Goal: Task Accomplishment & Management: Manage account settings

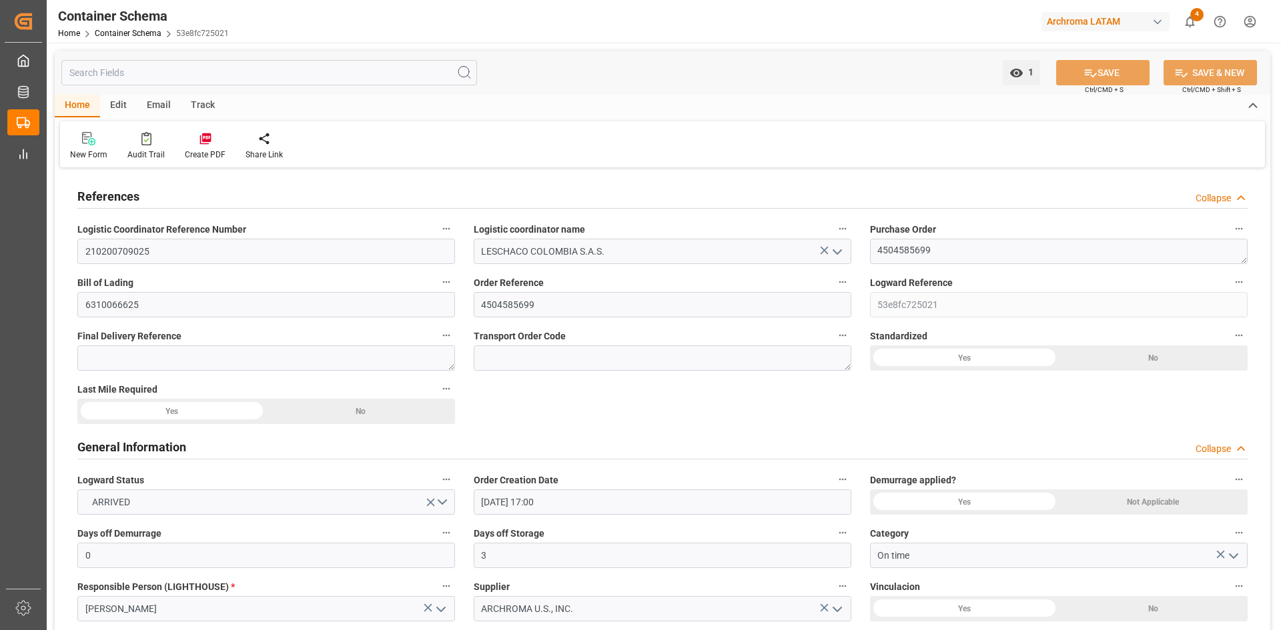
drag, startPoint x: 371, startPoint y: 126, endPoint x: 339, endPoint y: 125, distance: 32.0
click at [371, 126] on div "New Form Audit Trail Create PDF Share Link" at bounding box center [662, 144] width 1205 height 46
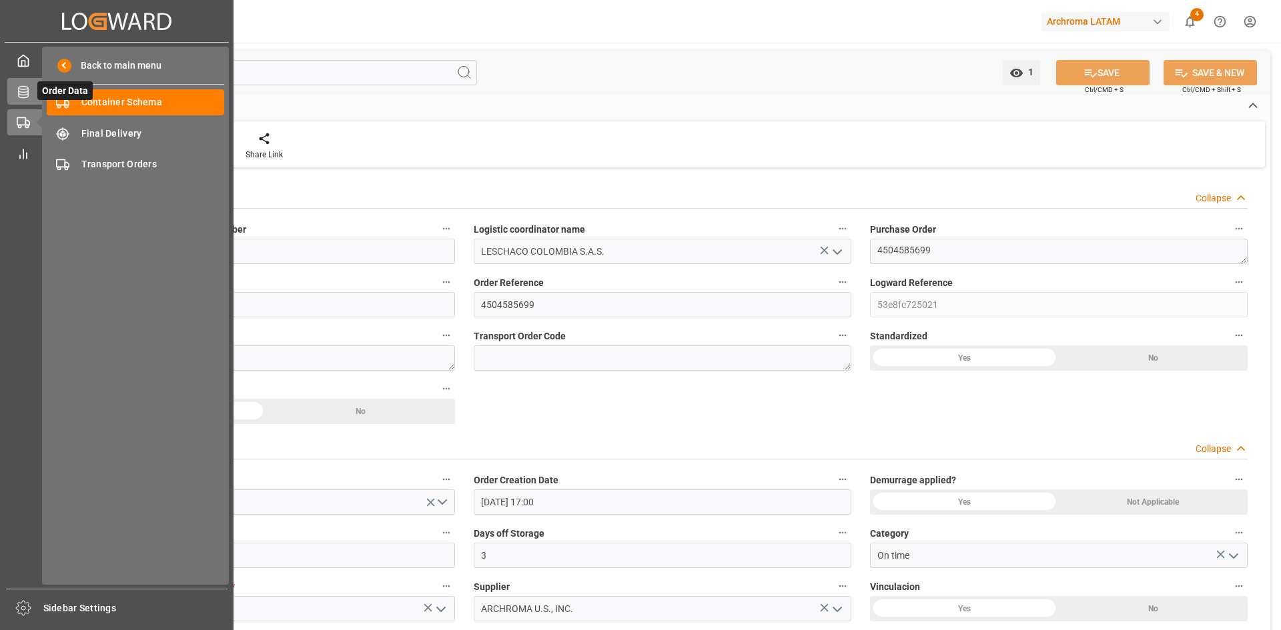
click at [23, 94] on icon at bounding box center [23, 91] width 13 height 13
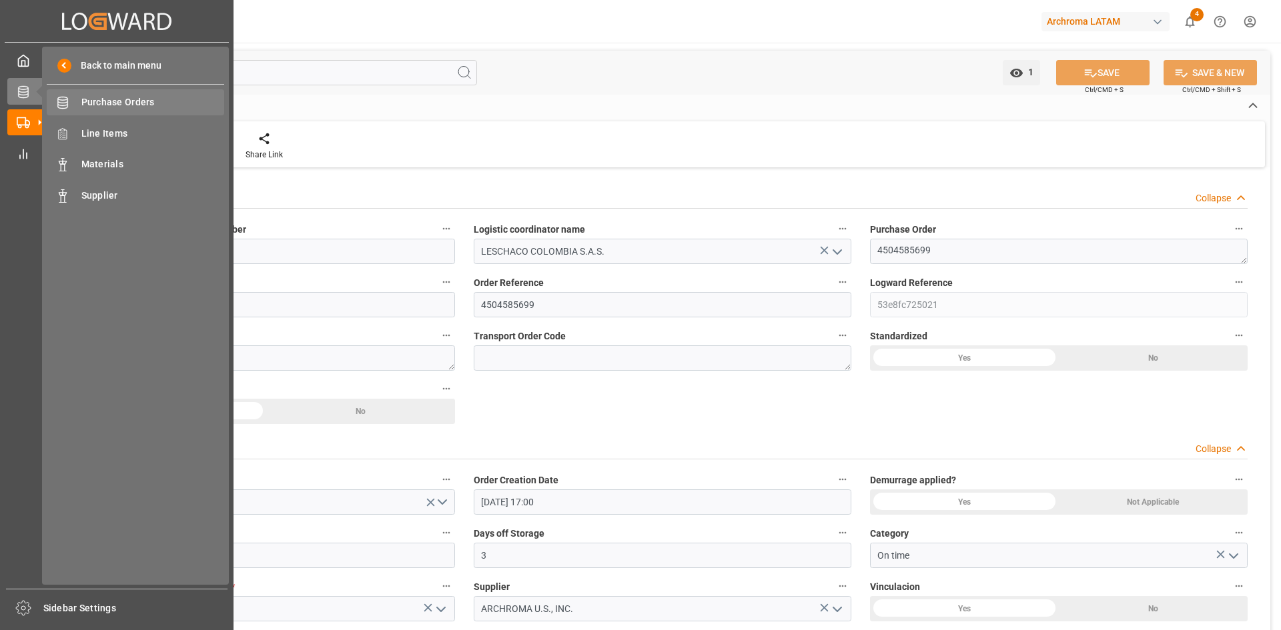
click at [128, 97] on span "Purchase Orders" at bounding box center [152, 102] width 143 height 14
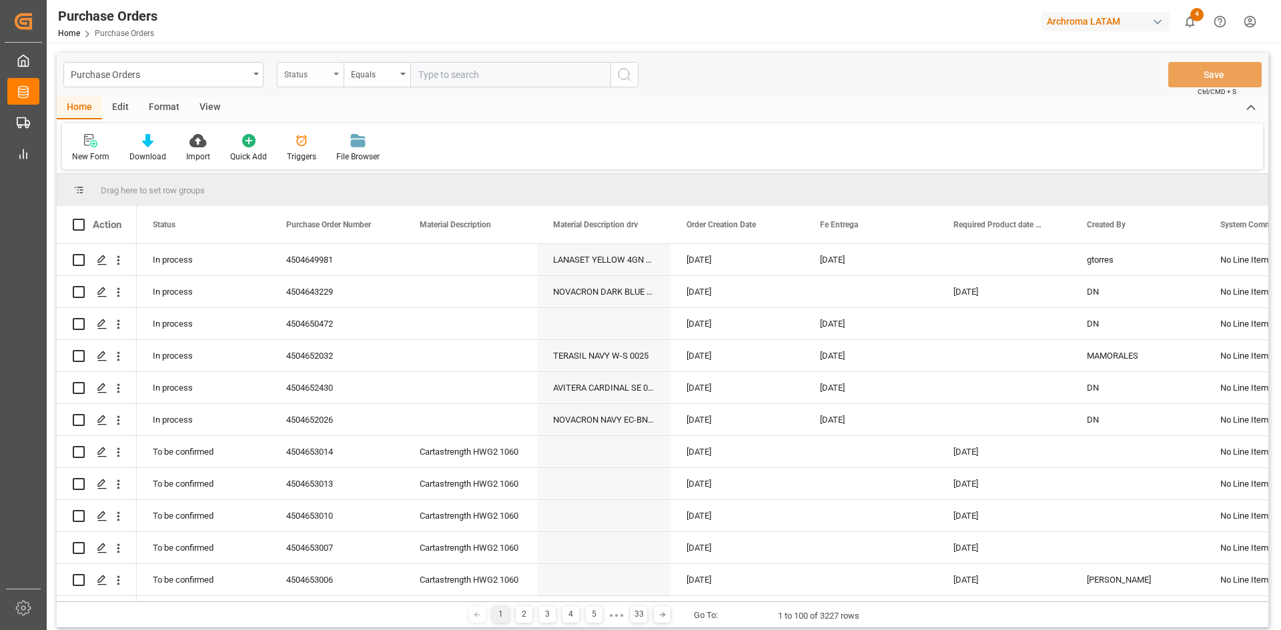
click at [333, 76] on div "Status" at bounding box center [310, 74] width 67 height 25
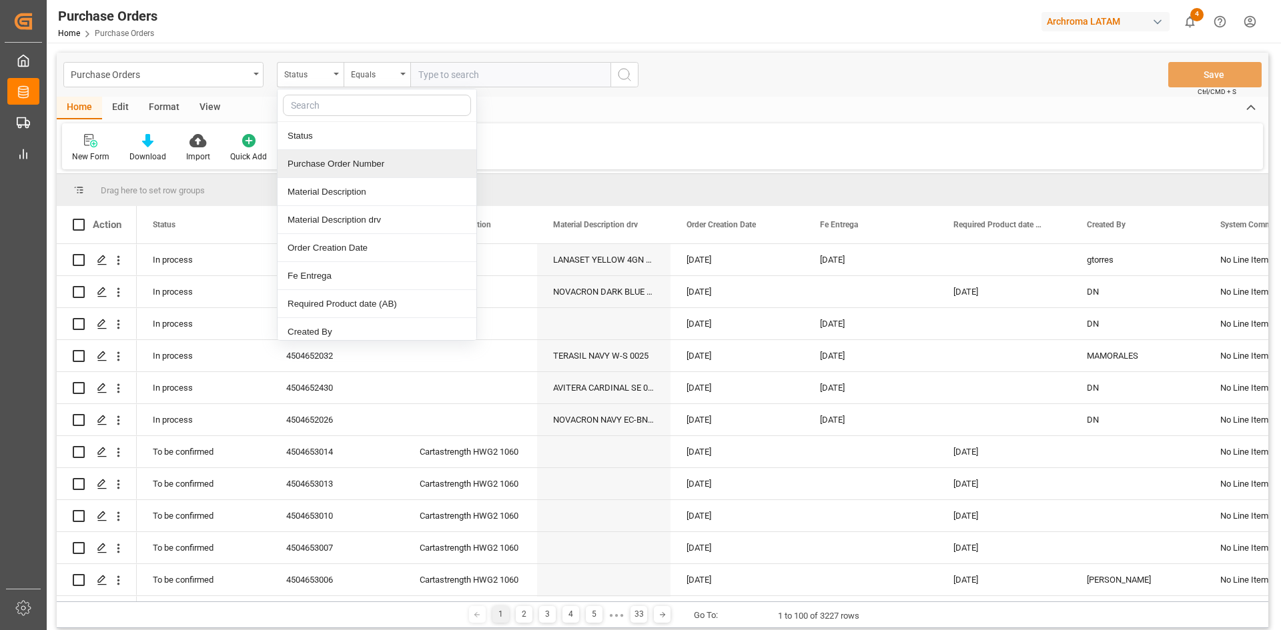
click at [360, 163] on div "Purchase Order Number" at bounding box center [376, 164] width 199 height 28
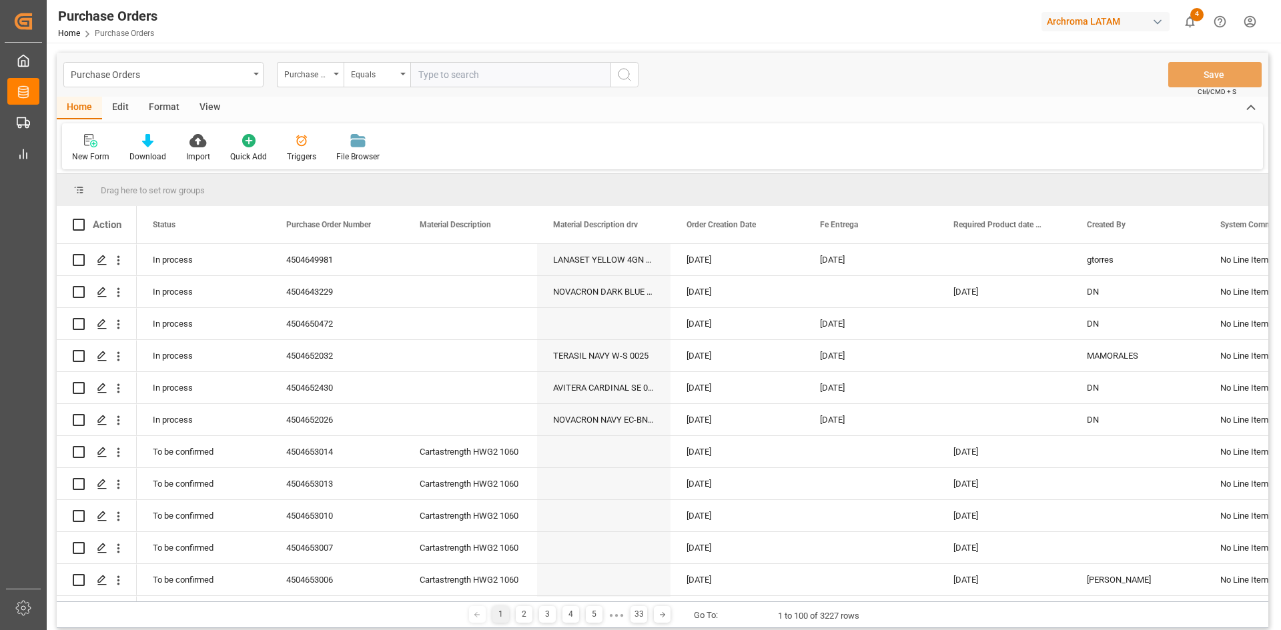
click at [433, 75] on input "text" at bounding box center [510, 74] width 200 height 25
paste input "4504633272"
type input "4504633272"
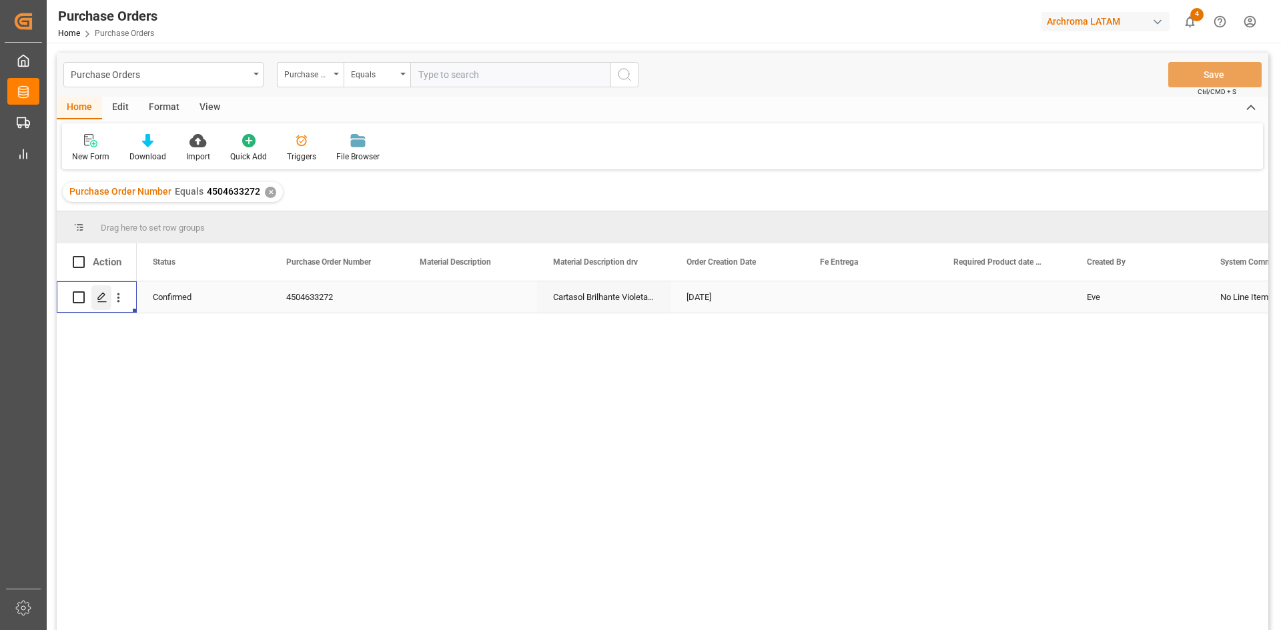
click at [97, 299] on icon "Press SPACE to select this row." at bounding box center [102, 297] width 11 height 11
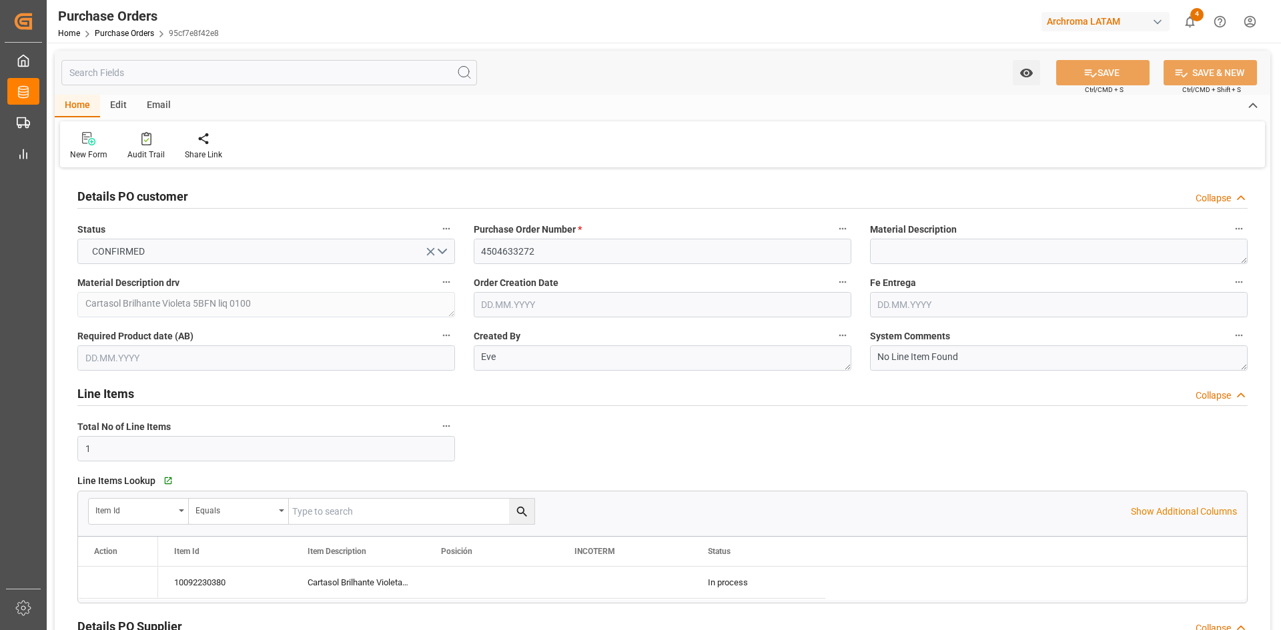
type input "[DATE]"
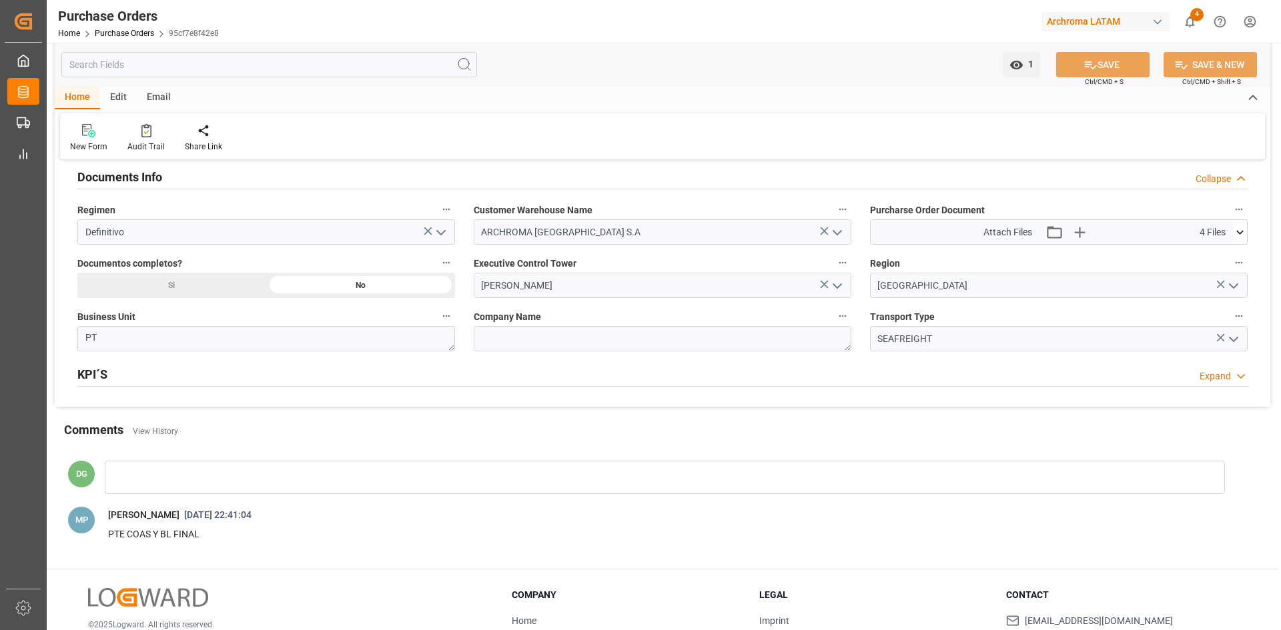
scroll to position [934, 0]
click at [1239, 232] on icon at bounding box center [1239, 231] width 7 height 4
click at [1081, 226] on icon "button" at bounding box center [1078, 231] width 21 height 21
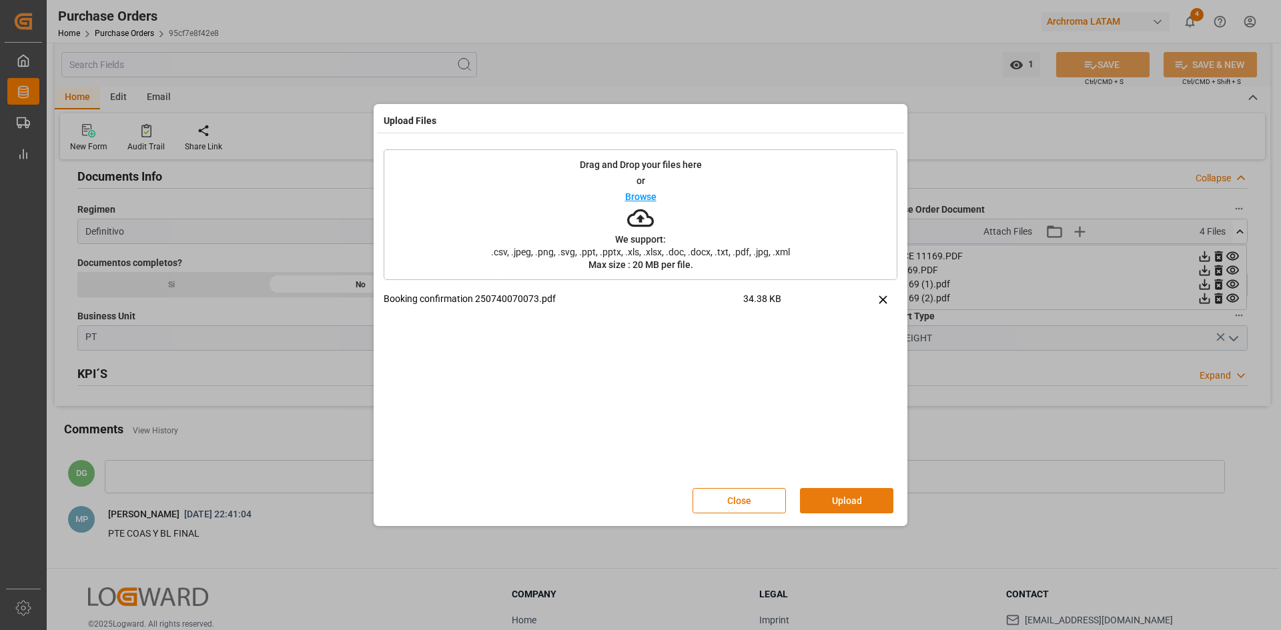
click at [854, 496] on button "Upload" at bounding box center [846, 500] width 93 height 25
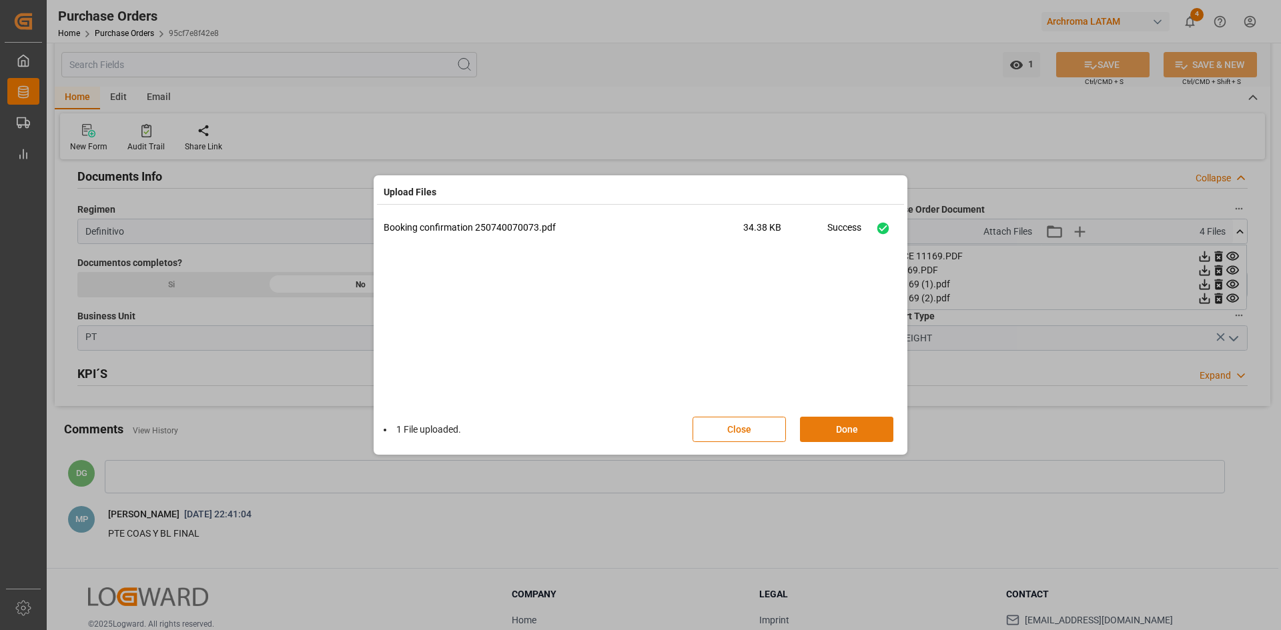
click at [838, 432] on button "Done" at bounding box center [846, 429] width 93 height 25
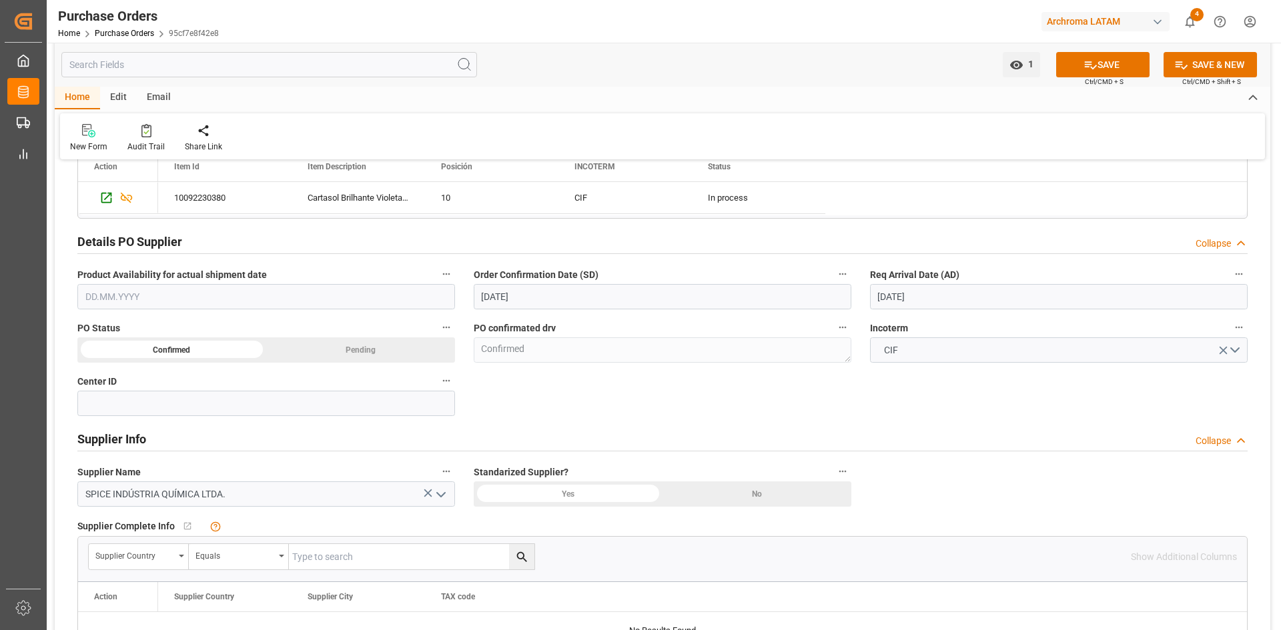
scroll to position [267, 0]
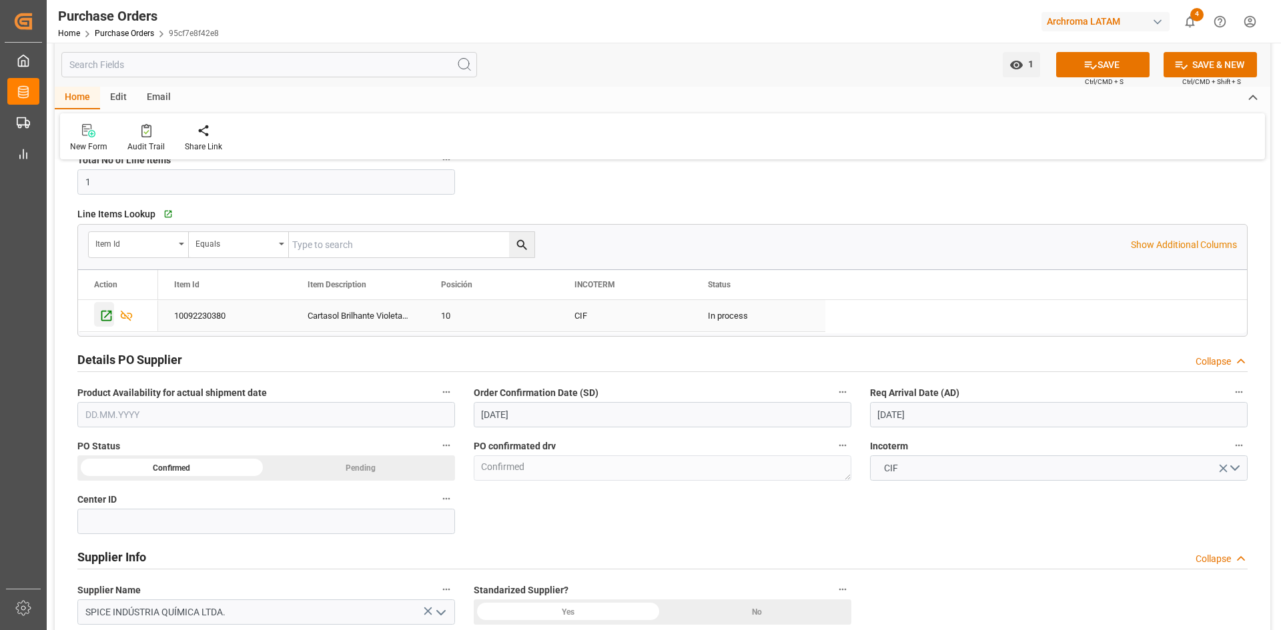
click at [99, 314] on icon "Press SPACE to select this row." at bounding box center [106, 316] width 14 height 14
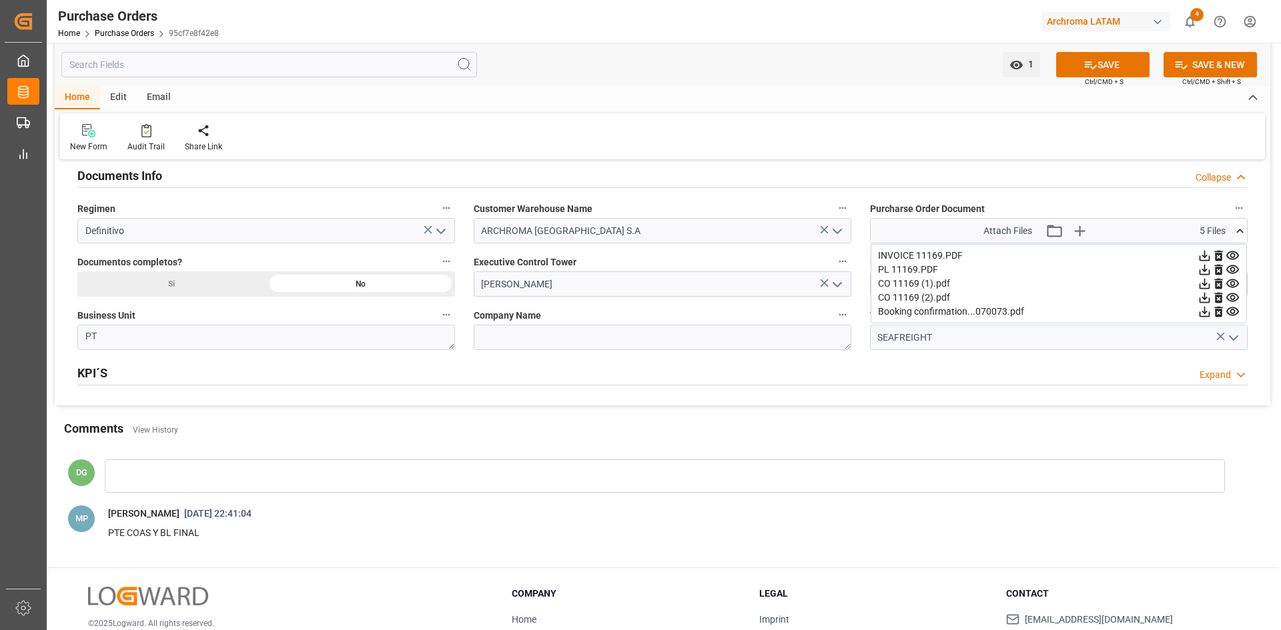
scroll to position [934, 0]
click at [1204, 255] on icon at bounding box center [1204, 256] width 11 height 11
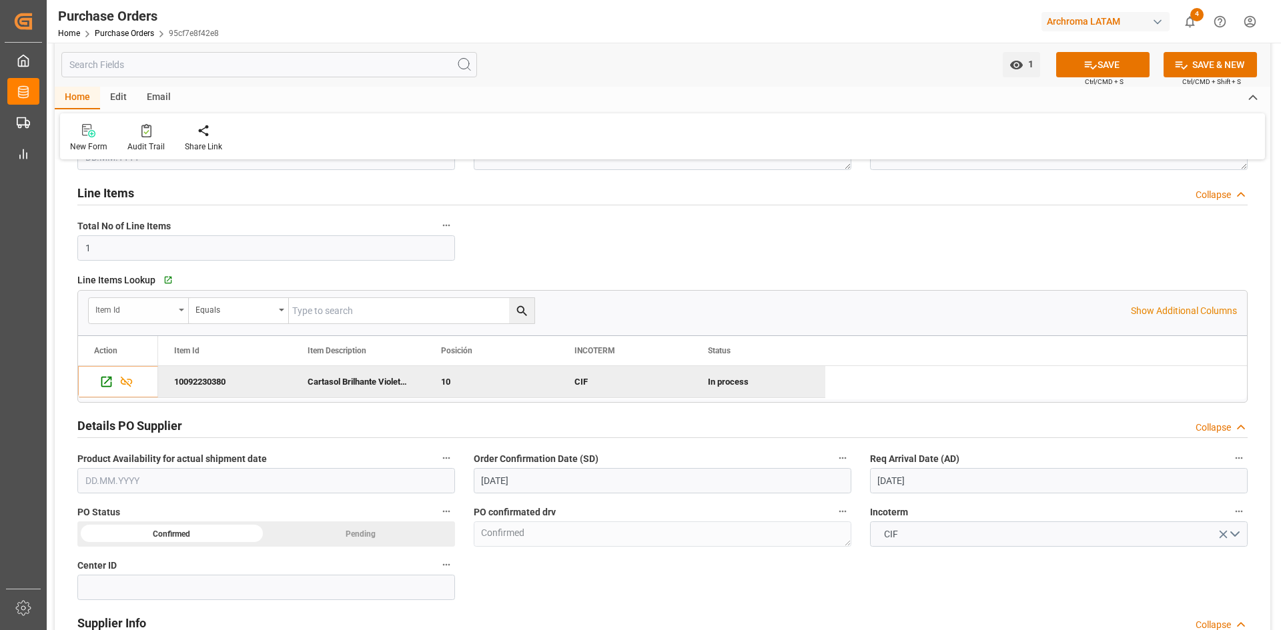
scroll to position [200, 0]
click at [103, 383] on icon "Press SPACE to deselect this row." at bounding box center [106, 383] width 14 height 14
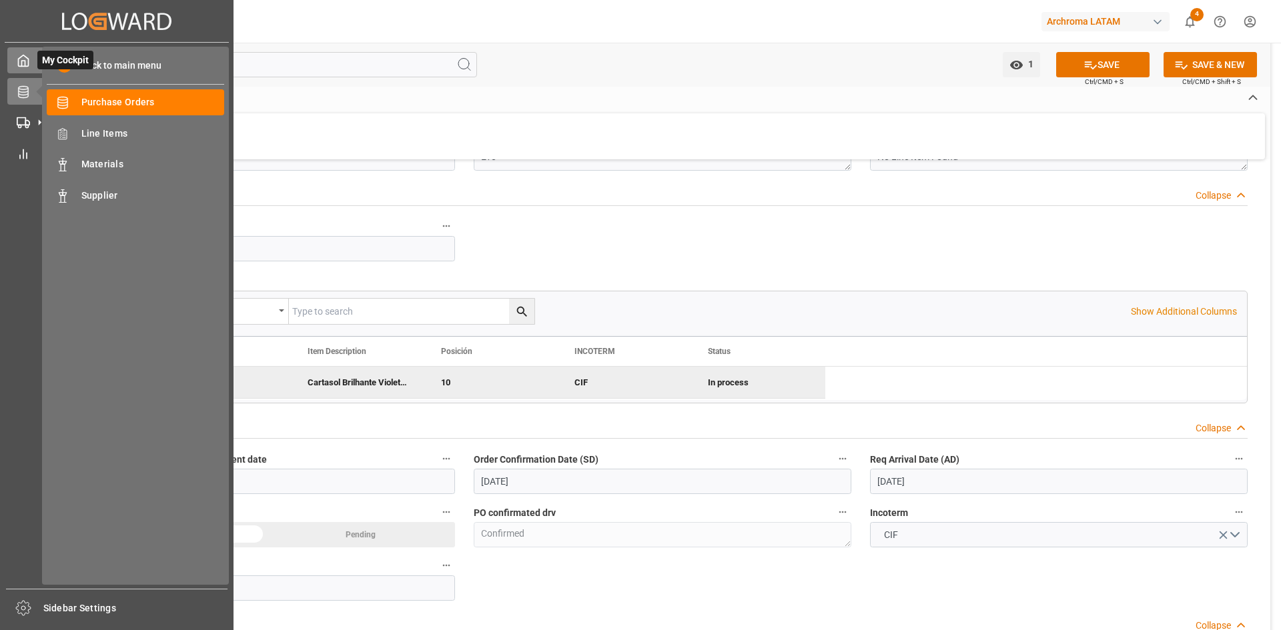
click at [20, 65] on icon at bounding box center [23, 60] width 13 height 13
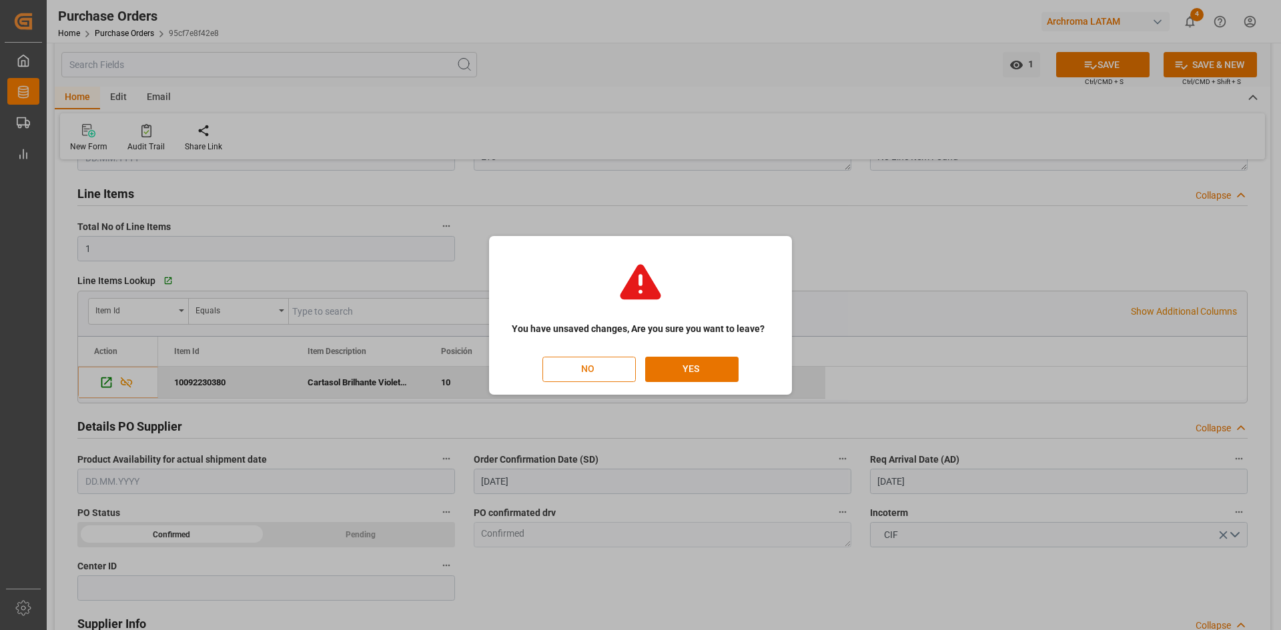
click at [611, 370] on button "NO" at bounding box center [588, 369] width 93 height 25
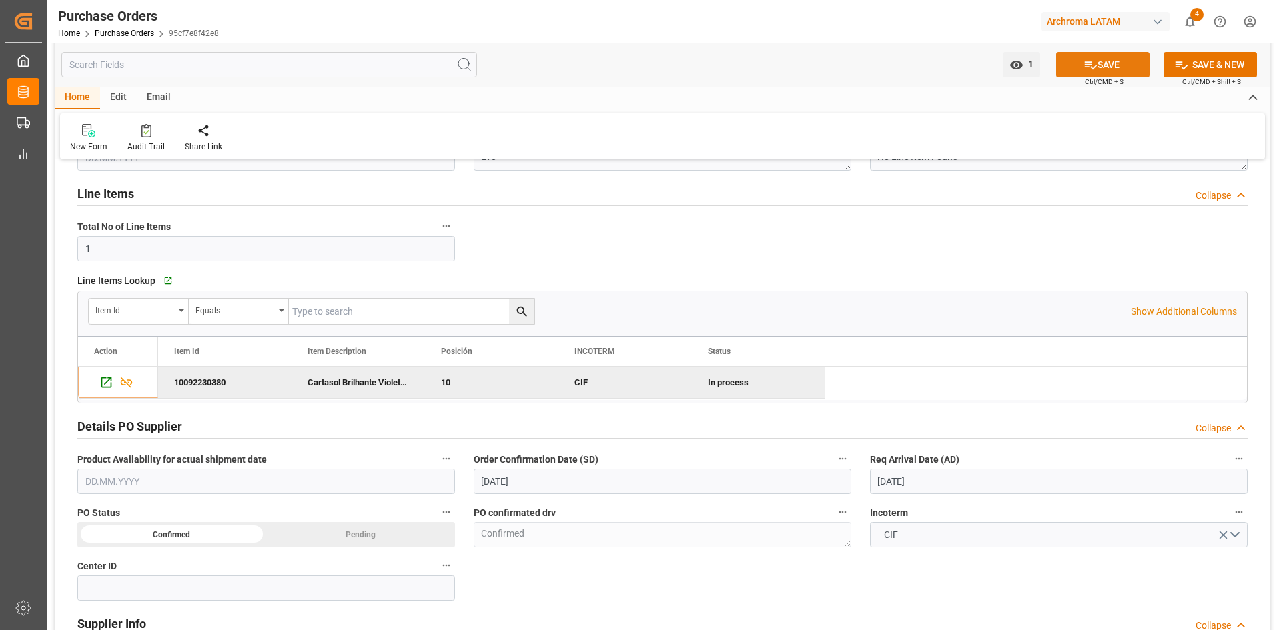
click at [1108, 69] on button "SAVE" at bounding box center [1102, 64] width 93 height 25
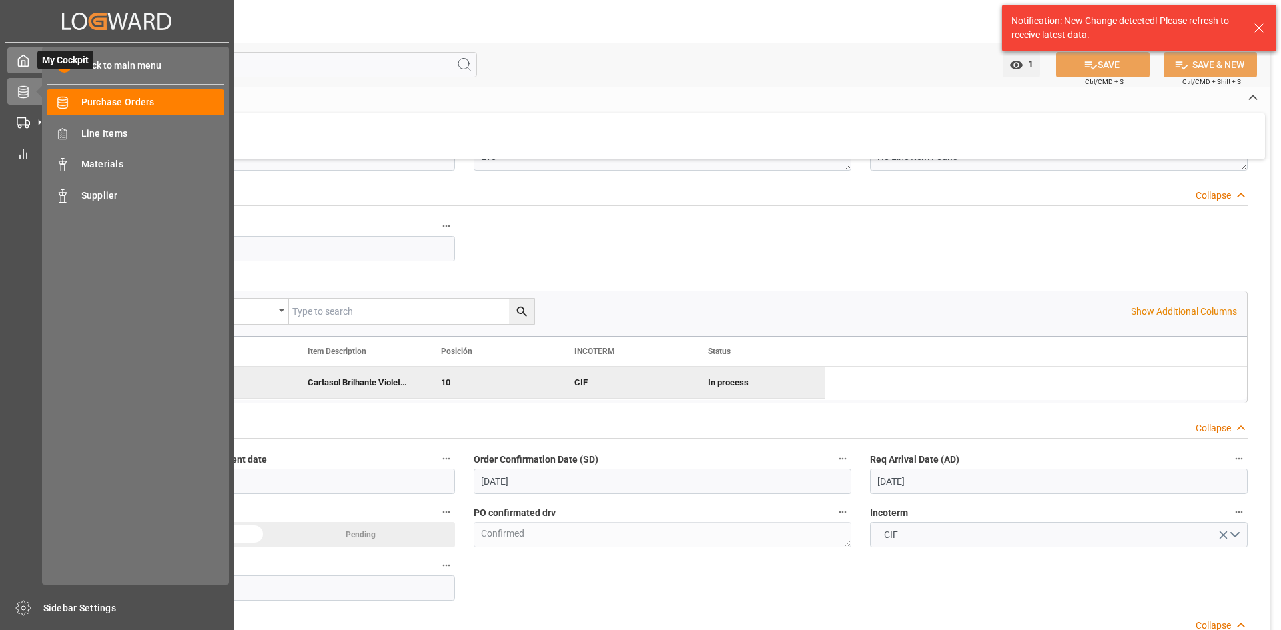
click at [32, 65] on div "My Cockpit My Cockpit" at bounding box center [116, 60] width 219 height 26
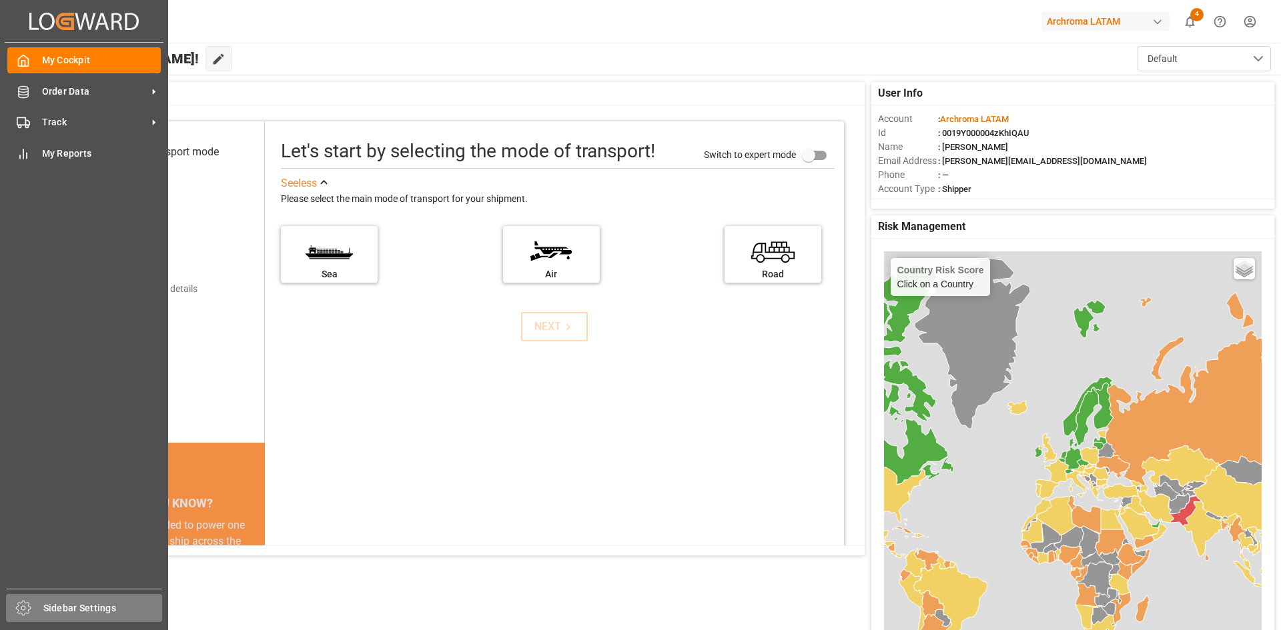
click at [78, 612] on span "Sidebar Settings" at bounding box center [102, 609] width 119 height 14
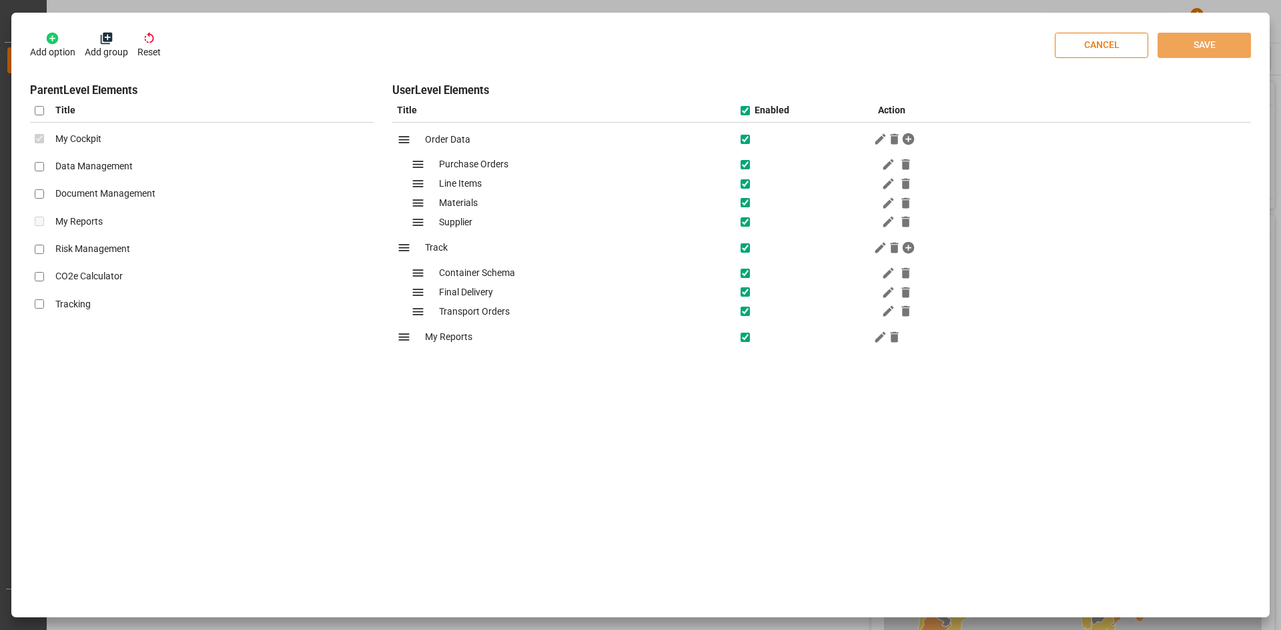
click at [1131, 45] on button "CANCEL" at bounding box center [1101, 45] width 93 height 25
checkbox input "false"
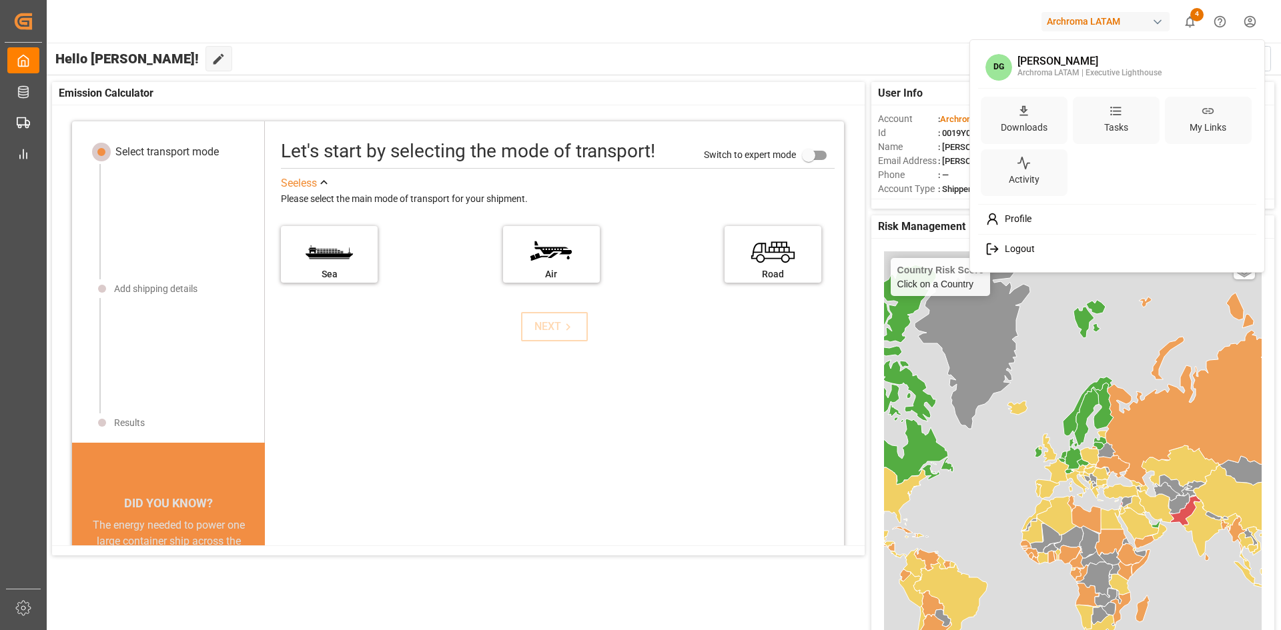
click at [1247, 23] on html "Created by potrace 1.15, written by Peter Selinger 2001-2017 Created by potrace…" at bounding box center [640, 315] width 1281 height 630
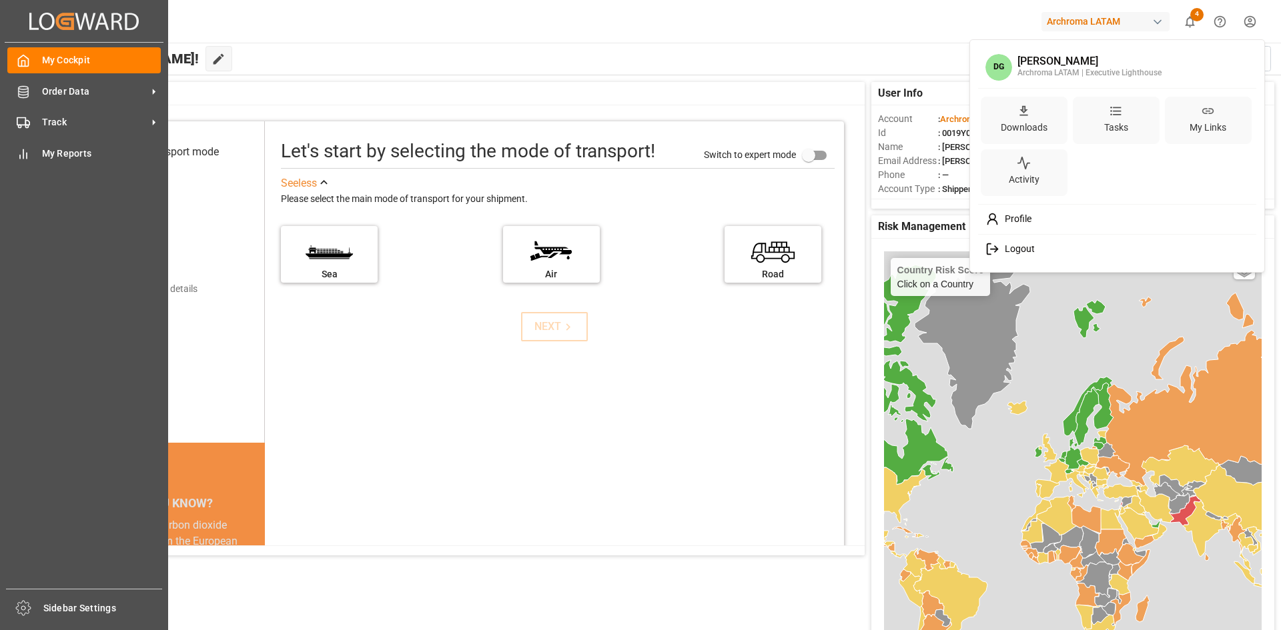
click at [31, 95] on html "Created by potrace 1.15, written by Peter Selinger 2001-2017 Created by potrace…" at bounding box center [640, 315] width 1281 height 630
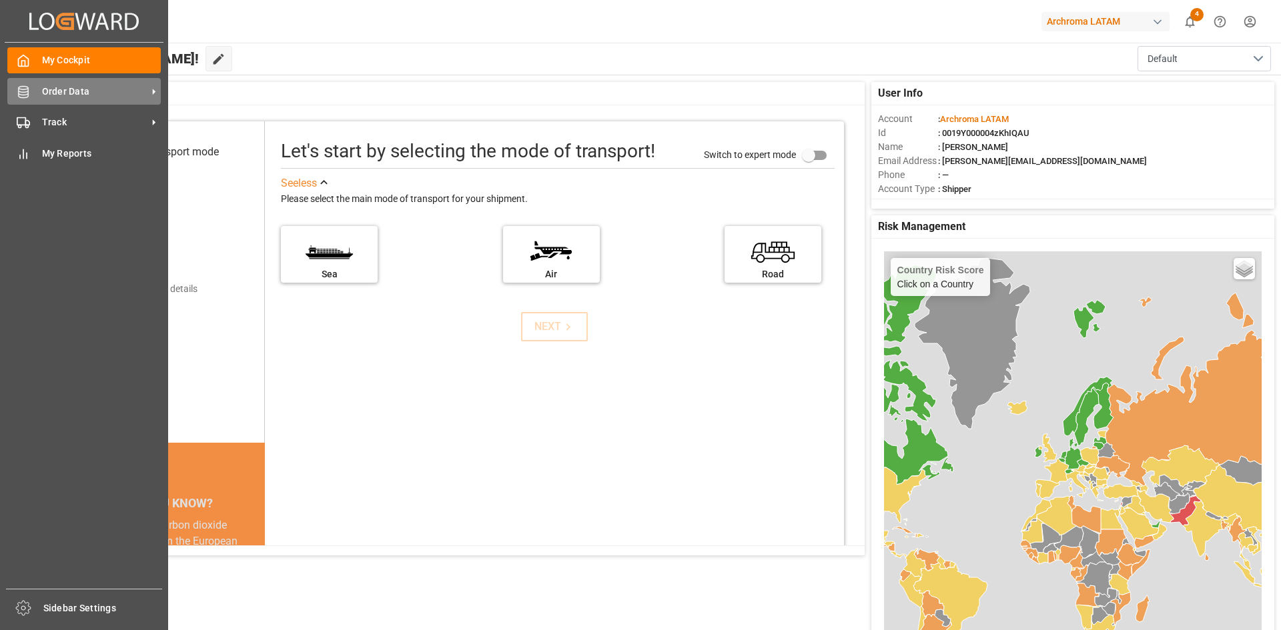
click at [117, 100] on div "Order Data Order Data" at bounding box center [83, 91] width 153 height 26
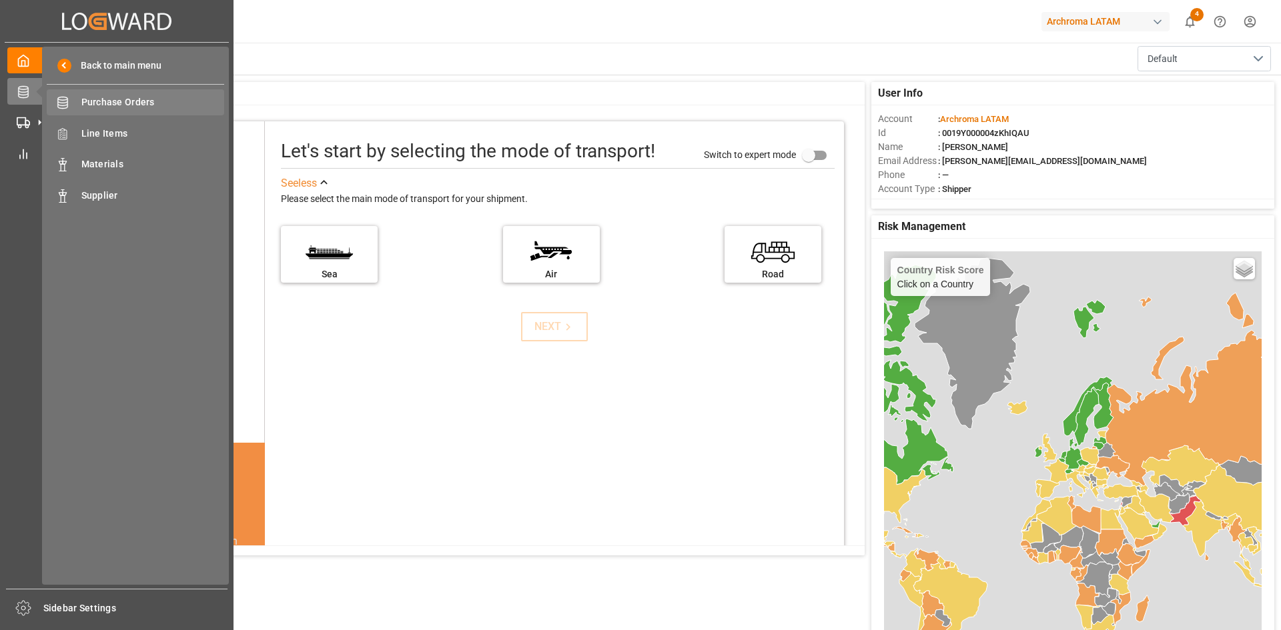
click at [126, 107] on span "Purchase Orders" at bounding box center [152, 102] width 143 height 14
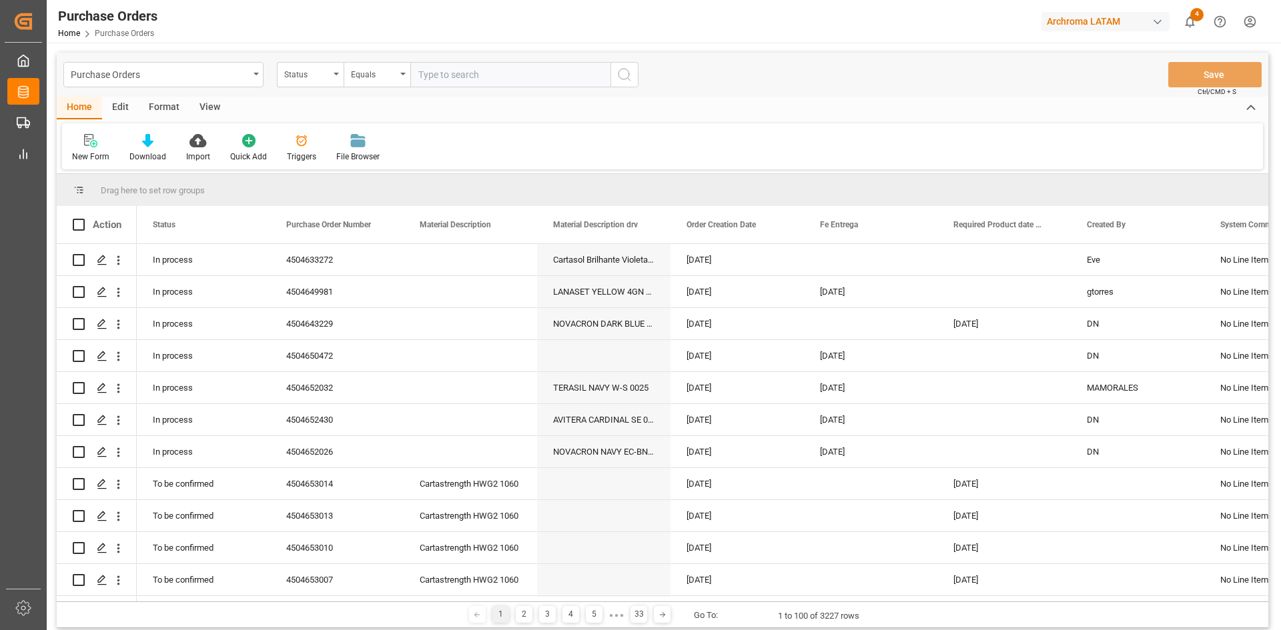
click at [125, 107] on div "Edit" at bounding box center [120, 108] width 37 height 23
click at [100, 259] on icon "Press SPACE to select this row." at bounding box center [102, 260] width 11 height 11
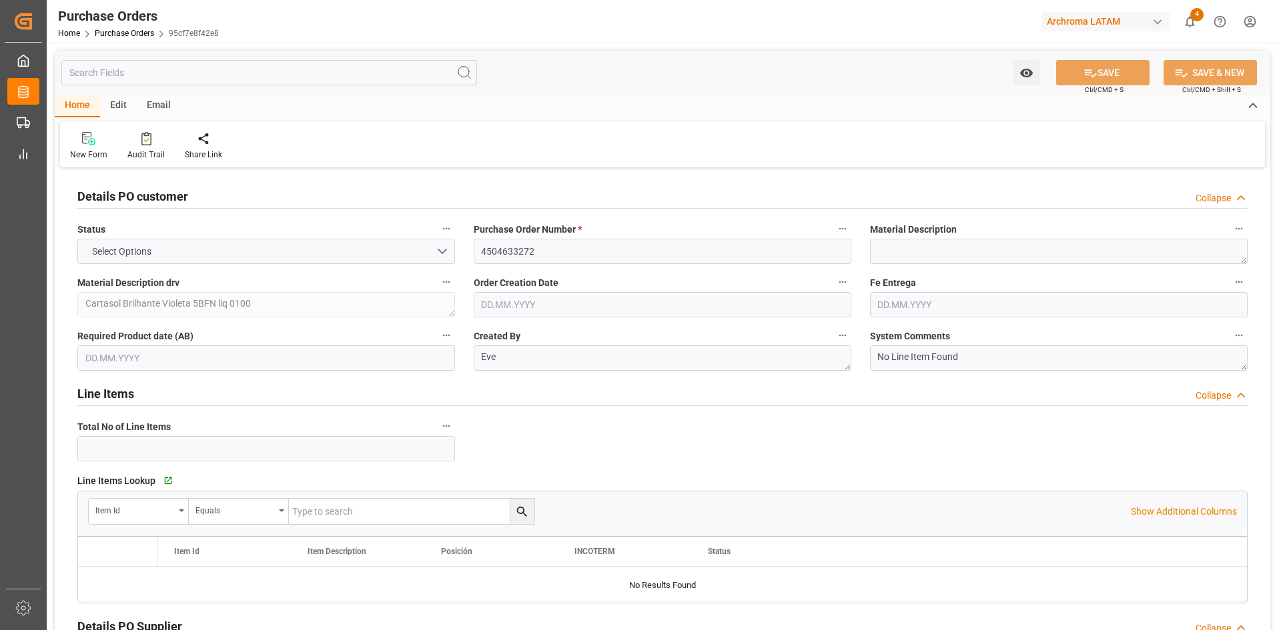
type input "1"
type input "[DATE]"
click at [158, 101] on div "Email" at bounding box center [159, 106] width 44 height 23
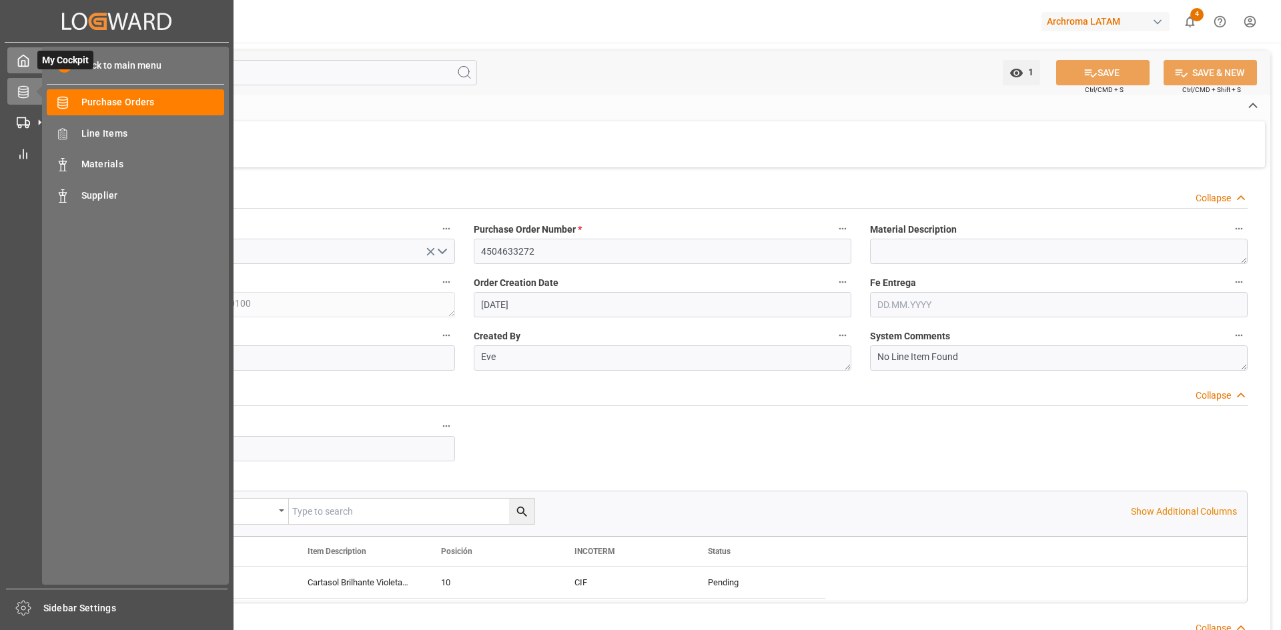
click at [22, 61] on polyline at bounding box center [23, 63] width 3 height 5
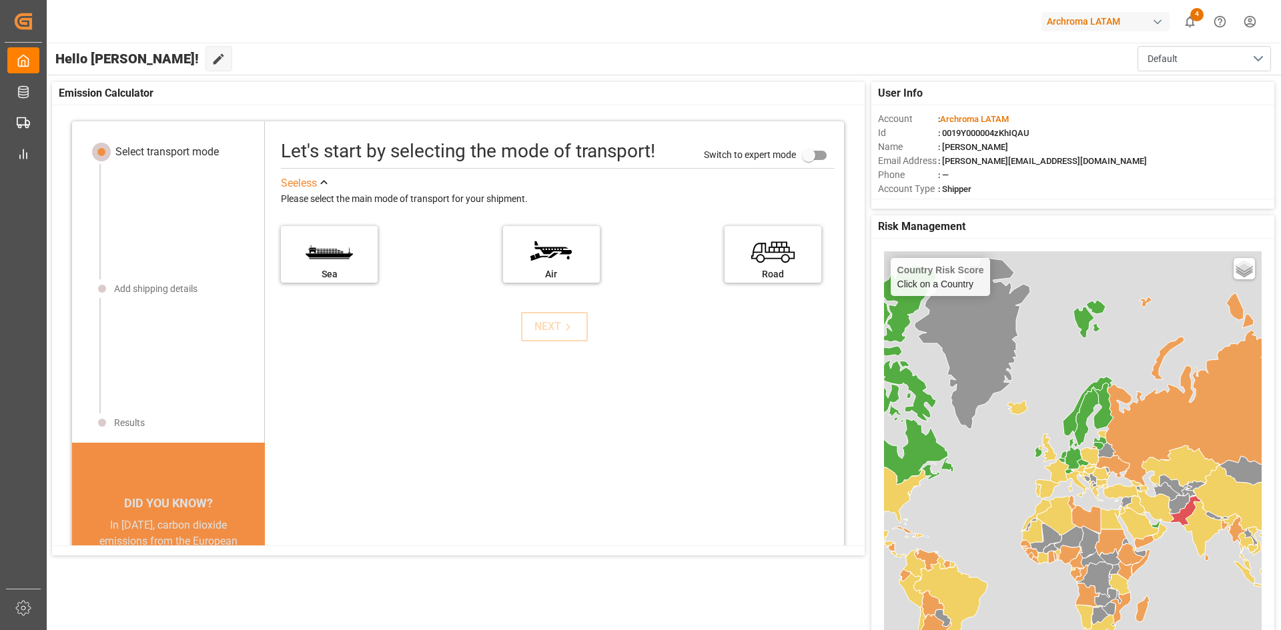
click at [511, 16] on div "Archroma LATAM 4 Notifications Only show unread All Watching Mark all categorie…" at bounding box center [658, 21] width 1243 height 43
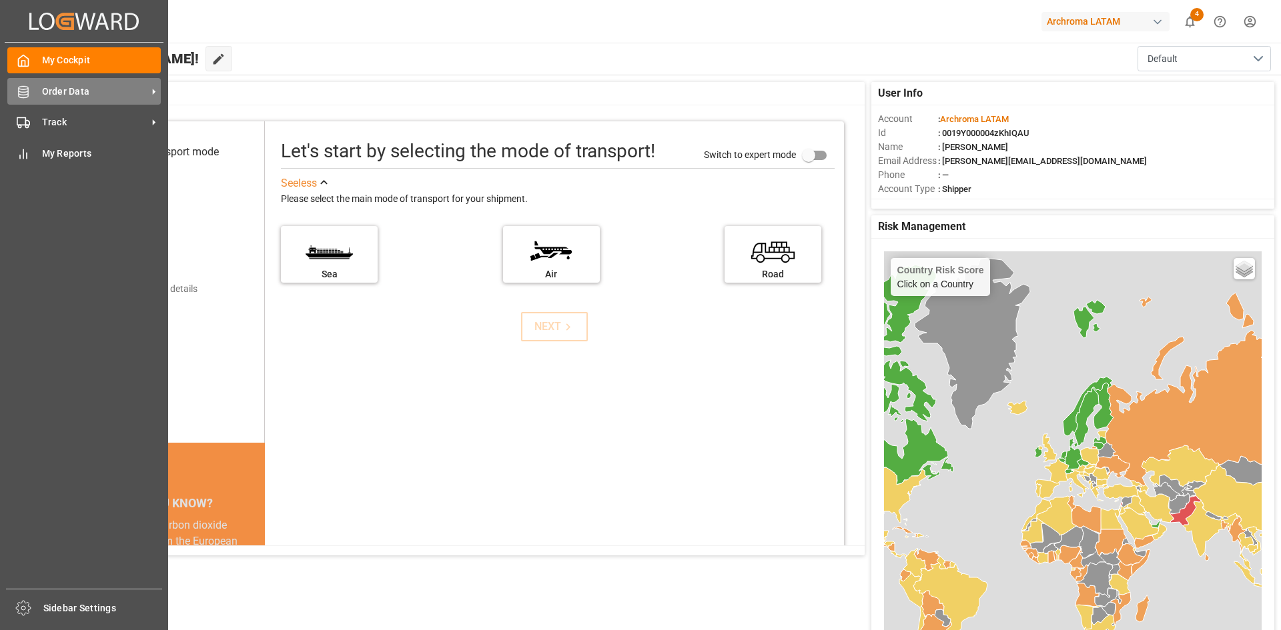
click at [27, 93] on icon at bounding box center [23, 91] width 13 height 13
drag, startPoint x: 29, startPoint y: 85, endPoint x: 190, endPoint y: 111, distance: 162.7
click at [29, 85] on icon at bounding box center [23, 91] width 13 height 13
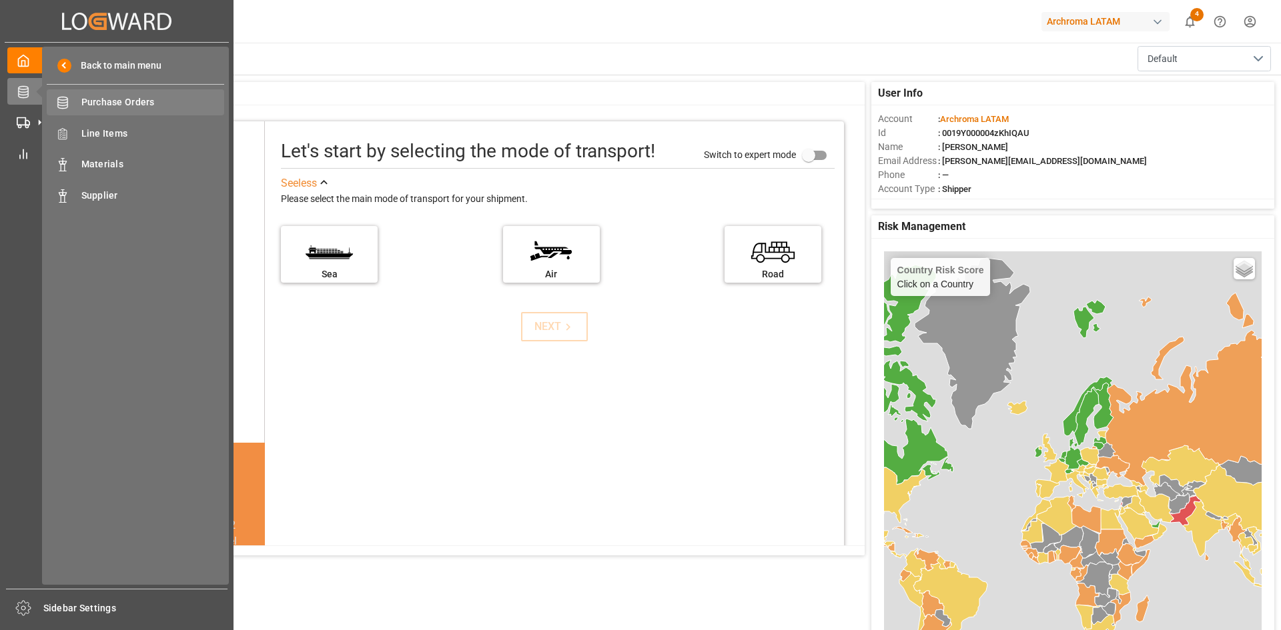
click at [126, 97] on span "Purchase Orders" at bounding box center [152, 102] width 143 height 14
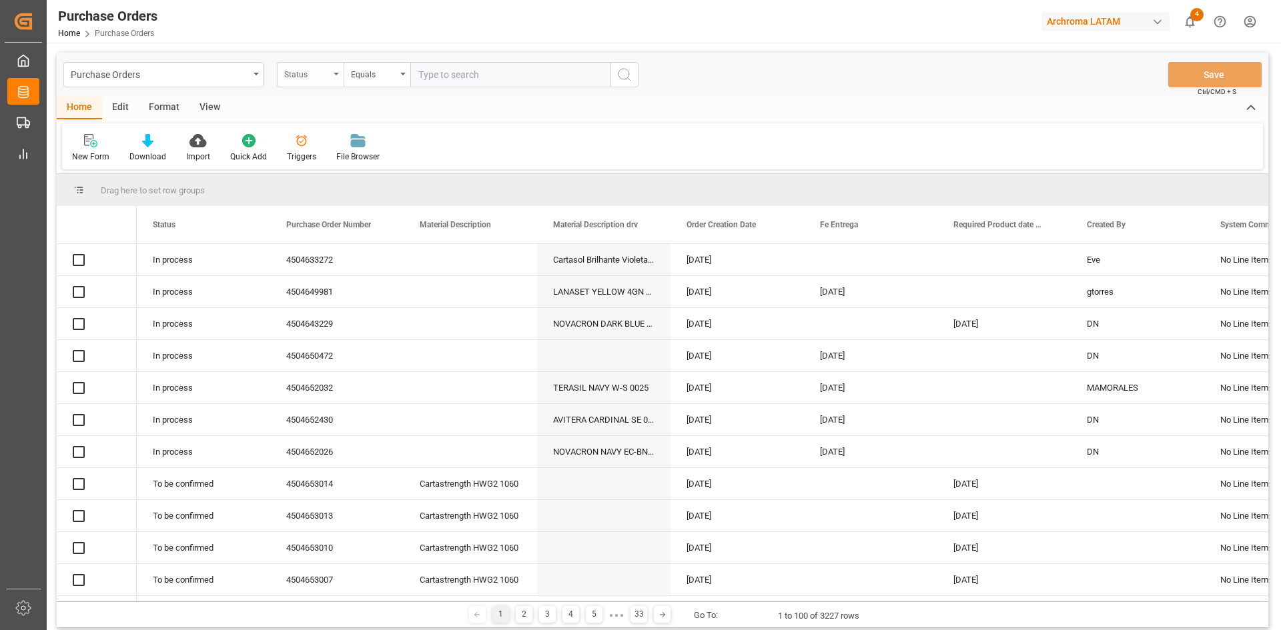
click at [304, 71] on div "Status" at bounding box center [306, 72] width 45 height 15
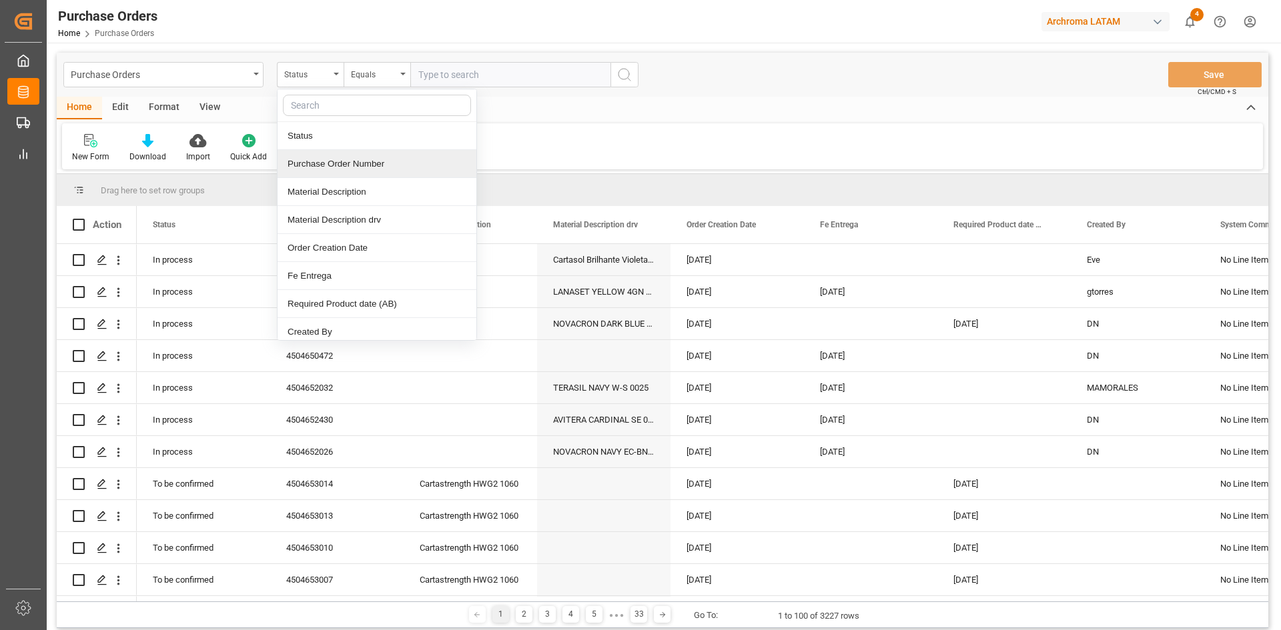
click at [351, 162] on div "Purchase Order Number" at bounding box center [376, 164] width 199 height 28
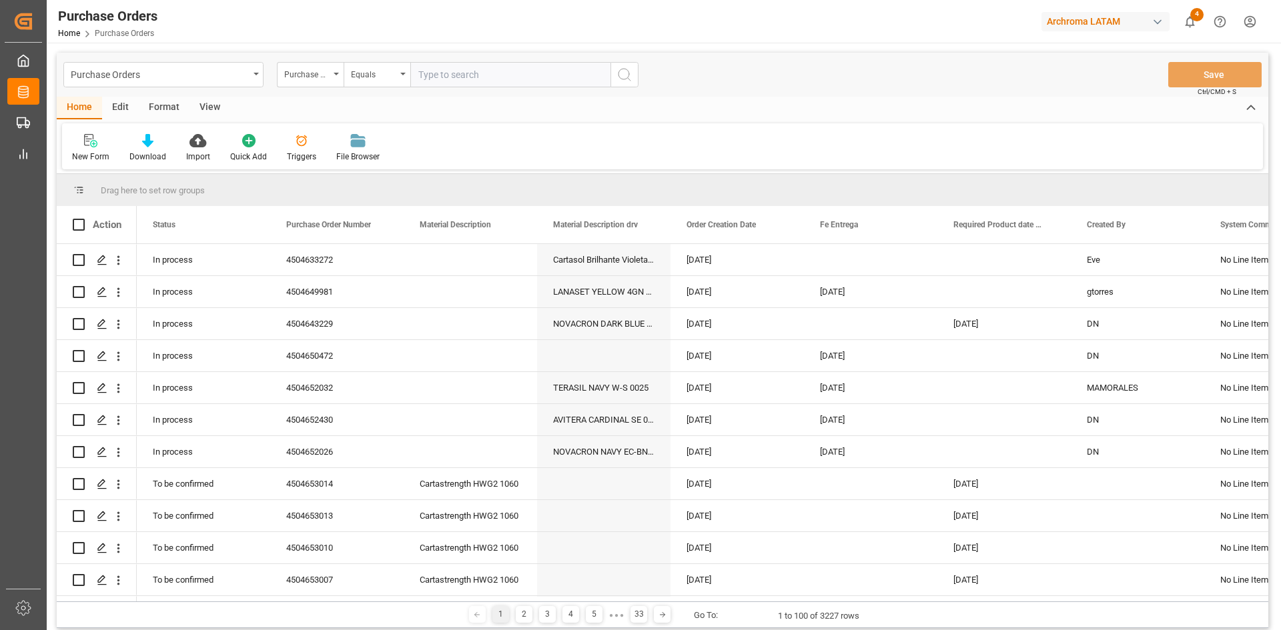
click at [470, 71] on input "text" at bounding box center [510, 74] width 200 height 25
paste input "4504633272"
type input "4504633272"
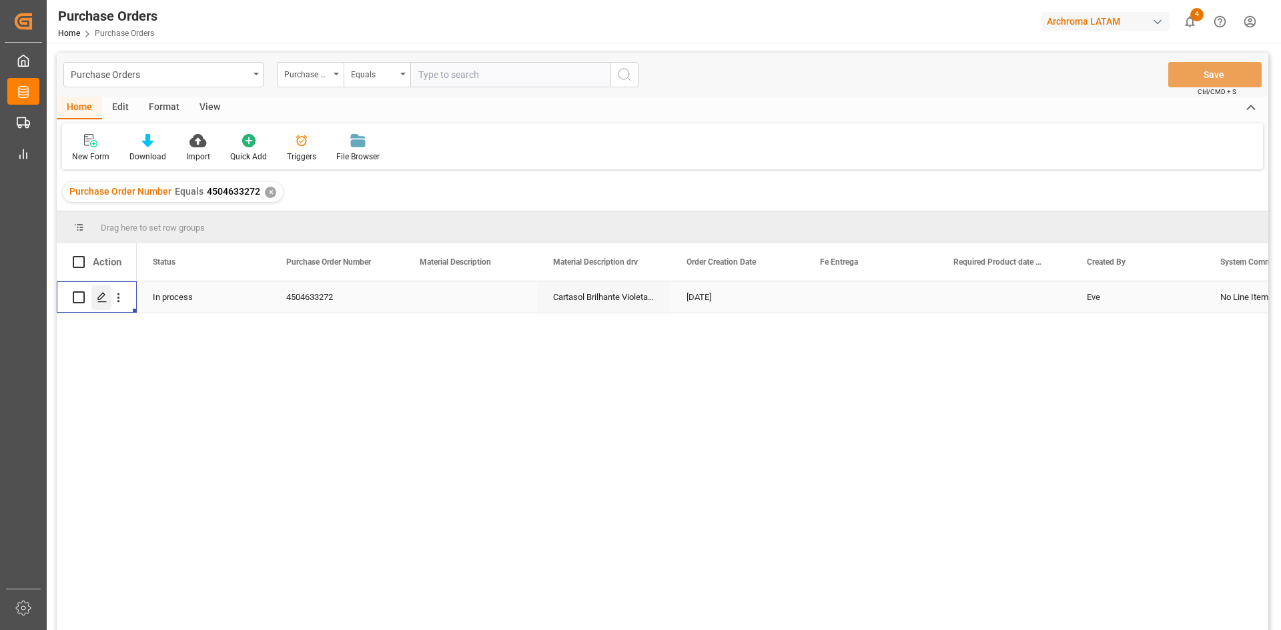
click at [99, 297] on polygon "Press SPACE to select this row." at bounding box center [101, 296] width 7 height 7
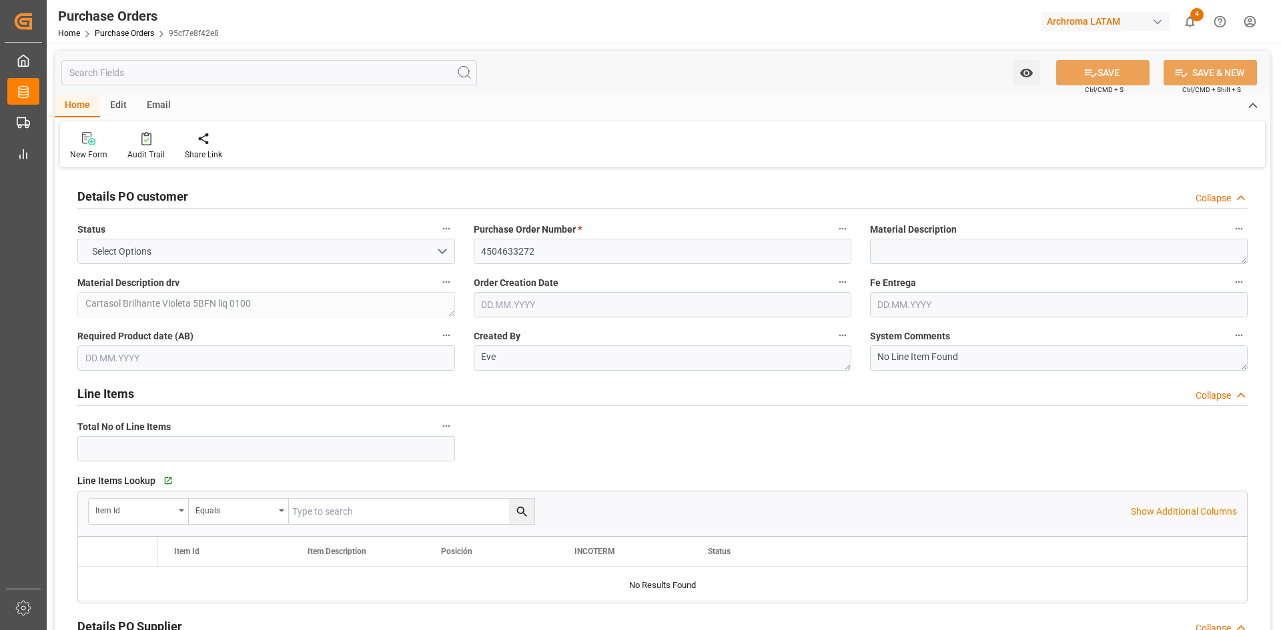
type input "1"
type input "[DATE]"
click at [157, 107] on div "Email" at bounding box center [159, 106] width 44 height 23
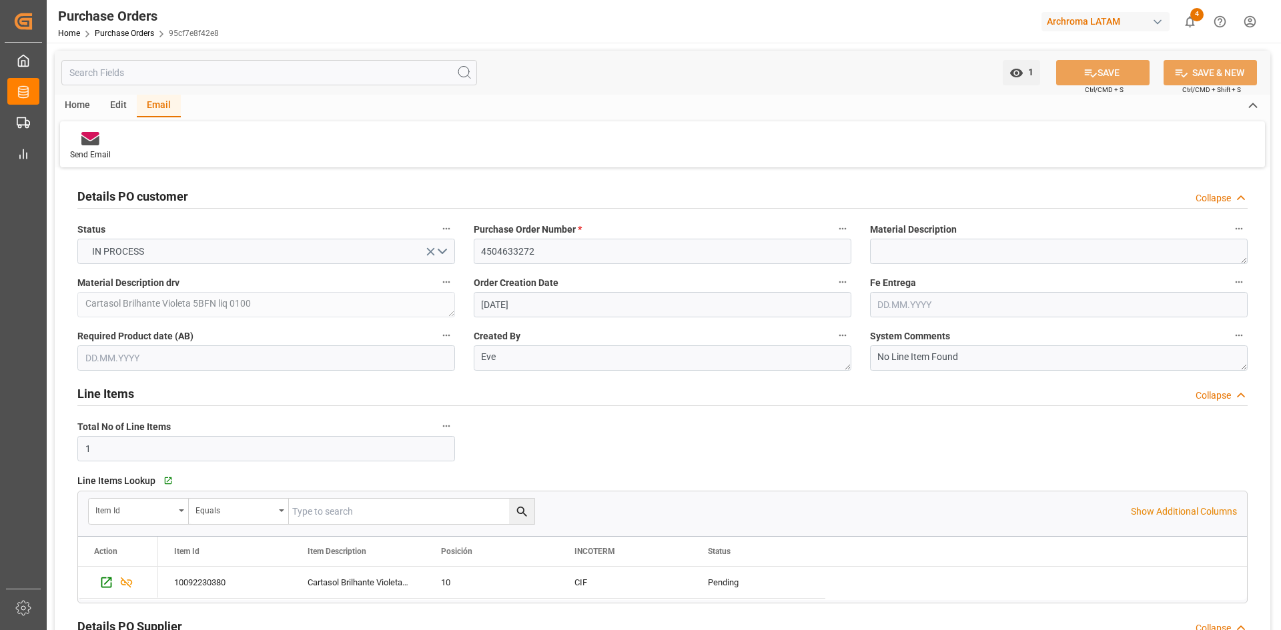
click at [194, 150] on div "Send Email" at bounding box center [662, 144] width 1205 height 46
click at [193, 149] on div "Send Email" at bounding box center [662, 144] width 1205 height 46
click at [93, 139] on icon at bounding box center [90, 138] width 18 height 13
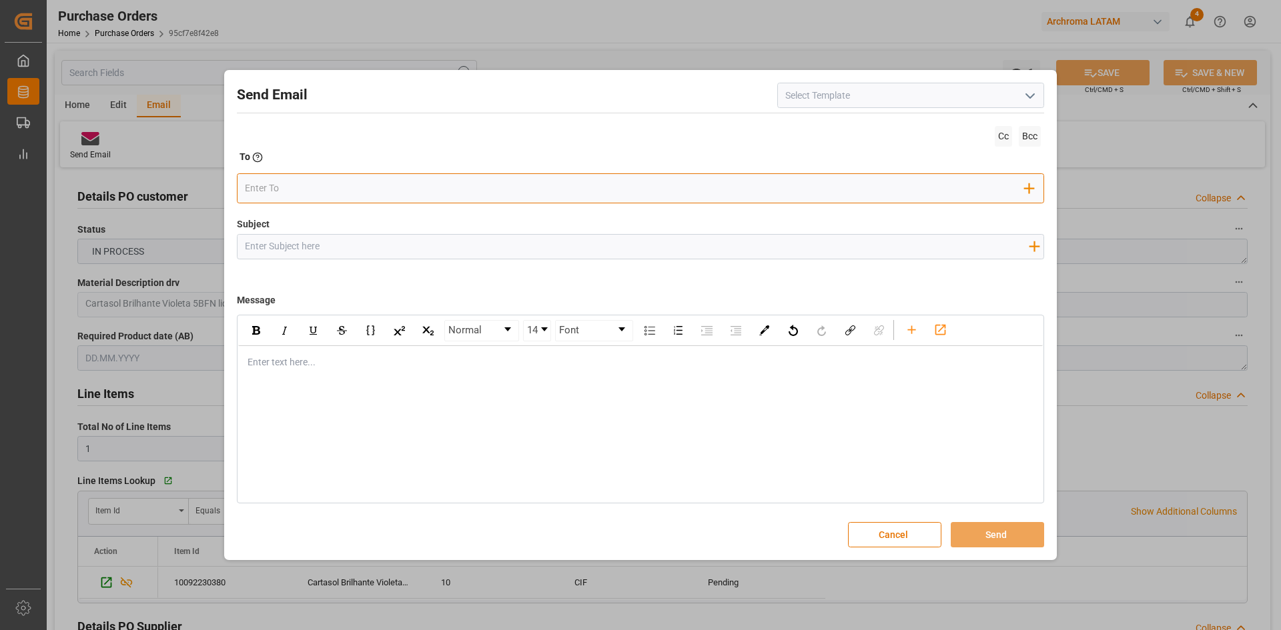
click at [249, 177] on div "Add Field to To" at bounding box center [640, 188] width 807 height 30
click at [264, 183] on input "email" at bounding box center [635, 189] width 780 height 20
click at [327, 377] on div "Enter text here..." at bounding box center [640, 362] width 804 height 33
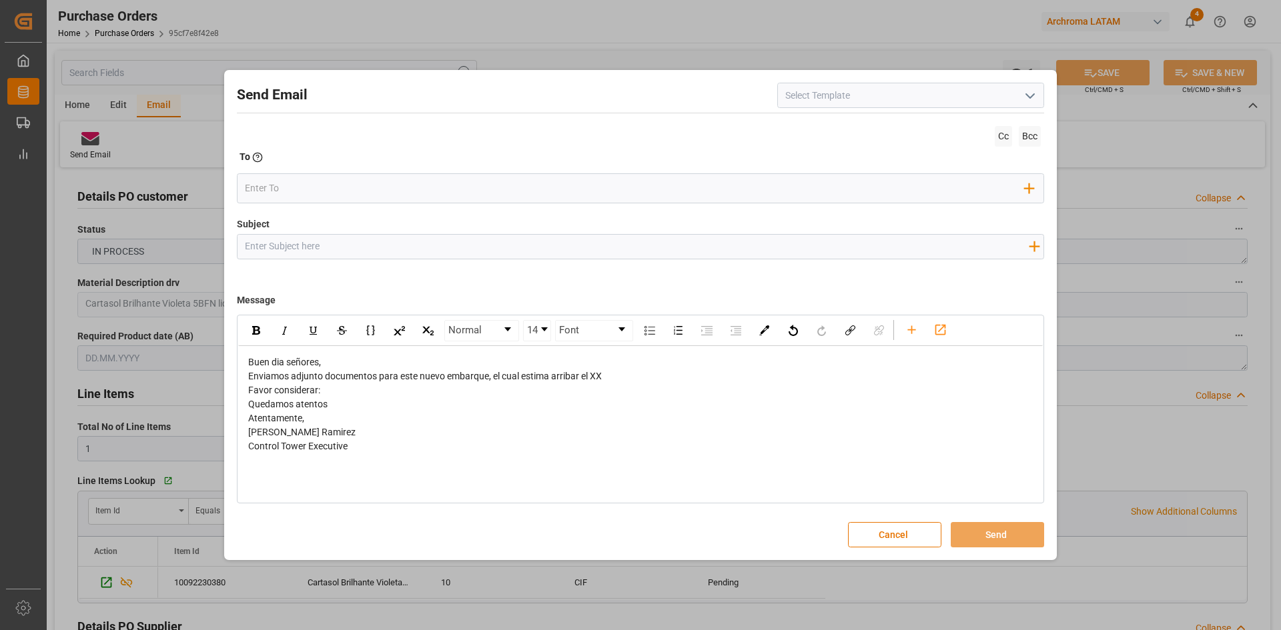
click at [255, 432] on span "Atentamente, Maria Alejandra Piranquive Ramirez Control Tower Executive" at bounding box center [301, 432] width 107 height 39
drag, startPoint x: 247, startPoint y: 432, endPoint x: 394, endPoint y: 432, distance: 146.7
click at [393, 432] on div "Buen dia señores, Enviamos adjunto documentos para este nuevo embarque, el cual…" at bounding box center [640, 404] width 804 height 117
drag, startPoint x: 397, startPoint y: 432, endPoint x: 250, endPoint y: 432, distance: 146.7
click at [250, 432] on div "Atentamente, Maria Alejandra Piranquive Ramirez Control Tower Executive" at bounding box center [640, 433] width 785 height 42
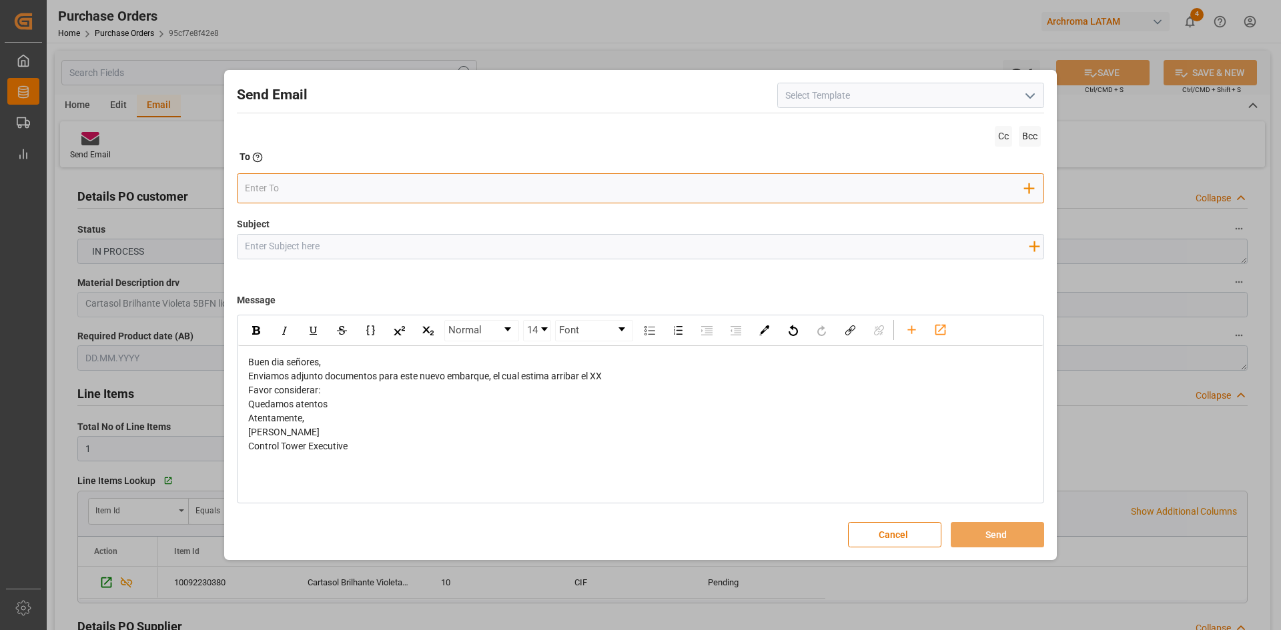
click at [292, 188] on input "email" at bounding box center [635, 189] width 780 height 20
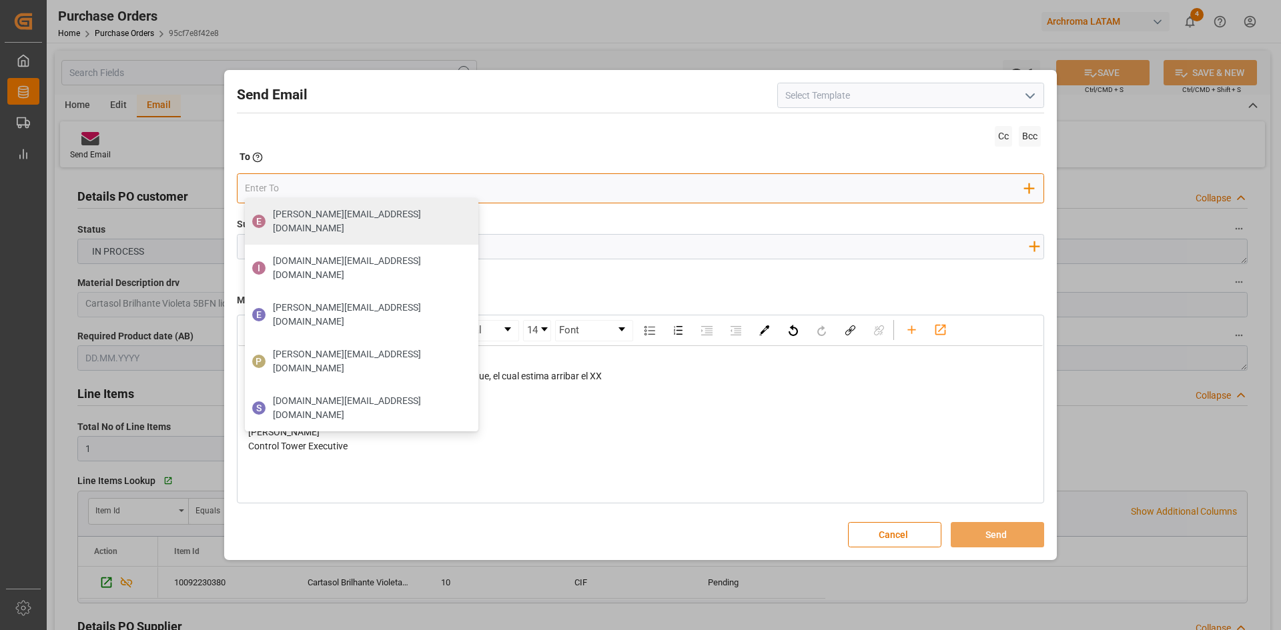
paste input "Jhaqueline Toribio <jtoribio@pasoc.pe>"
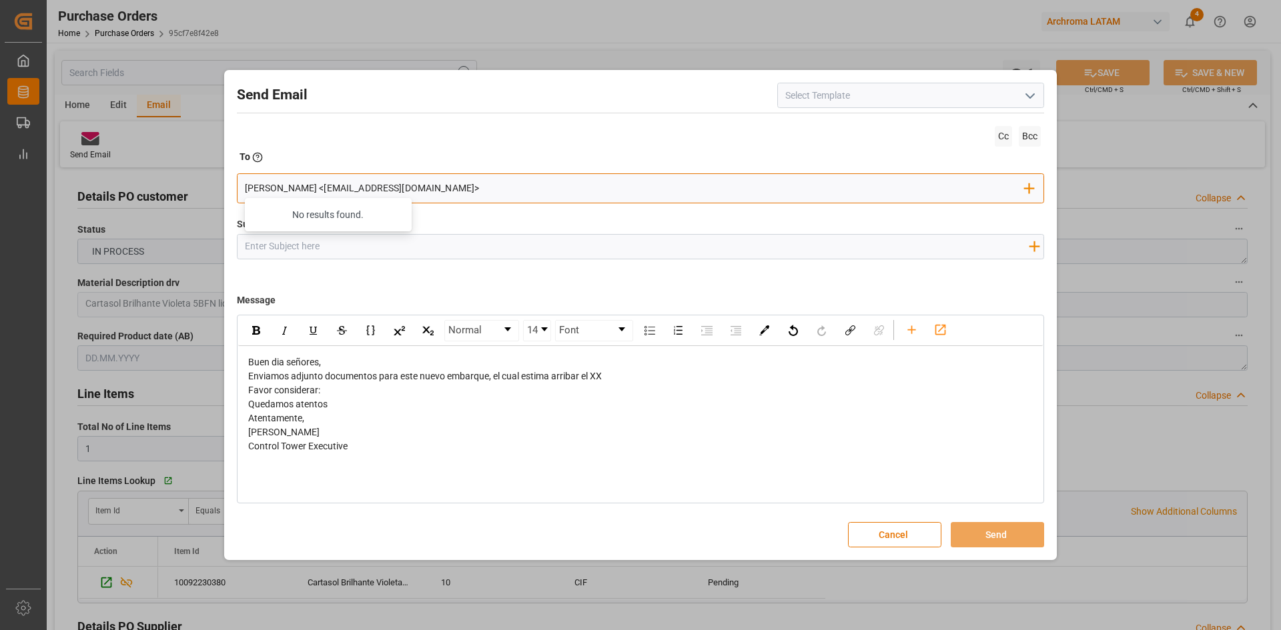
click at [432, 191] on input "Jhaqueline Toribio <jtoribio@pasoc.pe>" at bounding box center [635, 189] width 780 height 20
drag, startPoint x: 331, startPoint y: 188, endPoint x: 186, endPoint y: 195, distance: 144.9
click at [186, 195] on div "Send Email Cc Bcc To Enter the TO Email address Jhaqueline Toribio <jtoribio@pa…" at bounding box center [640, 315] width 1281 height 630
click at [358, 185] on input "jtoribio@pasoc.pe>" at bounding box center [635, 189] width 780 height 20
type input "jtoribio@pasoc.pe"
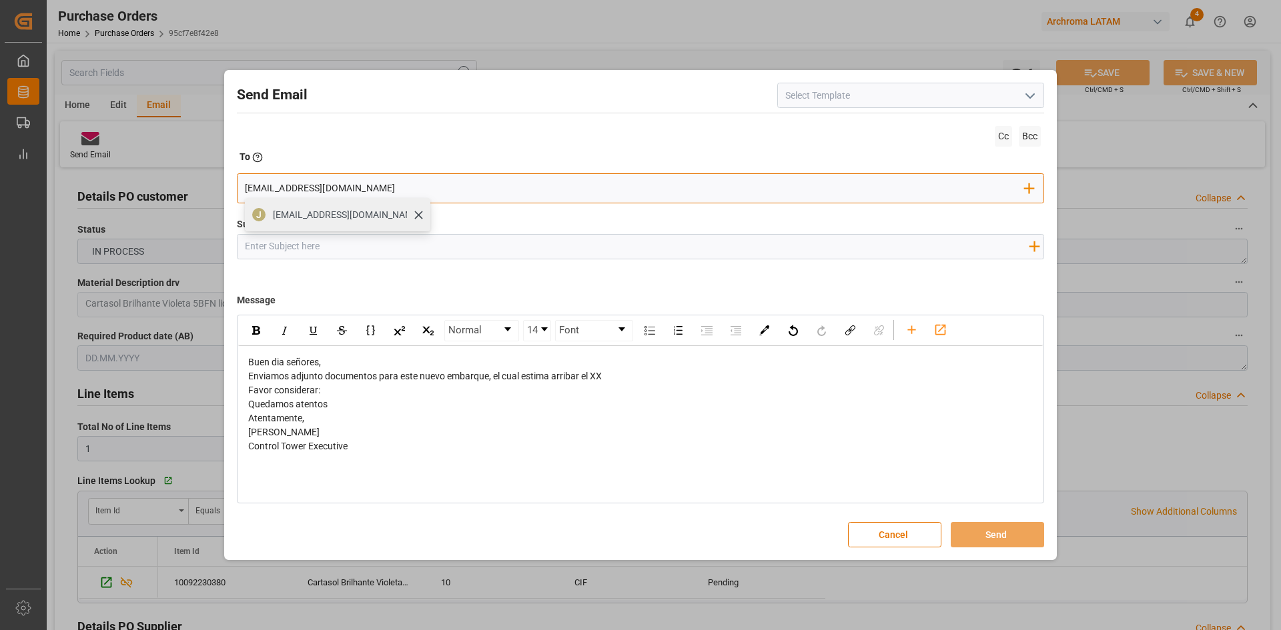
click at [333, 226] on div "jtoribio@pasoc.pe" at bounding box center [346, 214] width 157 height 23
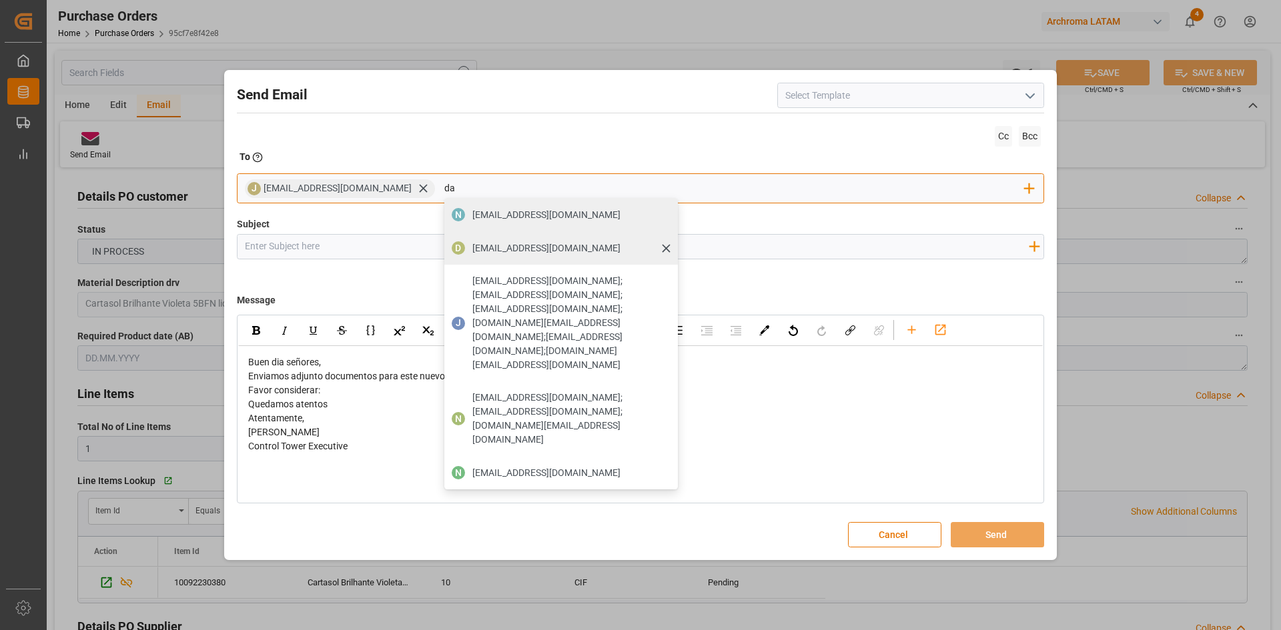
type input "da"
click at [482, 254] on span "dalia.gutierrez@leschaco.com" at bounding box center [546, 248] width 148 height 14
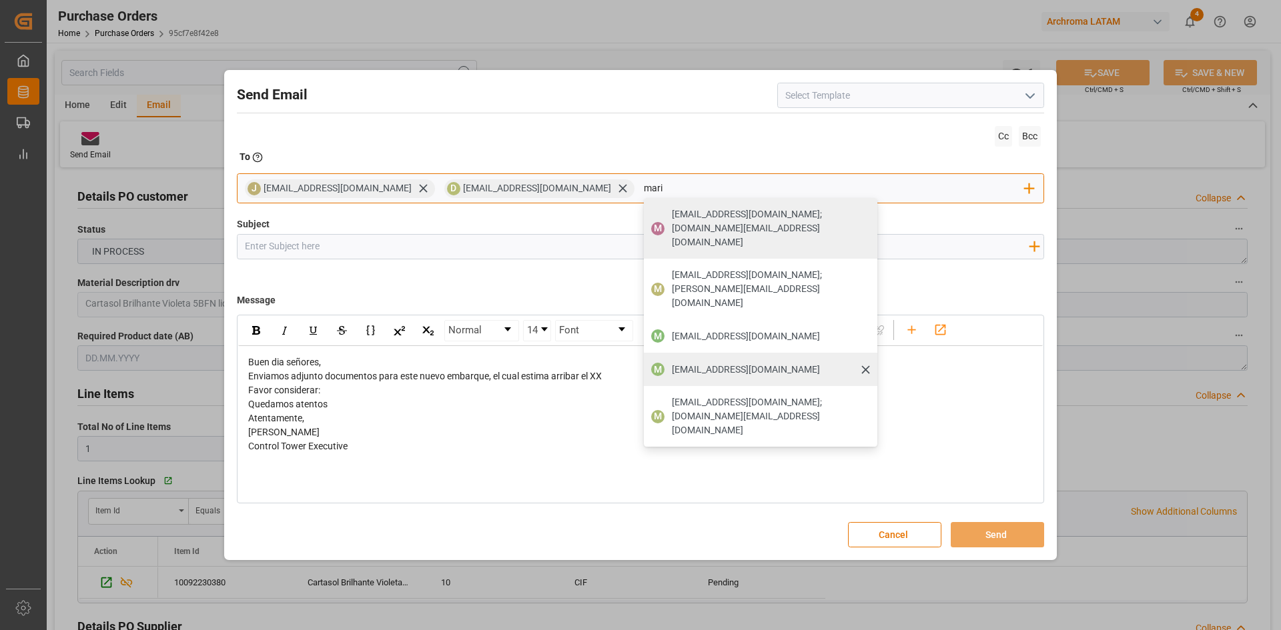
type input "mari"
click at [670, 358] on div "maria.piranquive@leschaco.com" at bounding box center [745, 369] width 157 height 23
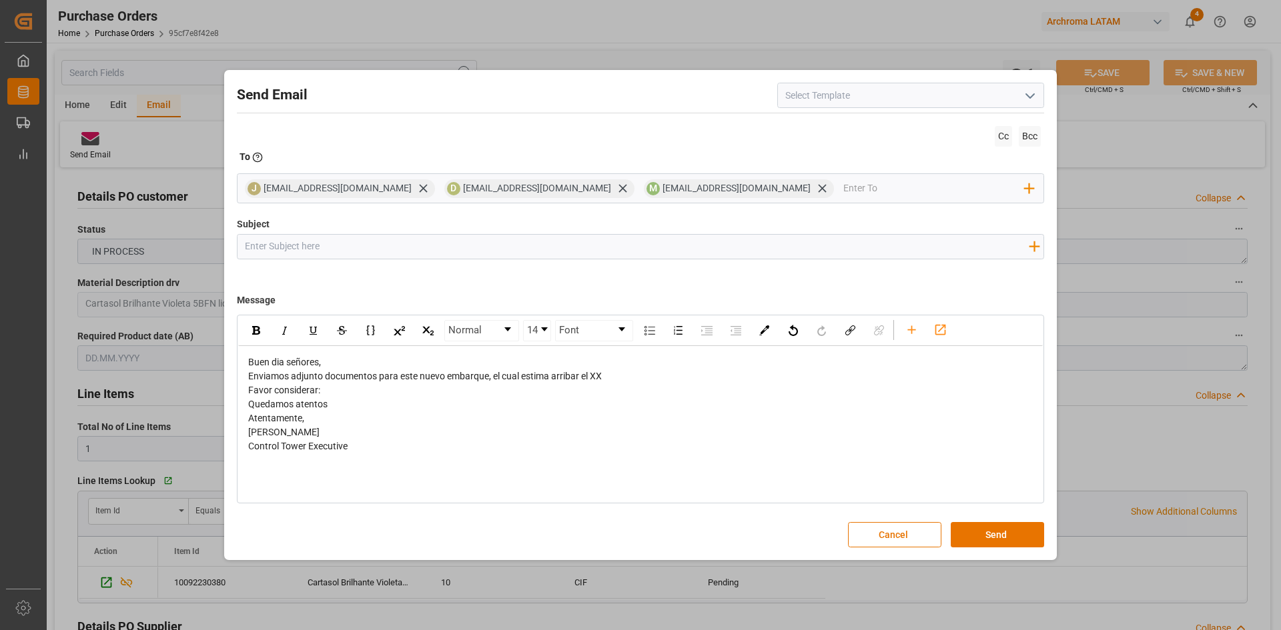
click at [308, 238] on input "Subject" at bounding box center [636, 246] width 798 height 23
click at [285, 241] on input "Subject" at bounding box center [636, 246] width 798 height 23
paste input "PO 4504614681 //PT//CONFIMACION DE ARRIBO// BDP COLOMBIA//ARCHROMA PERU//LCL//B…"
click at [287, 245] on input "PO 4504614681 //PT//CONFIMACION DE ARRIBO// BDP COLOMBIA//ARCHROMA PERU//LCL//B…" at bounding box center [636, 246] width 798 height 23
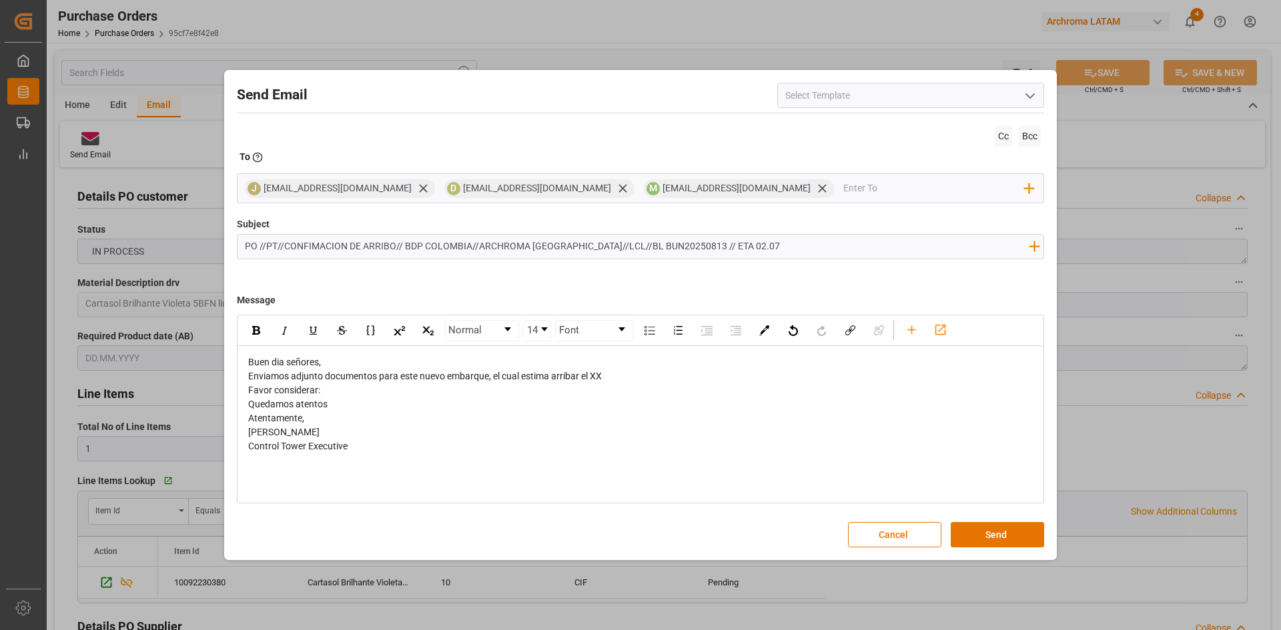
drag, startPoint x: 257, startPoint y: 247, endPoint x: 300, endPoint y: 247, distance: 42.7
click at [257, 247] on input "PO //PT//CONFIMACION DE ARRIBO// BDP COLOMBIA//ARCHROMA PERU//LCL//BL BUN202508…" at bounding box center [636, 246] width 798 height 23
paste input "4504633272"
click at [670, 247] on input "PO 4504633272 //PT//CONFIMACION DE ARRIBO// BDP COLOMBIA//ARCHROMA PERU//LCL//B…" at bounding box center [636, 246] width 798 height 23
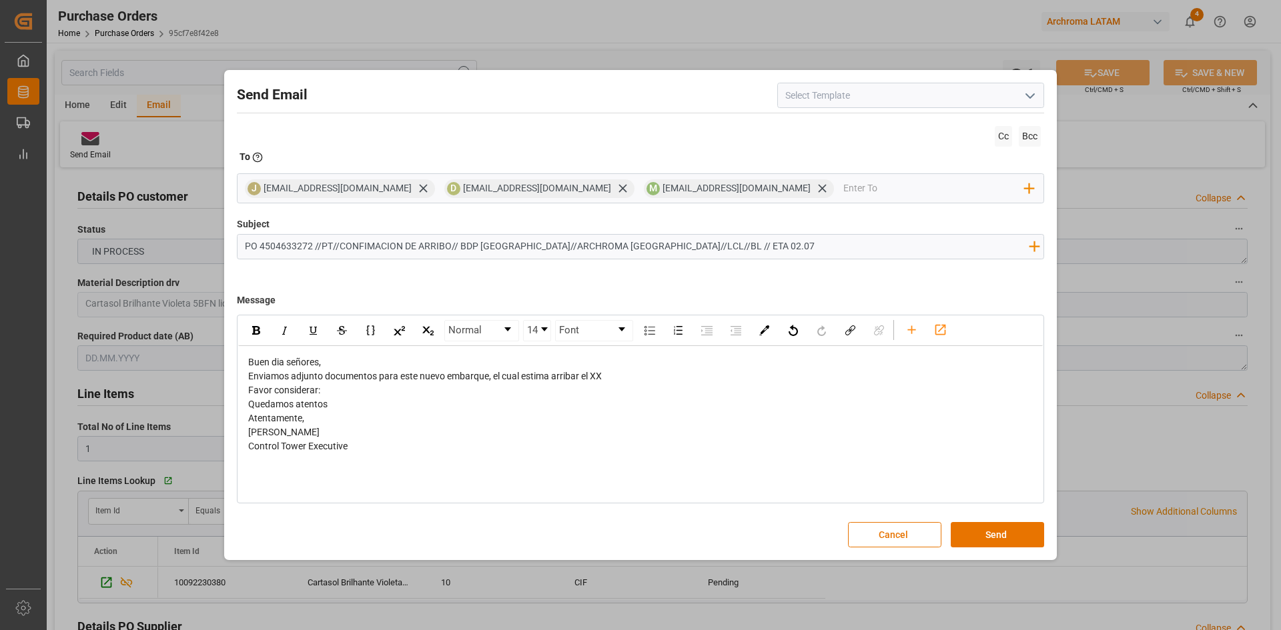
click at [650, 245] on input "PO 4504633272 //PT//CONFIMACION DE ARRIBO// BDP COLOMBIA//ARCHROMA PERU//LCL//B…" at bounding box center [636, 246] width 798 height 23
paste input "SS0725SP04975"
click at [751, 245] on input "PO 4504633272 //PT//CONFIMACION DE ARRIBO// BDP COLOMBIA//ARCHROMA PERU//LCL//B…" at bounding box center [636, 246] width 798 height 23
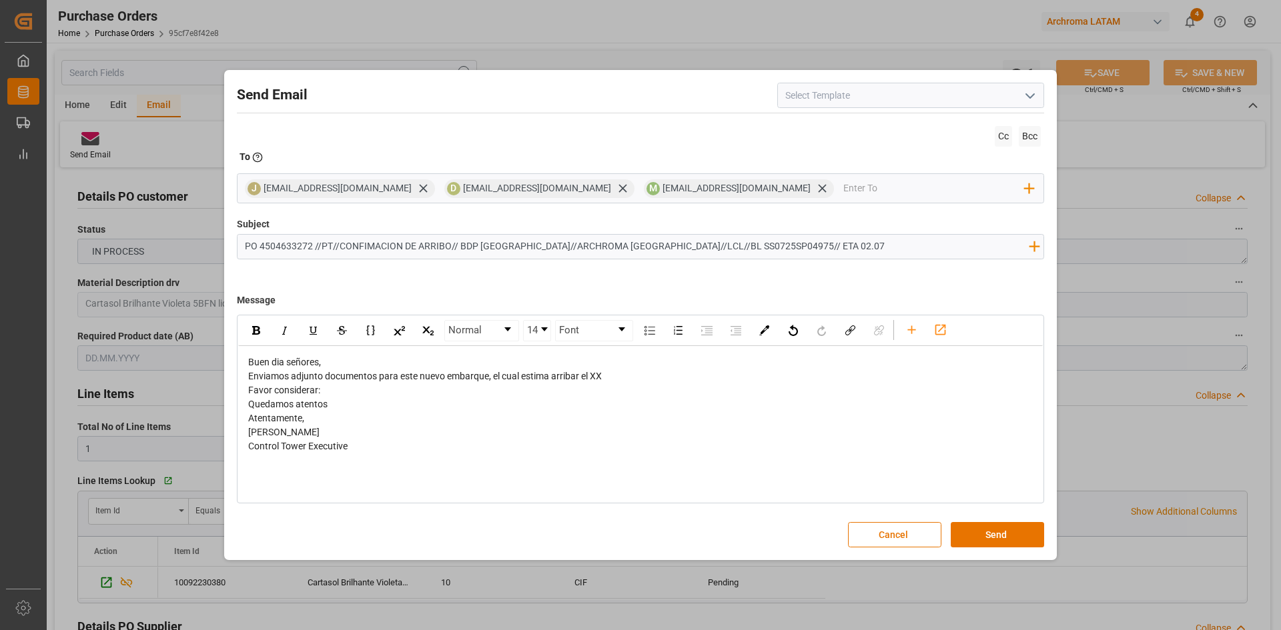
drag, startPoint x: 757, startPoint y: 245, endPoint x: 747, endPoint y: 247, distance: 10.1
click at [747, 247] on input "PO 4504633272 //PT//CONFIMACION DE ARRIBO// BDP COLOMBIA//ARCHROMA PERU//LCL//B…" at bounding box center [636, 246] width 798 height 23
click at [745, 249] on input "PO 4504633272 //PT//CONFIMACION DE ARRIBO// BDP COLOMBIA//ARCHROMA PERU//LCL//B…" at bounding box center [636, 246] width 798 height 23
click at [774, 245] on input "PO 4504633272 //PT//CONFIMACION DE ARRIBO// BDP COLOMBIA//ARCHROMA PERU//LCL//B…" at bounding box center [636, 246] width 798 height 23
click at [853, 330] on img "rdw-link-control" at bounding box center [850, 330] width 10 height 10
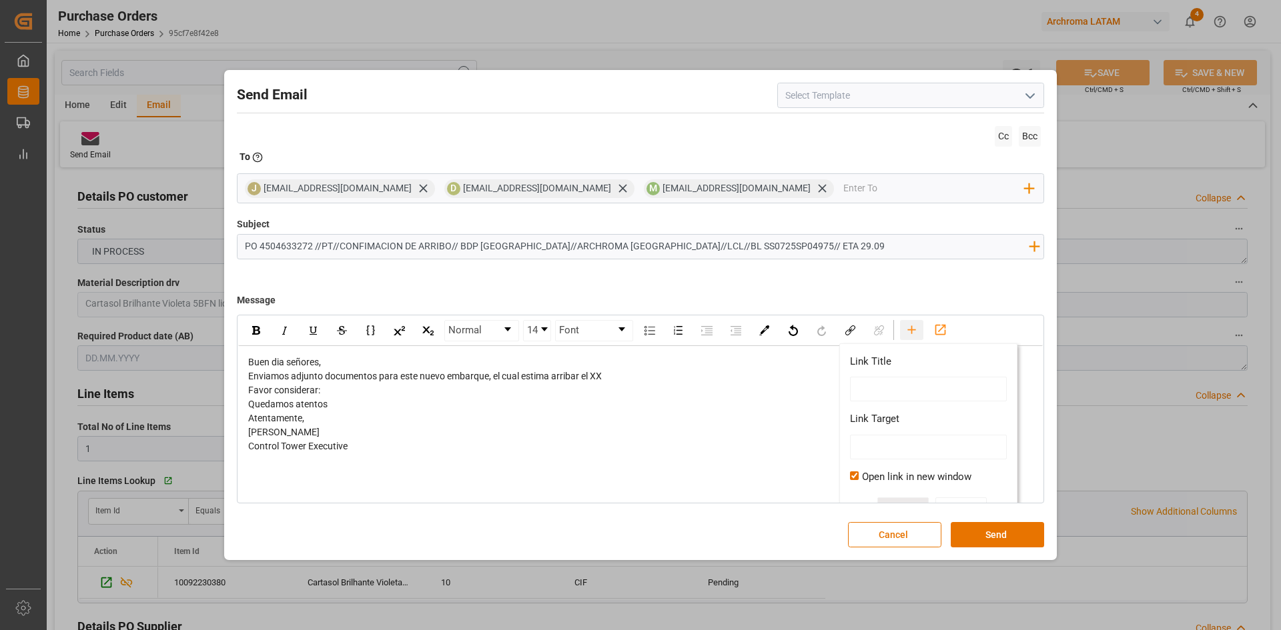
click at [909, 331] on icon "rdw-toolbar" at bounding box center [911, 330] width 14 height 14
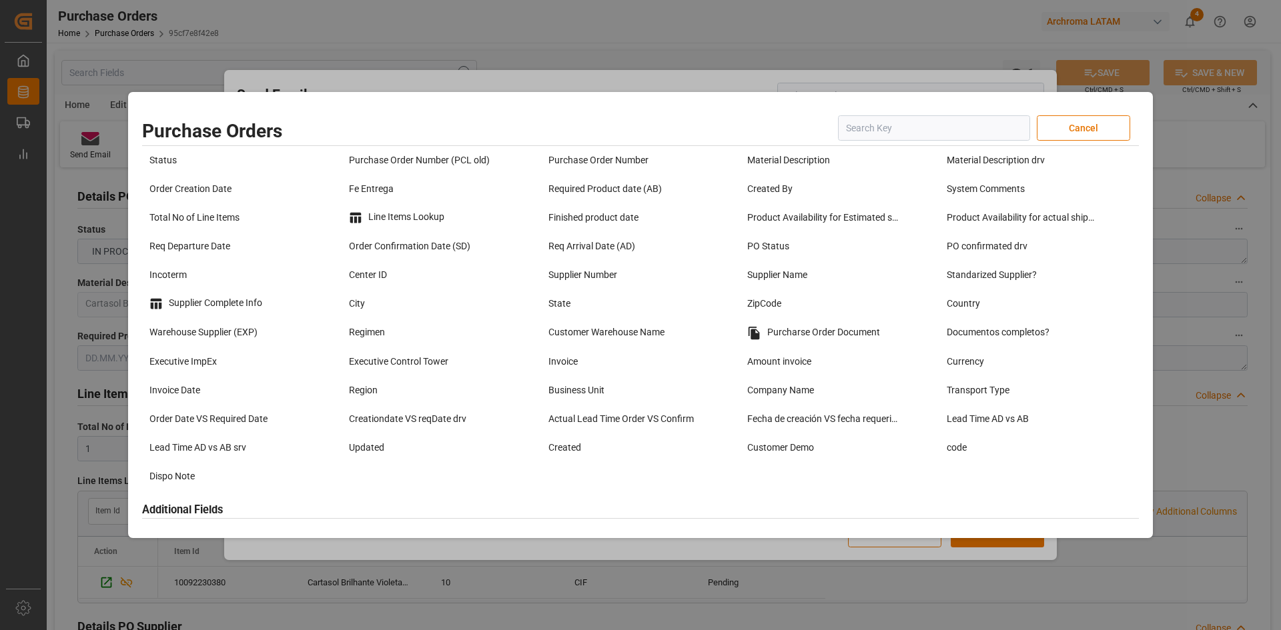
click at [886, 125] on input "text" at bounding box center [934, 127] width 192 height 25
click at [816, 337] on div "Purcharse Order Document" at bounding box center [839, 332] width 193 height 23
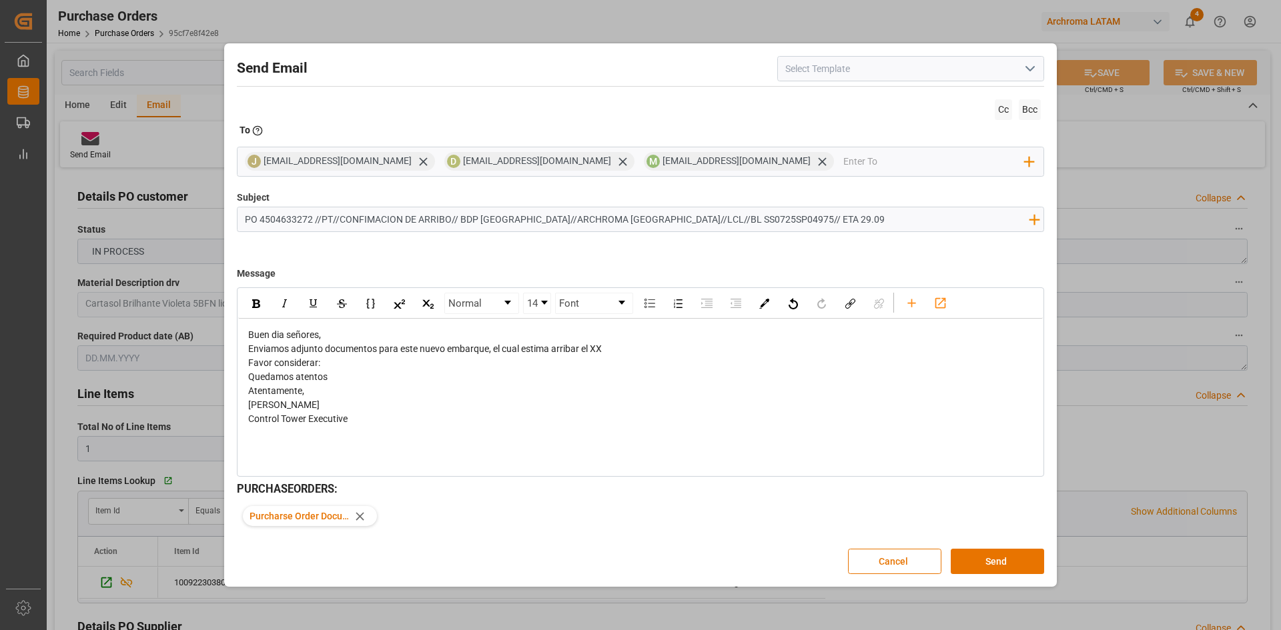
click at [600, 349] on span "Enviamos adjunto documentos para este nuevo embarque, el cual estima arribar el…" at bounding box center [425, 348] width 354 height 11
click at [323, 365] on div "Favor considerar:" at bounding box center [640, 363] width 785 height 14
click at [273, 374] on div "rdw-editor" at bounding box center [640, 377] width 785 height 14
click at [283, 224] on input "PO 4504633272 //PT//CONFIMACION DE ARRIBO// BDP COLOMBIA//ARCHROMA PERU//LCL//B…" at bounding box center [636, 218] width 798 height 23
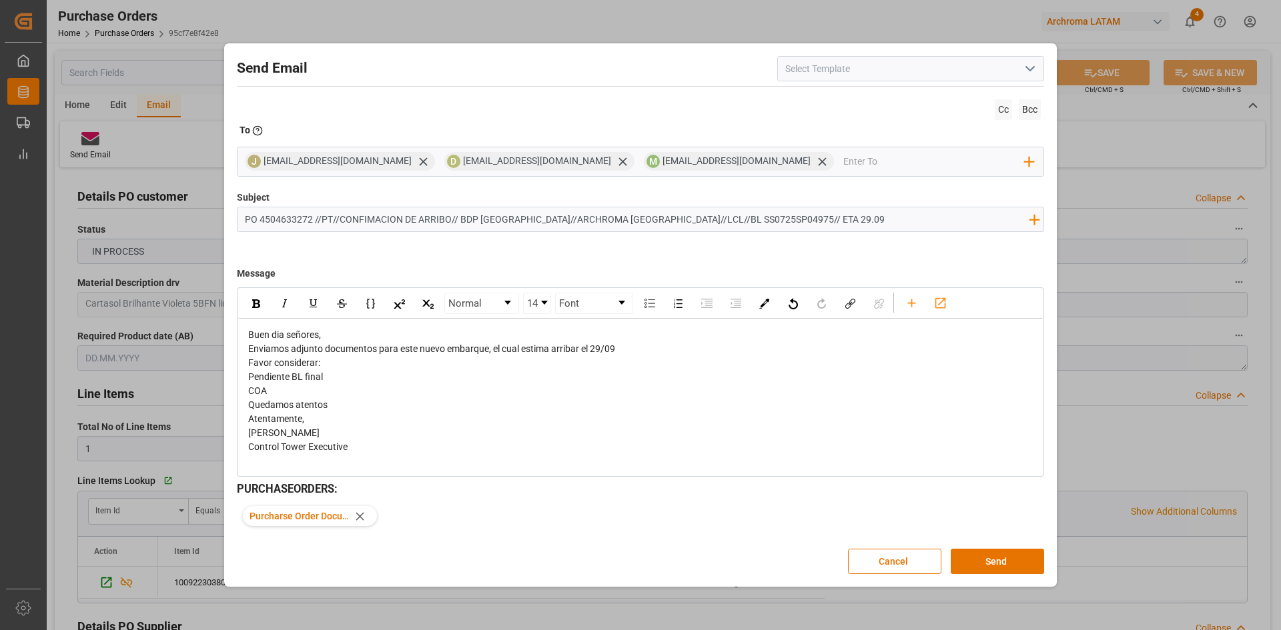
click at [283, 224] on input "PO 4504633272 //PT//CONFIMACION DE ARRIBO// BDP COLOMBIA//ARCHROMA PERU//LCL//B…" at bounding box center [636, 218] width 798 height 23
click at [288, 217] on input "PO 4504633272 //PT//CONFIMACION DE ARRIBO// BDP COLOMBIA//ARCHROMA PERU//LCL//B…" at bounding box center [636, 218] width 798 height 23
click at [274, 392] on div "COA" at bounding box center [640, 391] width 785 height 14
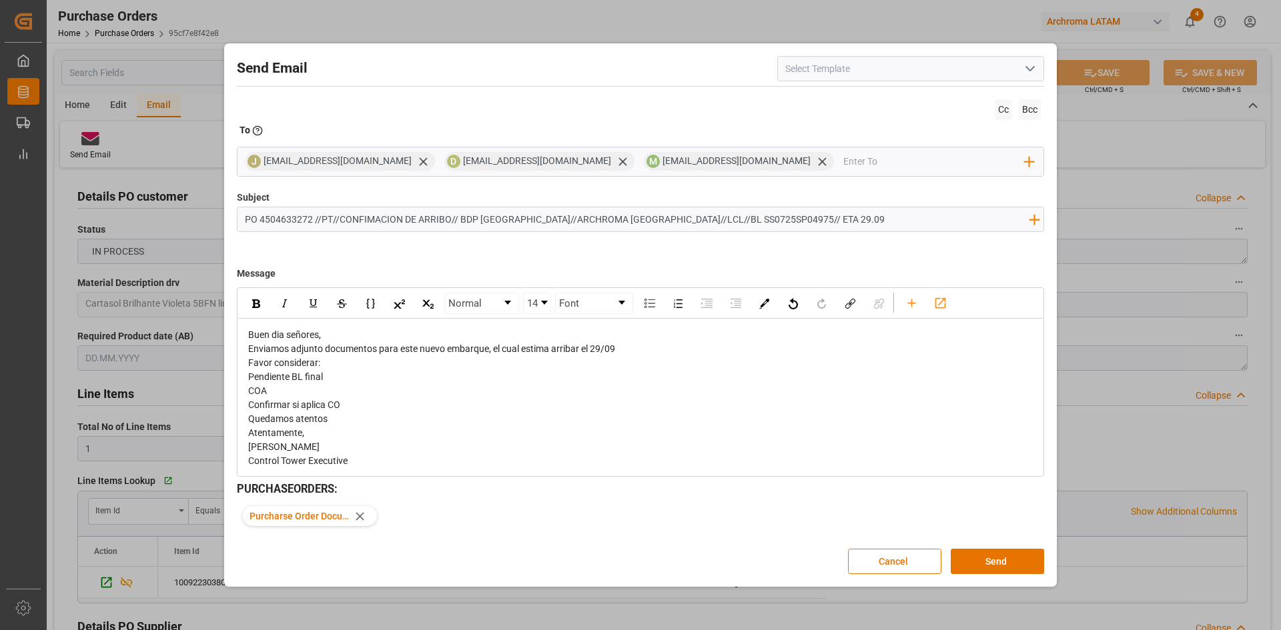
click at [243, 374] on div "Buen dia señores, Enviamos adjunto documentos para este nuevo embarque, el cual…" at bounding box center [640, 398] width 804 height 159
click at [249, 376] on span "Pendiente BL final" at bounding box center [285, 377] width 75 height 11
drag, startPoint x: 249, startPoint y: 376, endPoint x: 349, endPoint y: 405, distance: 103.6
click at [349, 405] on div "Buen dia señores, Enviamos adjunto documentos para este nuevo embarque, el cual…" at bounding box center [640, 398] width 785 height 140
click at [653, 307] on img "rdw-list-control" at bounding box center [649, 303] width 11 height 9
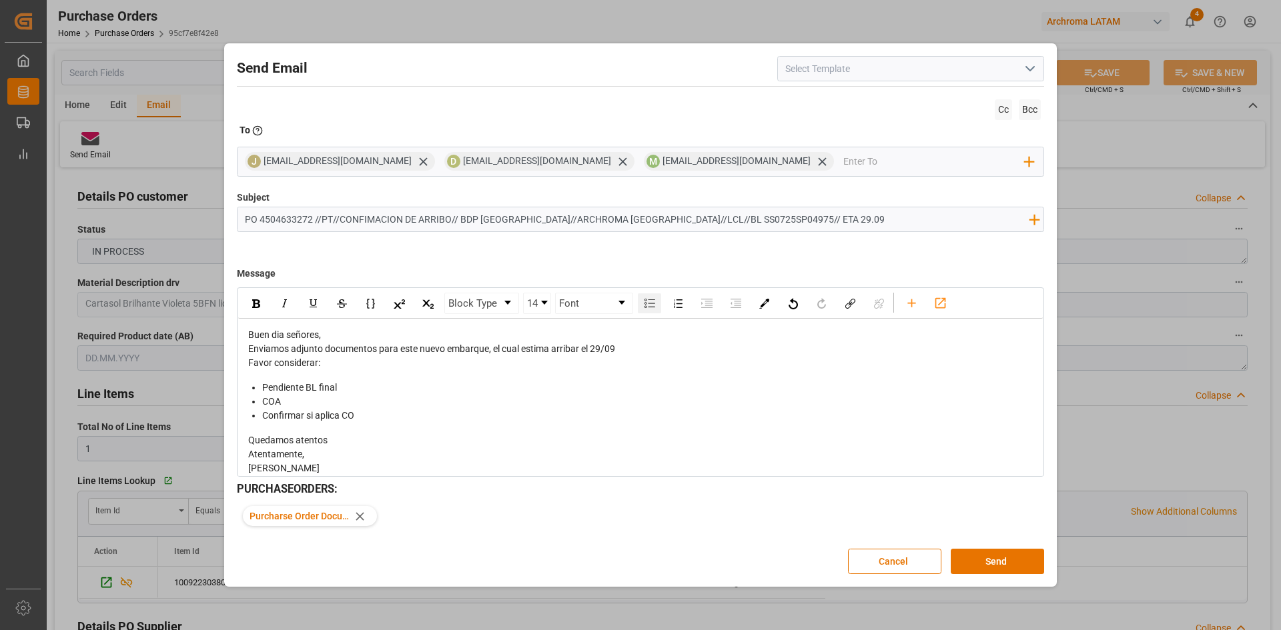
click at [366, 418] on div "Confirmar si aplica CO" at bounding box center [647, 416] width 771 height 14
drag, startPoint x: 362, startPoint y: 416, endPoint x: 247, endPoint y: 416, distance: 114.7
click at [247, 416] on div "Buen dia señores, Enviamos adjunto documentos para este nuevo embarque, el cual…" at bounding box center [640, 409] width 804 height 180
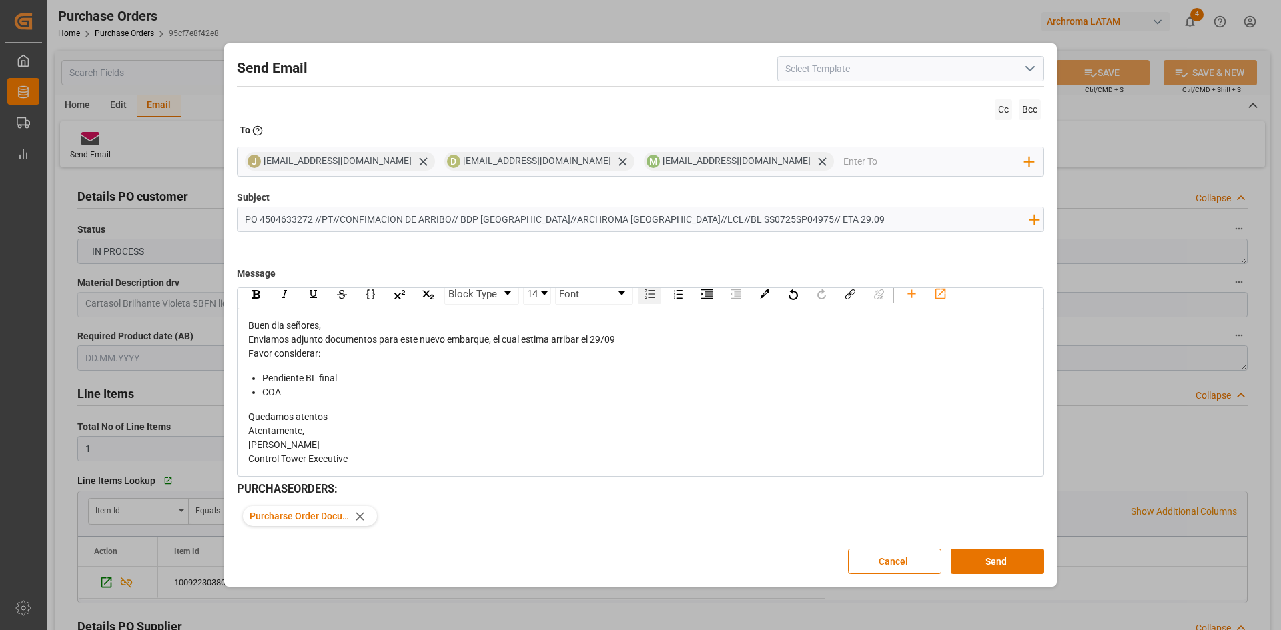
click at [292, 393] on div "COA" at bounding box center [647, 393] width 771 height 14
click at [307, 325] on span "Buen dia señores," at bounding box center [284, 325] width 73 height 11
click at [440, 223] on input "PO 4504633272 //PT//CONFIMACION DE ARRIBO// BDP COLOMBIA//ARCHROMA PERU//LCL//B…" at bounding box center [636, 218] width 798 height 23
drag, startPoint x: 451, startPoint y: 219, endPoint x: 340, endPoint y: 221, distance: 110.8
click at [340, 221] on input "PO 4504633272 //PT//CONFIMACION DE ARRIBO// BDP COLOMBIA//ARCHROMA PERU//LCL//B…" at bounding box center [636, 218] width 798 height 23
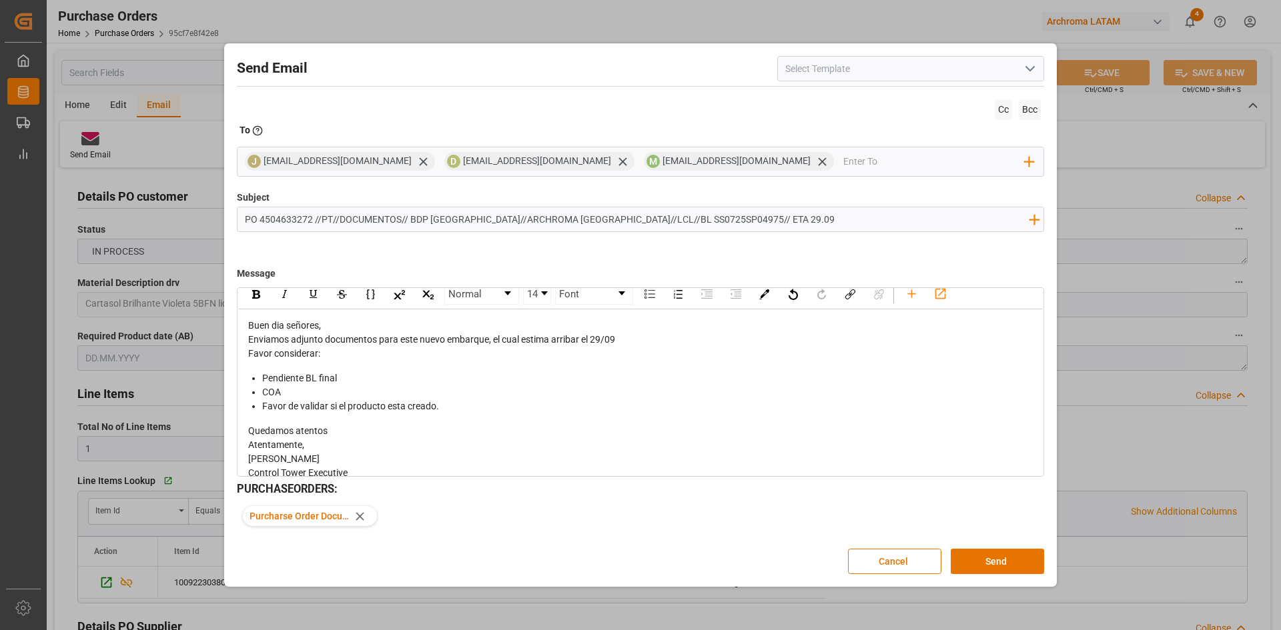
click at [601, 428] on div "Quedamos atentos" at bounding box center [640, 431] width 785 height 14
click at [419, 222] on input "PO 4504633272 //PT//DOCUMENTOS// BDP COLOMBIA//ARCHROMA PERU//LCL//BL SS0725SP0…" at bounding box center [636, 218] width 798 height 23
click at [415, 216] on input "PO 4504633272 //PT//DOCUMENTOS// BDP COLOMBIA//ARCHROMA PERU//LCL//BL SS0725SP0…" at bounding box center [636, 218] width 798 height 23
click at [420, 217] on input "PO 4504633272 //PT//DOCUMENTOS// BDP COLOMBIA//ARCHROMA PERU//LCL//BL SS0725SP0…" at bounding box center [636, 218] width 798 height 23
click at [420, 220] on input "PO 4504633272 //PT//DOCUMENTOS// BDP COLOMBIA//ARCHROMA PERU//LCL//BL SS0725SP0…" at bounding box center [636, 218] width 798 height 23
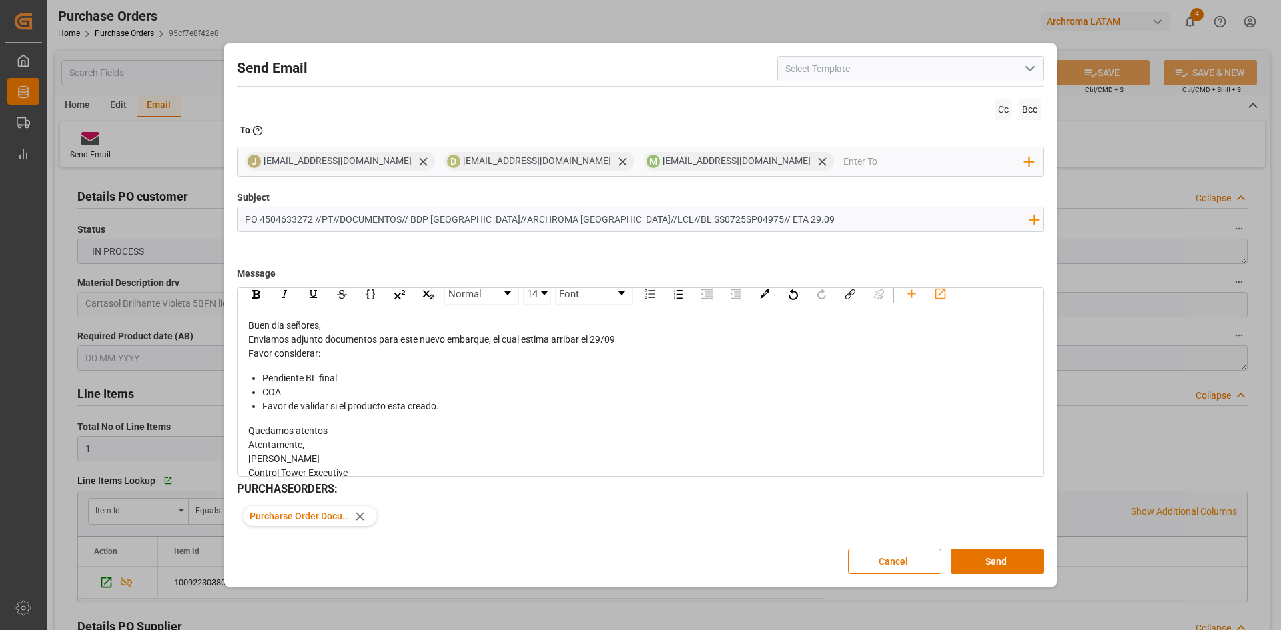
click at [420, 220] on input "PO 4504633272 //PT//DOCUMENTOS// BDP COLOMBIA//ARCHROMA PERU//LCL//BL SS0725SP0…" at bounding box center [636, 218] width 798 height 23
click at [458, 219] on input "PO 4504633272 //PT//DOCUMENTOS// BDP COLOMBIA//ARCHROMA PERU//LCL//BL SS0725SP0…" at bounding box center [636, 218] width 798 height 23
click at [624, 221] on input "PO 4504633272 //PT//DOCUMENTOS// SPICE INDUSTRA QUIMICA //ARCHROMA PERU//LCL//B…" at bounding box center [636, 218] width 798 height 23
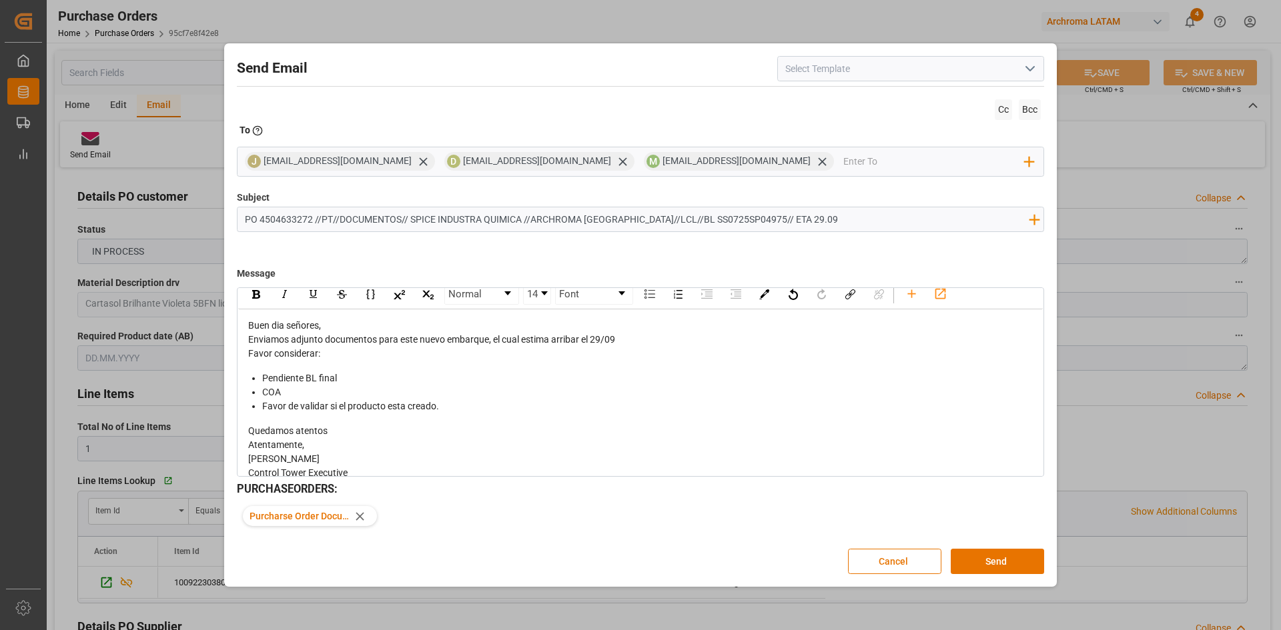
click at [685, 219] on input "PO 4504633272 //PT//DOCUMENTOS// SPICE INDUSTRA QUIMICA //ARCHROMA PERU//LCL//B…" at bounding box center [636, 218] width 798 height 23
click at [671, 219] on input "PO 4504633272 //PT//DOCUMENTOS// SPICE INDUSTRA QUIMICA //ARCHROMA PERU//LCL//B…" at bounding box center [636, 218] width 798 height 23
click at [672, 219] on input "PO 4504633272 //PT//DOCUMENTOS// SPICE INDUSTRA QUIMICA //ARCHROMA PERU//LCL//B…" at bounding box center [636, 218] width 798 height 23
click at [642, 219] on input "PO 4504633272 //PT//DOCUMENTOS// SPICE INDUSTRA QUIMICA //ARCHROMA PERU//LCL//B…" at bounding box center [636, 218] width 798 height 23
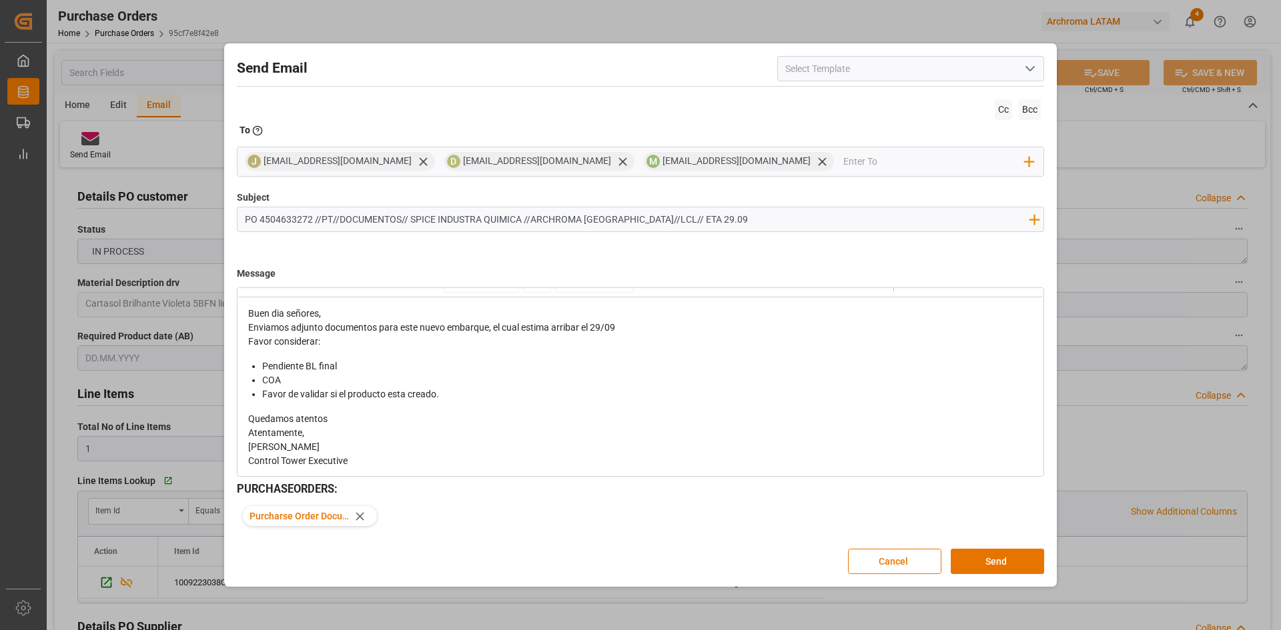
scroll to position [23, 0]
type input "PO 4504633272 //PT//DOCUMENTOS// SPICE INDUSTRA QUIMICA //ARCHROMA PERU//LCL// …"
drag, startPoint x: 310, startPoint y: 161, endPoint x: 1014, endPoint y: 557, distance: 807.2
click at [1014, 557] on button "Send" at bounding box center [996, 561] width 93 height 25
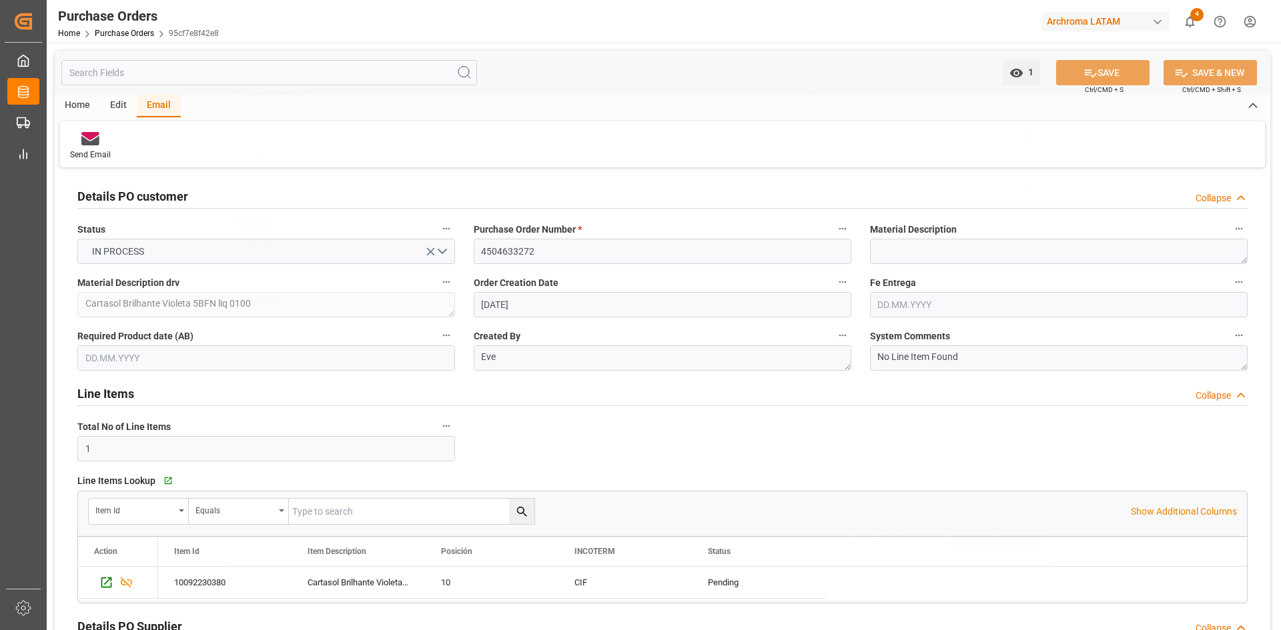
scroll to position [0, 0]
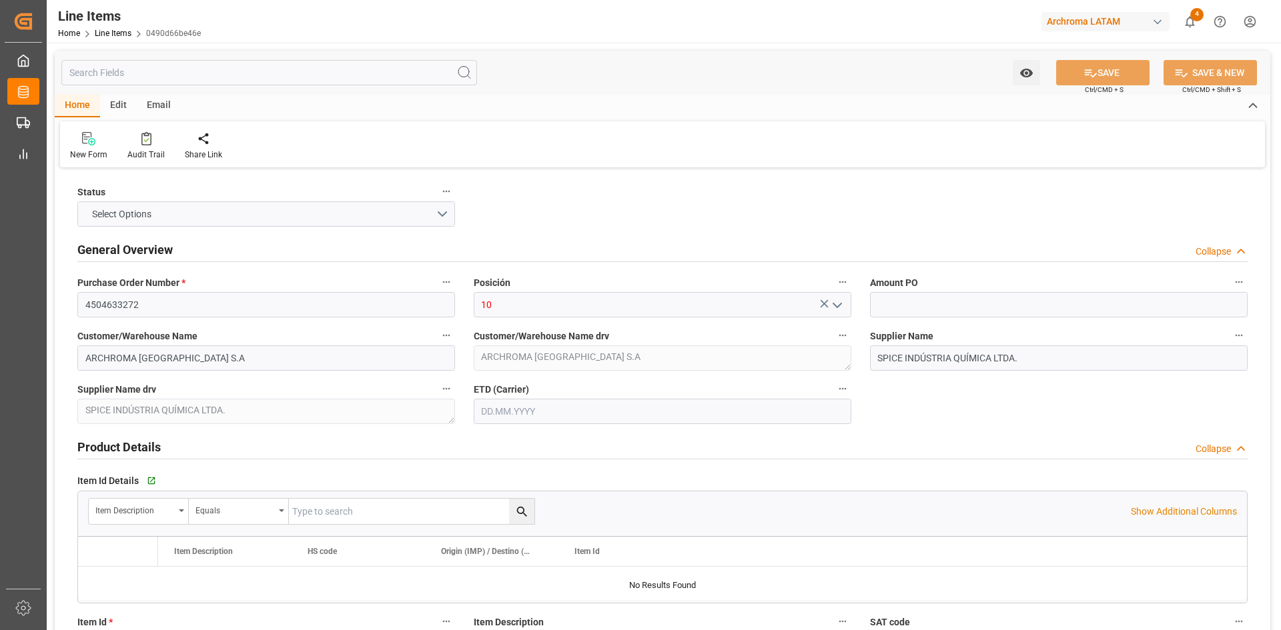
type input "1"
type input "12171500"
type input "500"
type input "3204140599"
type input "[DATE] 15:00"
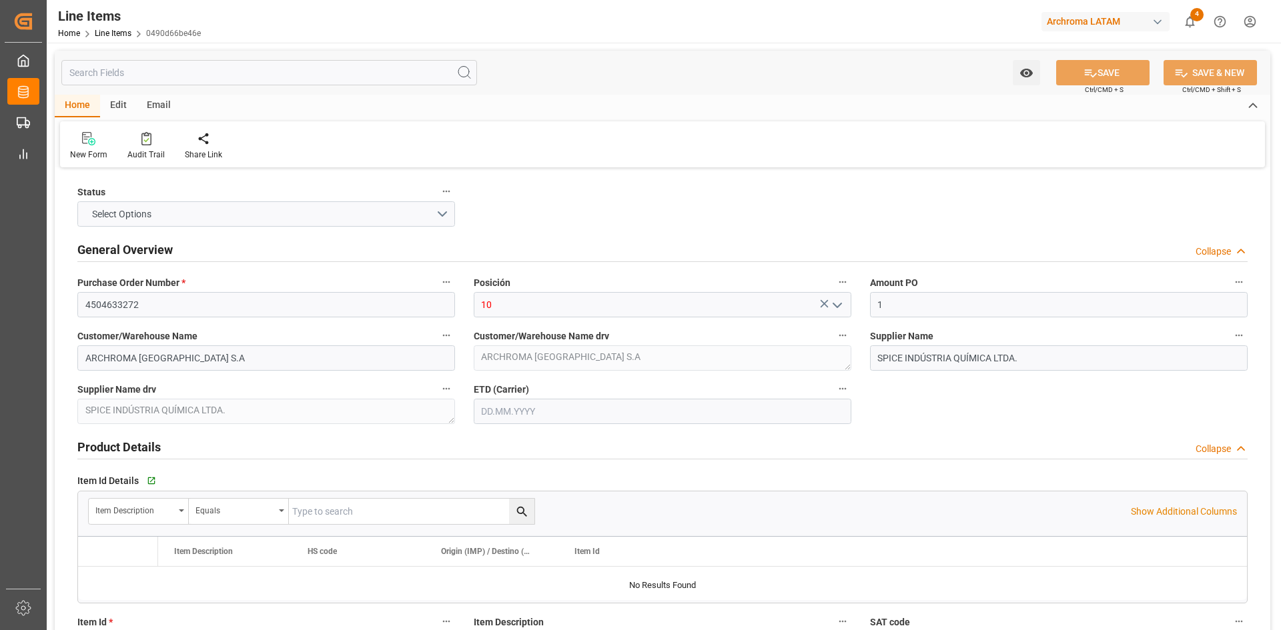
type input "27.06.2025 19:28"
type input "[DATE]"
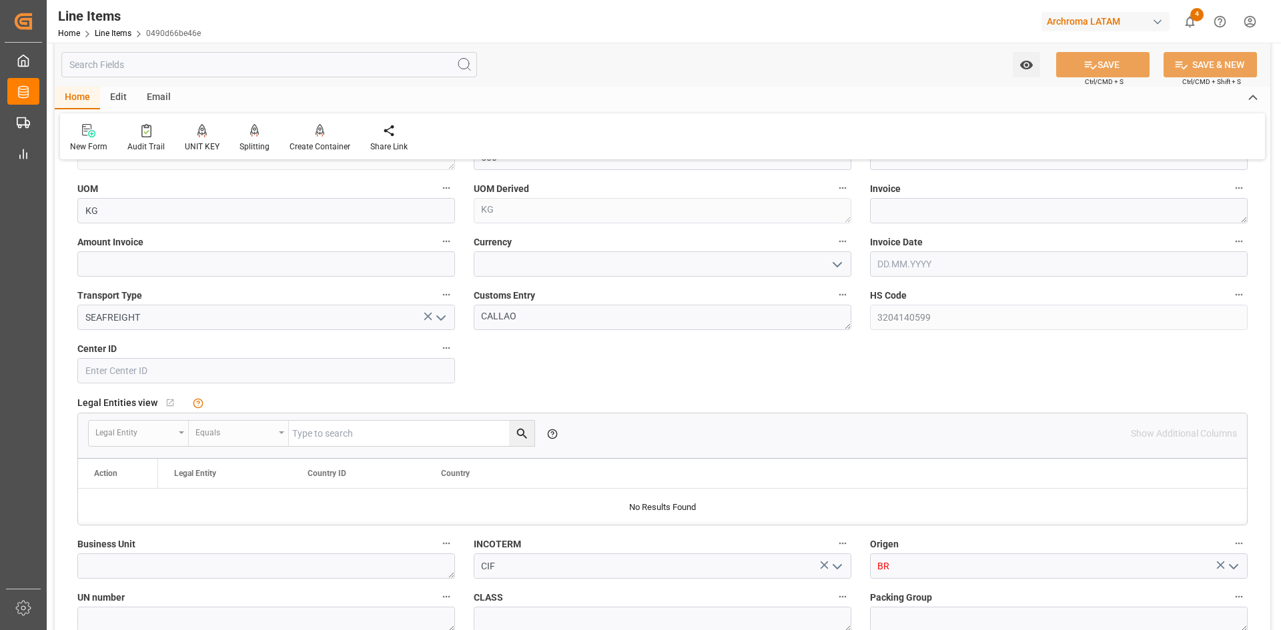
scroll to position [667, 0]
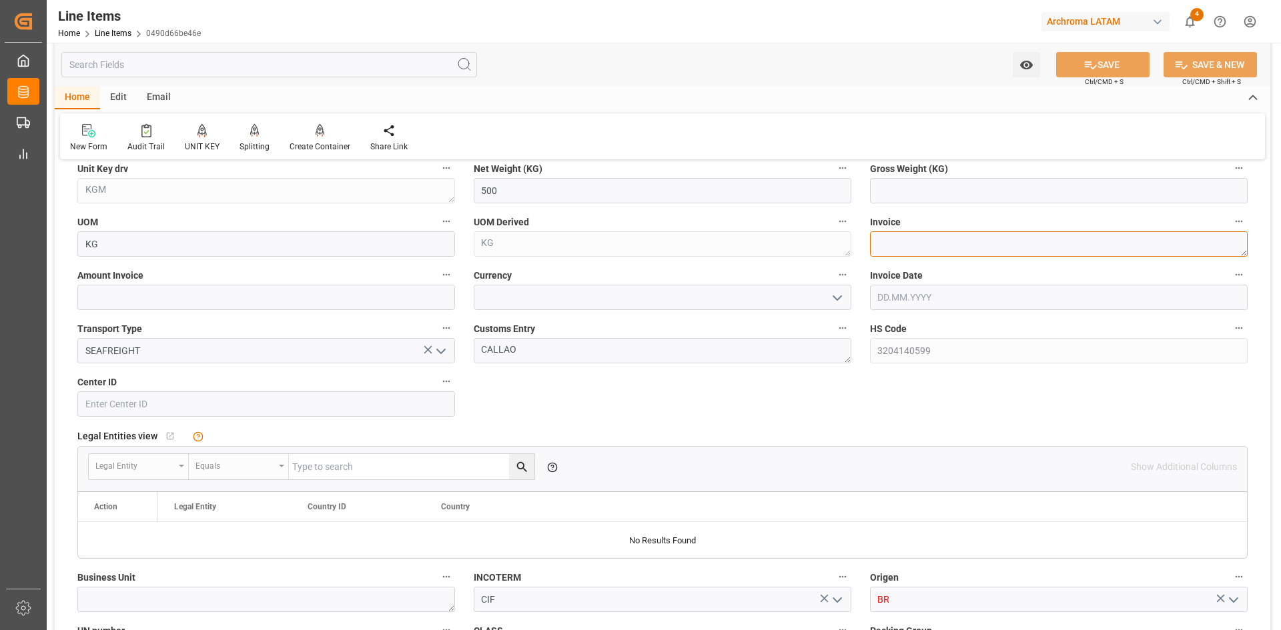
click at [922, 252] on textarea at bounding box center [1059, 243] width 378 height 25
paste textarea "CEX-25/11169"
type textarea "CEX-25/11169"
drag, startPoint x: 247, startPoint y: 300, endPoint x: 134, endPoint y: 315, distance: 114.4
click at [247, 300] on input "text" at bounding box center [266, 297] width 378 height 25
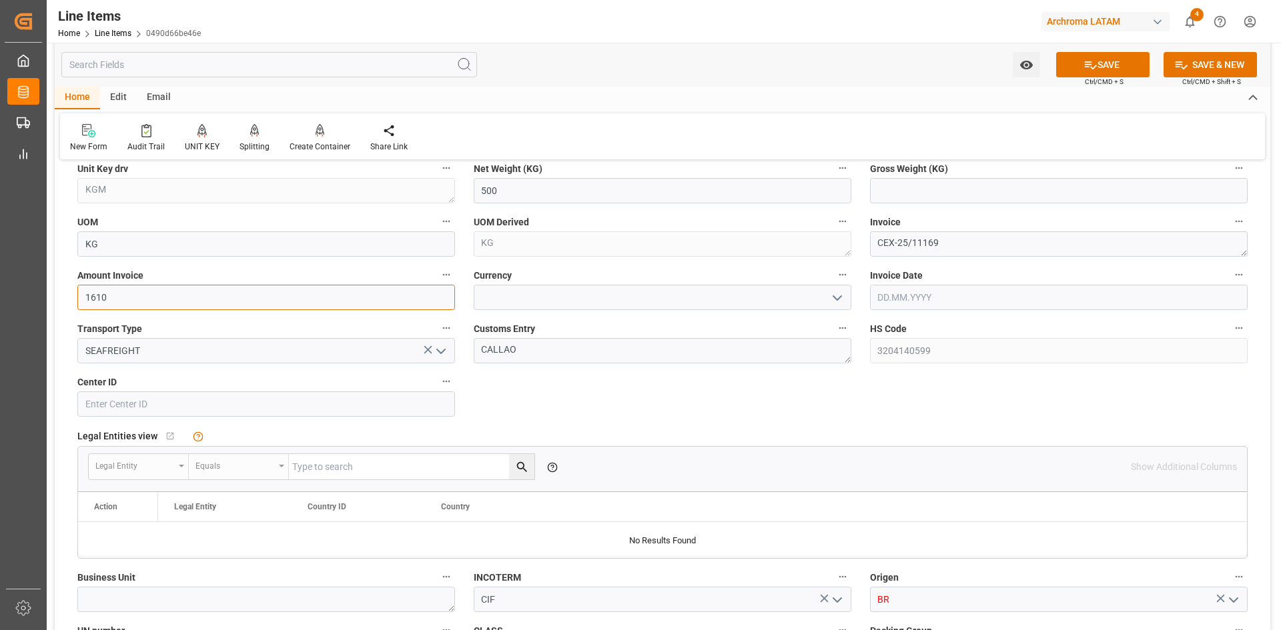
type input "1610"
drag, startPoint x: 540, startPoint y: 293, endPoint x: 630, endPoint y: 293, distance: 90.0
click at [540, 293] on input at bounding box center [663, 297] width 378 height 25
click at [839, 300] on icon "open menu" at bounding box center [837, 298] width 16 height 16
click at [588, 335] on div "USD" at bounding box center [662, 327] width 376 height 30
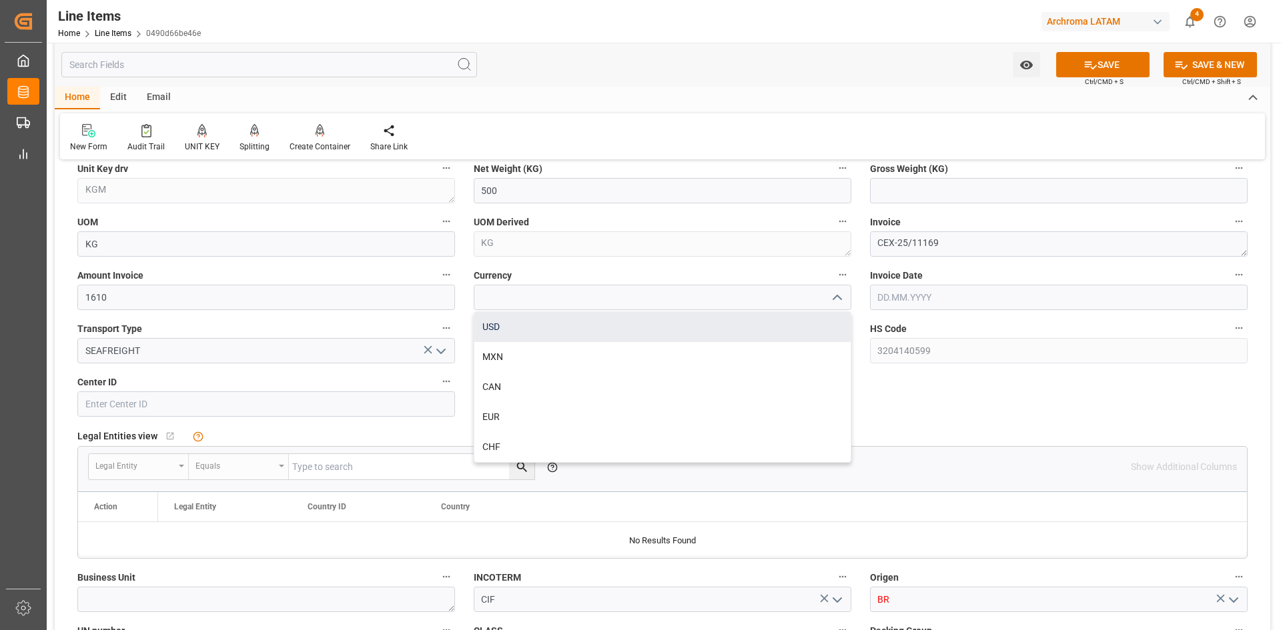
type input "USD"
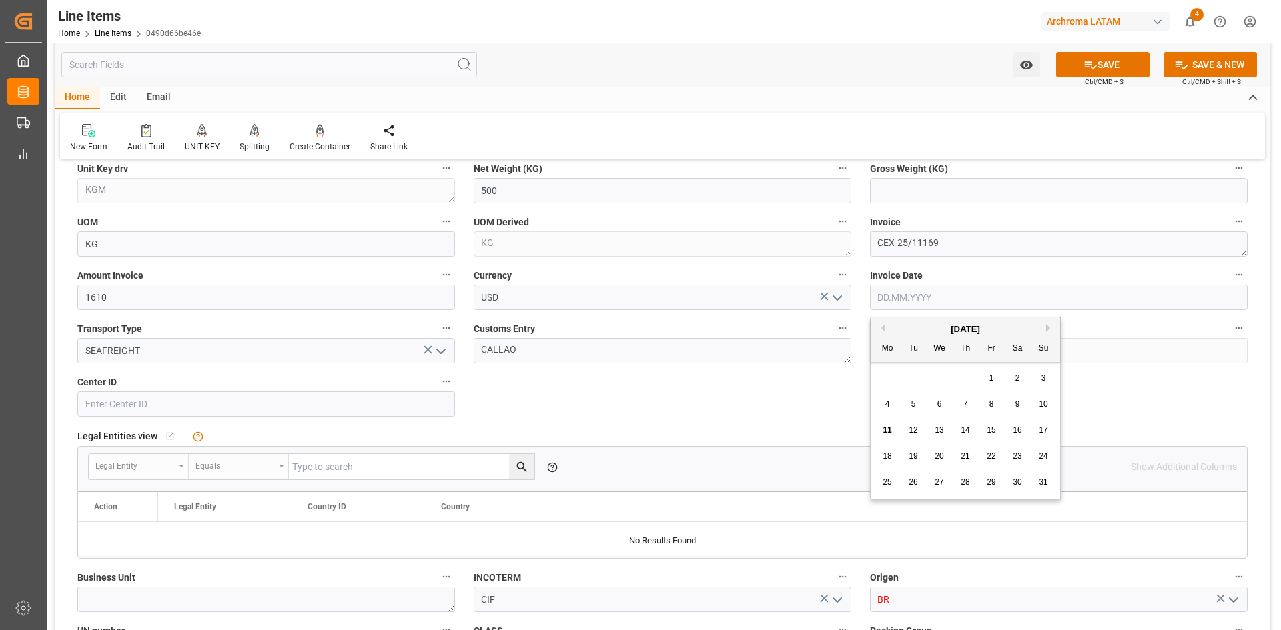
click at [958, 302] on input "text" at bounding box center [1059, 297] width 378 height 25
click at [884, 331] on button "Previous Month" at bounding box center [881, 328] width 8 height 8
click at [884, 455] on span "21" at bounding box center [886, 456] width 9 height 9
type input "21.07.2025"
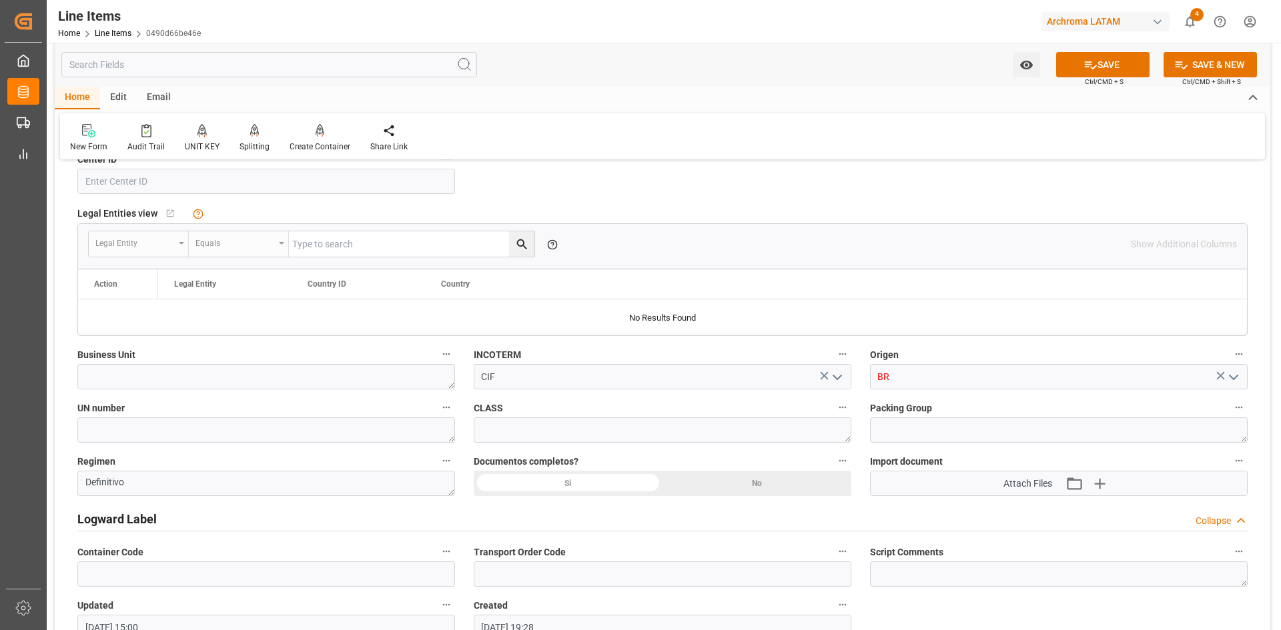
scroll to position [934, 0]
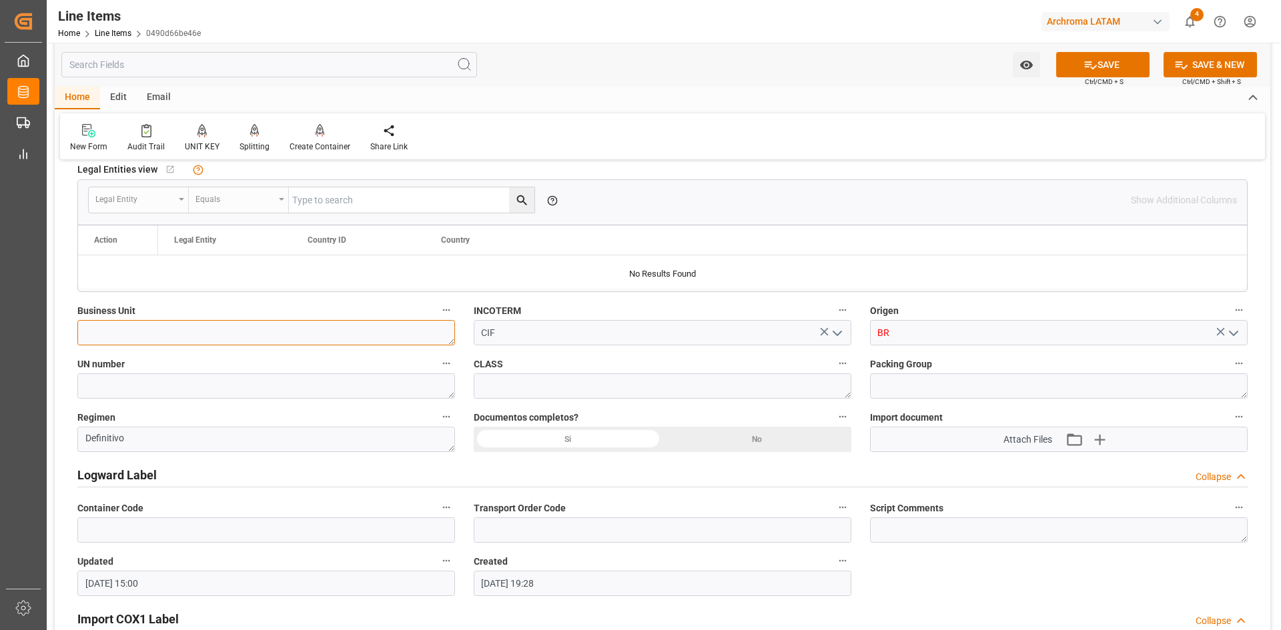
click at [303, 336] on textarea at bounding box center [266, 332] width 378 height 25
click at [593, 335] on input "CIF" at bounding box center [663, 332] width 378 height 25
click at [1235, 333] on icon "open menu" at bounding box center [1233, 333] width 16 height 16
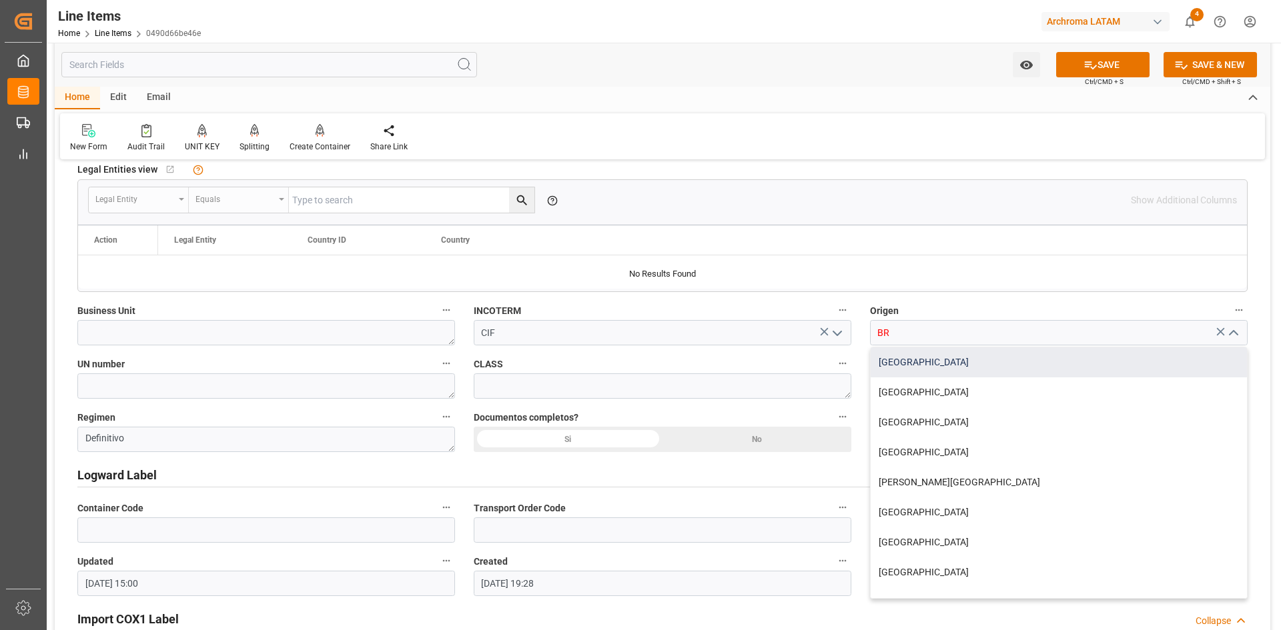
click at [1007, 361] on div "BRASIL" at bounding box center [1058, 363] width 376 height 30
type input "BRASIL"
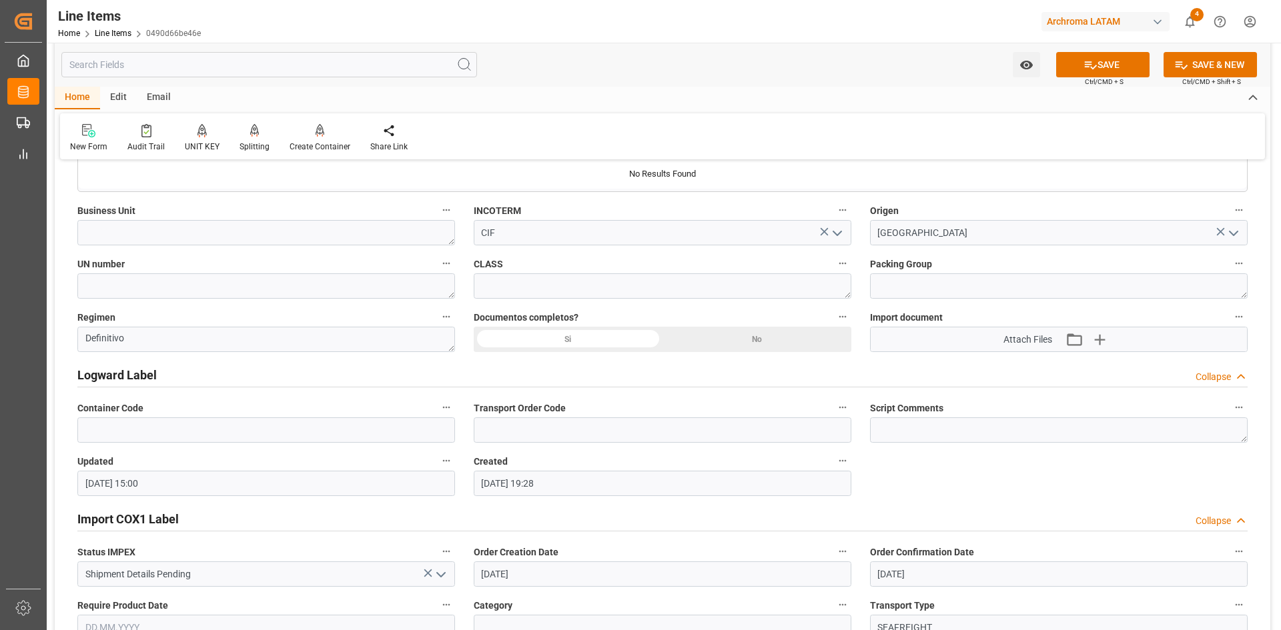
scroll to position [1067, 0]
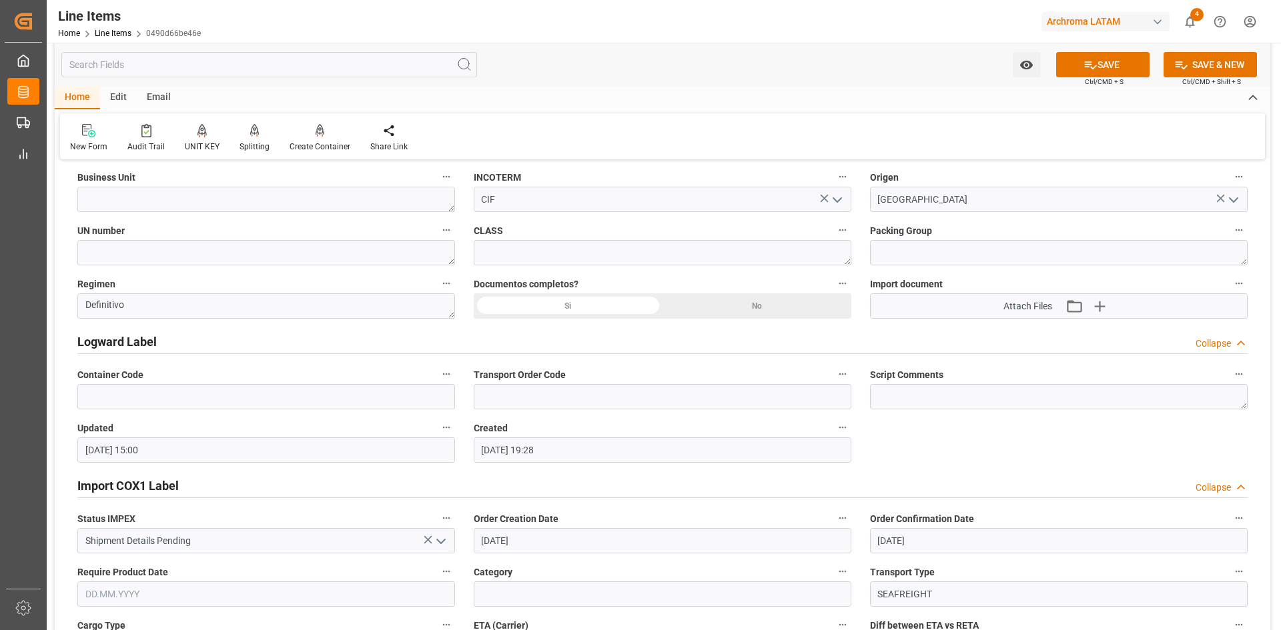
click at [1097, 306] on icon "button" at bounding box center [1099, 306] width 13 height 13
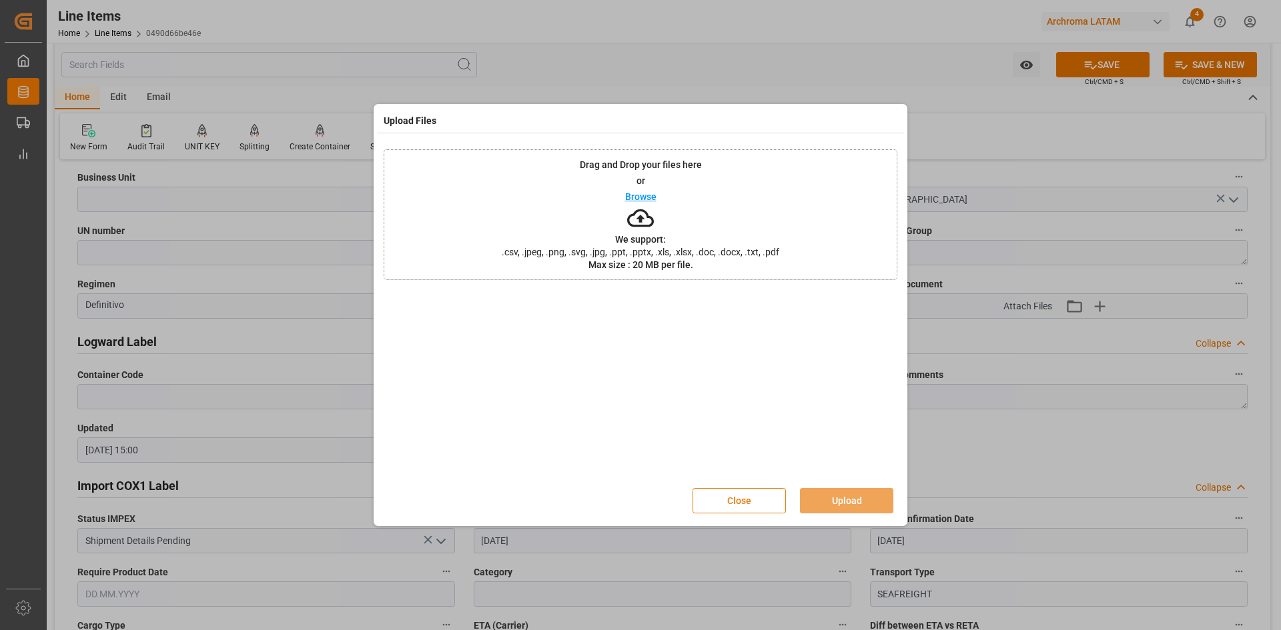
click at [743, 498] on button "Close" at bounding box center [738, 500] width 93 height 25
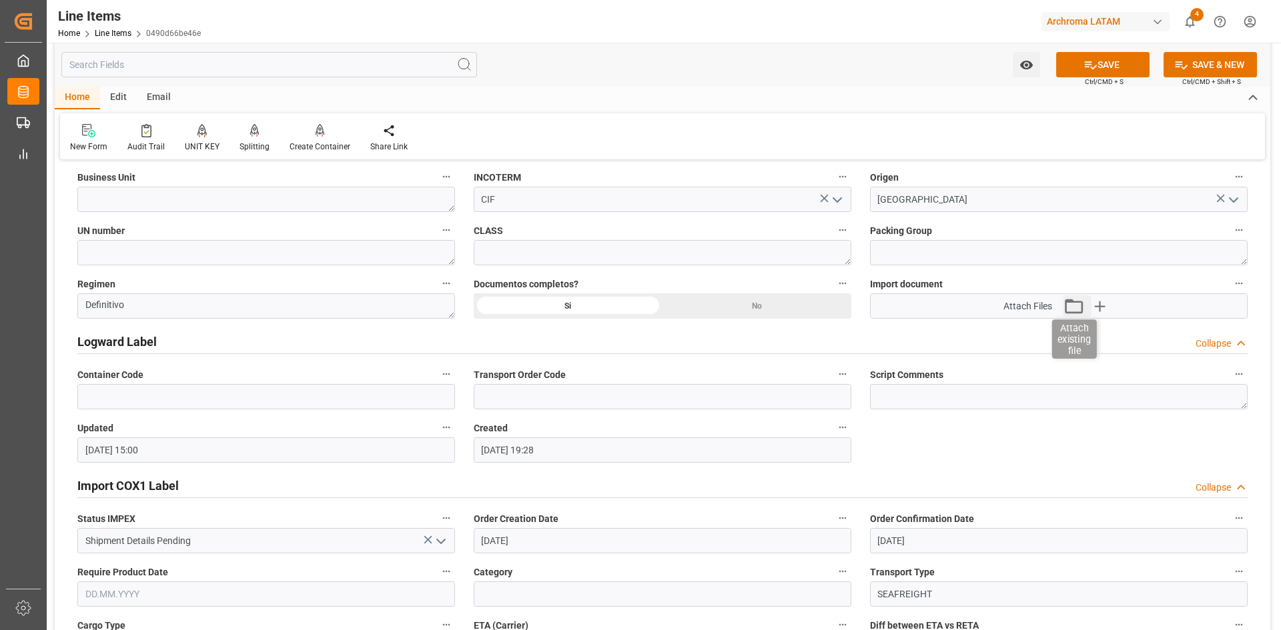
click at [1077, 307] on icon "button" at bounding box center [1073, 305] width 21 height 21
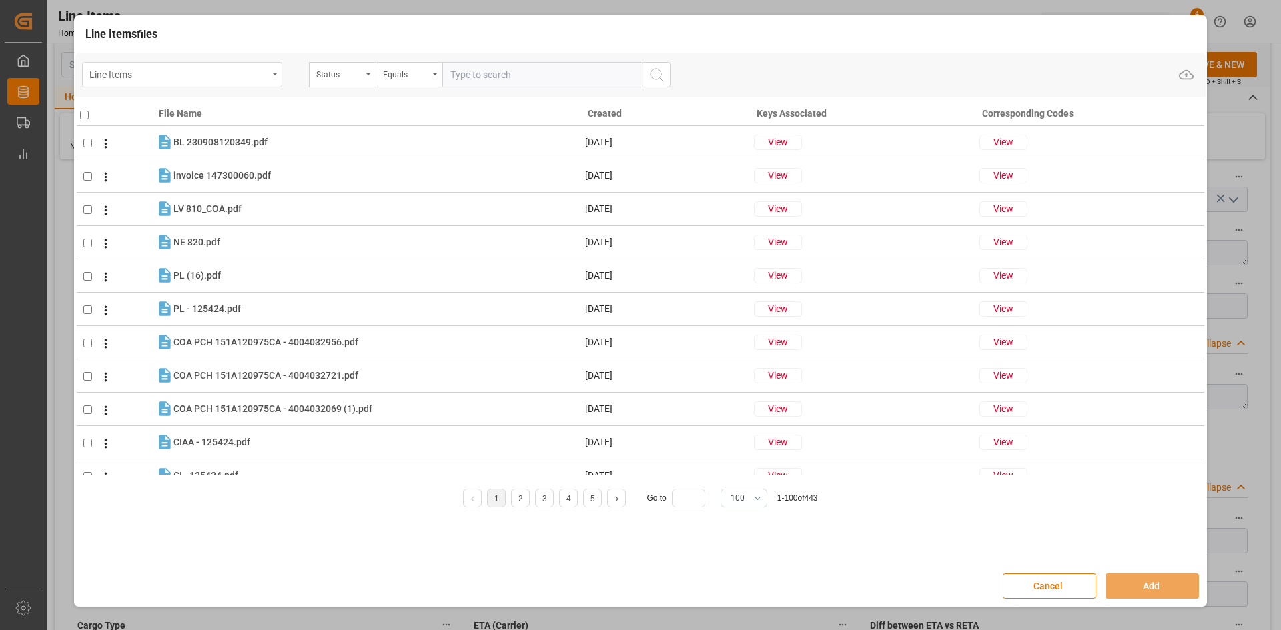
click at [273, 73] on icon "open menu" at bounding box center [274, 74] width 5 height 3
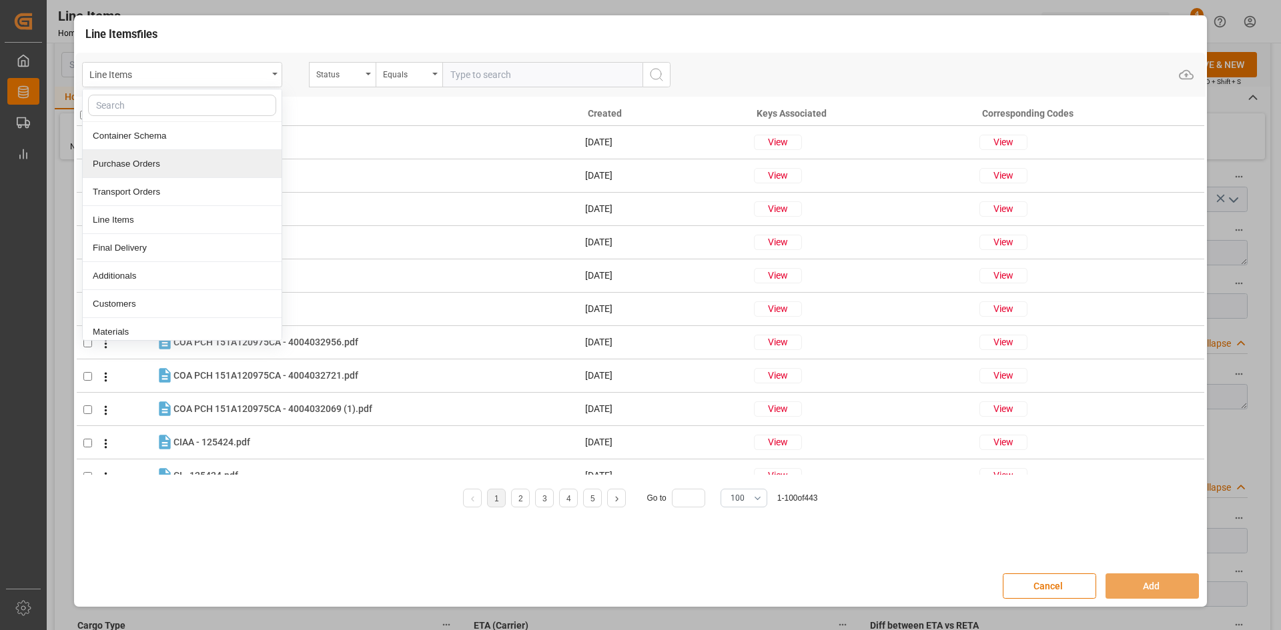
click at [156, 171] on div "Purchase Orders" at bounding box center [182, 164] width 199 height 28
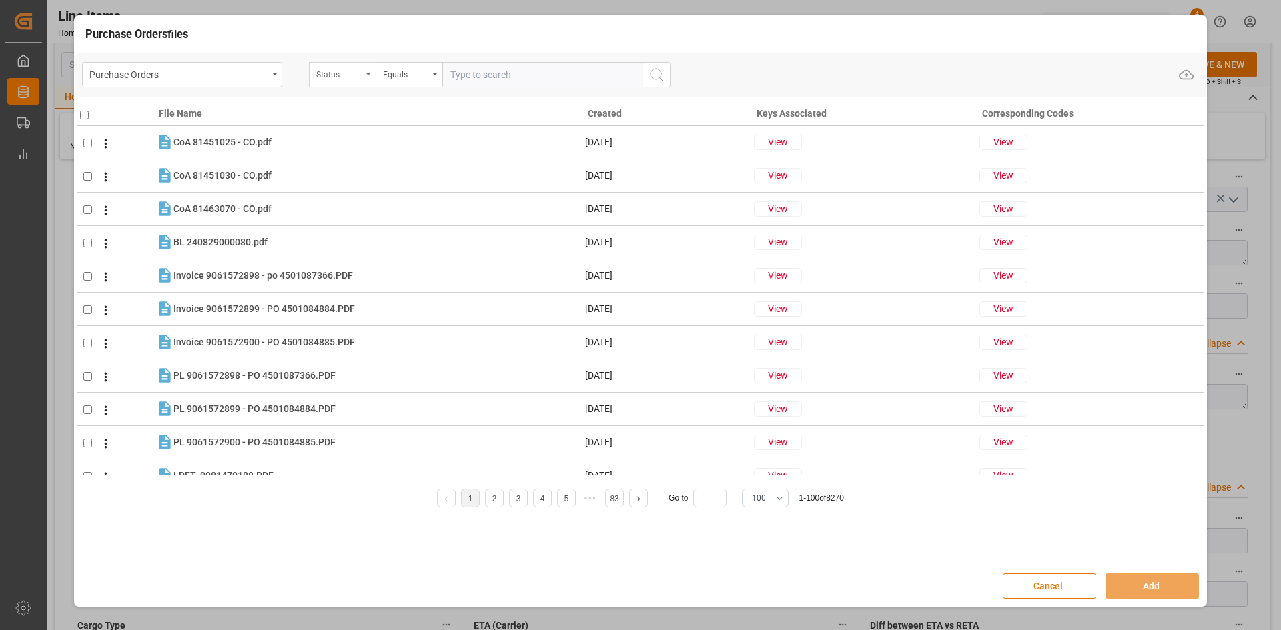
click at [355, 73] on div "Status" at bounding box center [338, 72] width 45 height 15
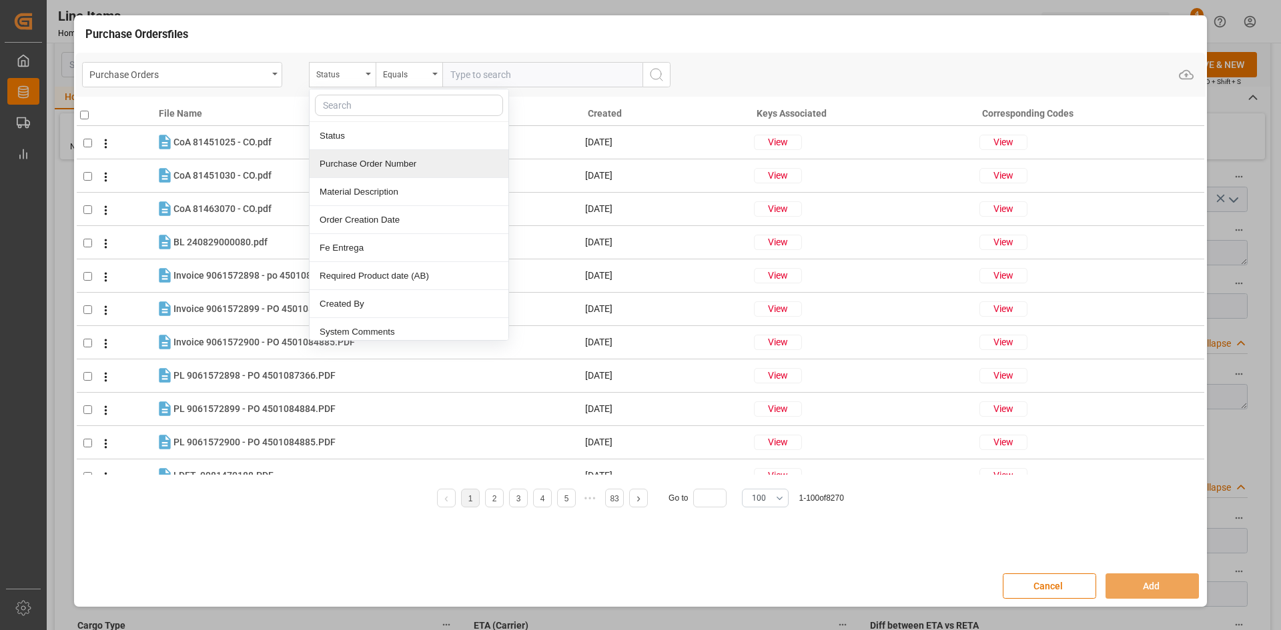
click at [389, 161] on div "Purchase Order Number" at bounding box center [408, 164] width 199 height 28
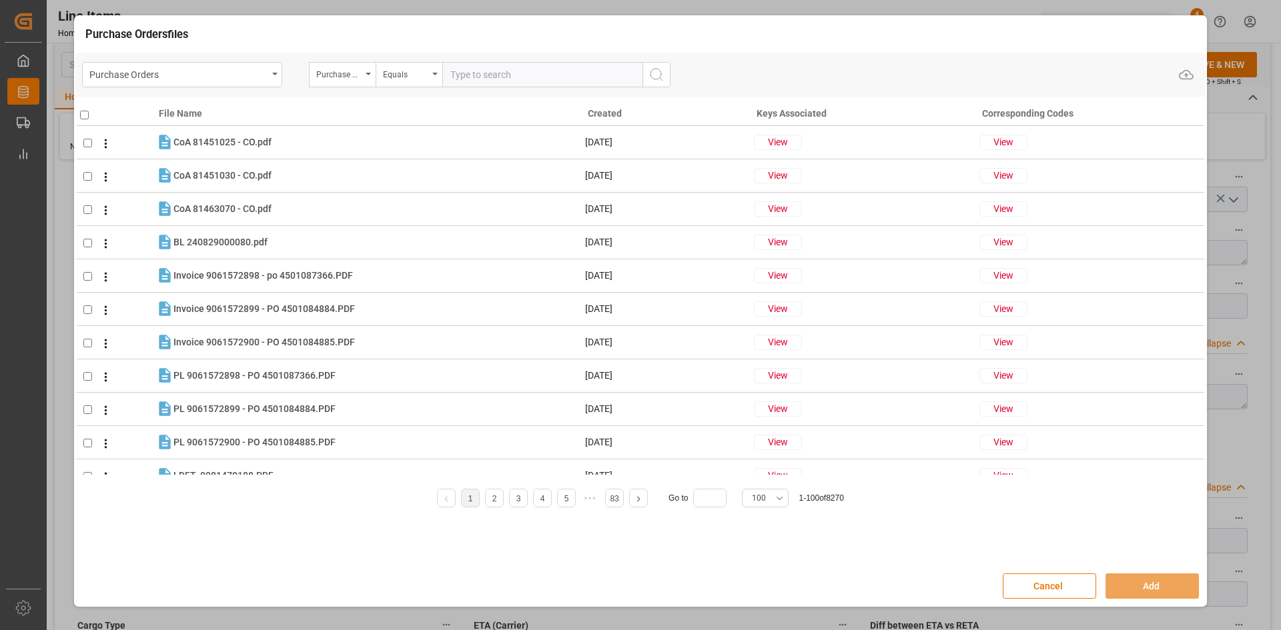
click at [474, 77] on input "text" at bounding box center [542, 74] width 200 height 25
paste input "CEX-25/11169"
type input "CEX-25/11169"
click at [508, 73] on input "CEX-25/11169" at bounding box center [542, 74] width 200 height 25
drag, startPoint x: 514, startPoint y: 72, endPoint x: 265, endPoint y: 77, distance: 248.8
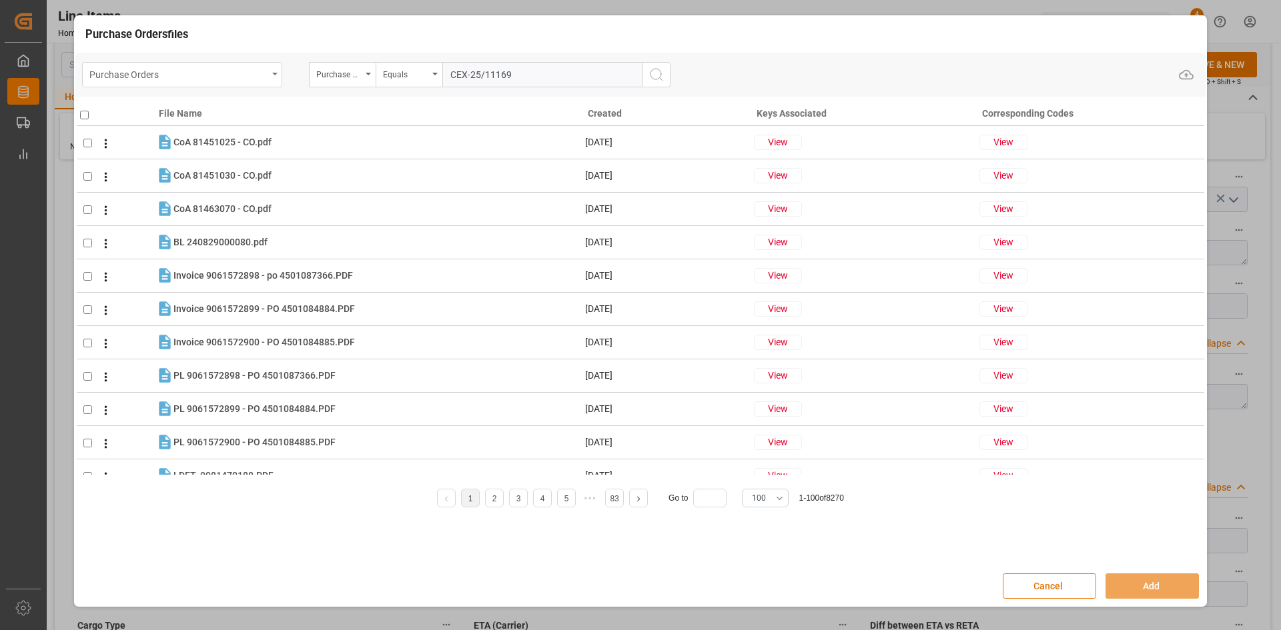
click at [282, 72] on div "Purchase Orders Purchase Order Number Equals CEX-25/11169" at bounding box center [376, 74] width 588 height 25
paste input "4504633272"
type input "4504633272"
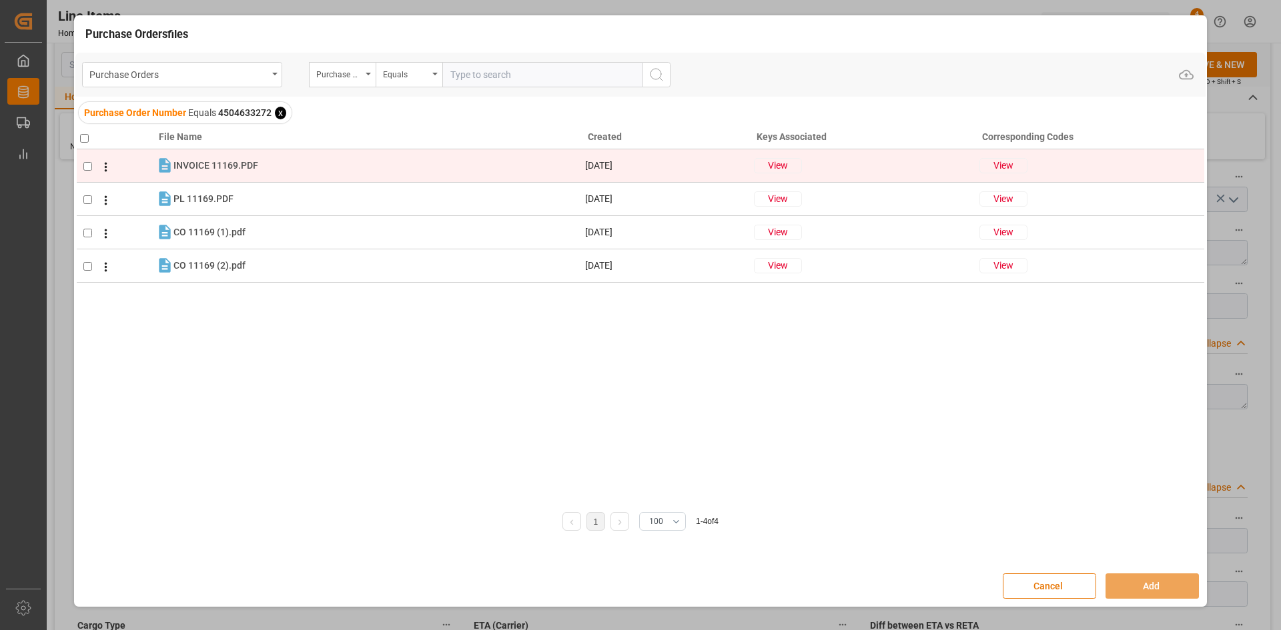
click at [88, 167] on input "checkbox" at bounding box center [87, 166] width 9 height 9
checkbox input "true"
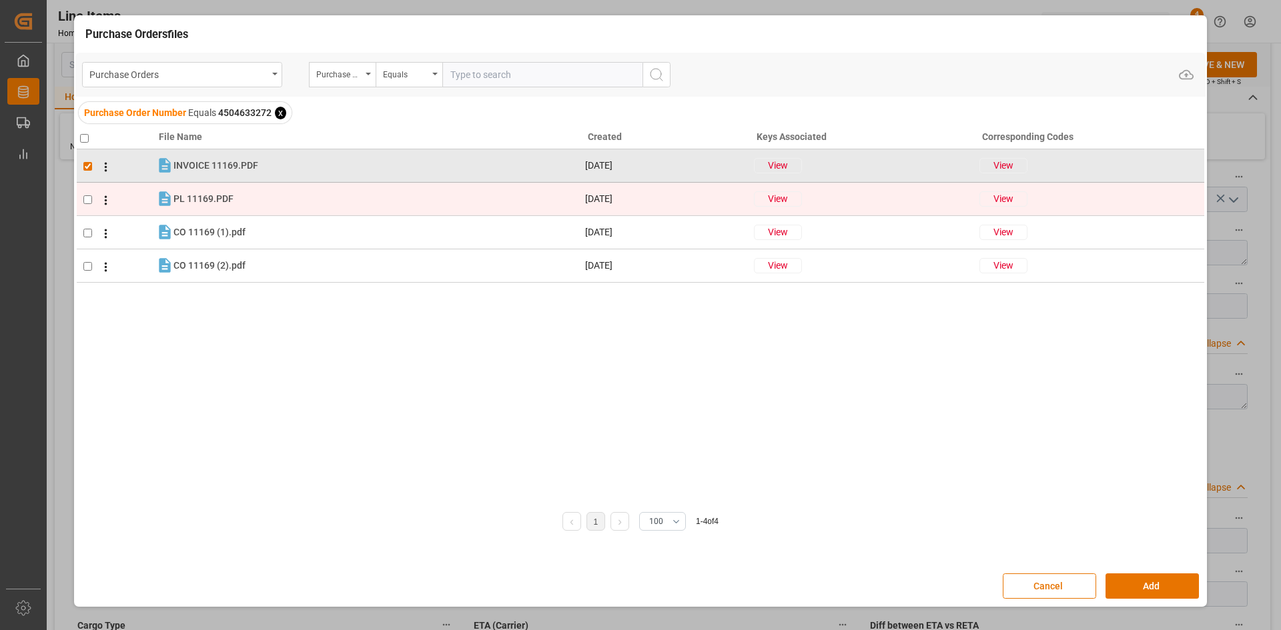
click at [89, 198] on input "checkbox" at bounding box center [87, 199] width 9 height 9
checkbox input "true"
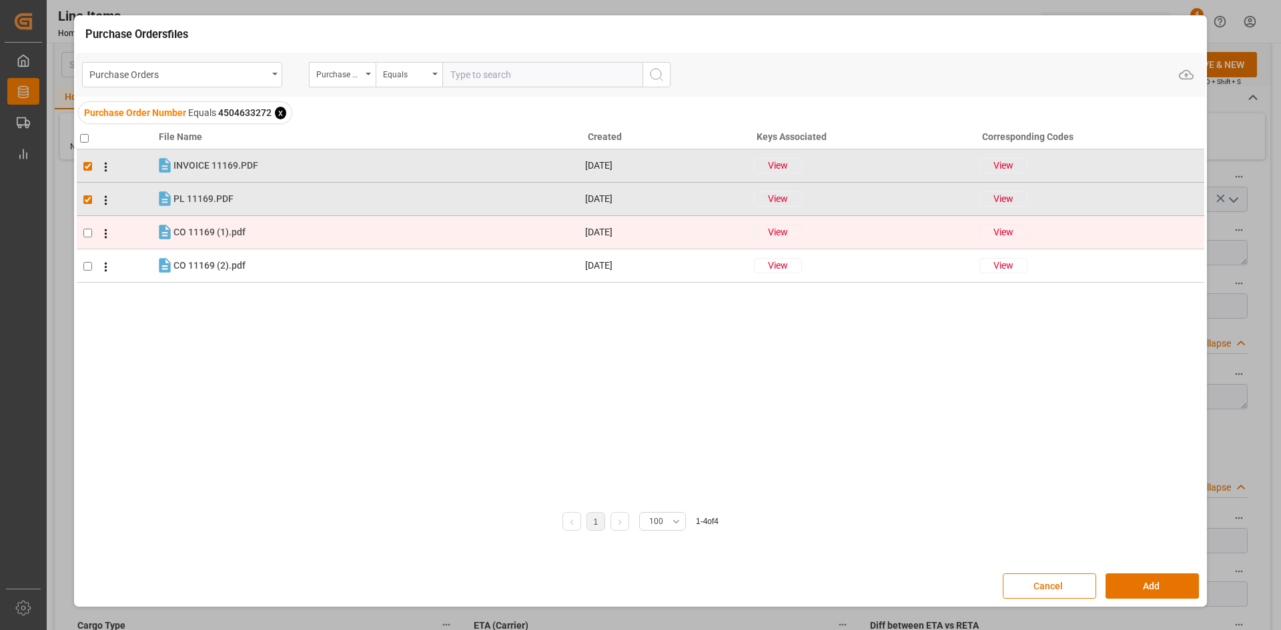
click at [89, 227] on td at bounding box center [116, 232] width 79 height 33
checkbox input "true"
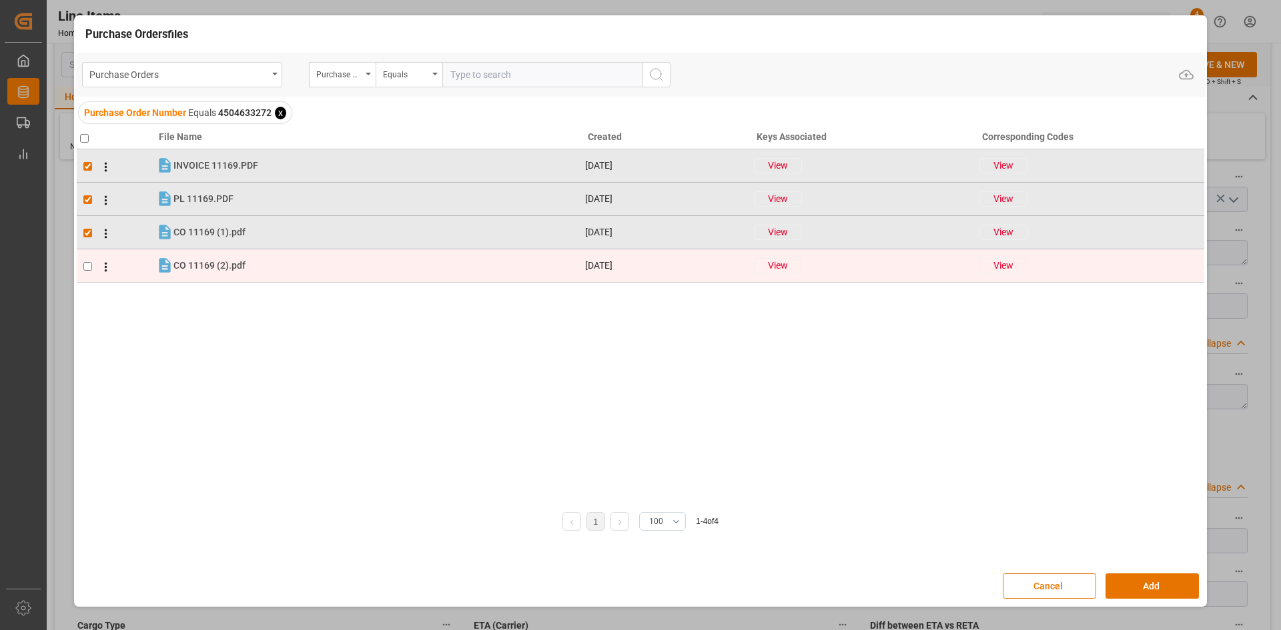
click at [88, 269] on input "checkbox" at bounding box center [87, 266] width 9 height 9
checkbox input "true"
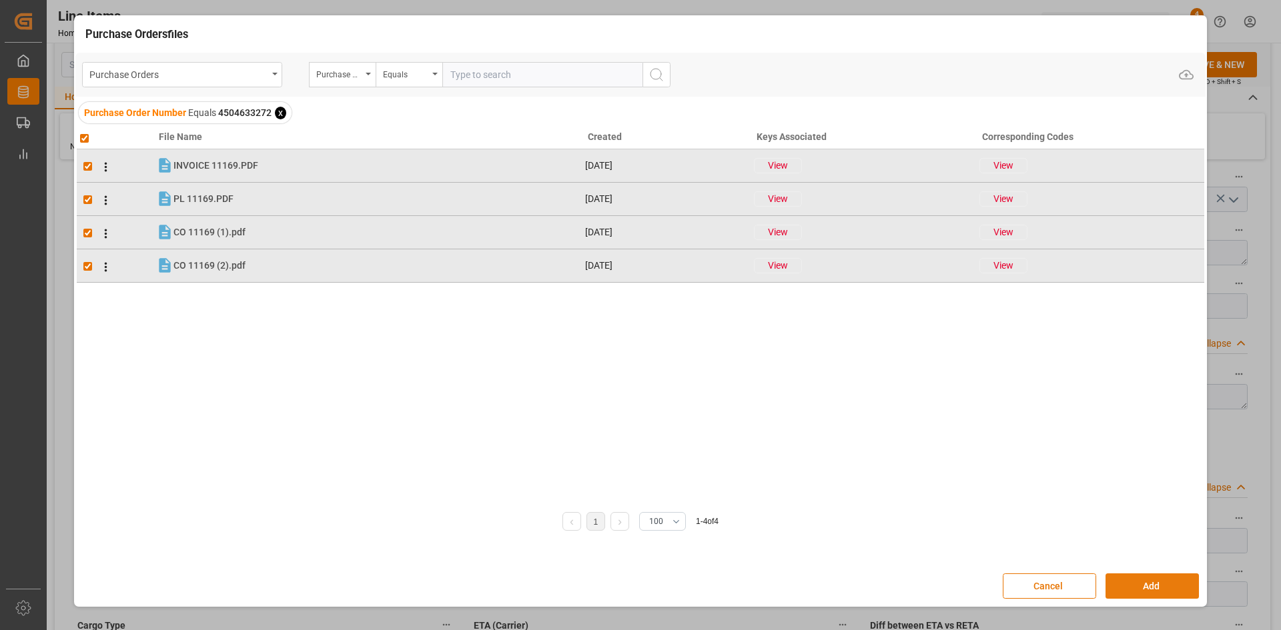
click at [1141, 586] on button "Add" at bounding box center [1151, 586] width 93 height 25
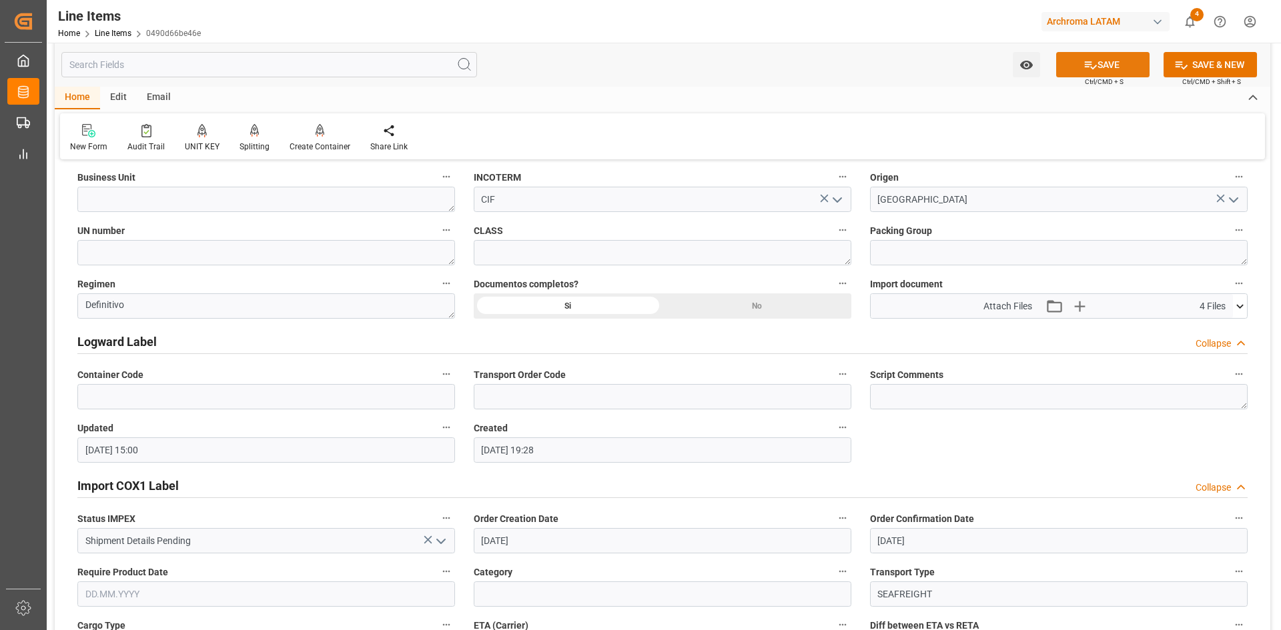
click at [1112, 62] on button "SAVE" at bounding box center [1102, 64] width 93 height 25
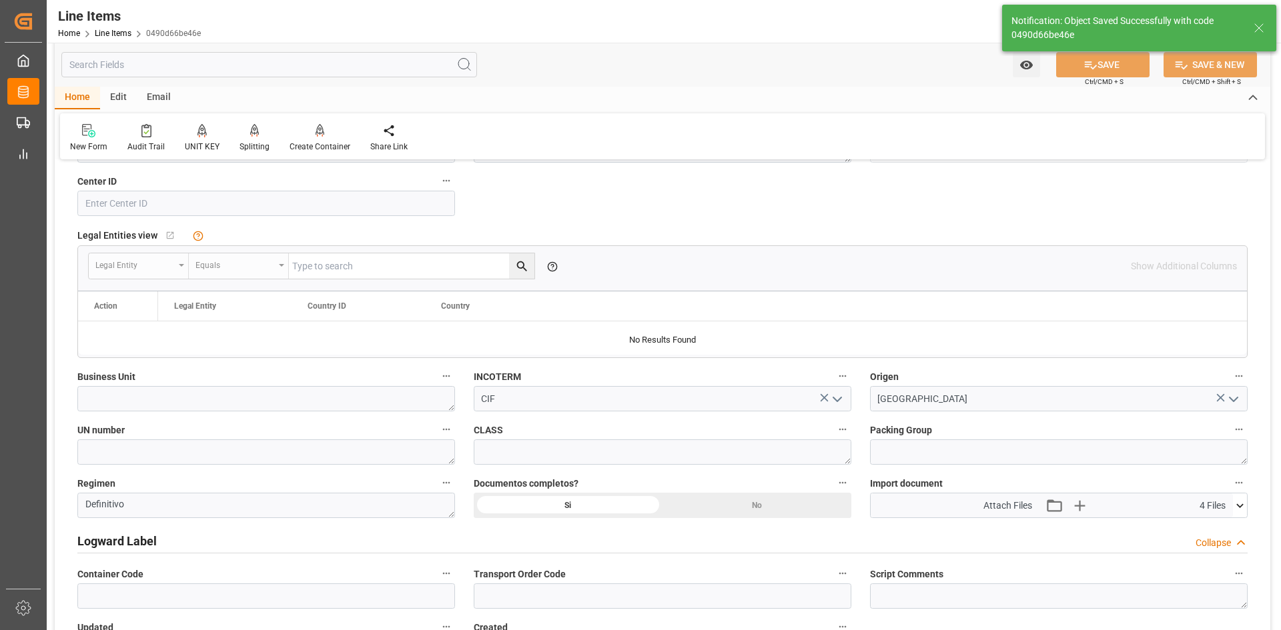
type input "[DATE] 19:18"
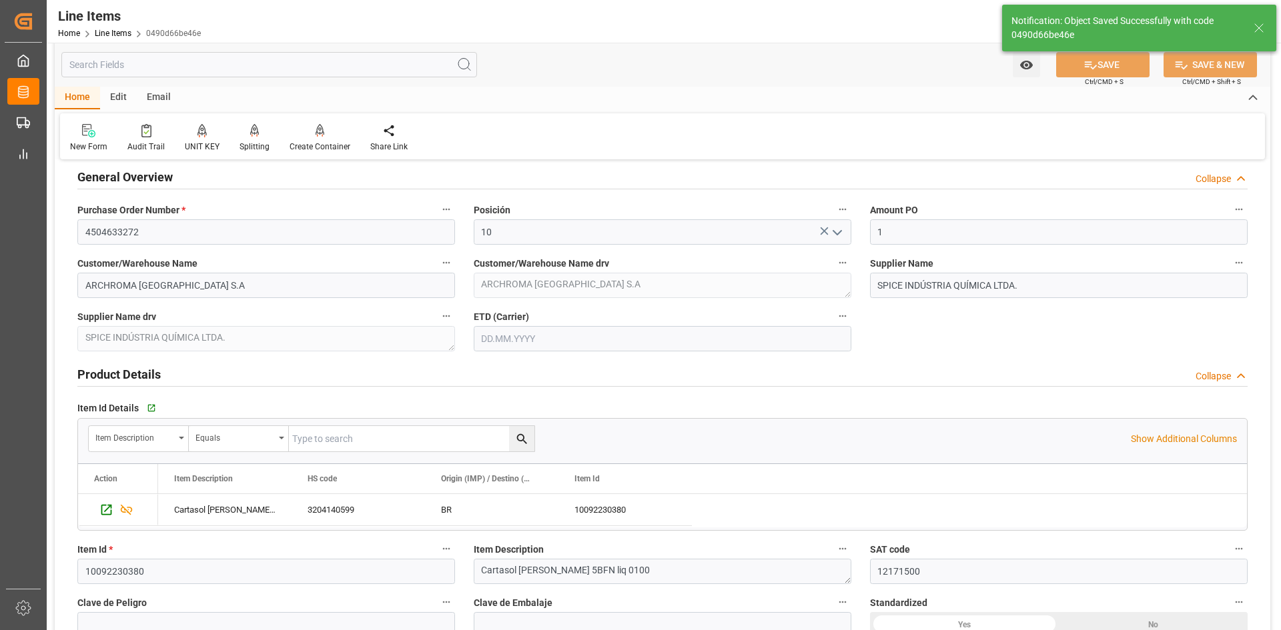
scroll to position [0, 0]
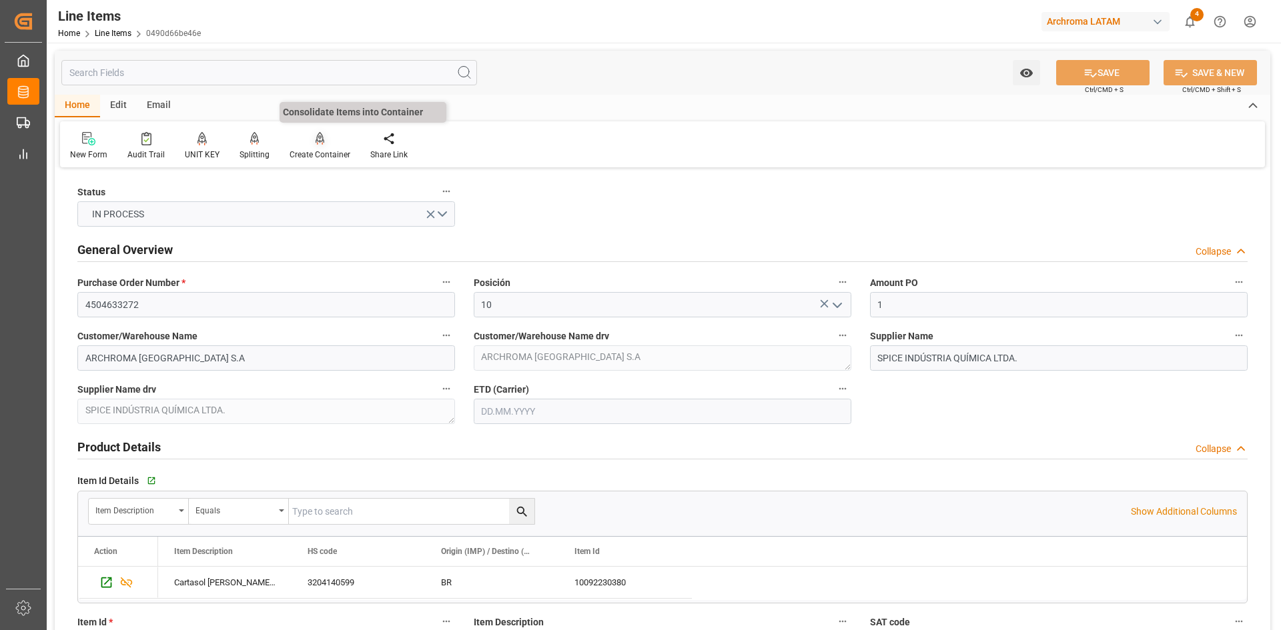
click at [315, 146] on div "Create Container" at bounding box center [319, 145] width 81 height 29
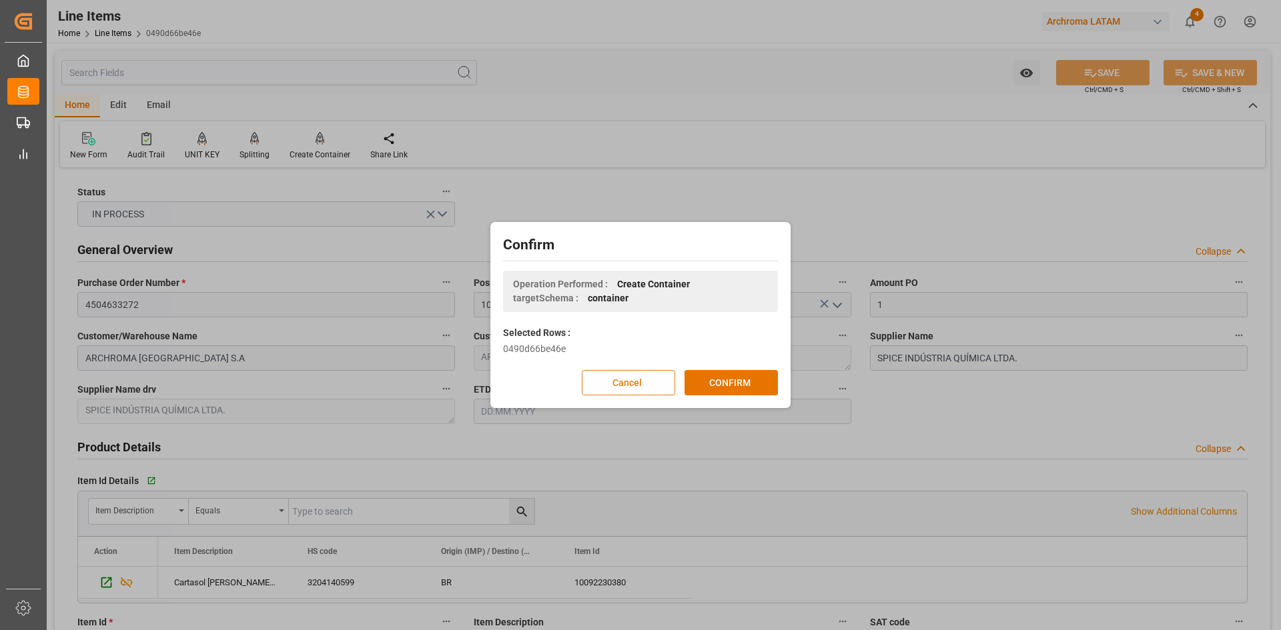
click at [635, 385] on button "Cancel" at bounding box center [628, 382] width 93 height 25
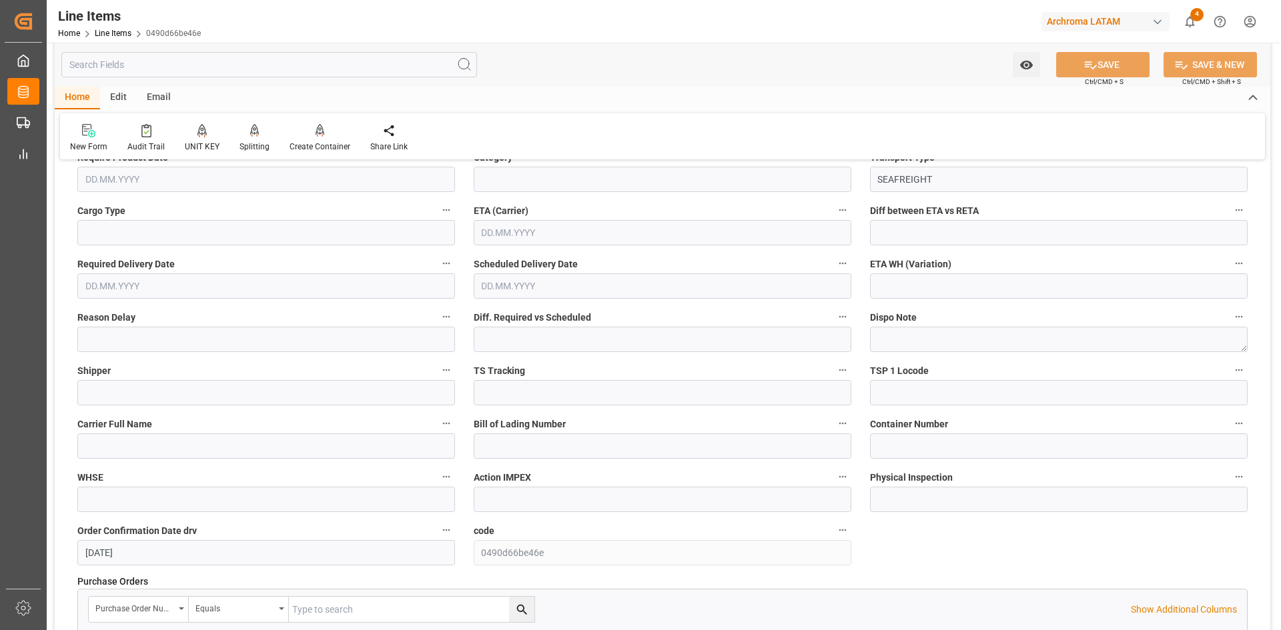
scroll to position [1401, 0]
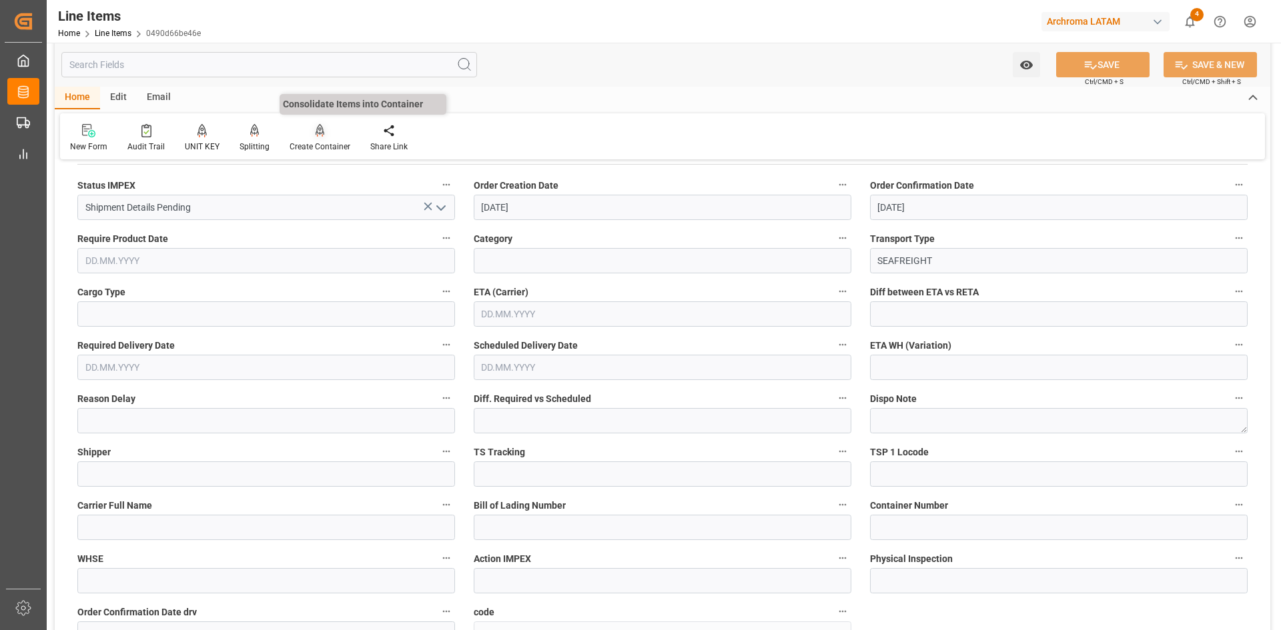
click at [328, 147] on div "Create Container" at bounding box center [319, 147] width 61 height 12
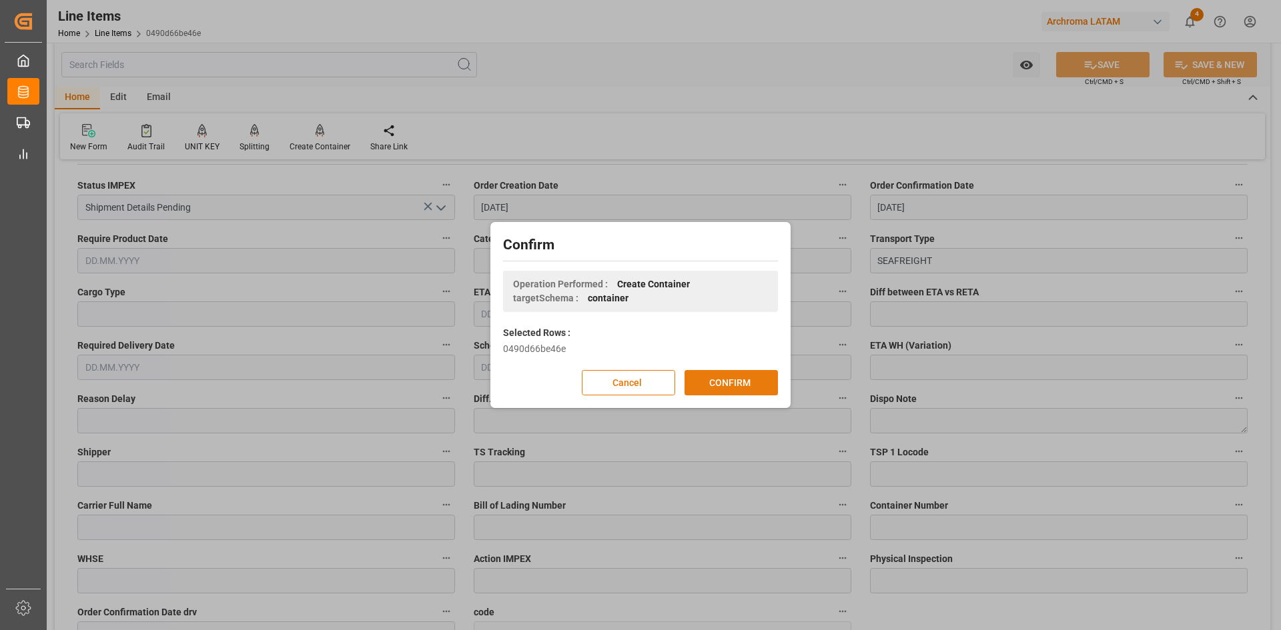
click at [745, 379] on button "CONFIRM" at bounding box center [730, 382] width 93 height 25
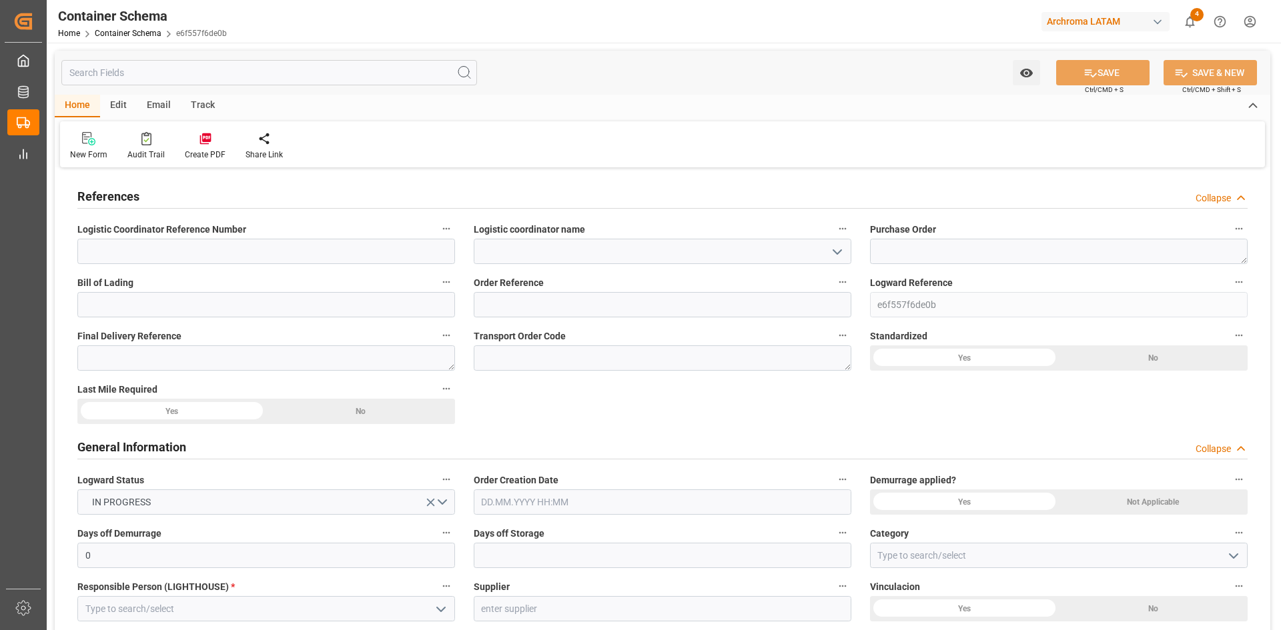
type input "0"
type input "1"
type input "0"
type input "500"
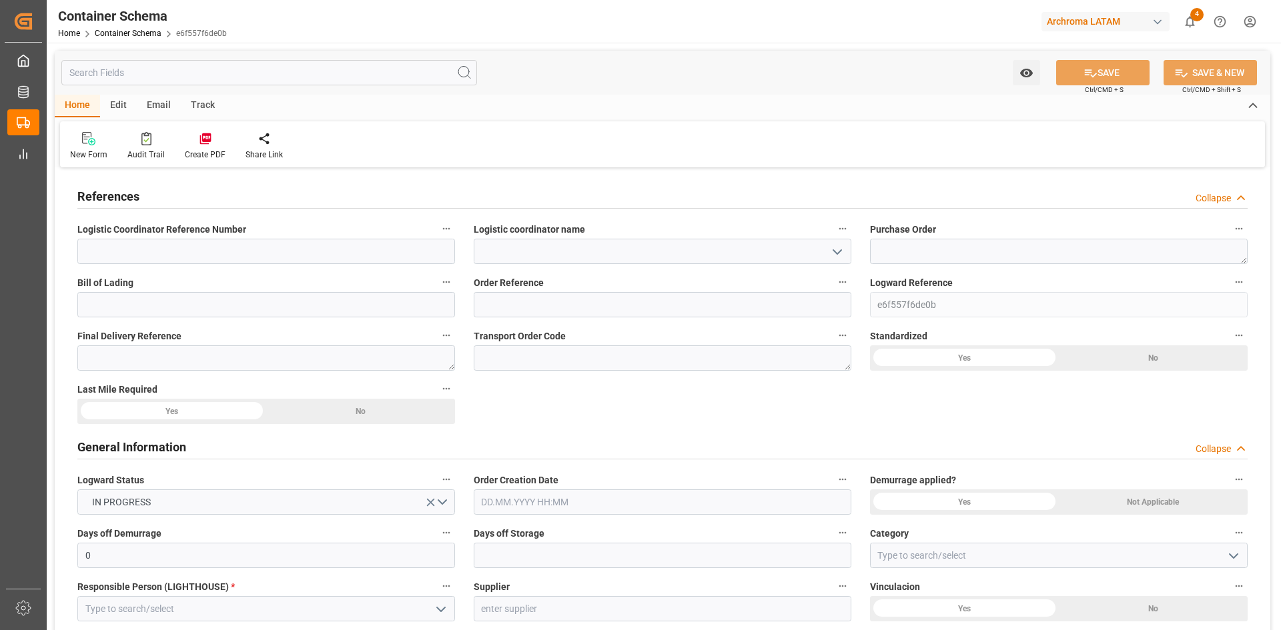
type input "0"
type input "[DATE]"
type input "[DATE] 19:18"
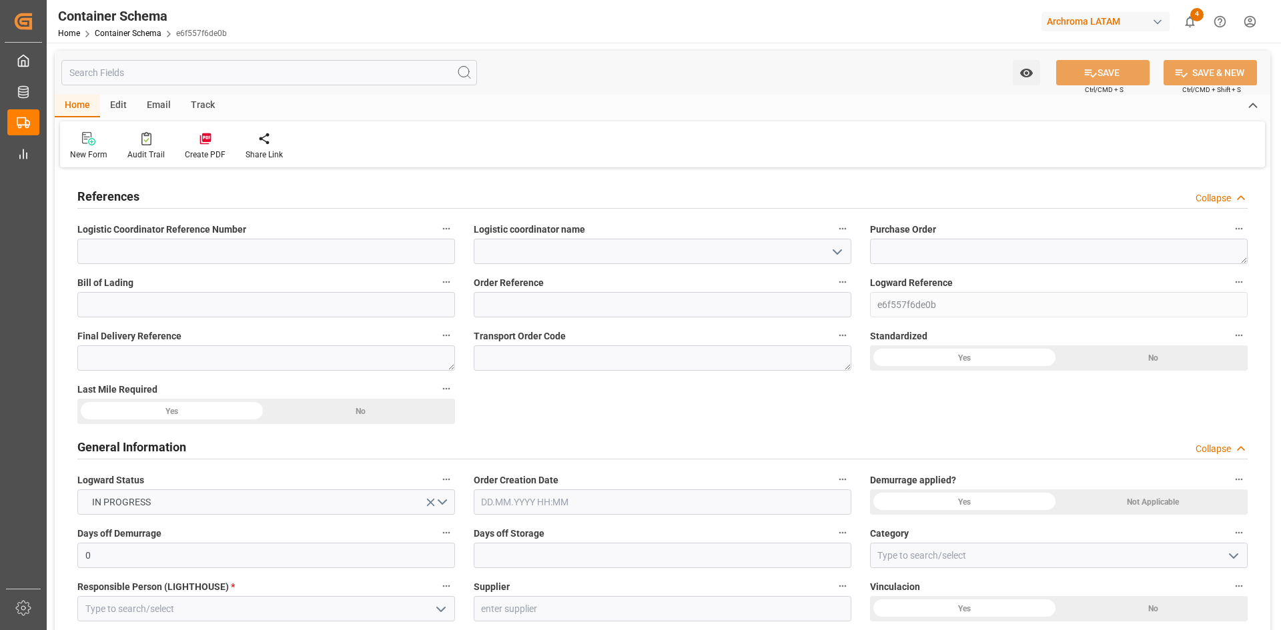
type input "[DATE] 19:18"
type input "[DATE]"
click at [919, 255] on textarea at bounding box center [1059, 251] width 378 height 25
paste textarea "4504633272"
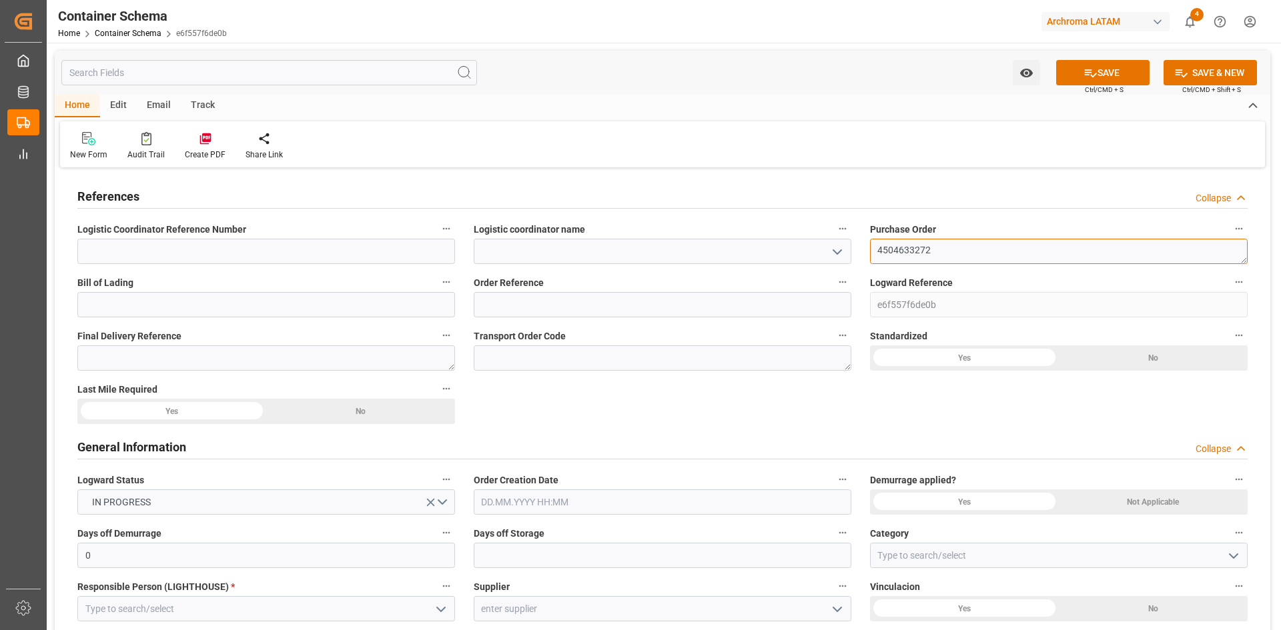
type textarea "4504633272"
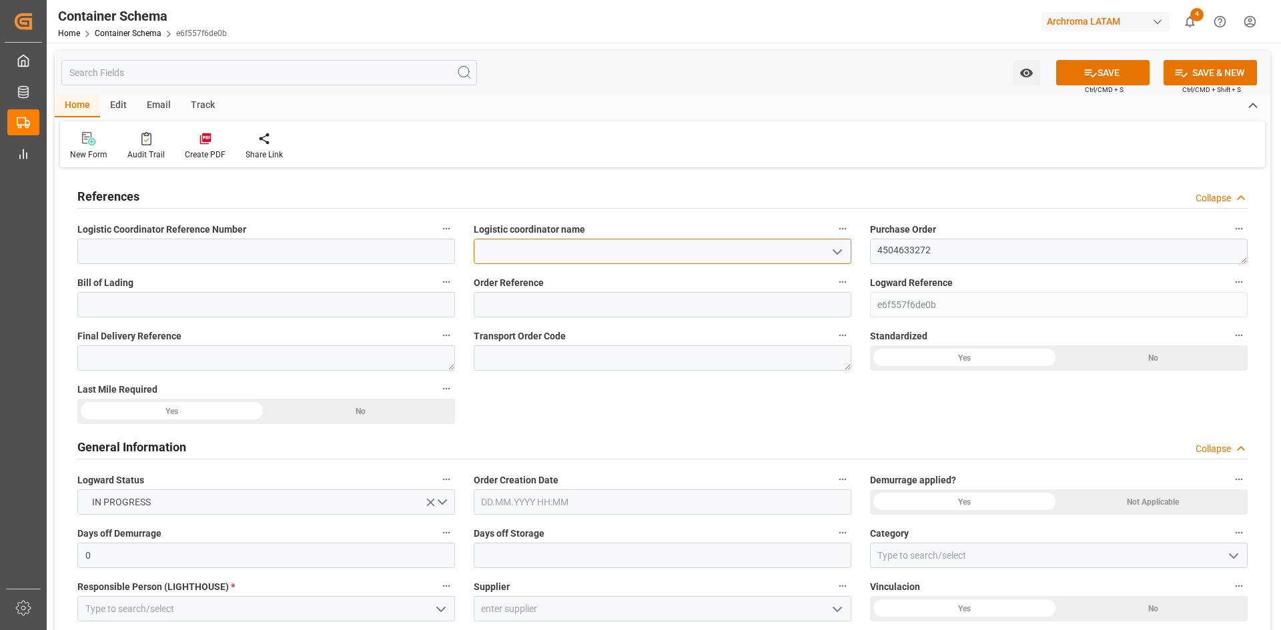
click at [524, 248] on input at bounding box center [663, 251] width 378 height 25
click at [841, 251] on icon "open menu" at bounding box center [837, 252] width 16 height 16
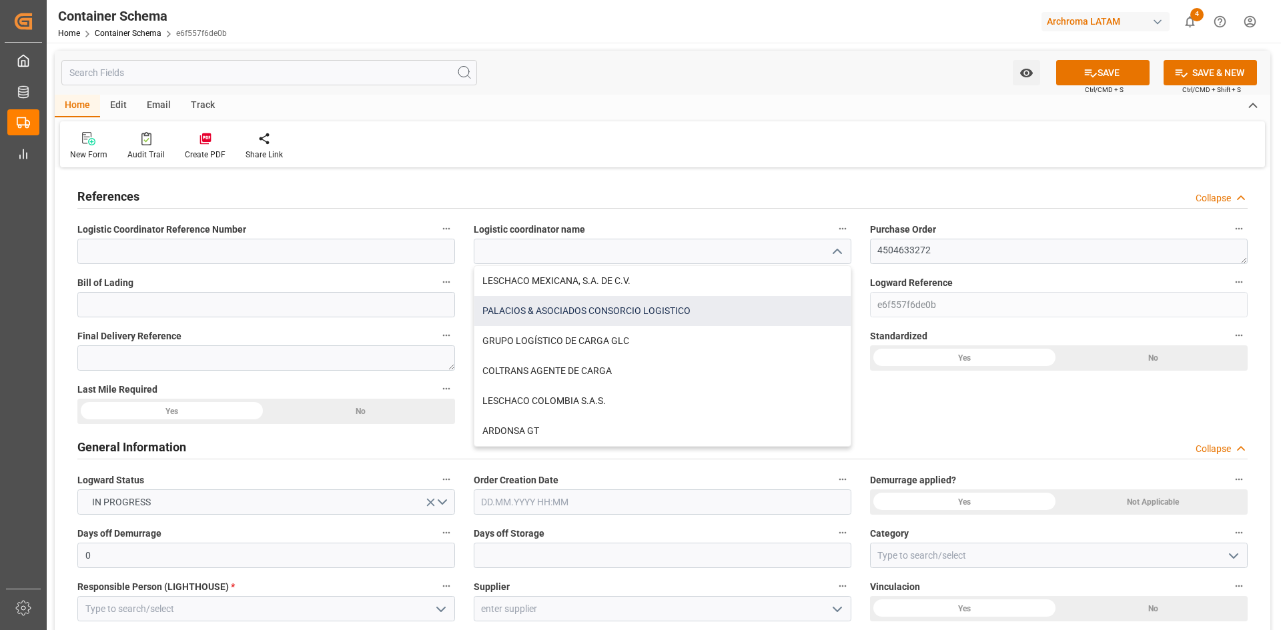
click at [656, 311] on div "PALACIOS & ASOCIADOS CONSORCIO LOGISTICO" at bounding box center [662, 311] width 376 height 30
type input "PALACIOS & ASOCIADOS CONSORCIO LOGISTICO"
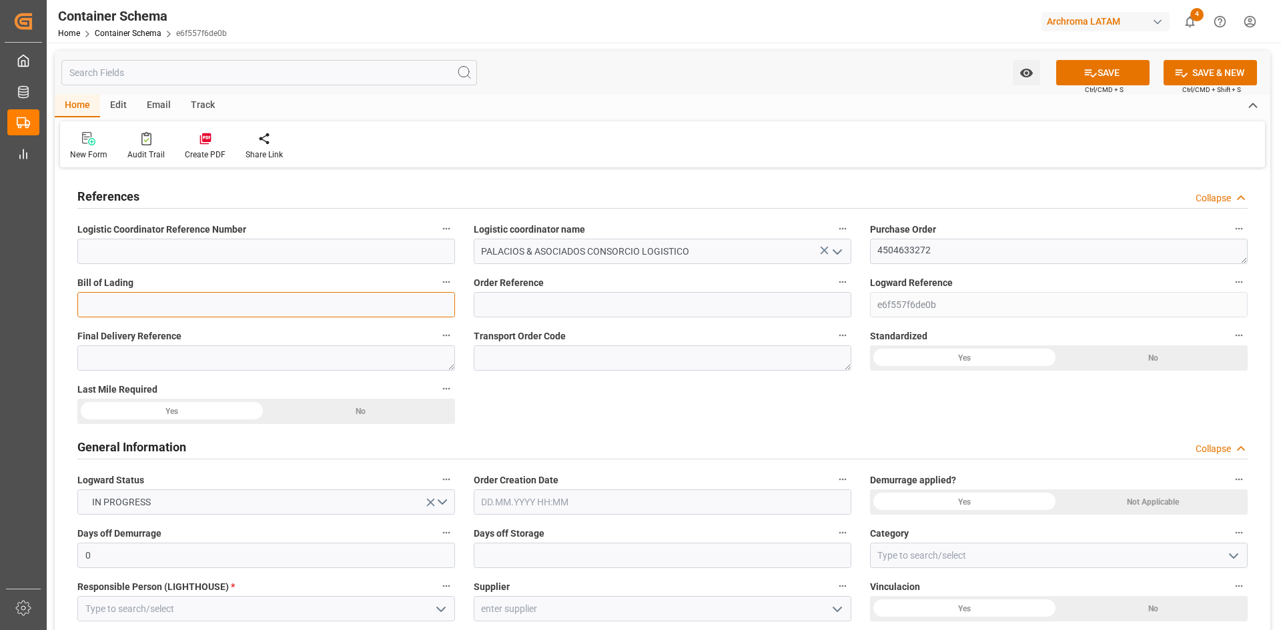
click at [269, 299] on input at bounding box center [266, 304] width 378 height 25
paste input "SS0725SP04975"
type input "SS0725SP04975"
click at [1014, 354] on div "Yes" at bounding box center [964, 358] width 189 height 25
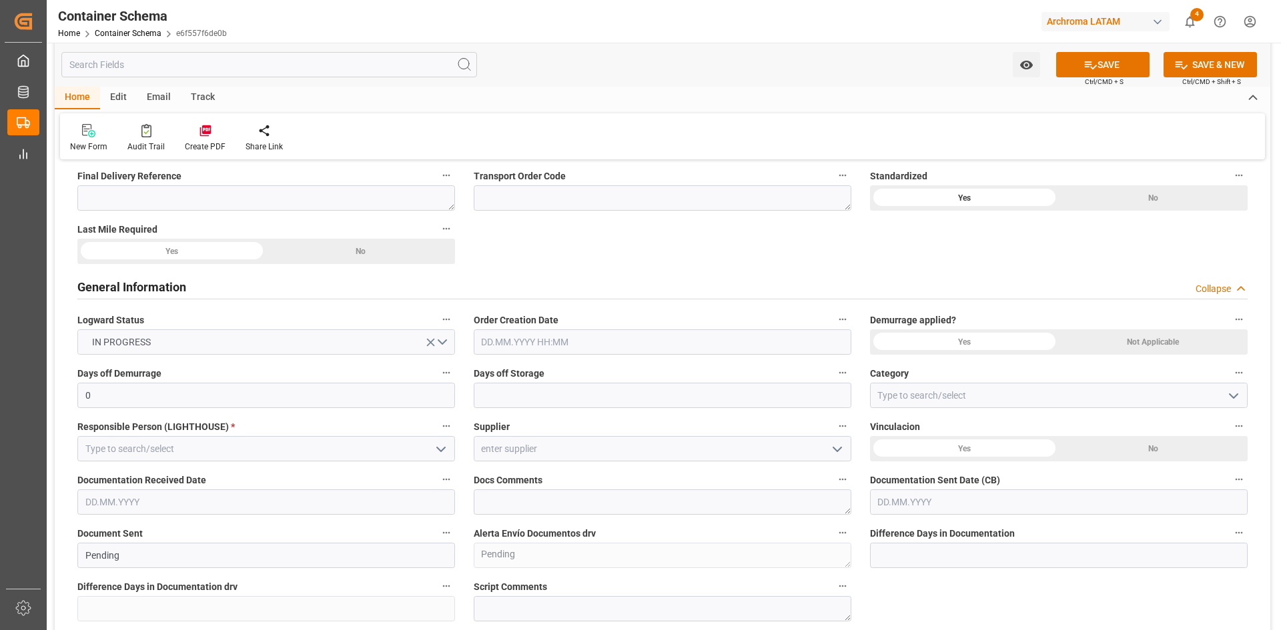
scroll to position [200, 0]
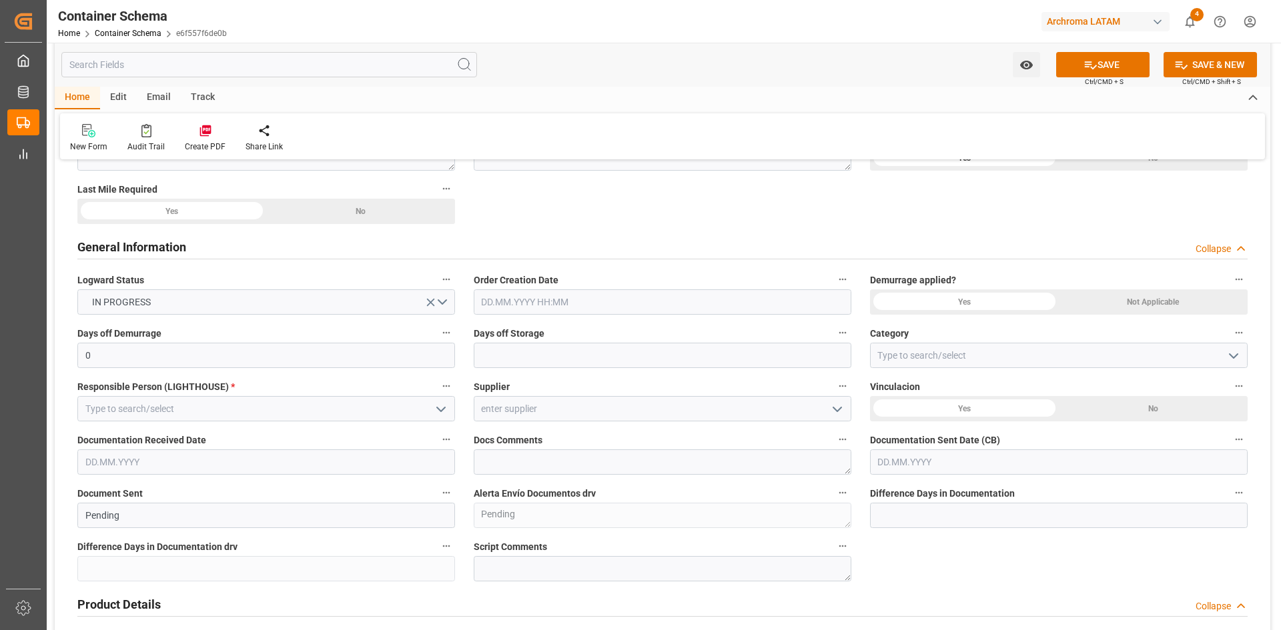
click at [1059, 171] on div "No" at bounding box center [1153, 157] width 189 height 25
click at [687, 291] on input "text" at bounding box center [663, 301] width 378 height 25
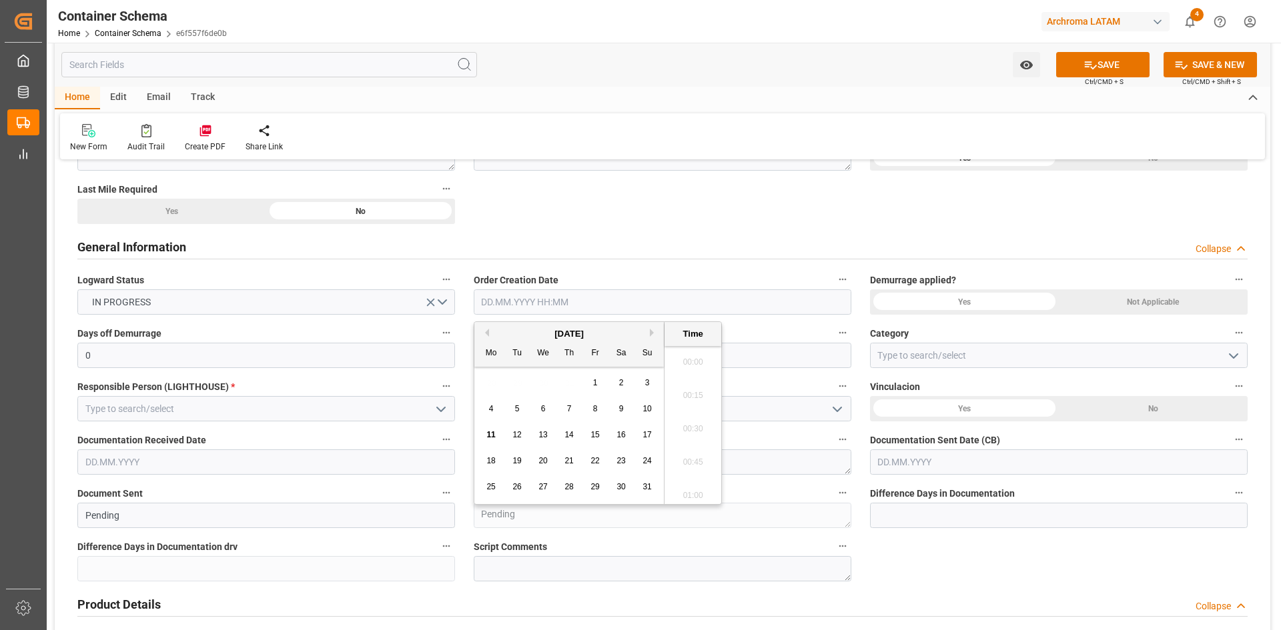
scroll to position [1705, 0]
click at [517, 330] on div "August 2025" at bounding box center [568, 333] width 189 height 13
click at [488, 438] on span "11" at bounding box center [490, 434] width 9 height 9
type input "11.08.2025 00:00"
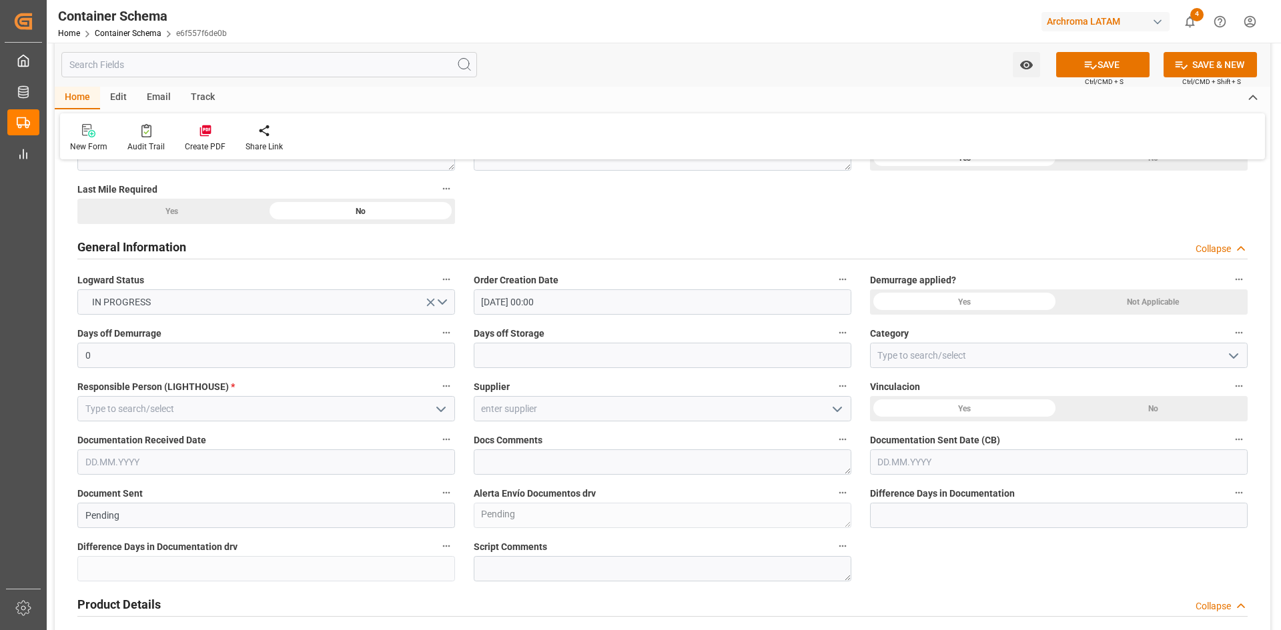
click at [1151, 171] on div "No" at bounding box center [1153, 157] width 189 height 25
click at [1145, 171] on div "Not Applicable" at bounding box center [1153, 157] width 189 height 25
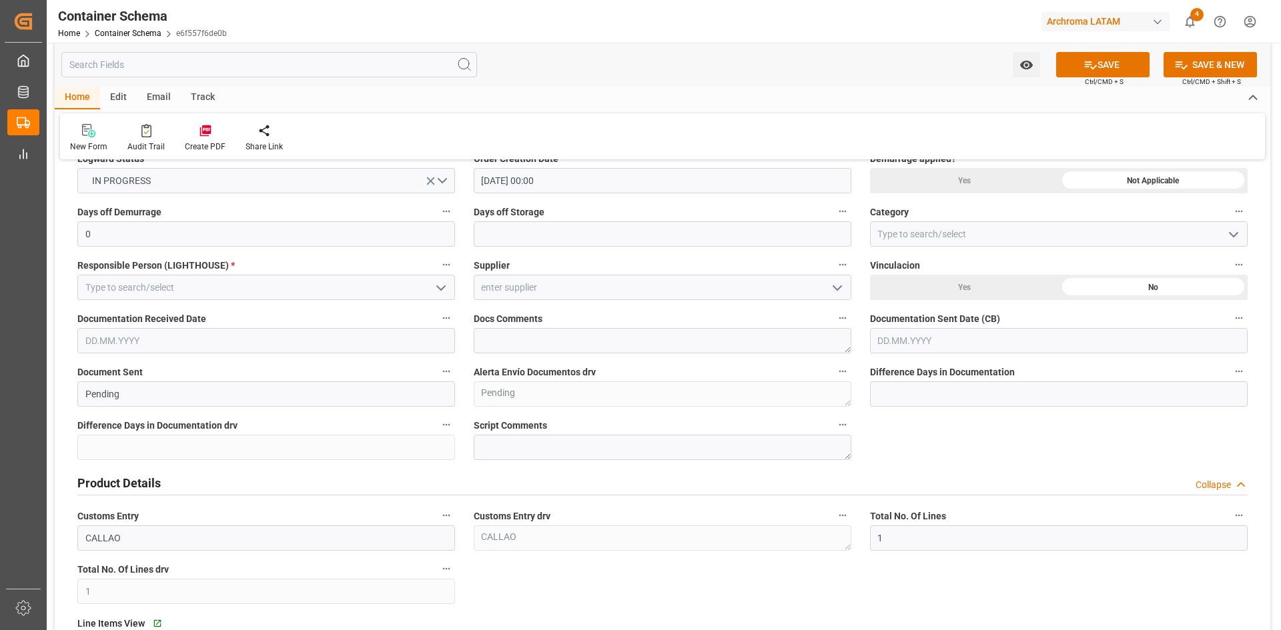
scroll to position [333, 0]
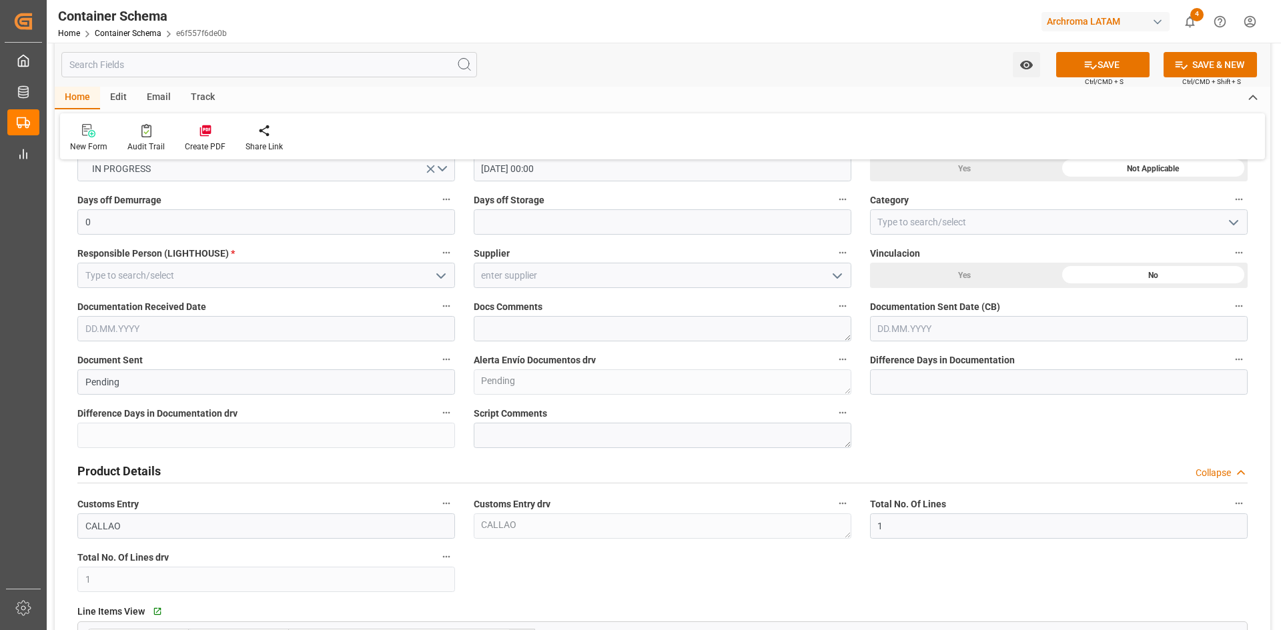
click at [440, 280] on icon "open menu" at bounding box center [441, 276] width 16 height 16
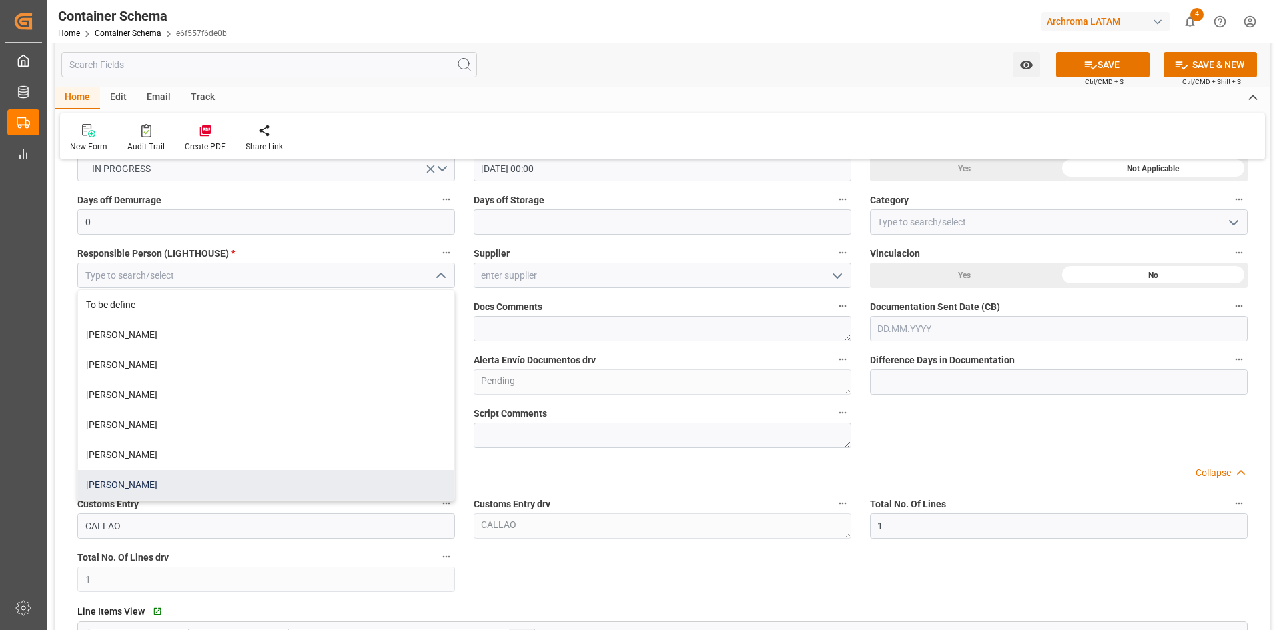
click at [123, 486] on div "Dalia Gutierrez" at bounding box center [266, 485] width 376 height 30
type input "Dalia Gutierrez"
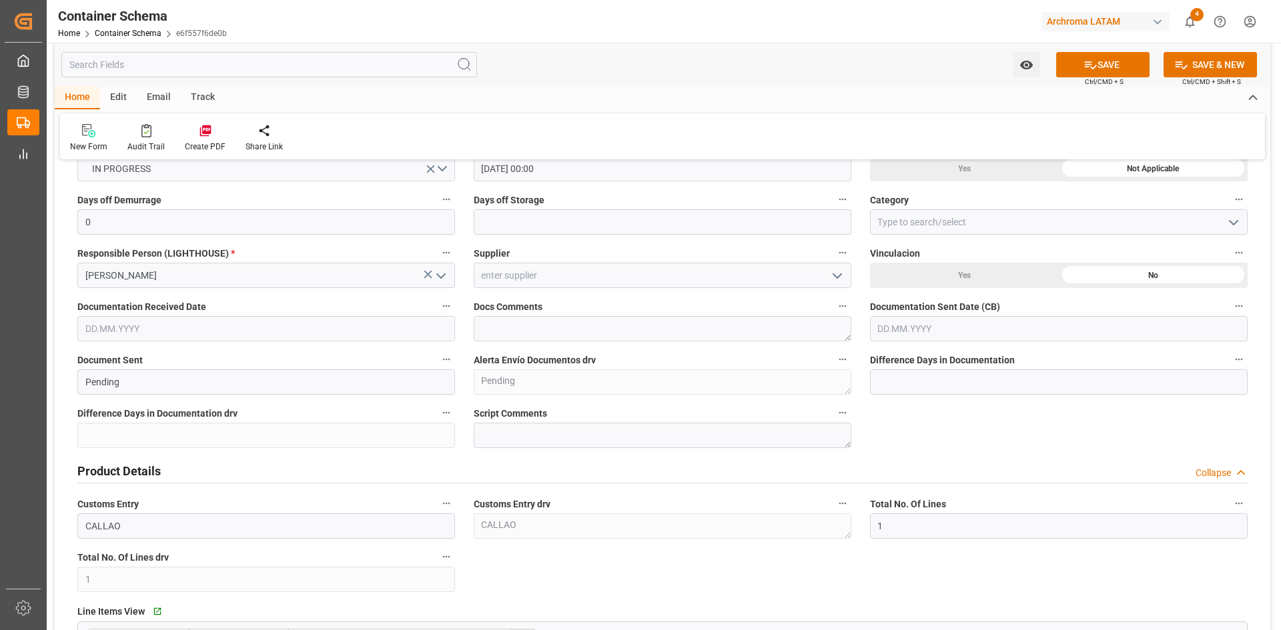
click at [842, 276] on icon "open menu" at bounding box center [837, 276] width 16 height 16
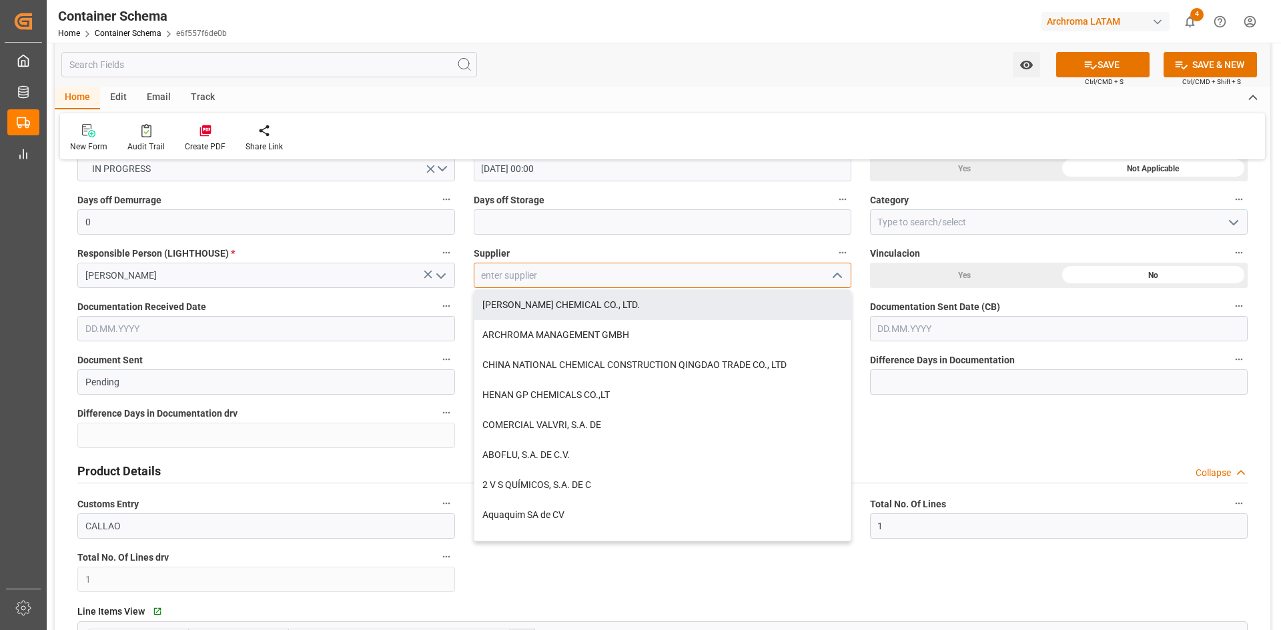
click at [582, 273] on input at bounding box center [663, 275] width 378 height 25
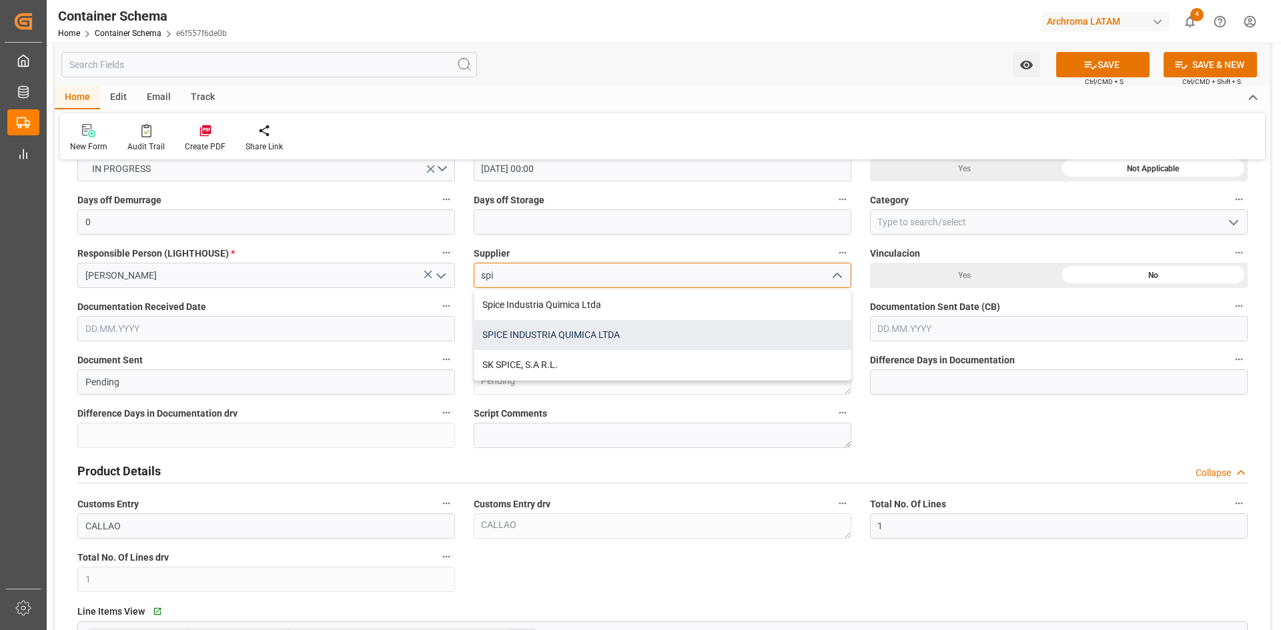
click at [625, 328] on div "SPICE INDUSTRIA QUIMICA LTDA" at bounding box center [662, 335] width 376 height 30
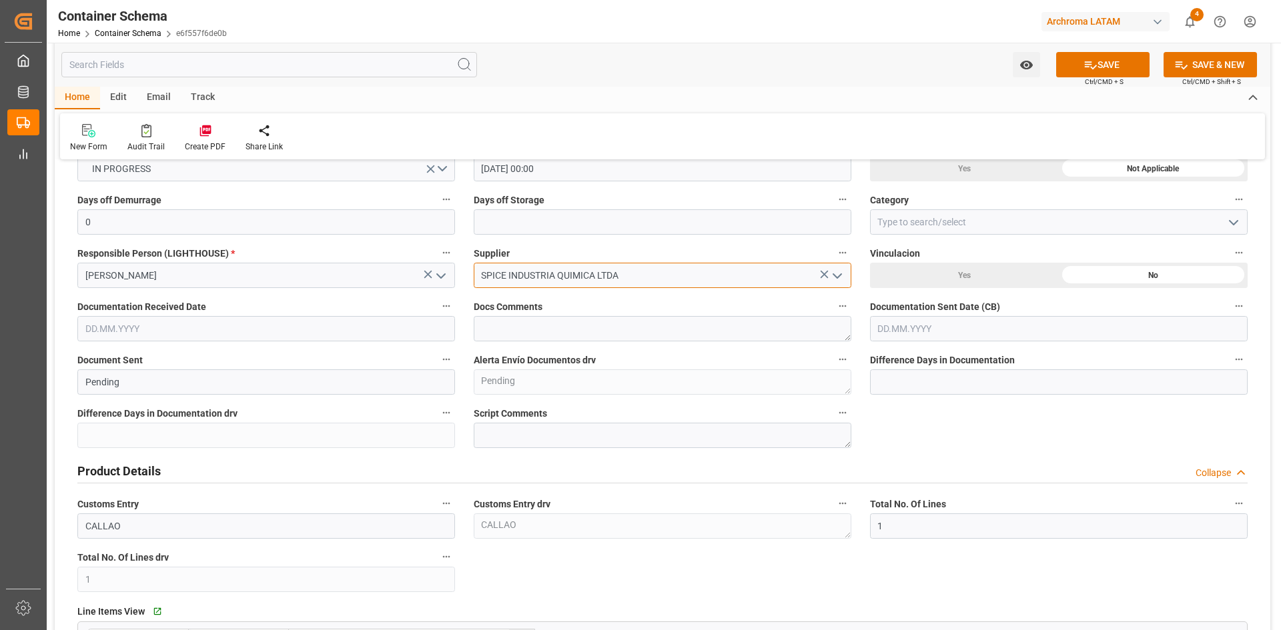
type input "SPICE INDUSTRIA QUIMICA LTDA"
click at [339, 319] on input "text" at bounding box center [266, 328] width 378 height 25
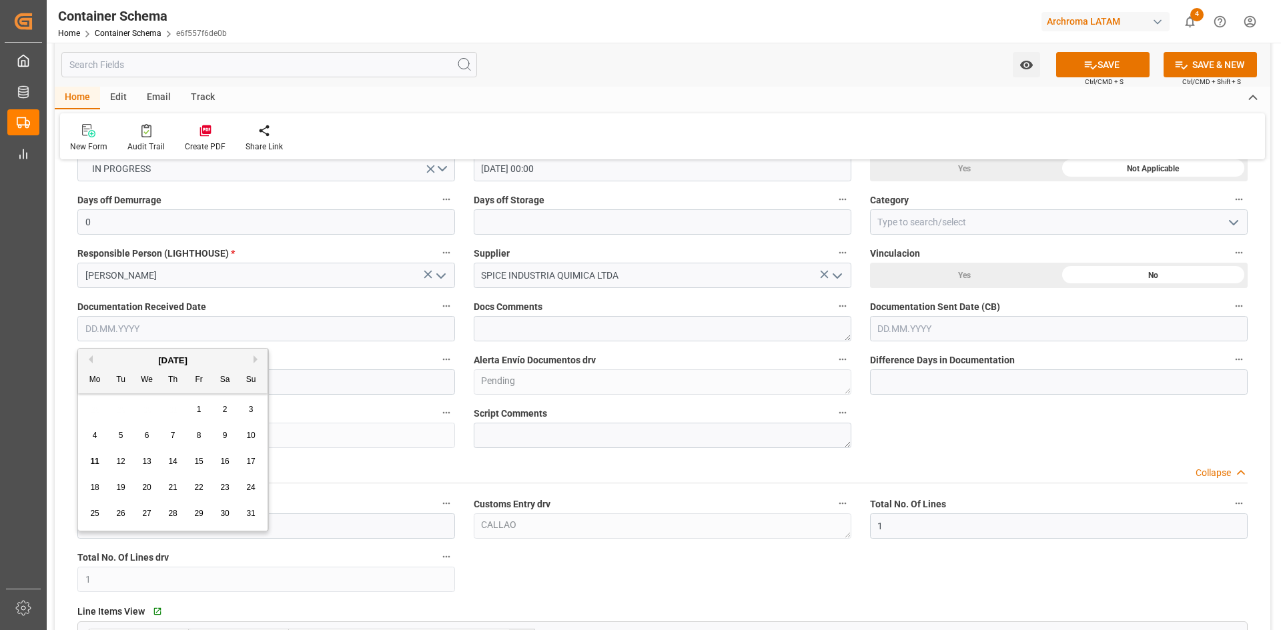
click at [114, 402] on div "28 29 30 31 1 2 3" at bounding box center [173, 410] width 182 height 26
click at [167, 438] on div "7" at bounding box center [173, 436] width 17 height 16
type input "07.08.2025"
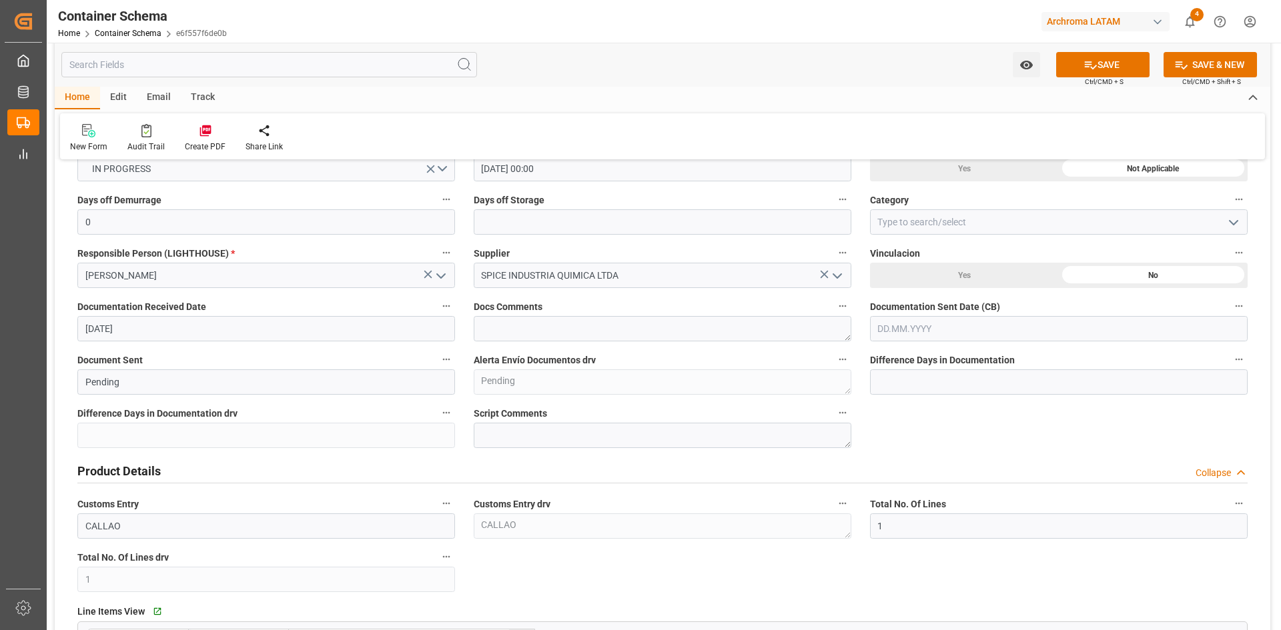
click at [999, 329] on input "text" at bounding box center [1059, 328] width 378 height 25
click at [894, 418] on div "28 29 30 31 1 2 3" at bounding box center [965, 410] width 182 height 26
click at [886, 460] on span "11" at bounding box center [886, 461] width 9 height 9
type input "11.08.2025"
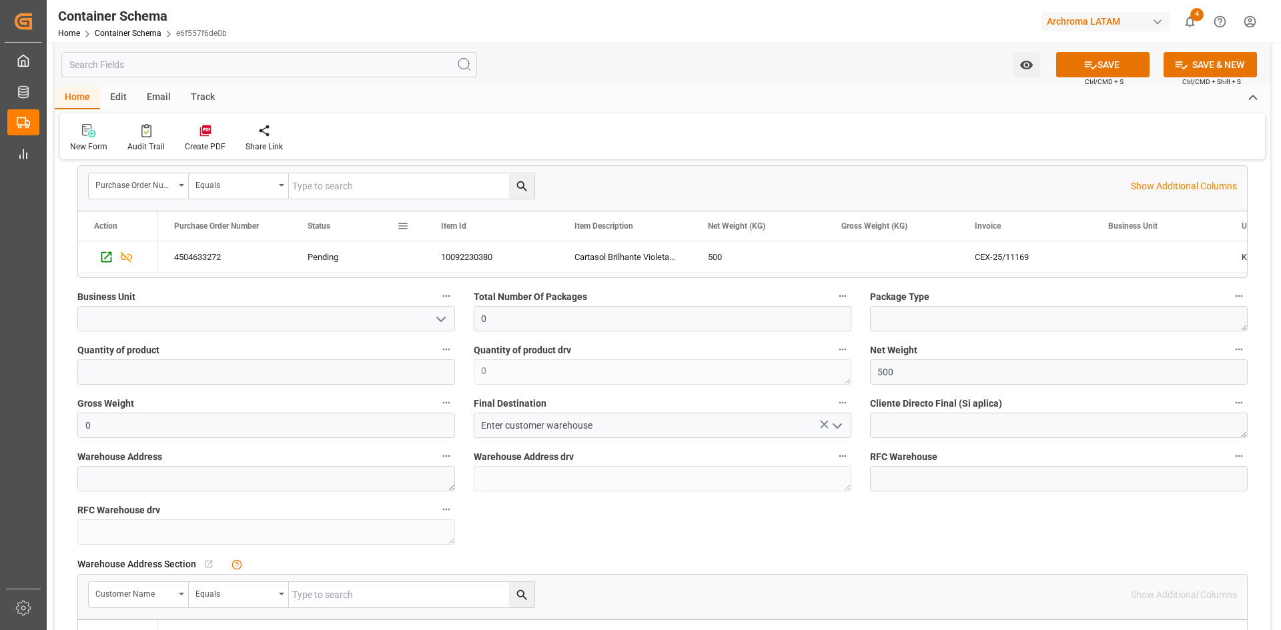
scroll to position [800, 0]
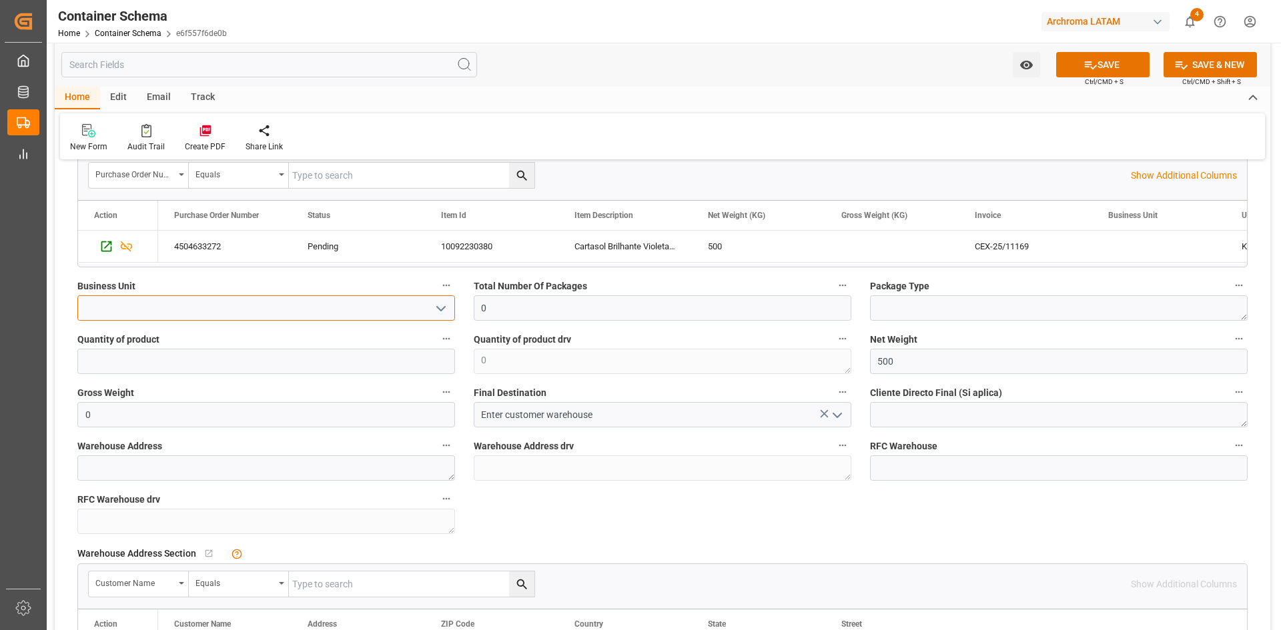
click at [209, 305] on input at bounding box center [266, 307] width 378 height 25
click at [447, 311] on icon "open menu" at bounding box center [441, 309] width 16 height 16
click at [235, 329] on div "PT" at bounding box center [266, 338] width 376 height 30
type input "PT"
click at [636, 307] on input "0" at bounding box center [663, 307] width 378 height 25
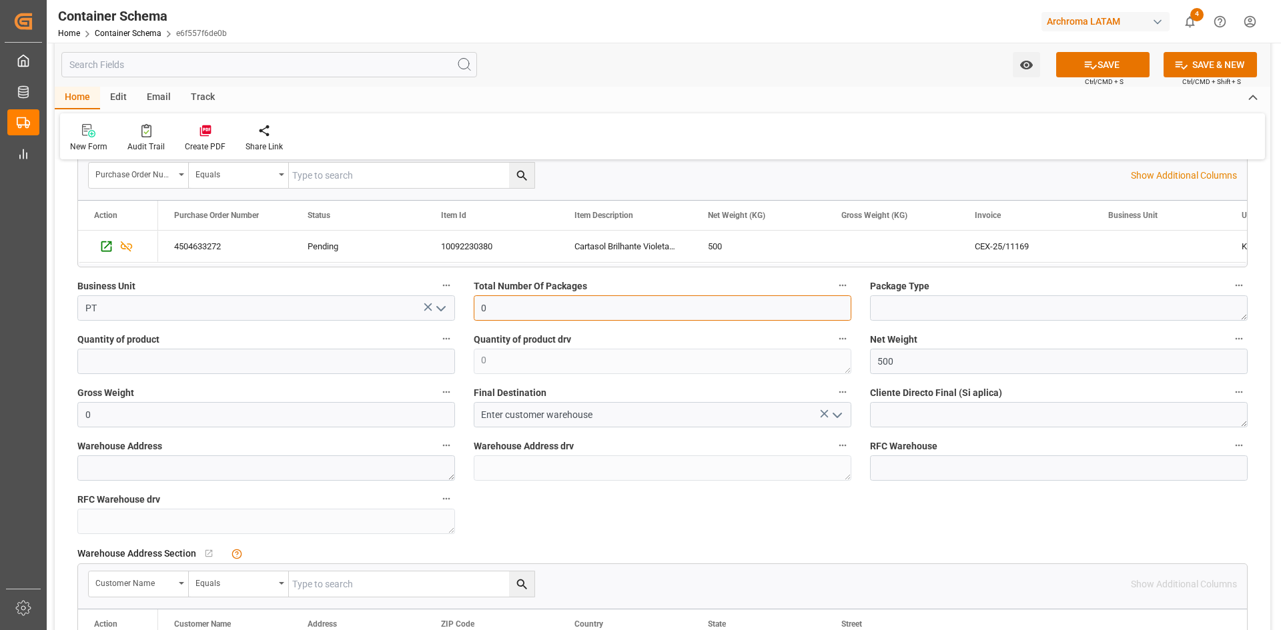
click at [524, 310] on input "0" at bounding box center [663, 307] width 378 height 25
drag, startPoint x: 496, startPoint y: 310, endPoint x: 474, endPoint y: 315, distance: 22.6
click at [474, 315] on input "0" at bounding box center [663, 307] width 378 height 25
click at [929, 312] on textarea at bounding box center [1059, 307] width 378 height 25
drag, startPoint x: 528, startPoint y: 311, endPoint x: 470, endPoint y: 311, distance: 58.7
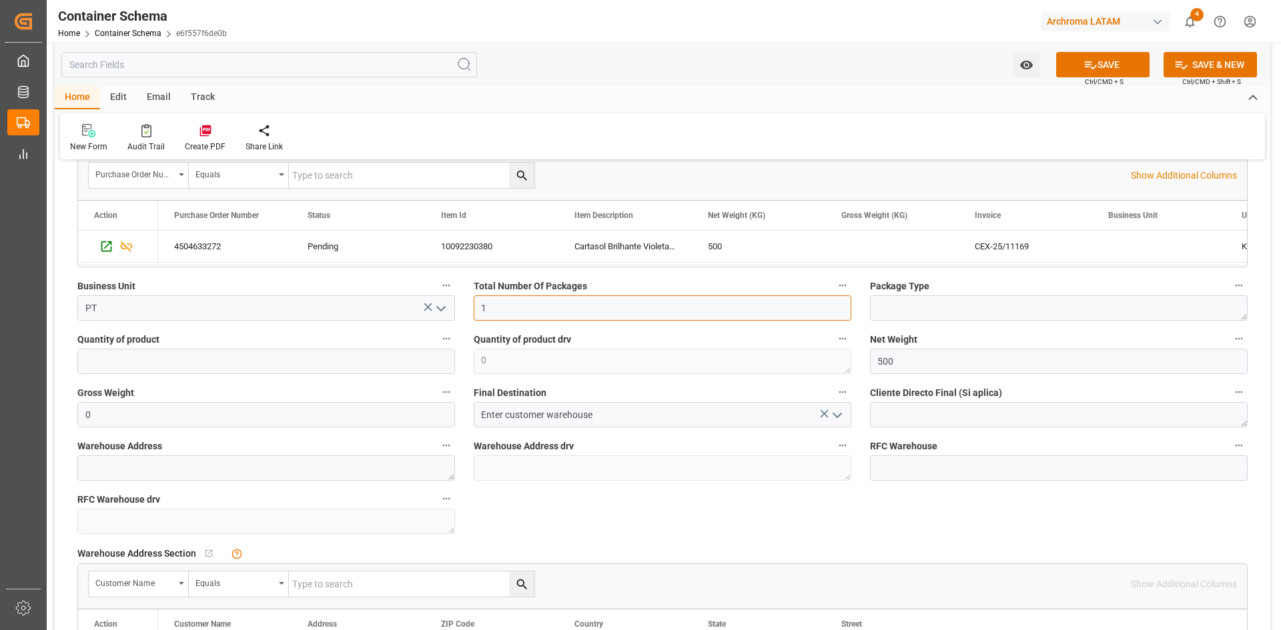
click at [470, 311] on div "Total Number Of Packages 1" at bounding box center [662, 298] width 396 height 53
type input "5"
click at [971, 311] on textarea at bounding box center [1059, 307] width 378 height 25
type textarea "DRUMS"
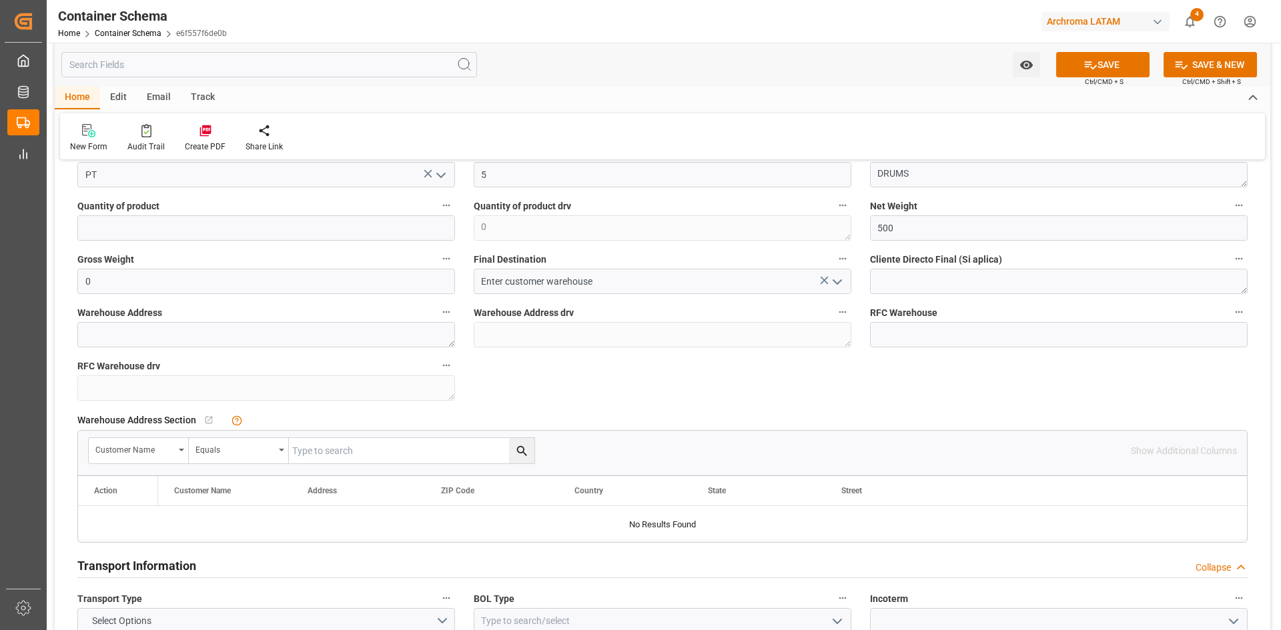
click at [836, 282] on polyline "open menu" at bounding box center [837, 282] width 8 height 4
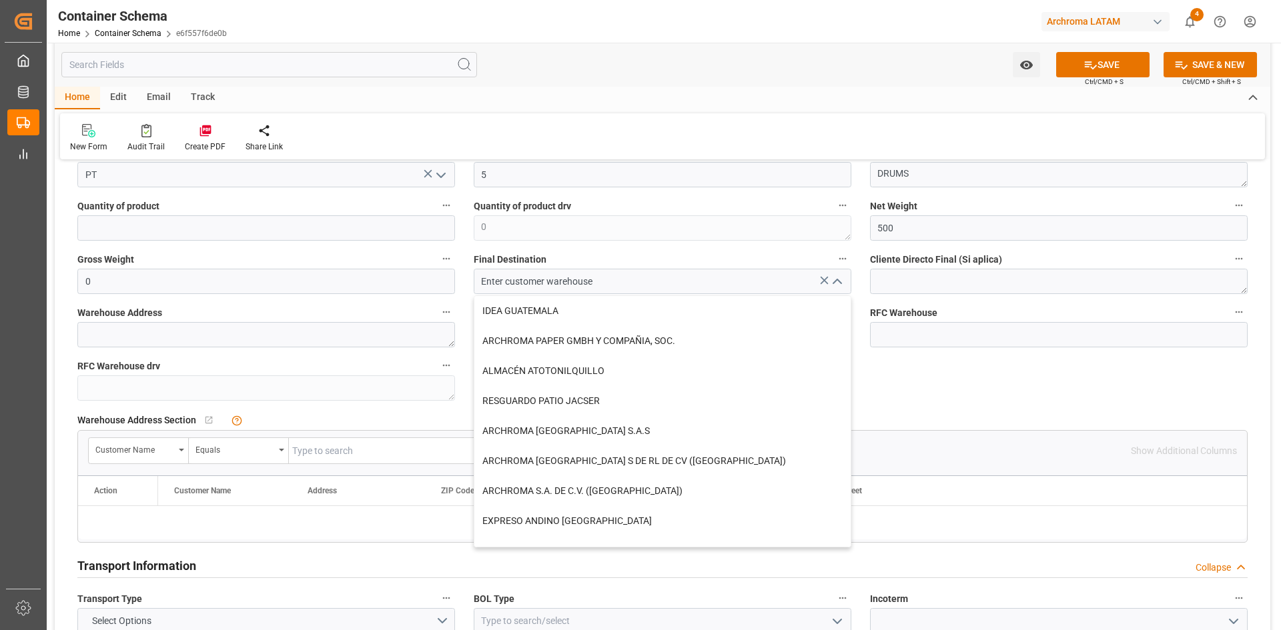
click at [836, 282] on icon "close menu" at bounding box center [837, 282] width 16 height 16
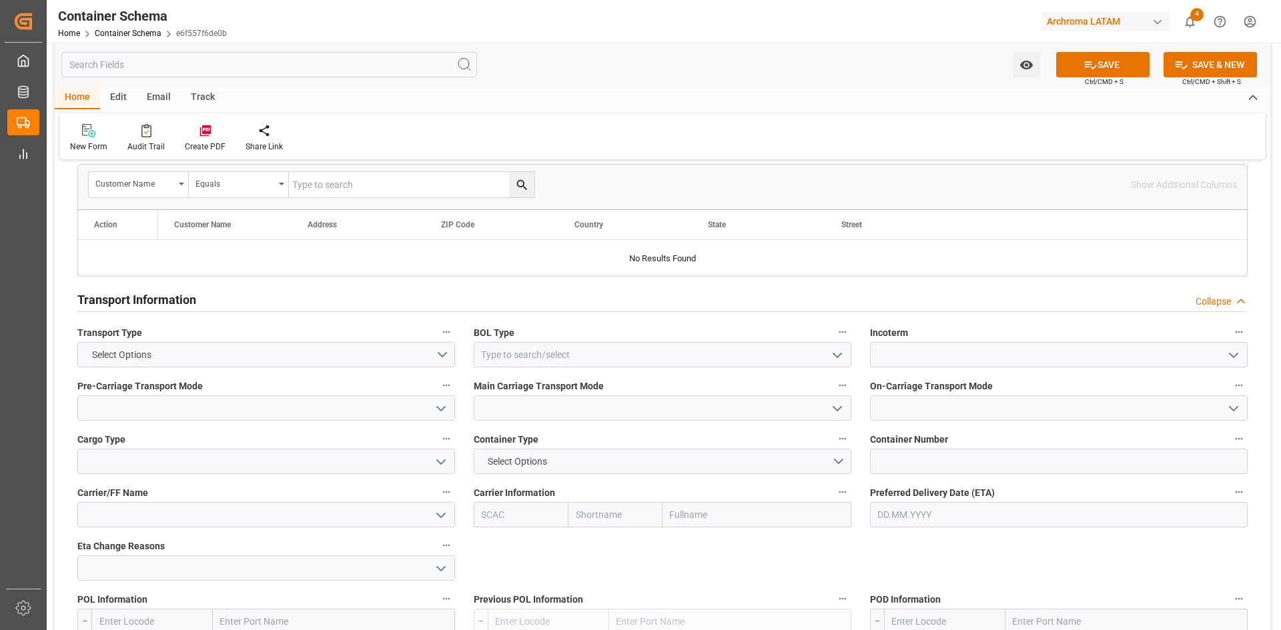
scroll to position [1201, 0]
click at [444, 358] on button "Select Options" at bounding box center [266, 353] width 378 height 25
click at [220, 362] on div "SEAFREIGHT" at bounding box center [266, 357] width 376 height 28
click at [838, 358] on icon "open menu" at bounding box center [837, 355] width 16 height 16
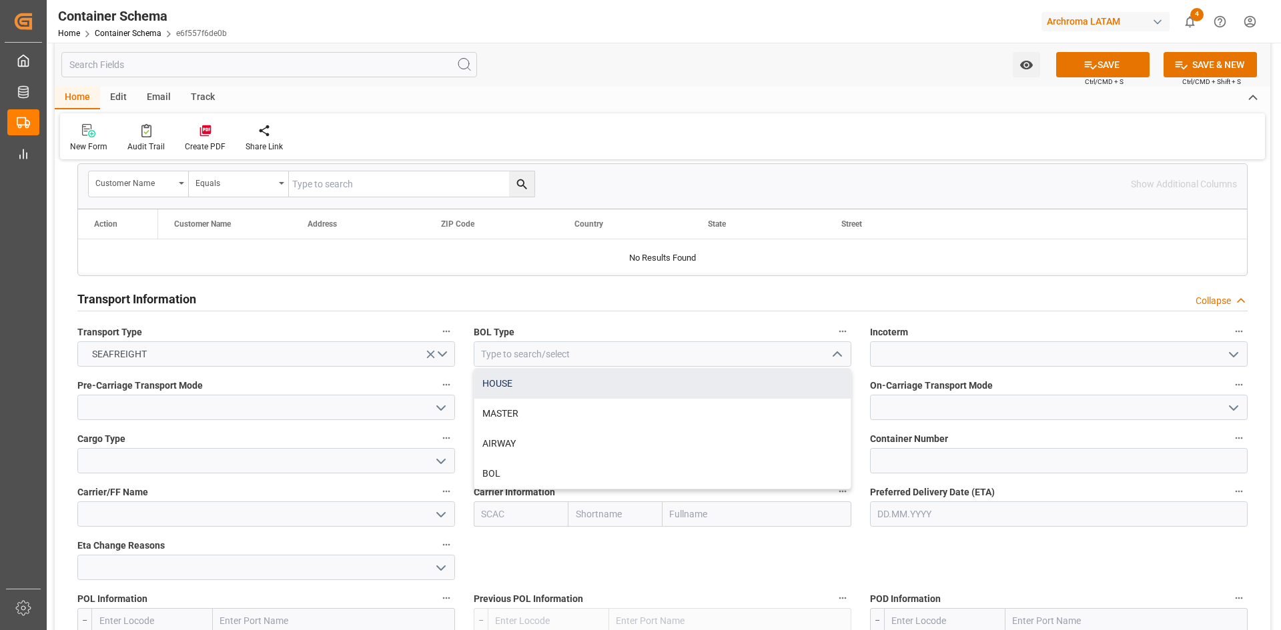
click at [518, 390] on div "HOUSE" at bounding box center [662, 384] width 376 height 30
type input "HOUSE"
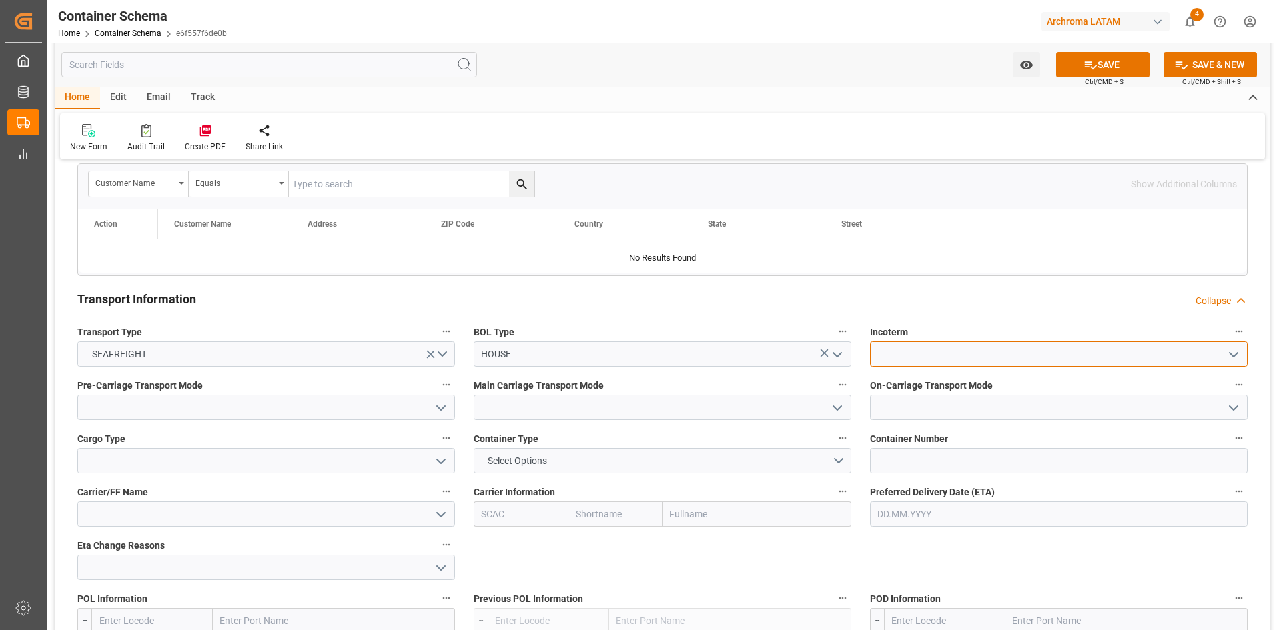
drag, startPoint x: 988, startPoint y: 352, endPoint x: 1079, endPoint y: 352, distance: 90.7
click at [989, 352] on input at bounding box center [1059, 353] width 378 height 25
click at [1227, 354] on icon "open menu" at bounding box center [1233, 355] width 16 height 16
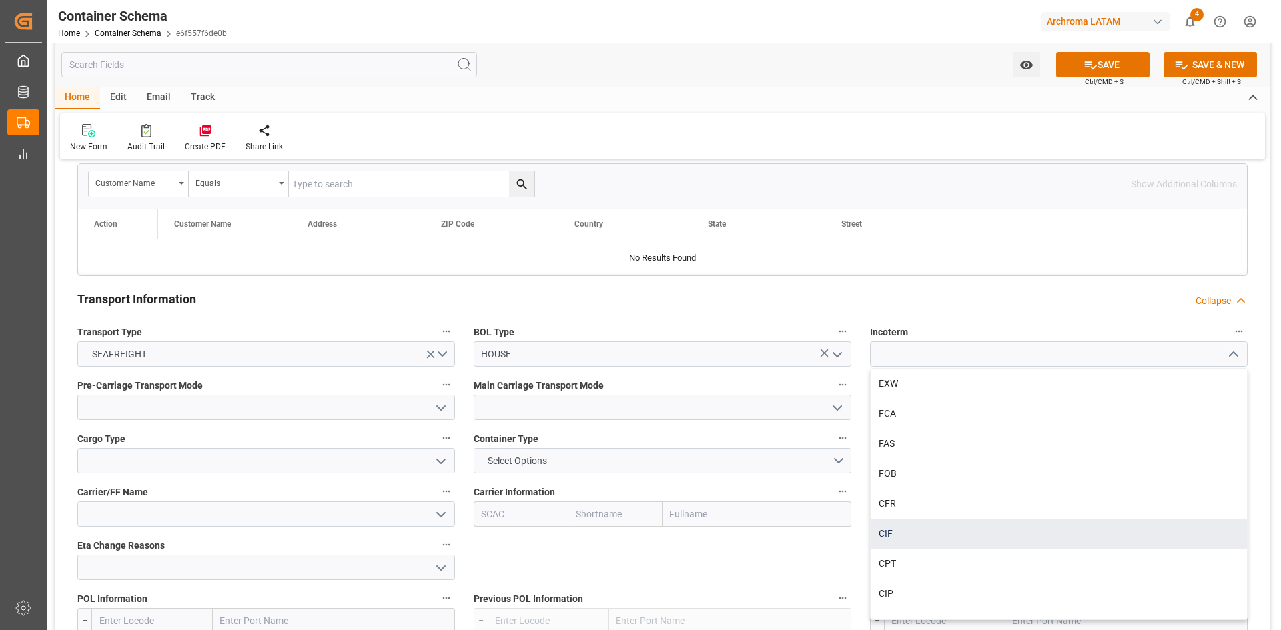
click at [912, 527] on div "CIF" at bounding box center [1058, 534] width 376 height 30
type input "CIF"
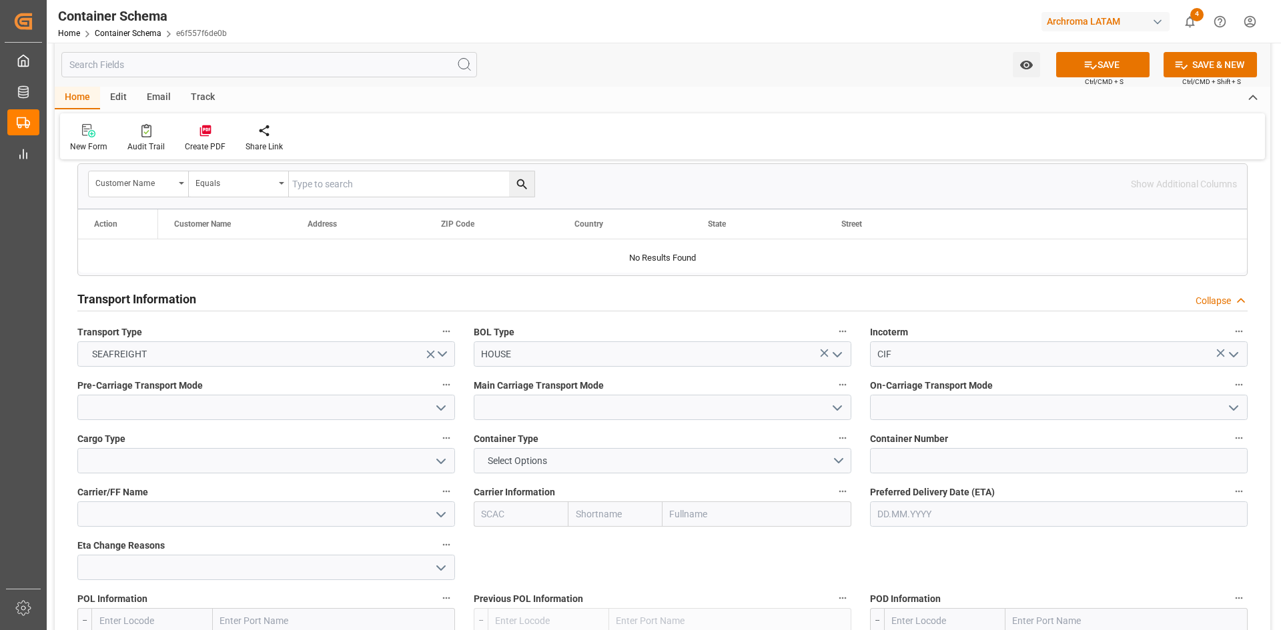
click at [439, 406] on icon "open menu" at bounding box center [441, 408] width 16 height 16
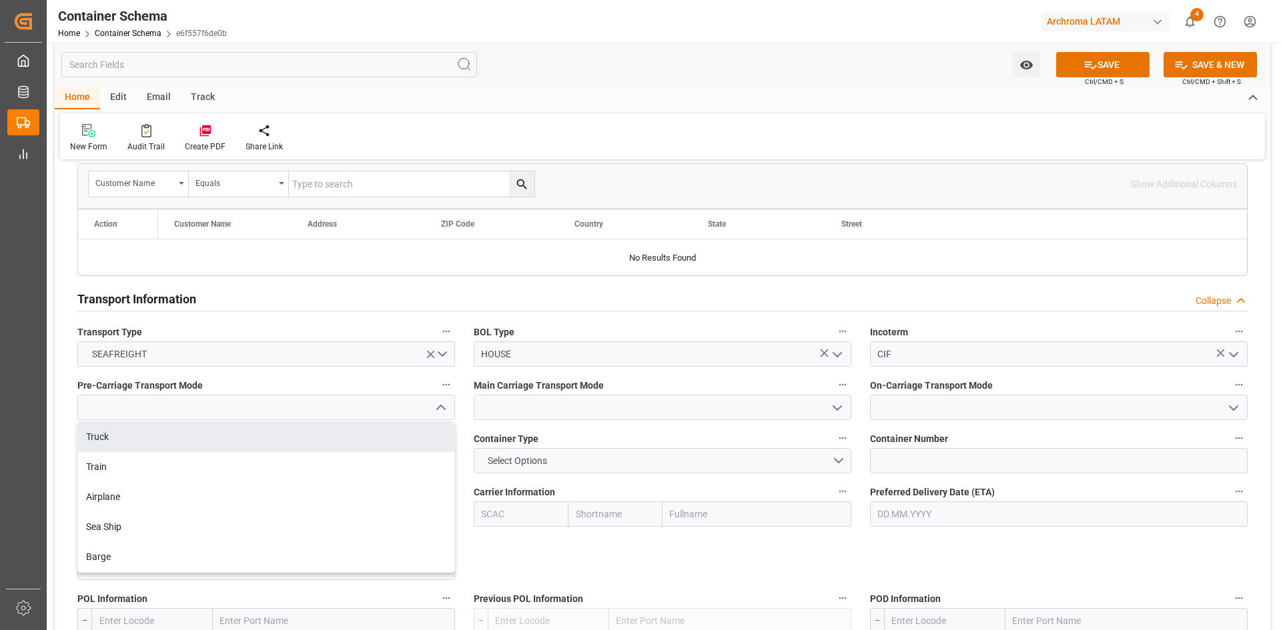
click at [216, 444] on div "Truck" at bounding box center [266, 437] width 376 height 30
type input "Truck"
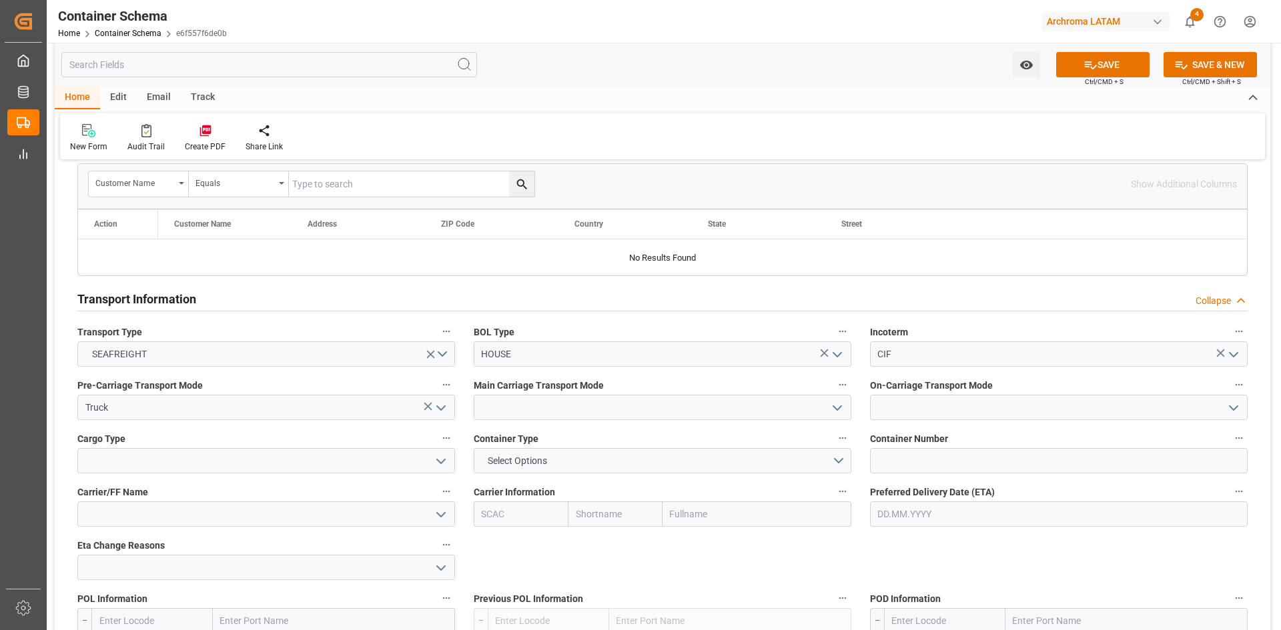
click at [833, 409] on icon "open menu" at bounding box center [837, 408] width 16 height 16
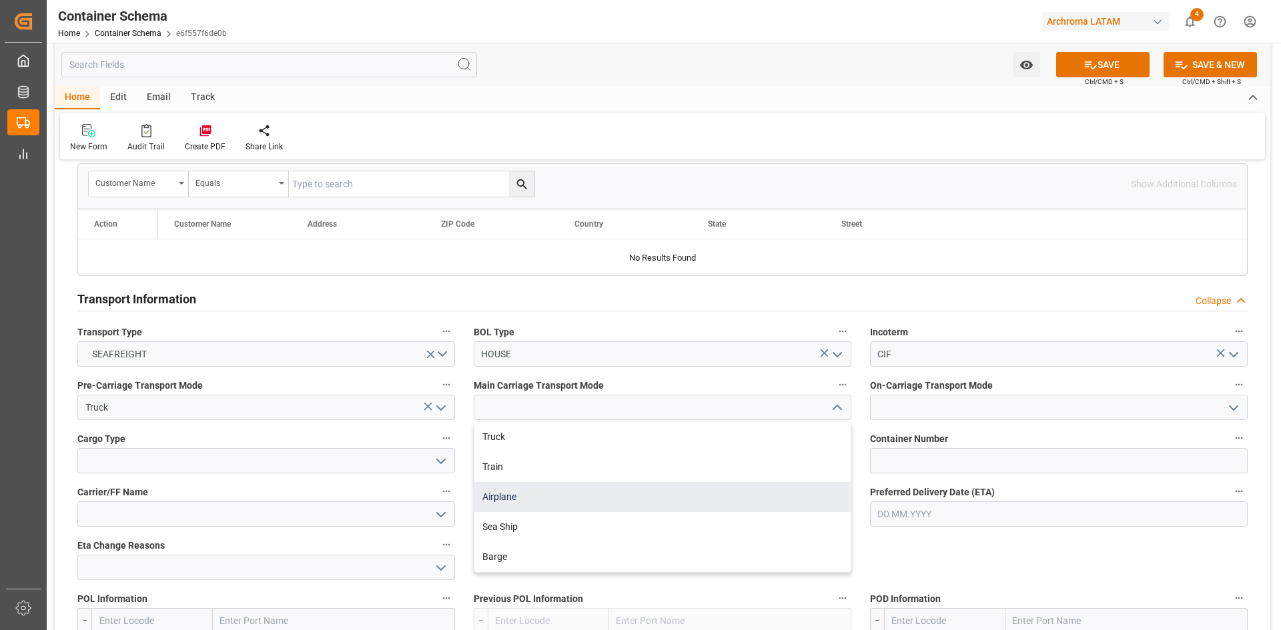
click at [577, 497] on div "Airplane" at bounding box center [662, 497] width 376 height 30
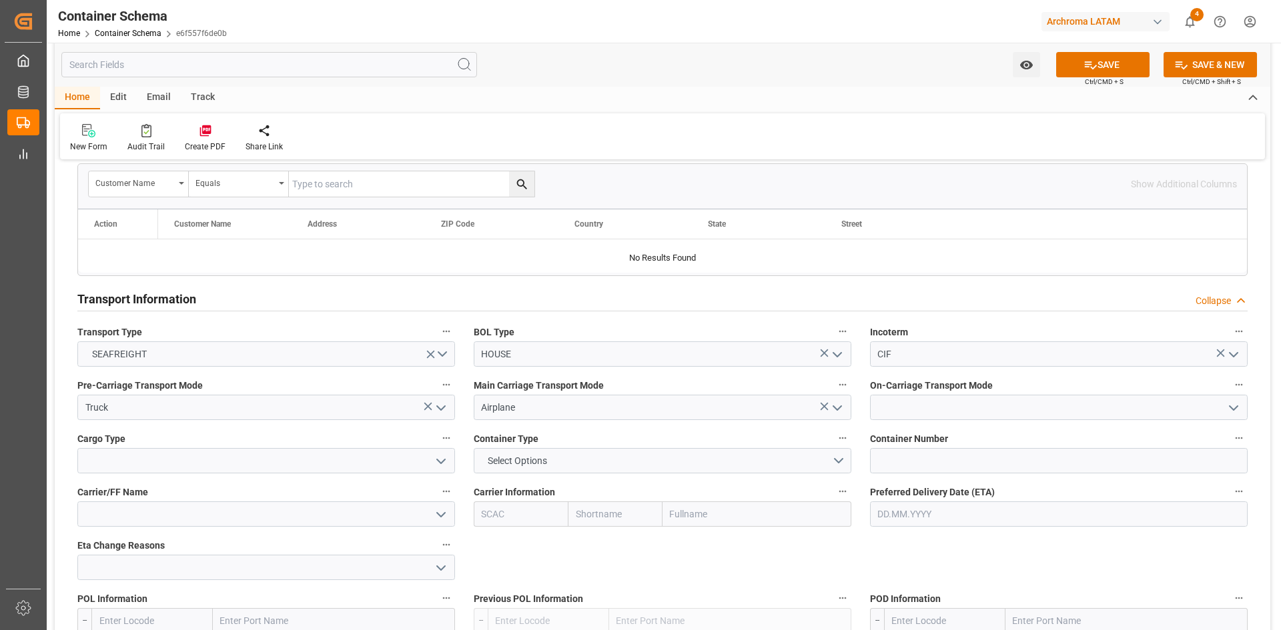
click at [837, 412] on icon "open menu" at bounding box center [837, 408] width 16 height 16
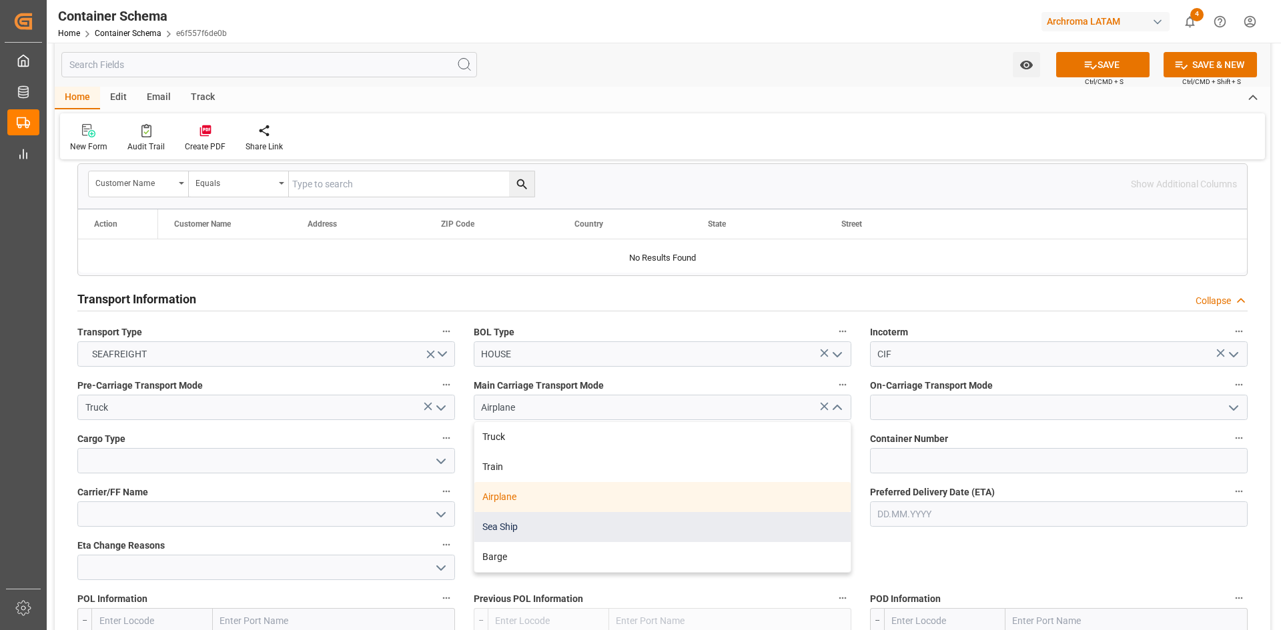
click at [548, 518] on div "Sea Ship" at bounding box center [662, 527] width 376 height 30
type input "Sea Ship"
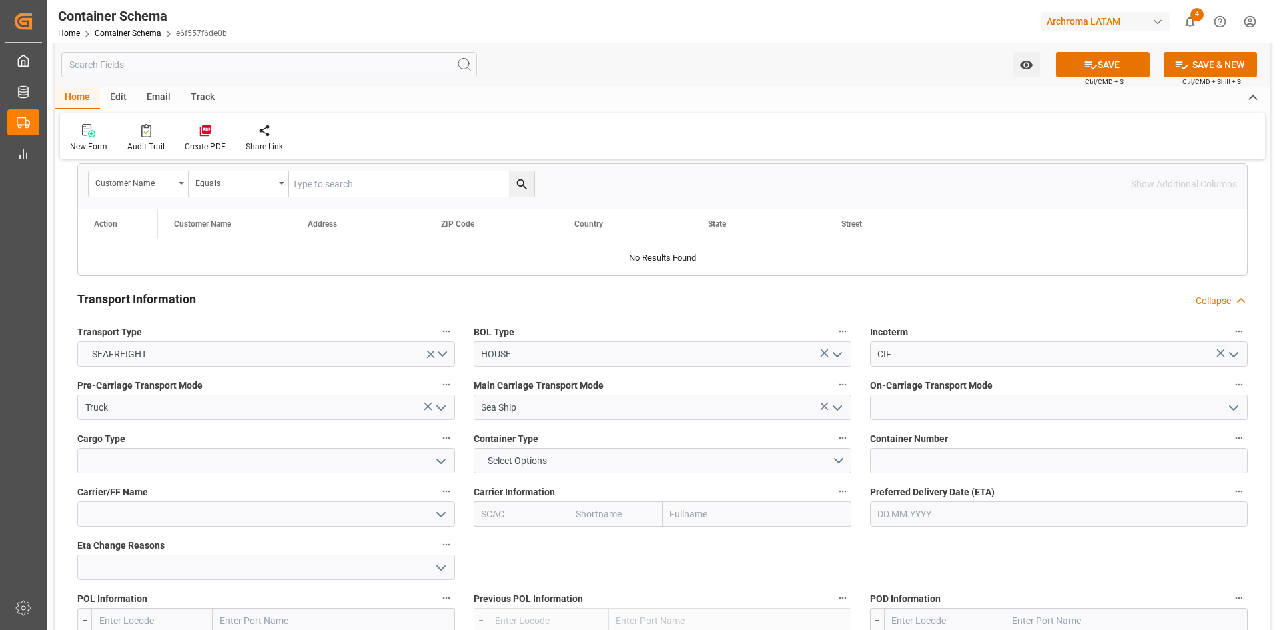
click at [1229, 410] on icon "open menu" at bounding box center [1233, 408] width 16 height 16
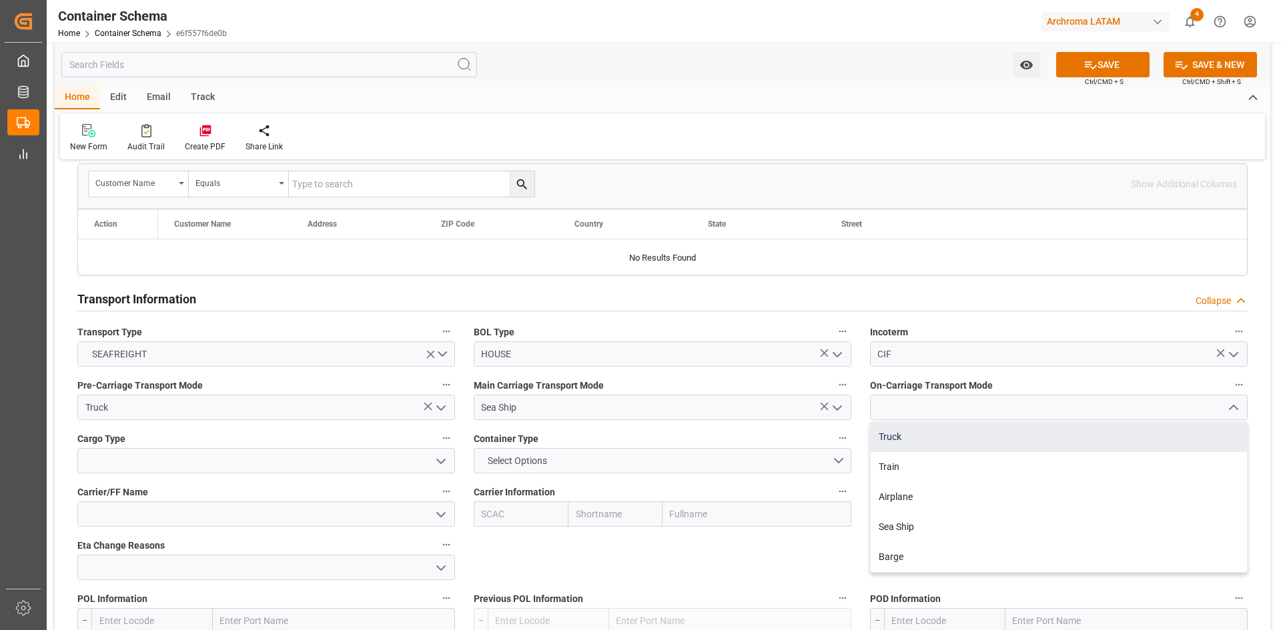
click at [971, 432] on div "Truck" at bounding box center [1058, 437] width 376 height 30
type input "Truck"
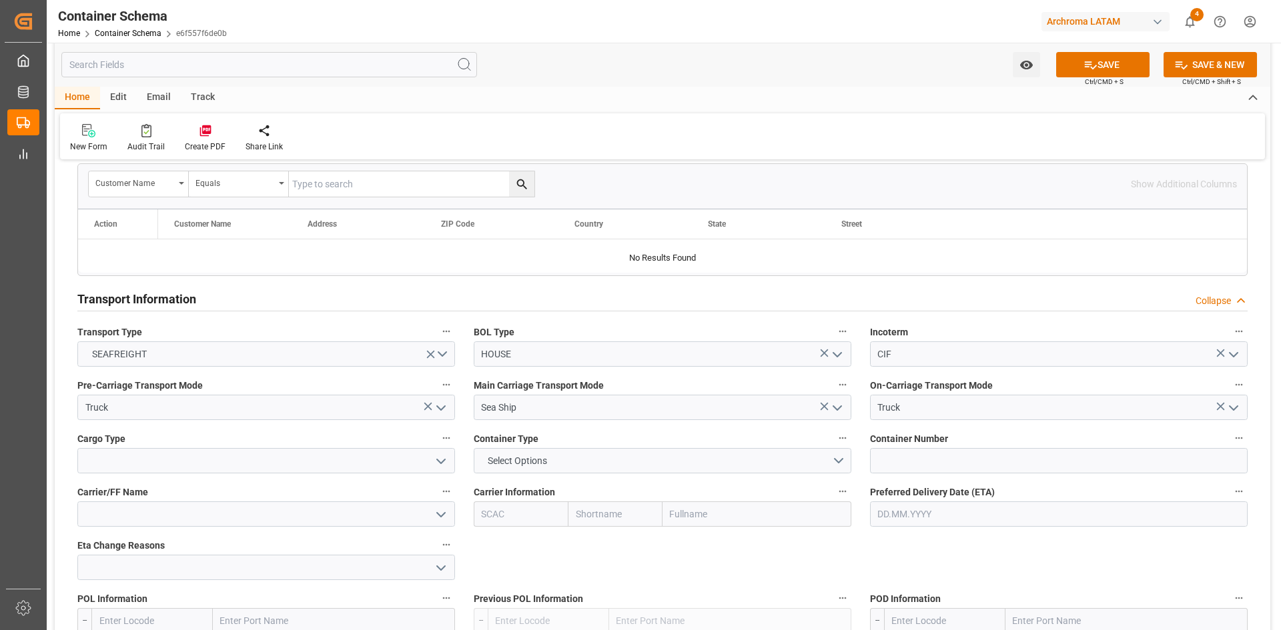
click at [442, 468] on icon "open menu" at bounding box center [441, 462] width 16 height 16
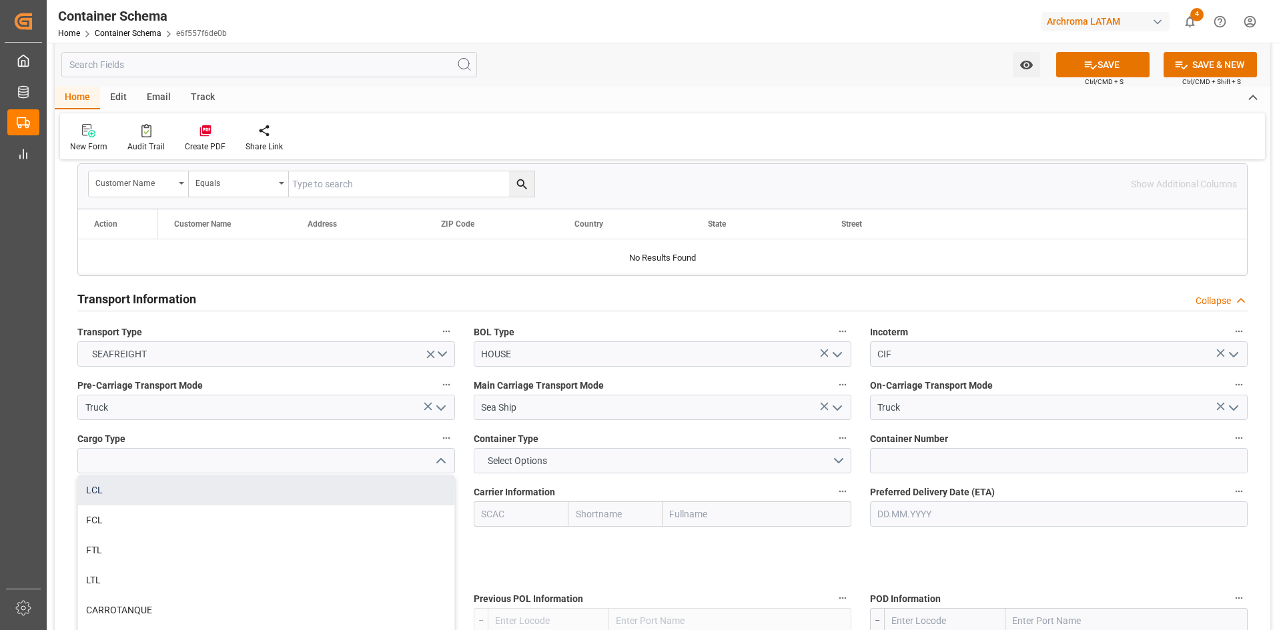
click at [177, 487] on div "LCL" at bounding box center [266, 491] width 376 height 30
type input "LCL"
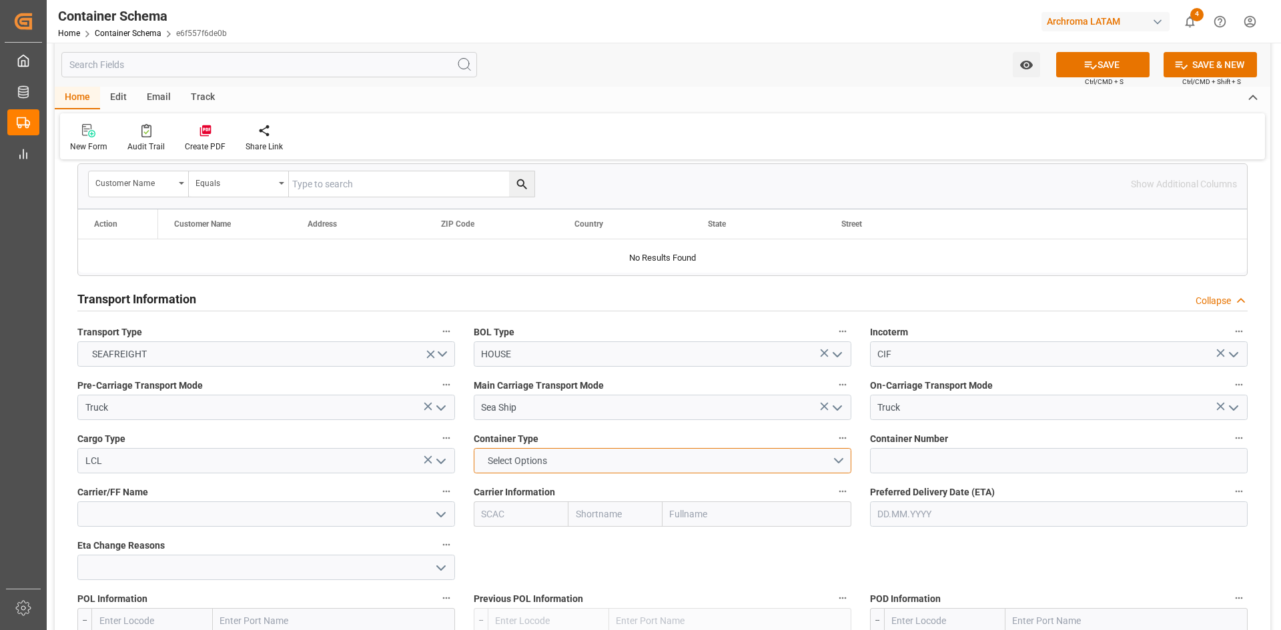
click at [834, 462] on button "Select Options" at bounding box center [663, 460] width 378 height 25
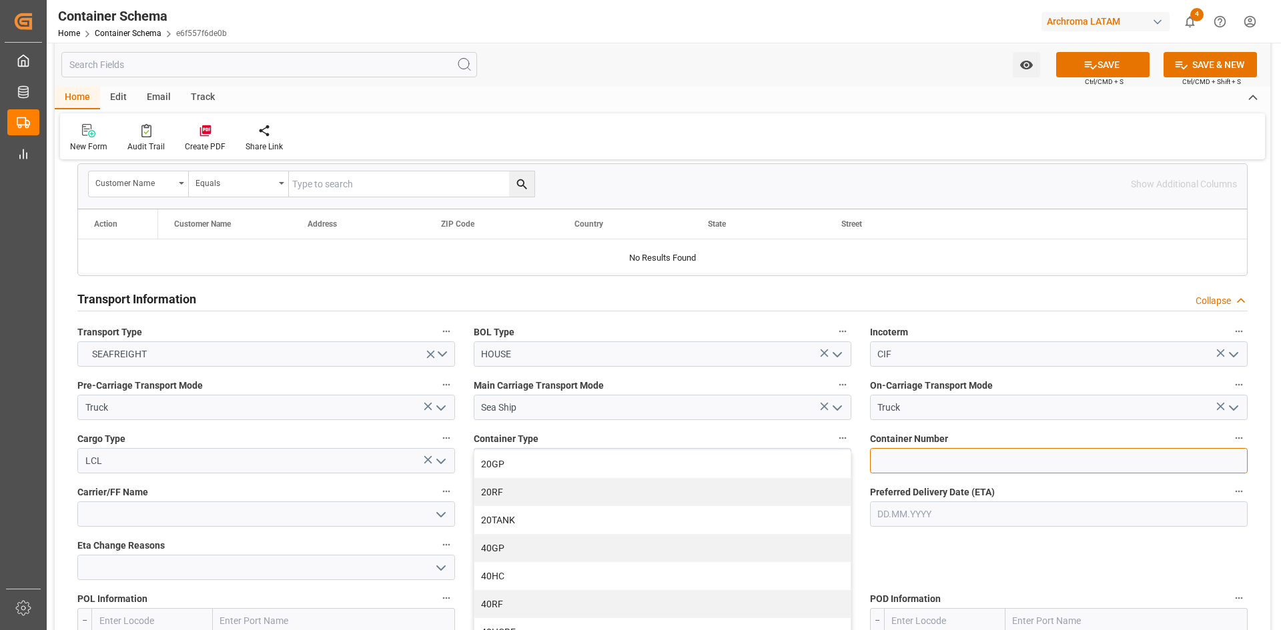
click at [1005, 449] on input at bounding box center [1059, 460] width 378 height 25
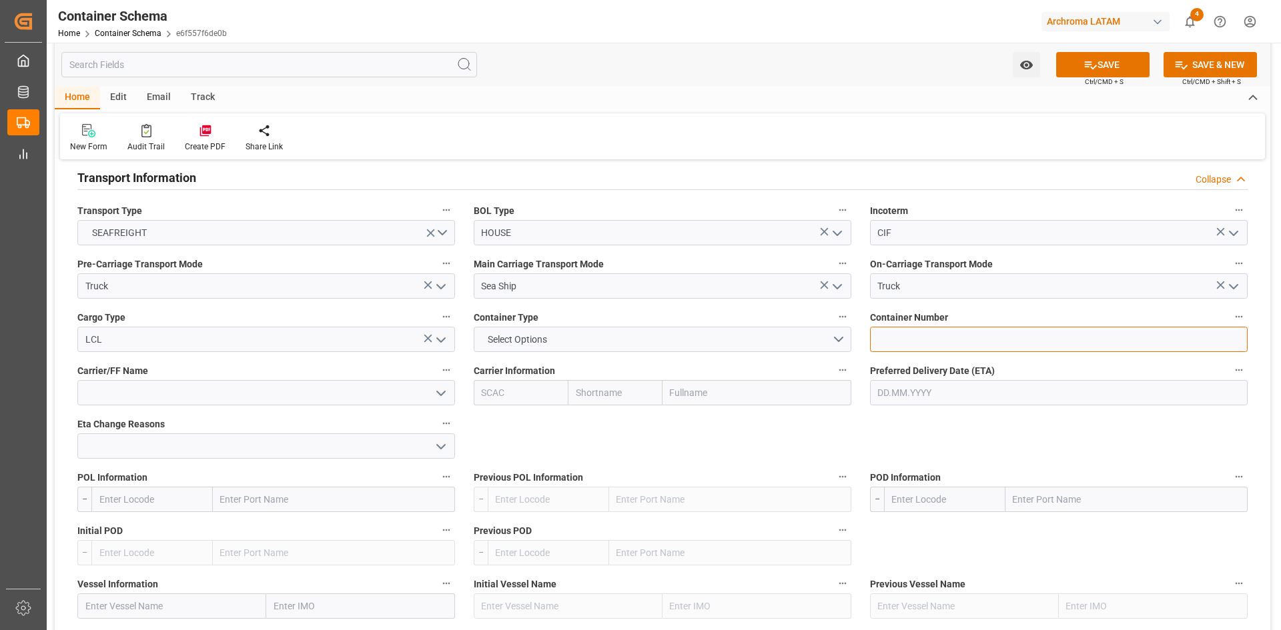
scroll to position [1334, 0]
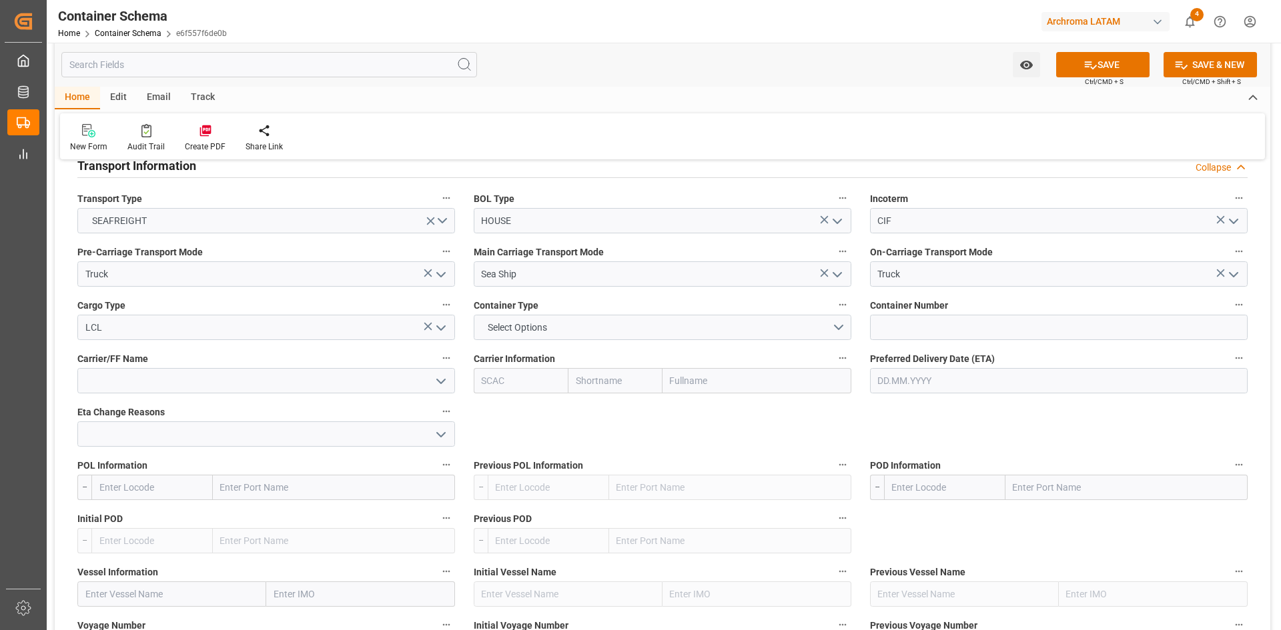
click at [442, 390] on button "open menu" at bounding box center [440, 381] width 20 height 21
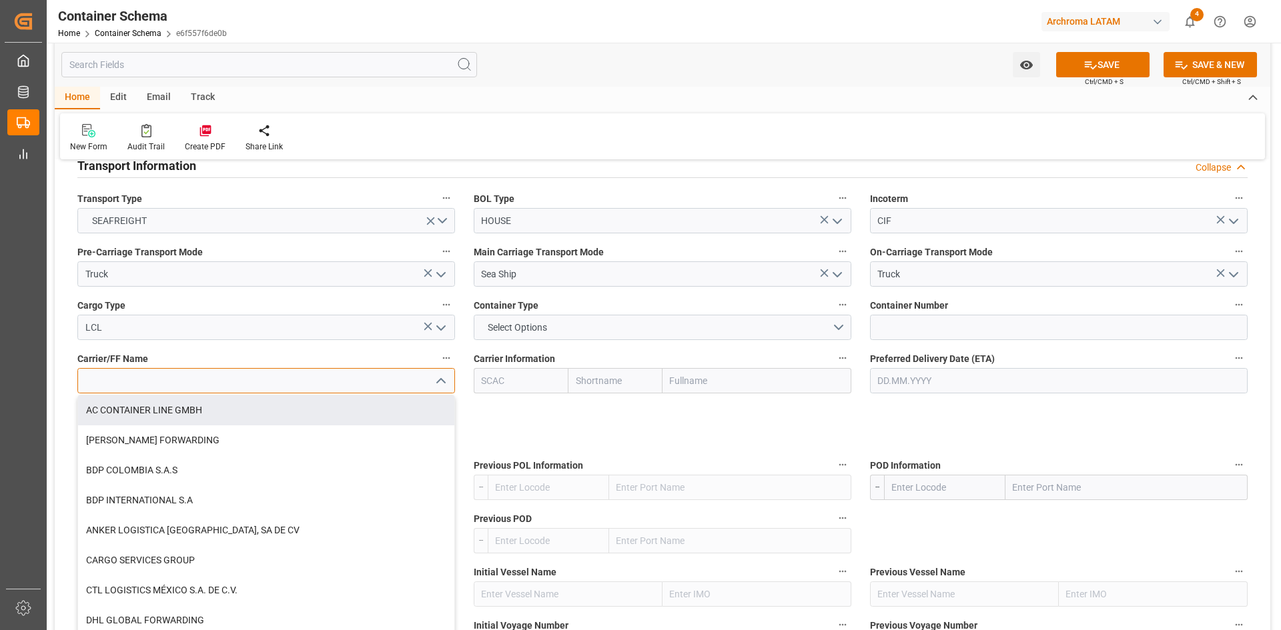
click at [140, 388] on input at bounding box center [266, 380] width 378 height 25
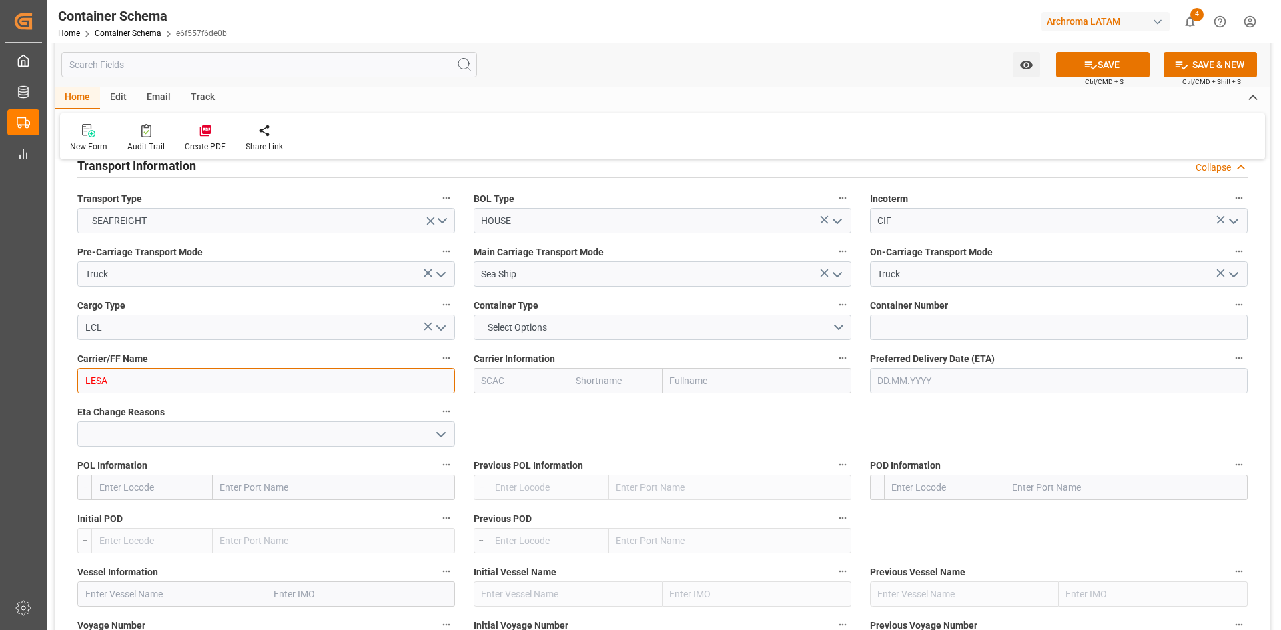
type input "LES"
drag, startPoint x: 129, startPoint y: 378, endPoint x: 71, endPoint y: 378, distance: 58.0
click at [71, 378] on div "LES" at bounding box center [266, 380] width 398 height 25
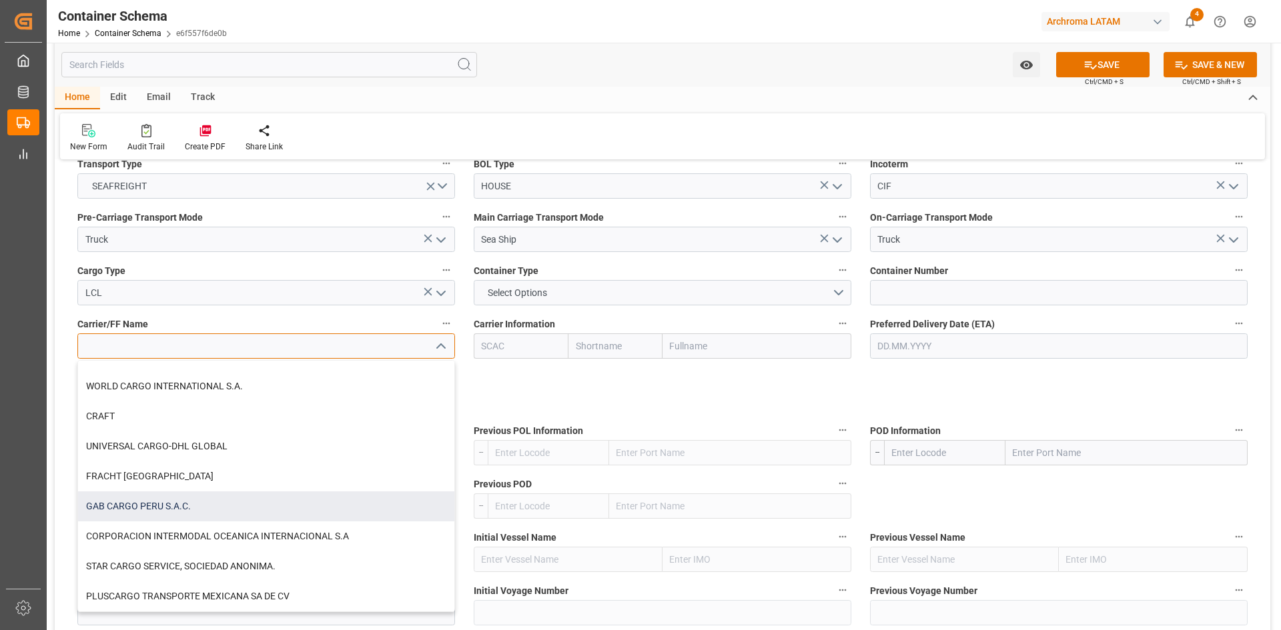
scroll to position [1401, 0]
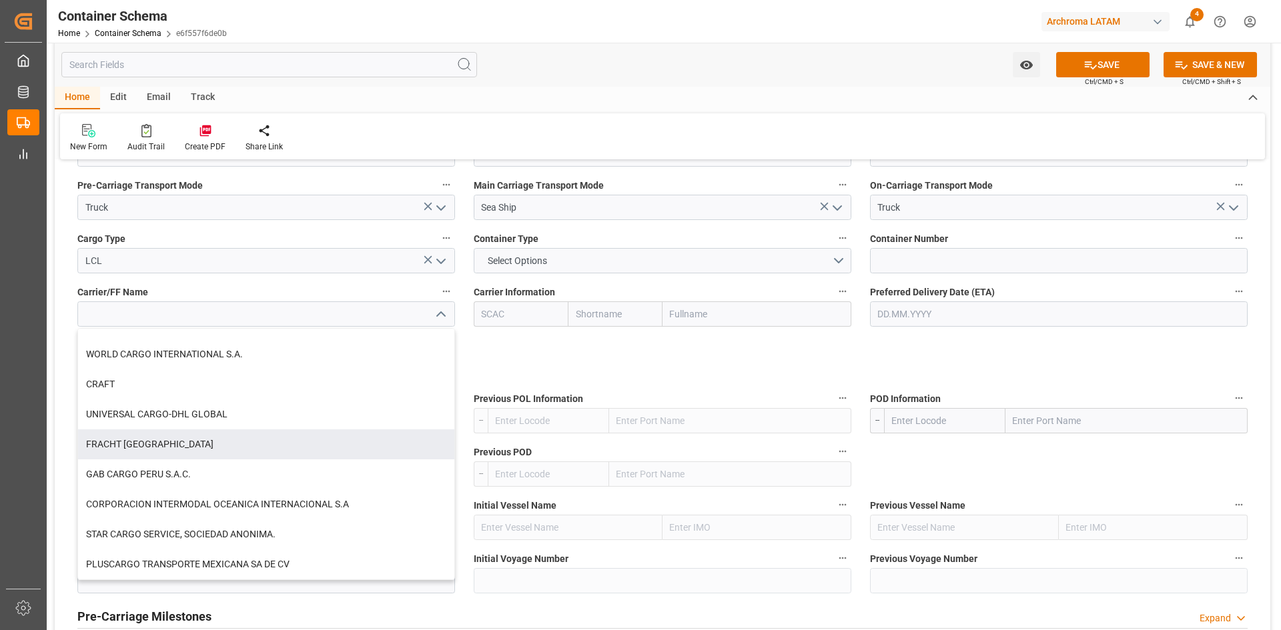
click at [712, 319] on input "text" at bounding box center [756, 313] width 189 height 25
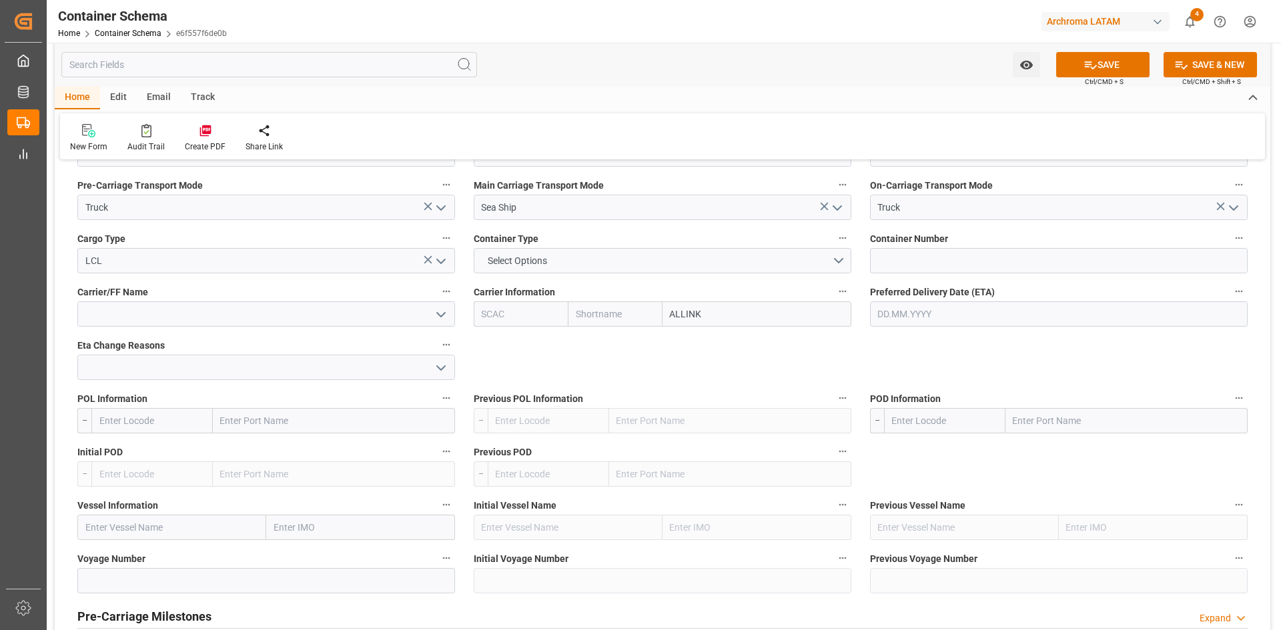
type input "ALLINK"
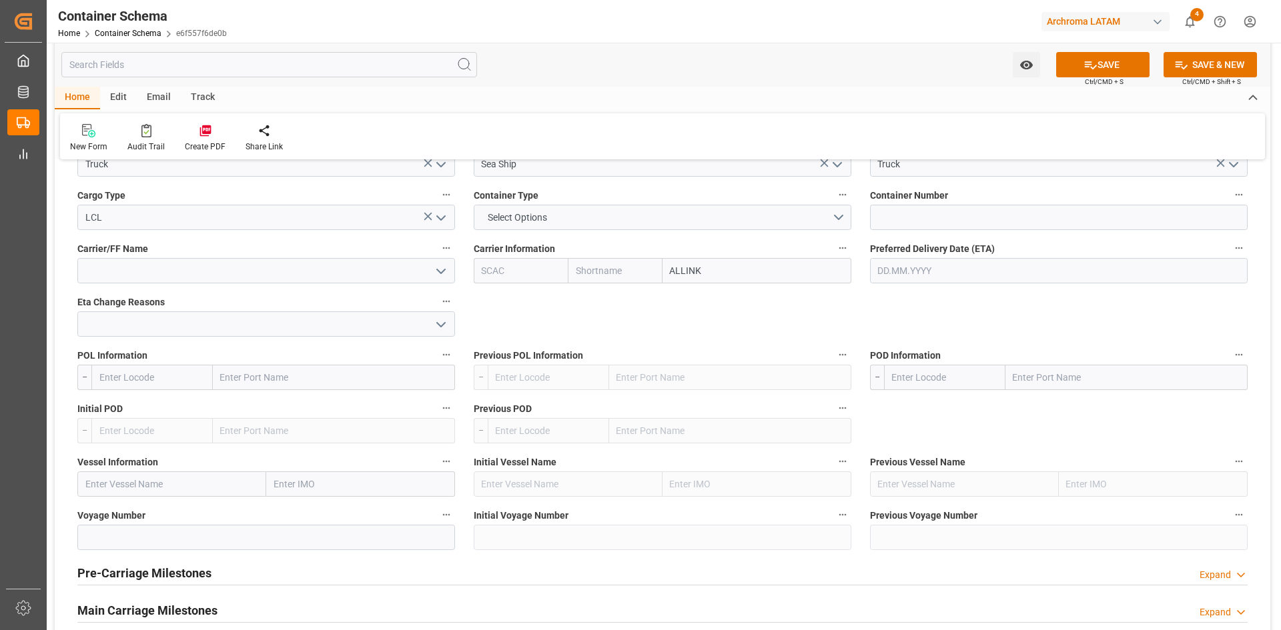
scroll to position [1467, 0]
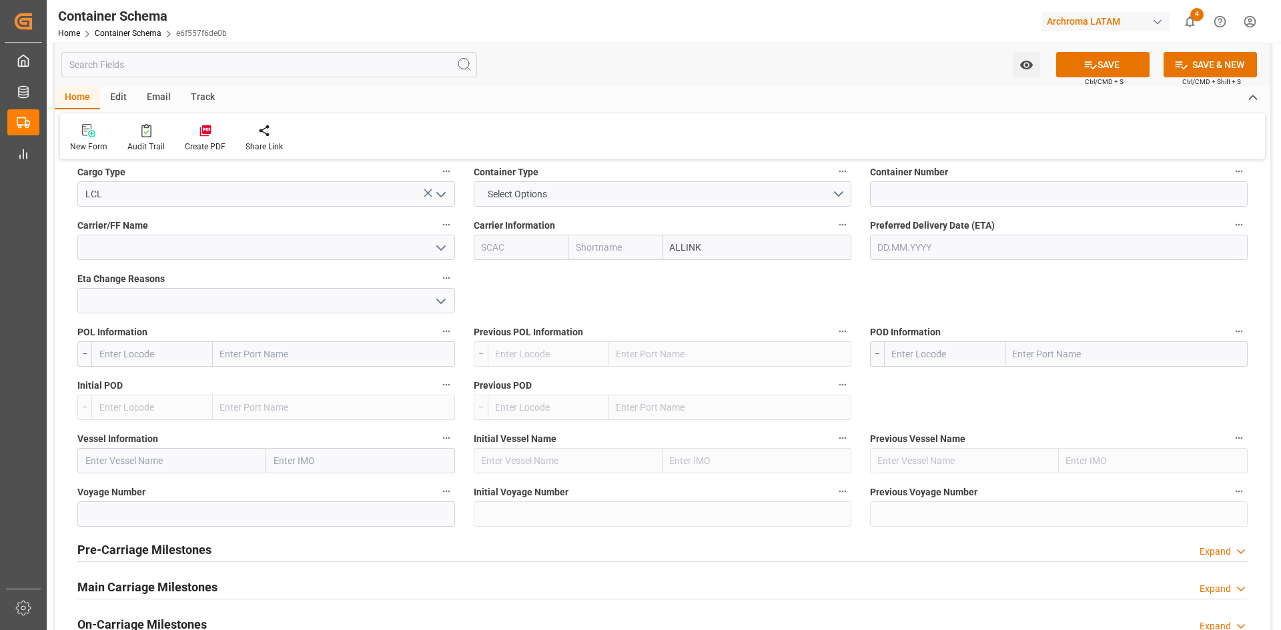
click at [280, 360] on input "text" at bounding box center [334, 353] width 242 height 25
type input "santos"
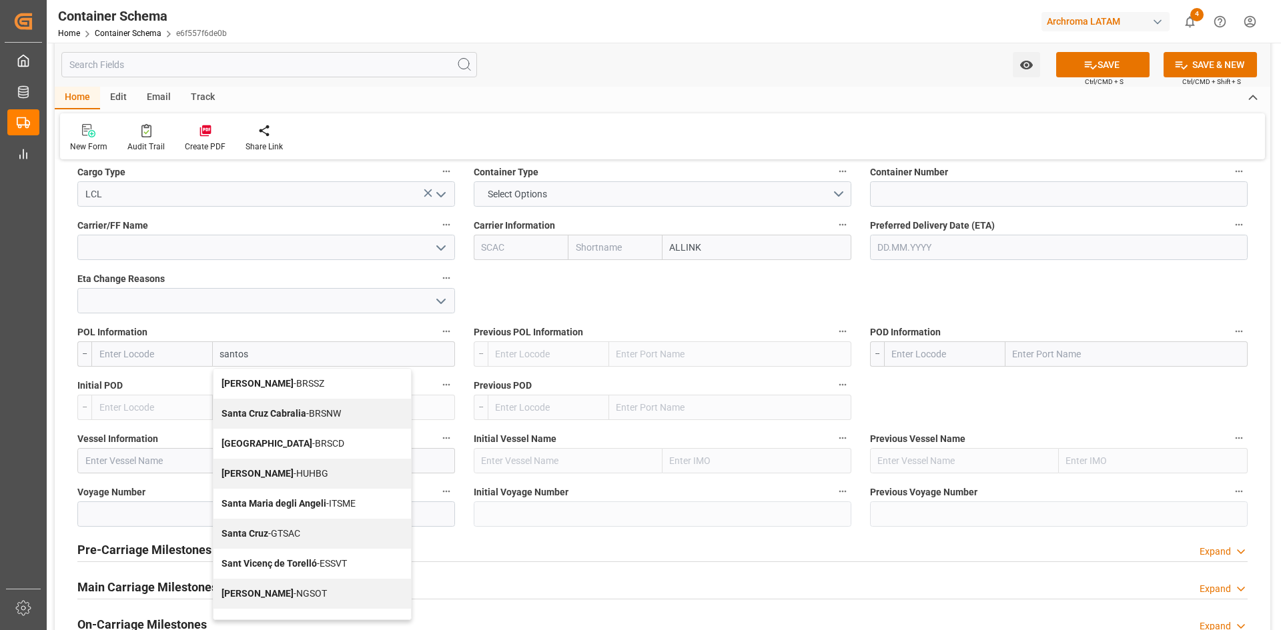
click at [292, 387] on div "Santos - BRSSZ" at bounding box center [311, 384] width 197 height 30
type input "BRSSZ"
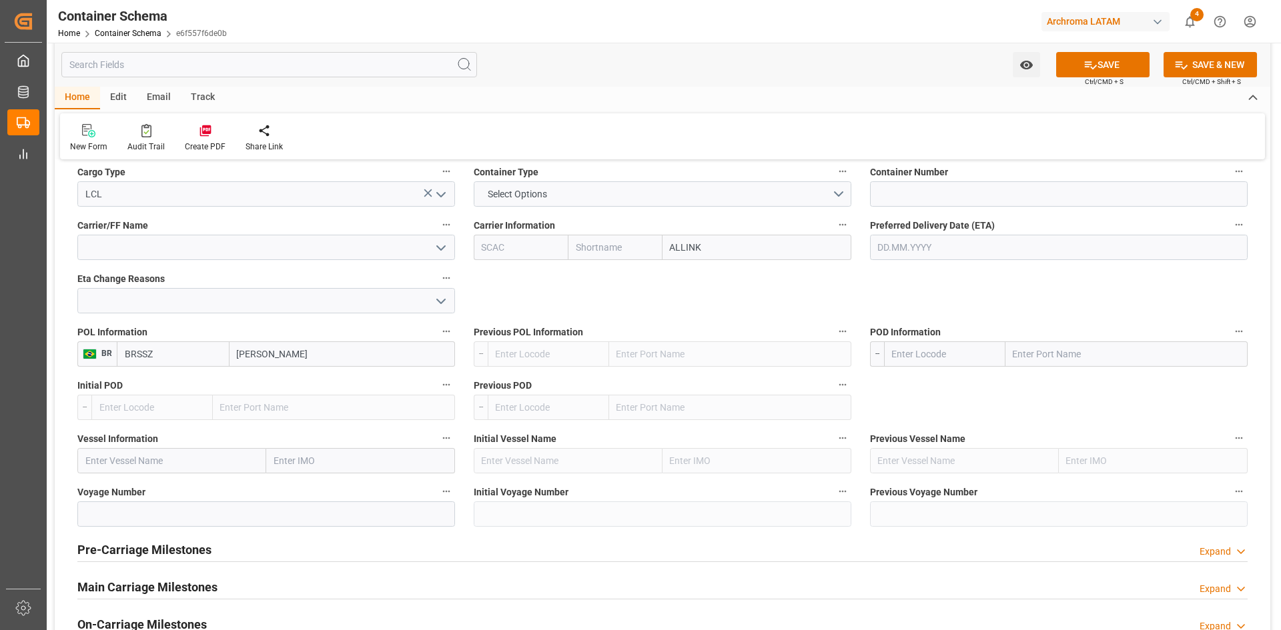
type input "Santos"
click at [1033, 354] on input "text" at bounding box center [1126, 353] width 242 height 25
type input "callao"
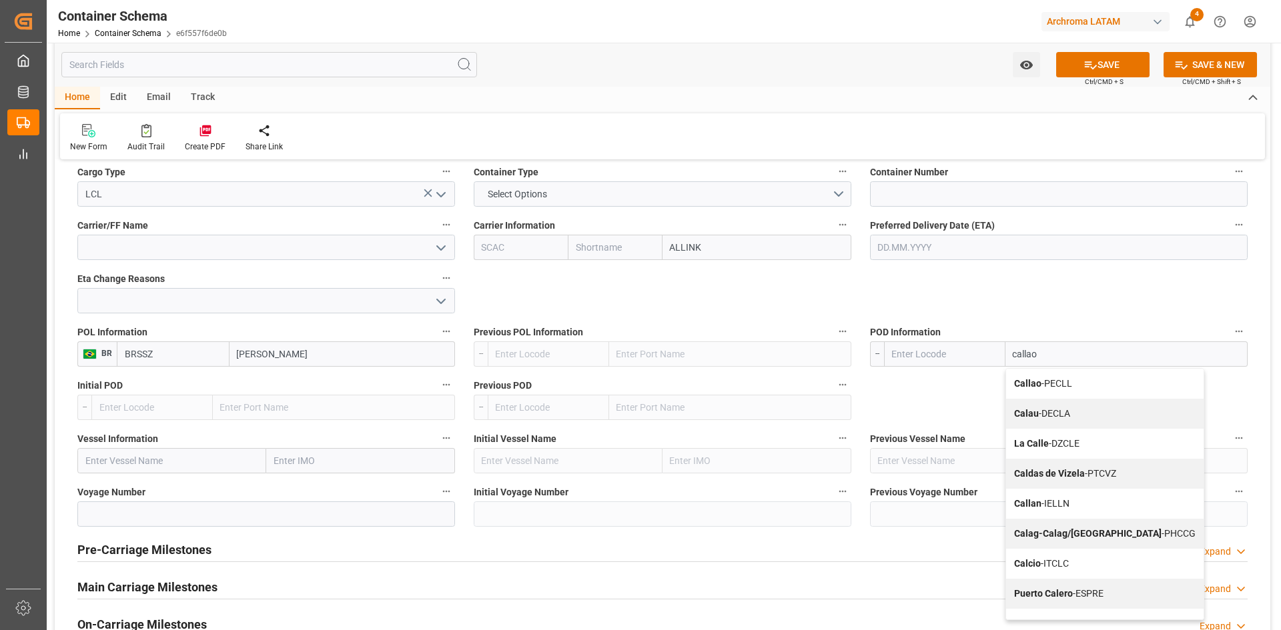
click at [1081, 382] on div "Callao - PECLL" at bounding box center [1104, 384] width 197 height 30
type input "PECLL"
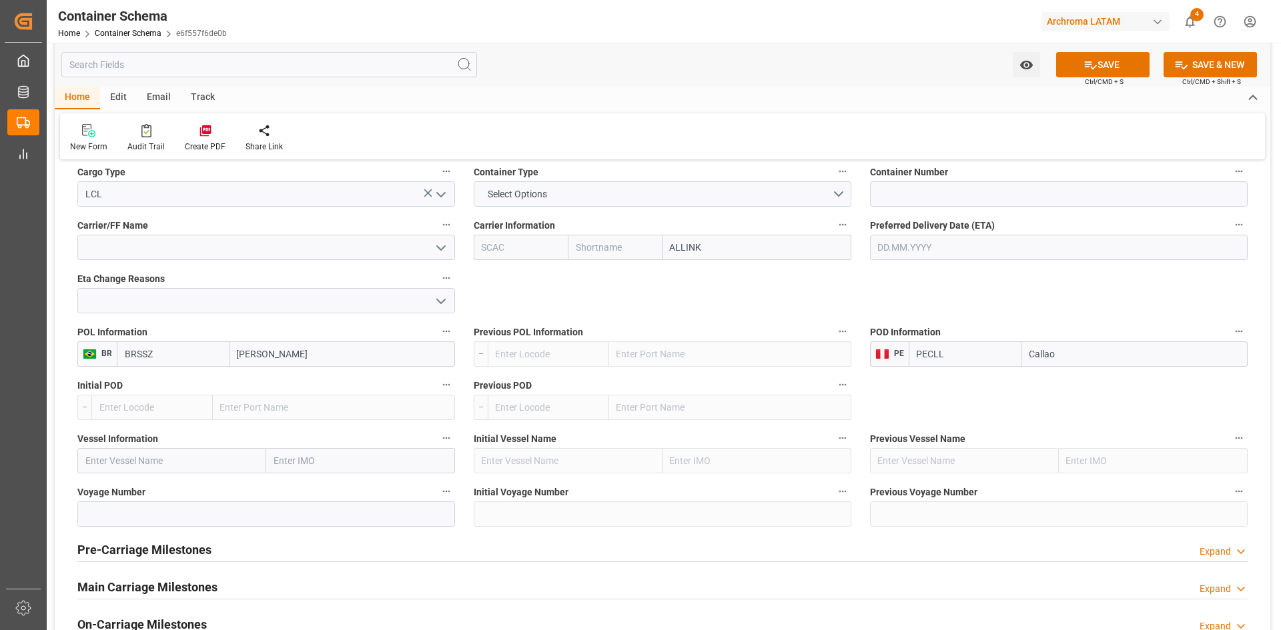
type input "Callao"
click at [169, 466] on input "text" at bounding box center [171, 460] width 189 height 25
click at [179, 458] on input "text" at bounding box center [171, 460] width 189 height 25
paste input "MALIAKOS"
type input "MALIAKOS"
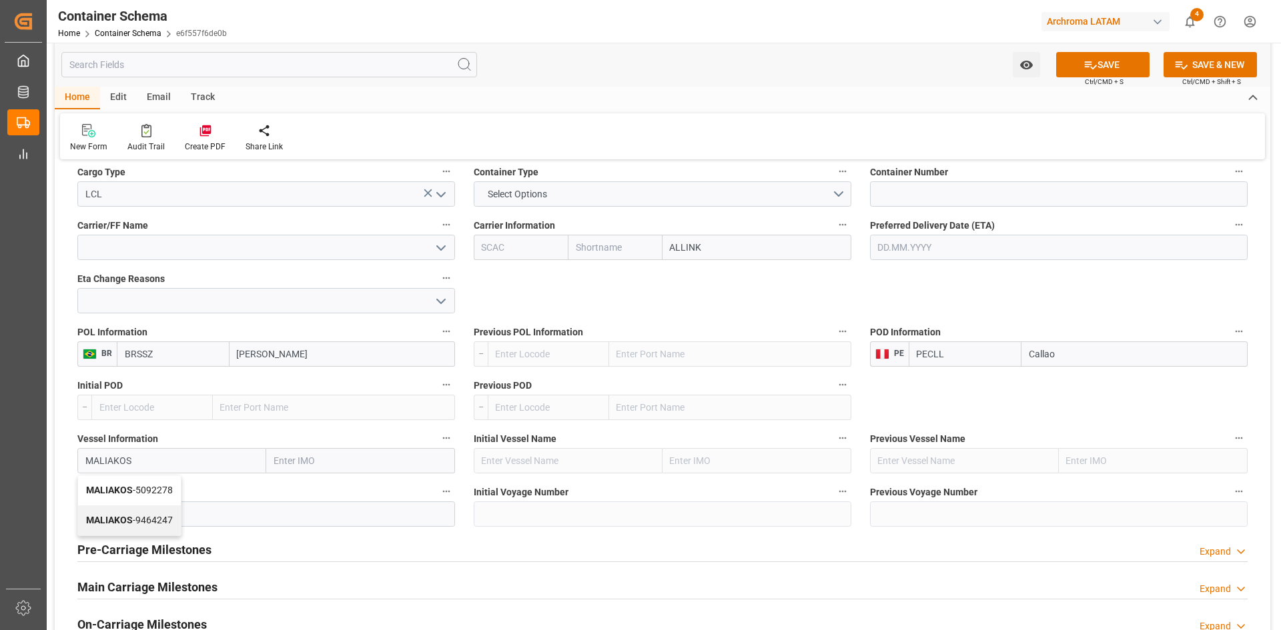
click at [151, 490] on span "MALIAKOS - 5092278" at bounding box center [129, 490] width 87 height 11
type input "5092278"
type input "MALIAKOS"
click at [205, 509] on input at bounding box center [266, 514] width 378 height 25
paste input "536W"
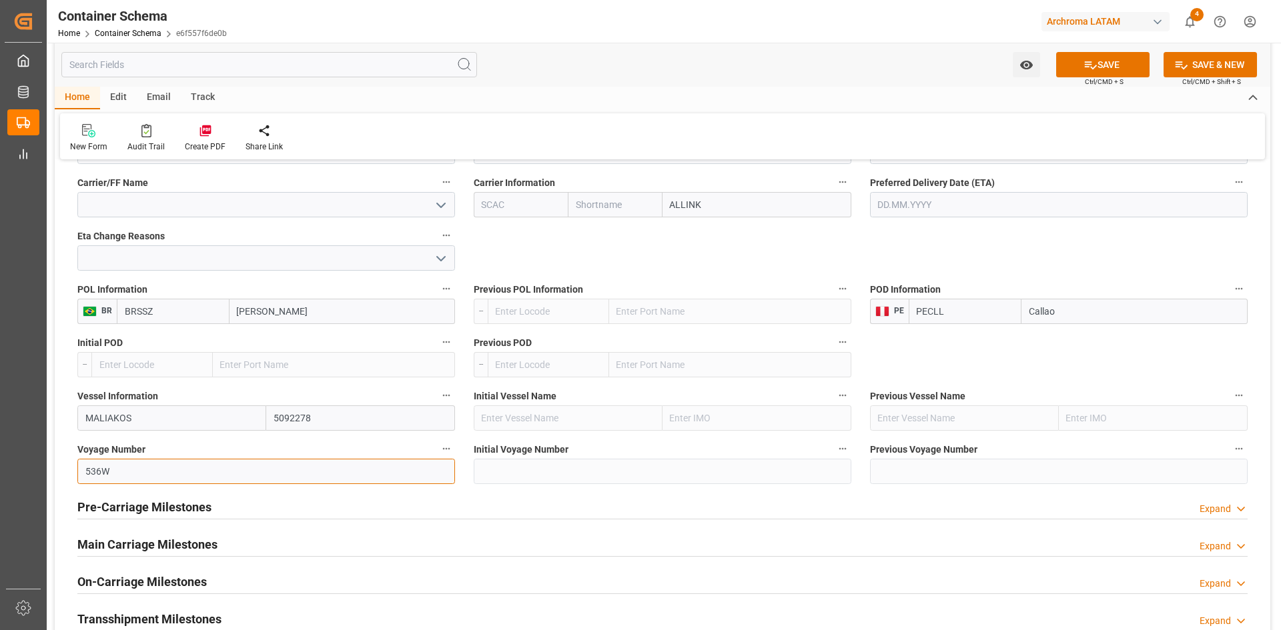
scroll to position [1534, 0]
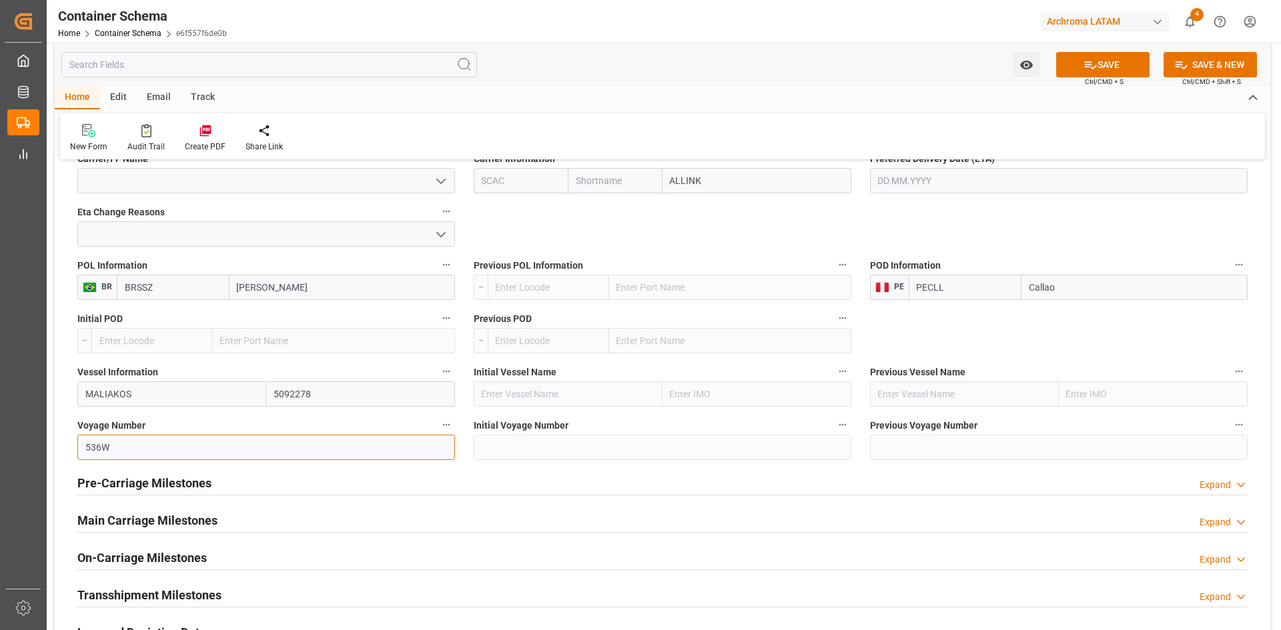
type input "536W"
click at [224, 515] on div "Main Carriage Milestones Expand" at bounding box center [662, 519] width 1170 height 25
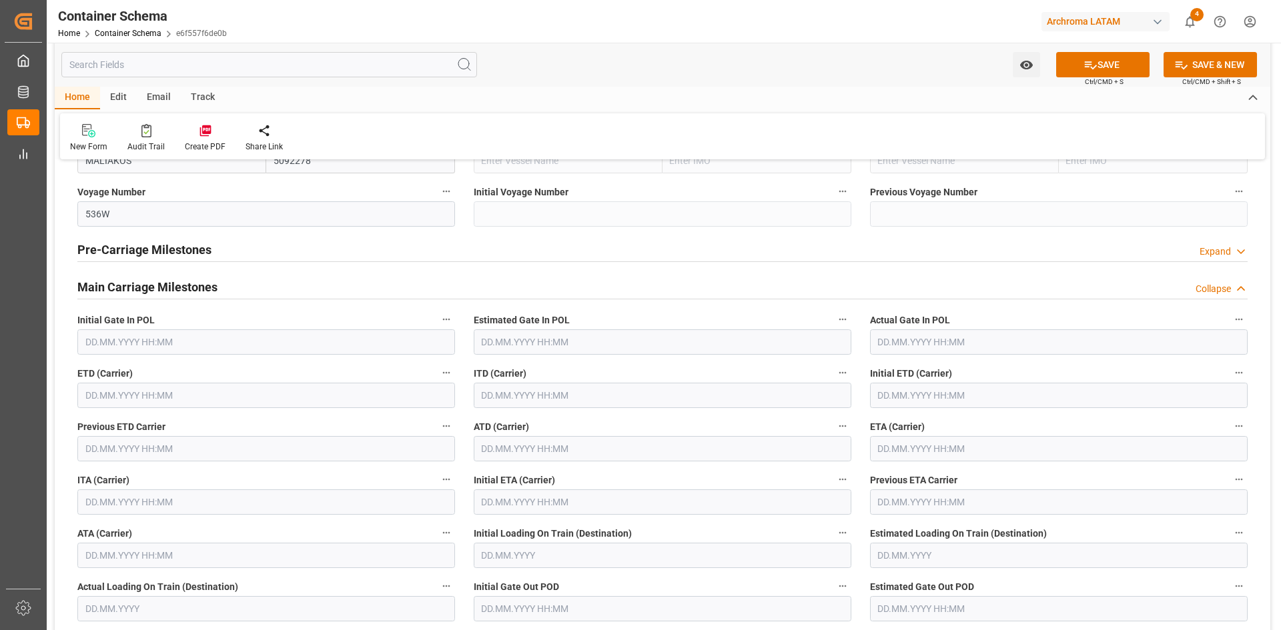
scroll to position [1801, 0]
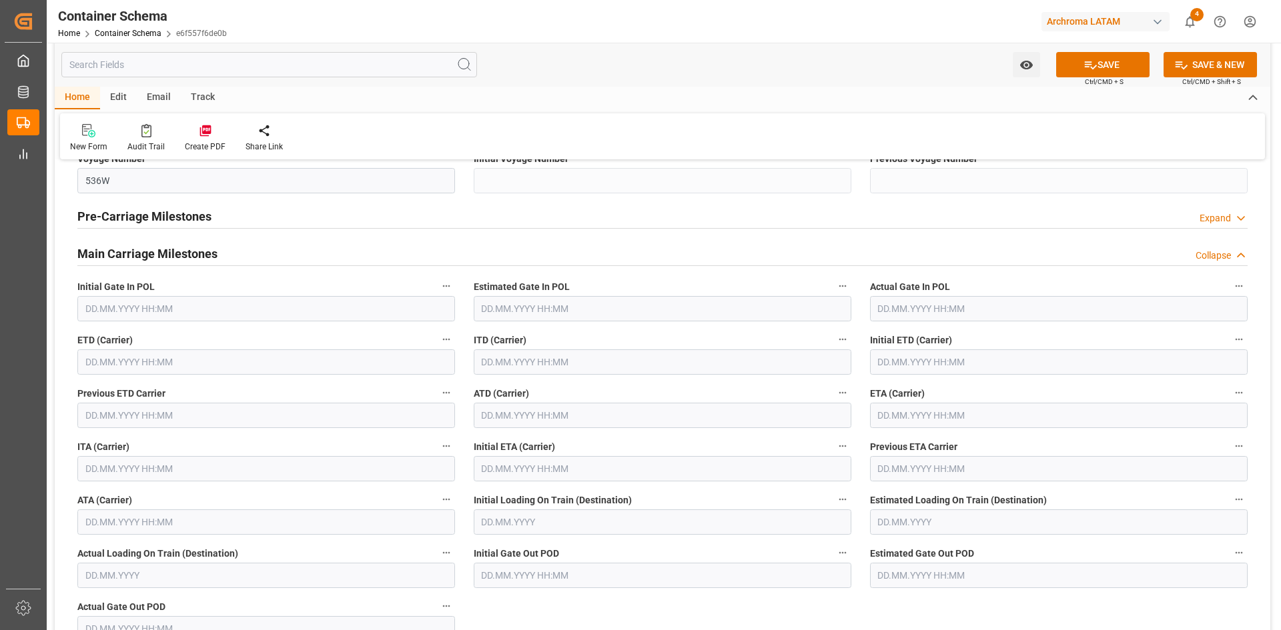
click at [137, 359] on input "text" at bounding box center [266, 362] width 378 height 25
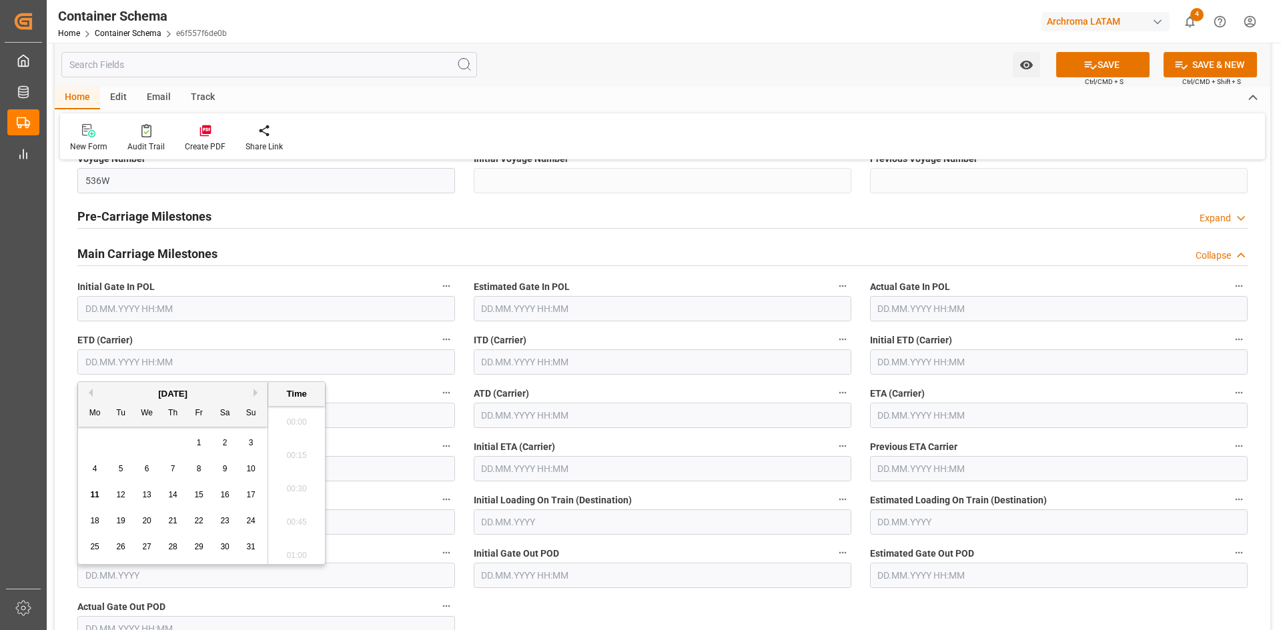
scroll to position [1705, 0]
click at [255, 476] on div "10" at bounding box center [251, 470] width 17 height 16
click at [255, 394] on button "Next Month" at bounding box center [257, 393] width 8 height 8
click at [145, 468] on span "10" at bounding box center [146, 468] width 9 height 9
type input "10.09.2025 00:00"
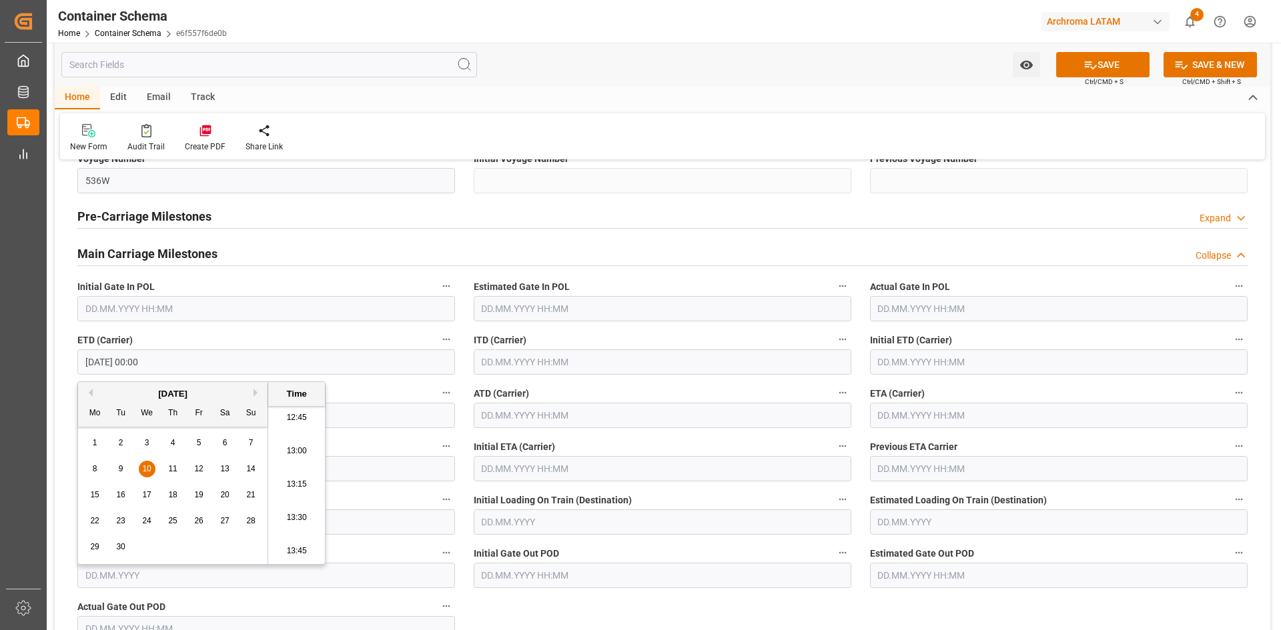
click at [545, 422] on input "text" at bounding box center [663, 415] width 378 height 25
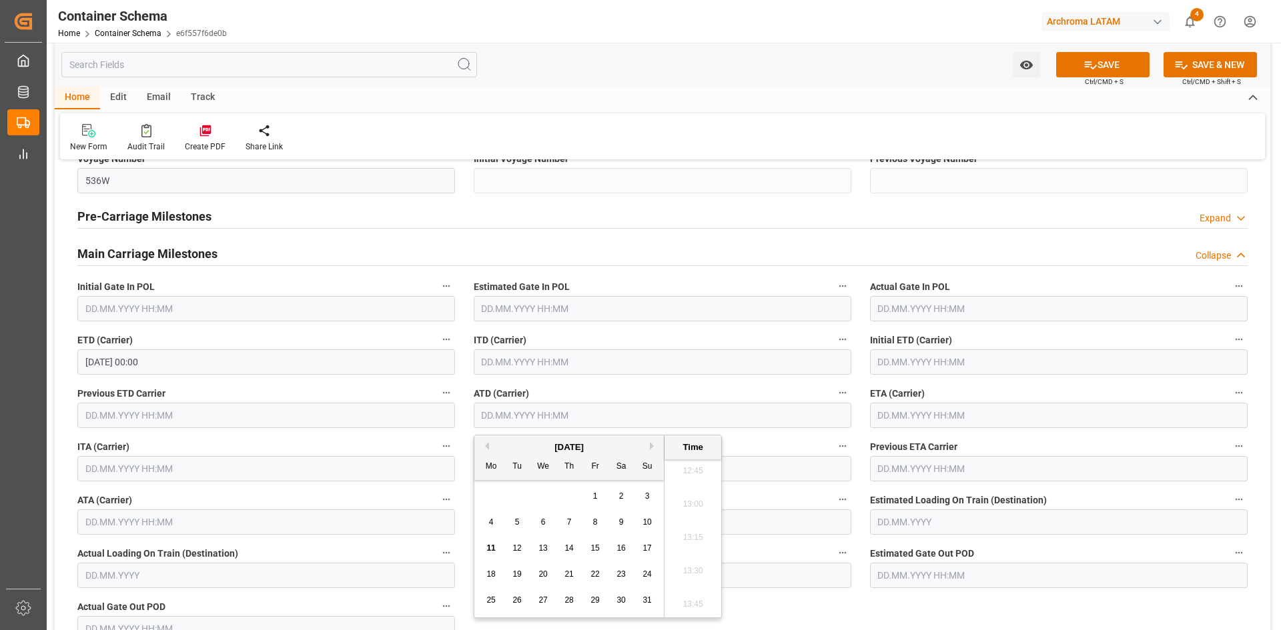
click at [918, 416] on input "text" at bounding box center [1059, 415] width 378 height 25
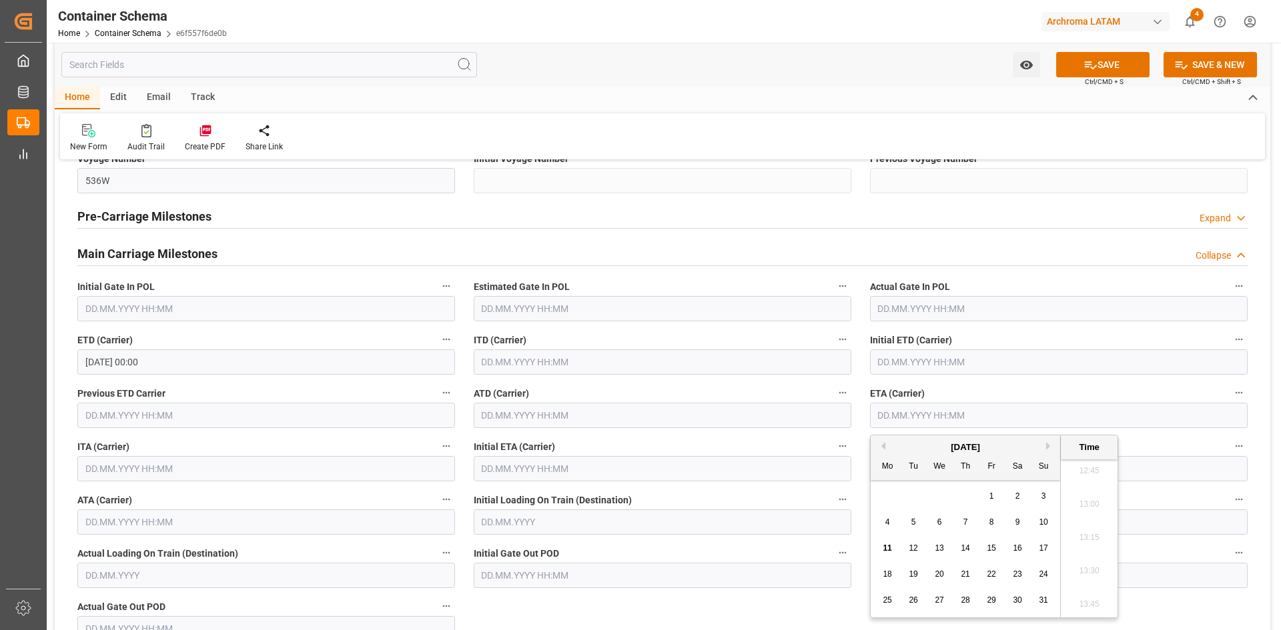
click at [1049, 446] on button "Next Month" at bounding box center [1050, 446] width 8 height 8
click at [884, 607] on div "29" at bounding box center [887, 601] width 17 height 16
type input "29.09.2025 00:00"
click at [1119, 55] on button "SAVE" at bounding box center [1102, 64] width 93 height 25
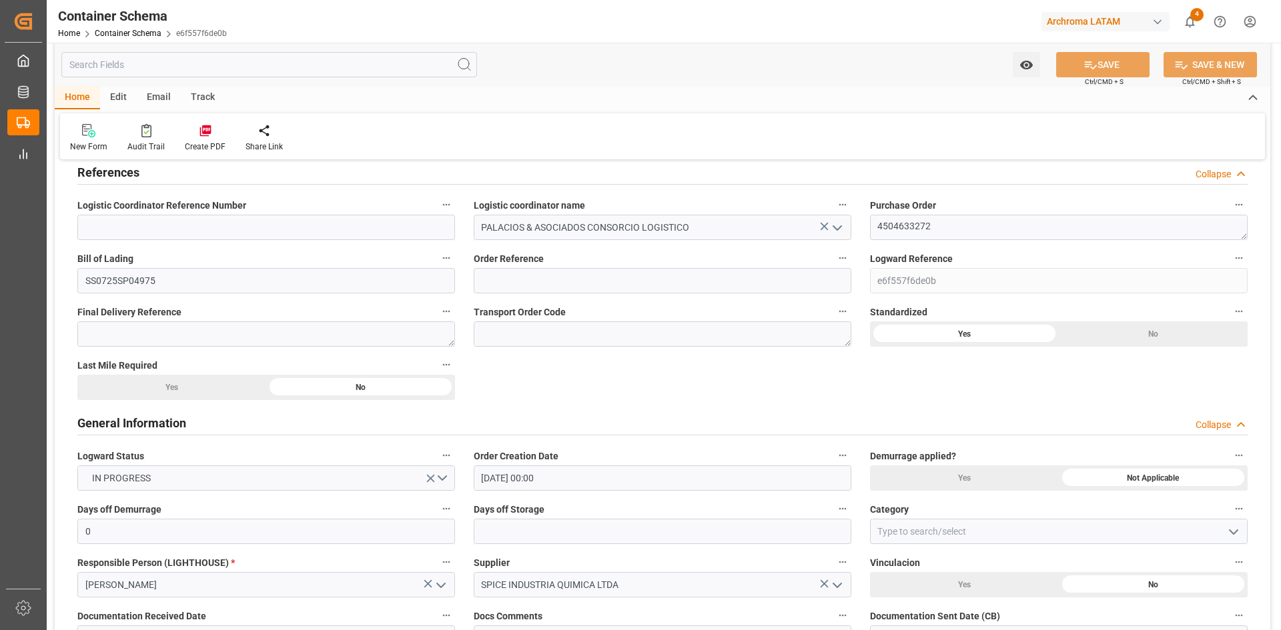
scroll to position [0, 0]
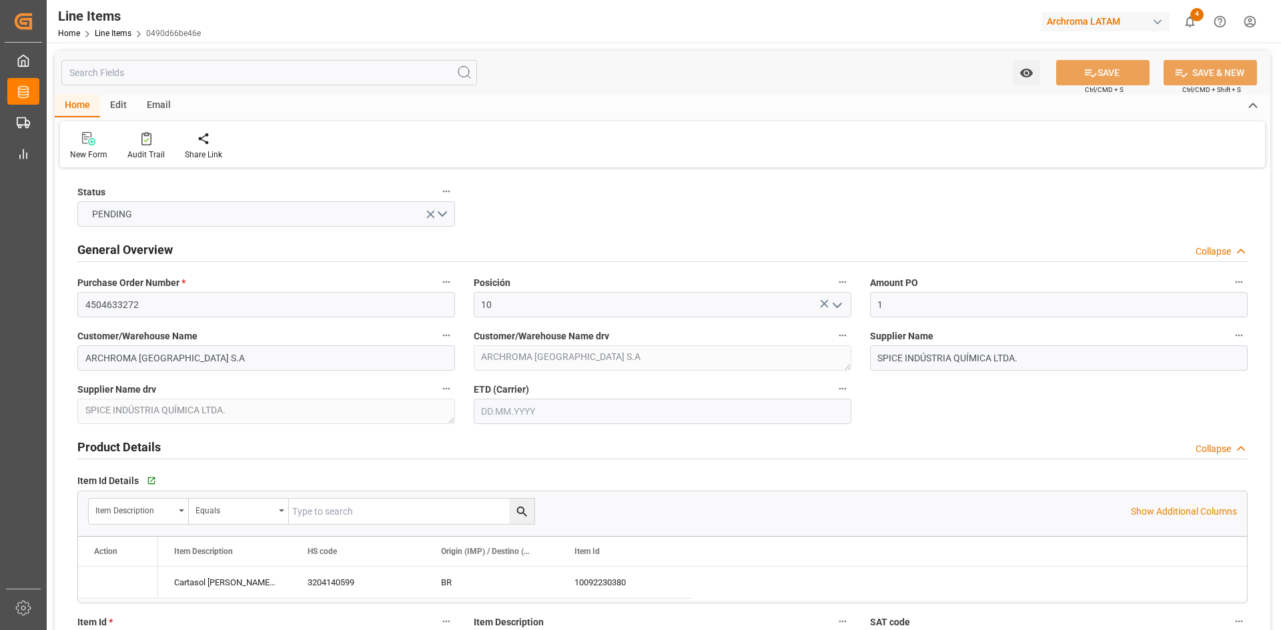
type input "1"
type input "12171500"
type input "500"
type input "1610"
type input "3204140599"
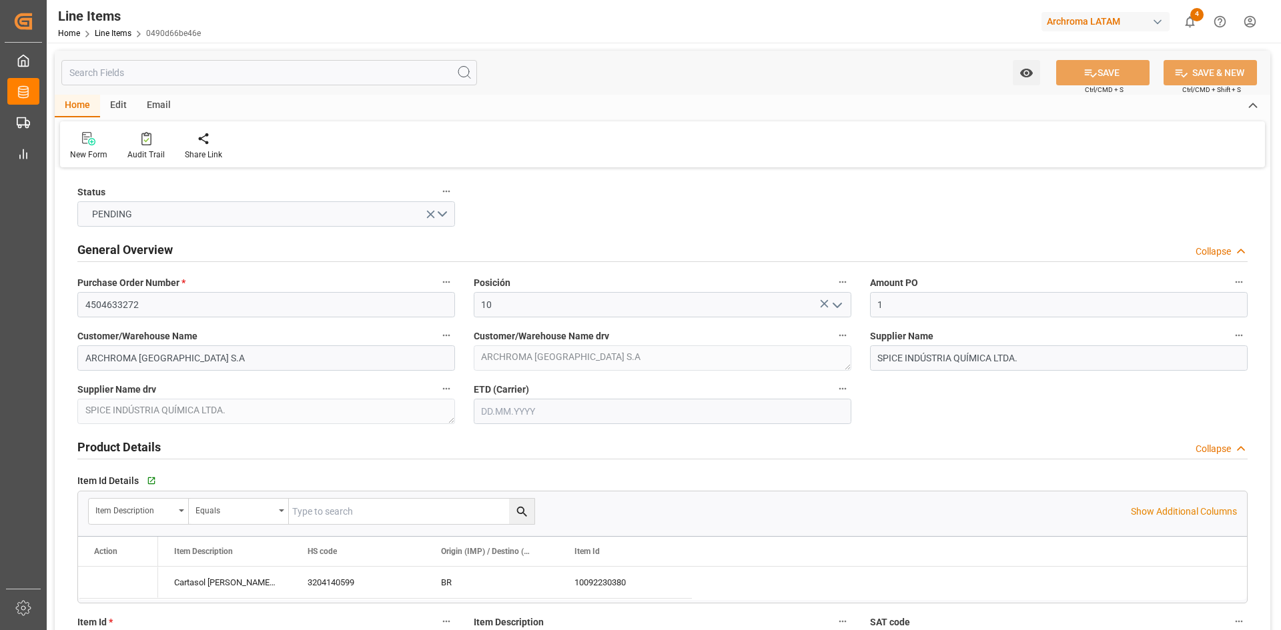
type input "[DATE]"
type input "11.08.2025 19:18"
type input "27.06.2025 19:28"
type input "[DATE]"
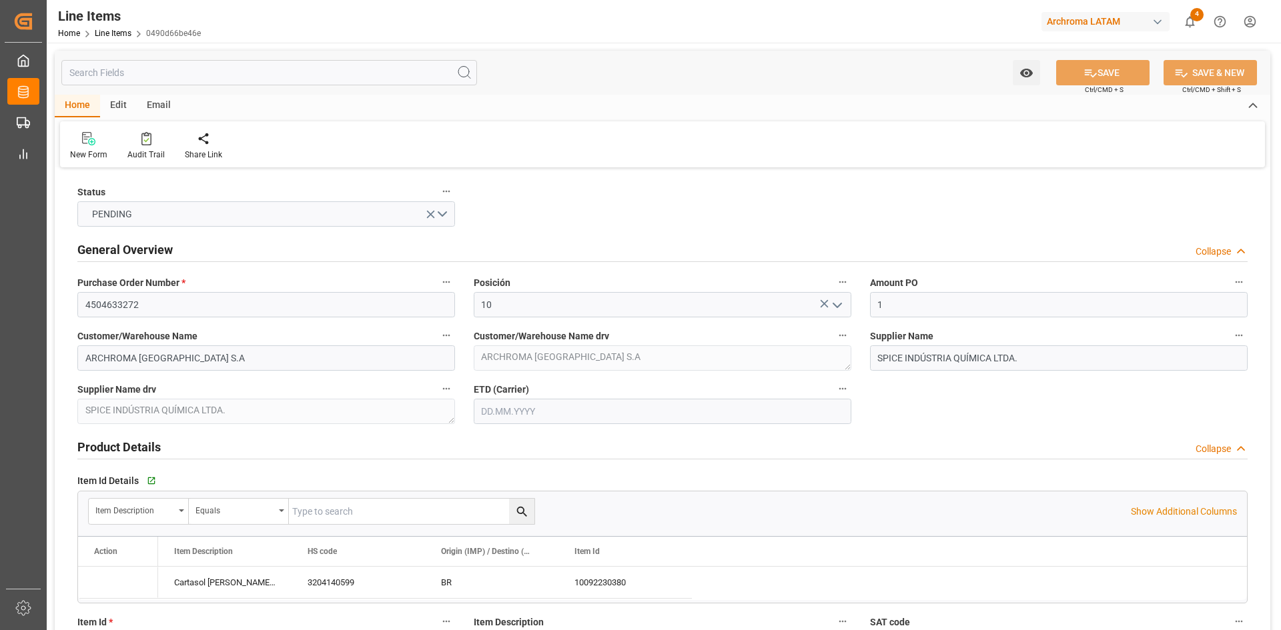
type input "[DATE]"
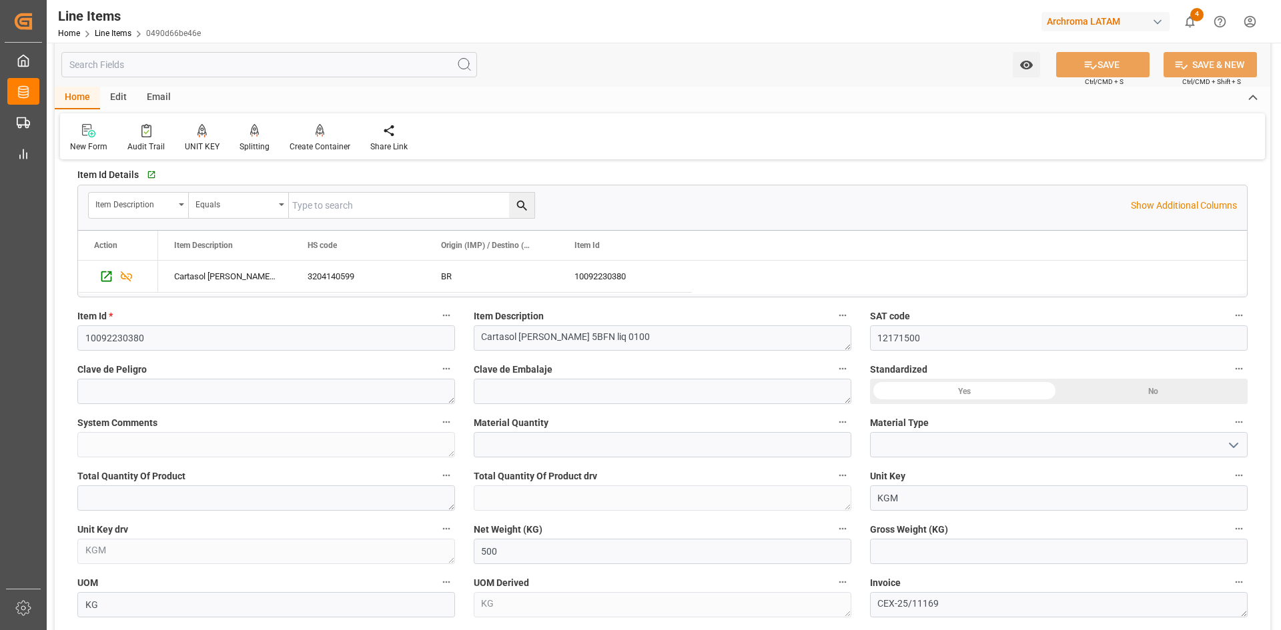
scroll to position [400, 0]
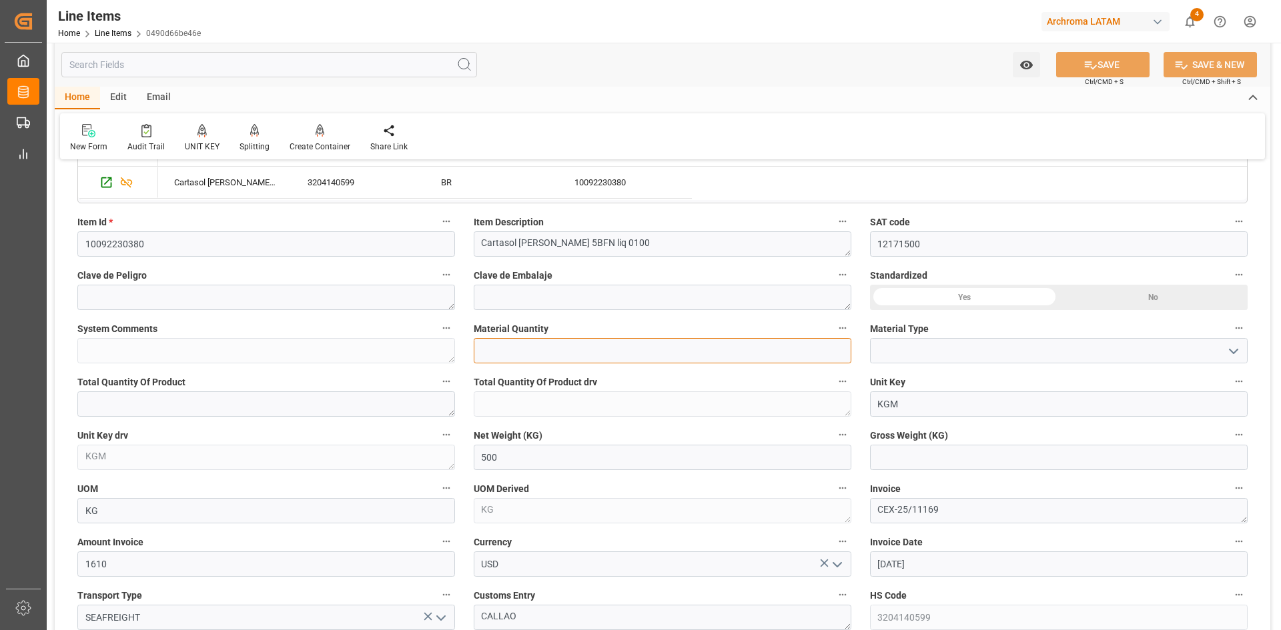
click at [625, 353] on input "text" at bounding box center [663, 350] width 378 height 25
type input "5"
click at [1230, 352] on icon "open menu" at bounding box center [1233, 351] width 16 height 16
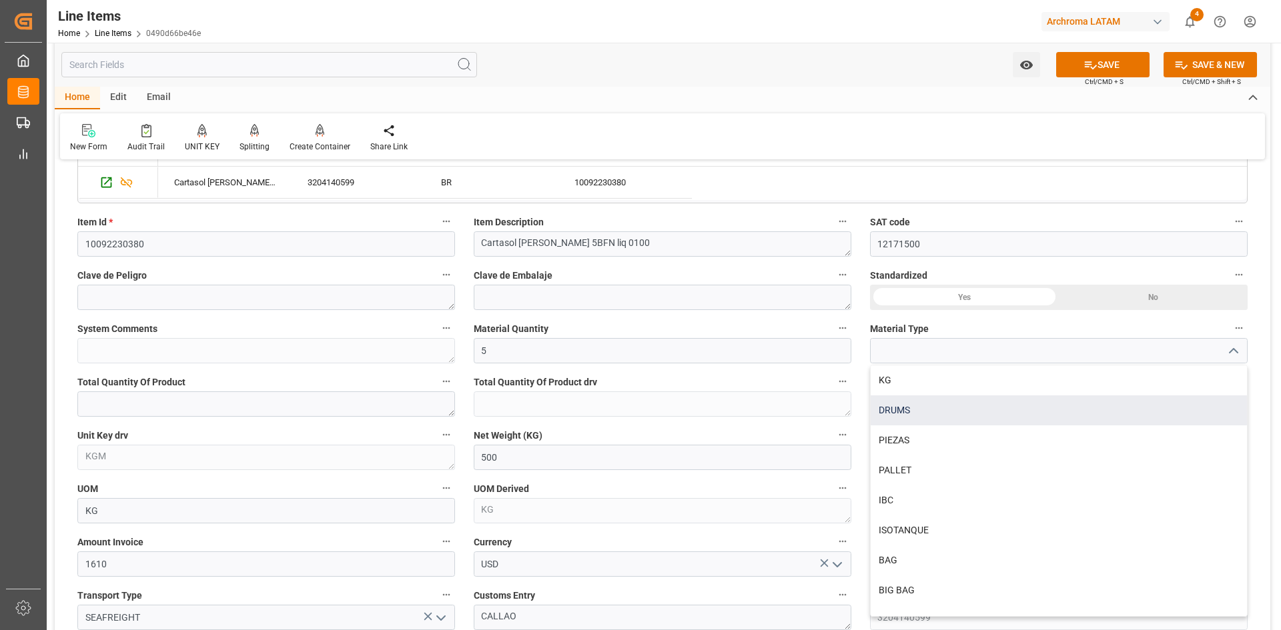
click at [950, 407] on div "DRUMS" at bounding box center [1058, 411] width 376 height 30
type input "DRUMS"
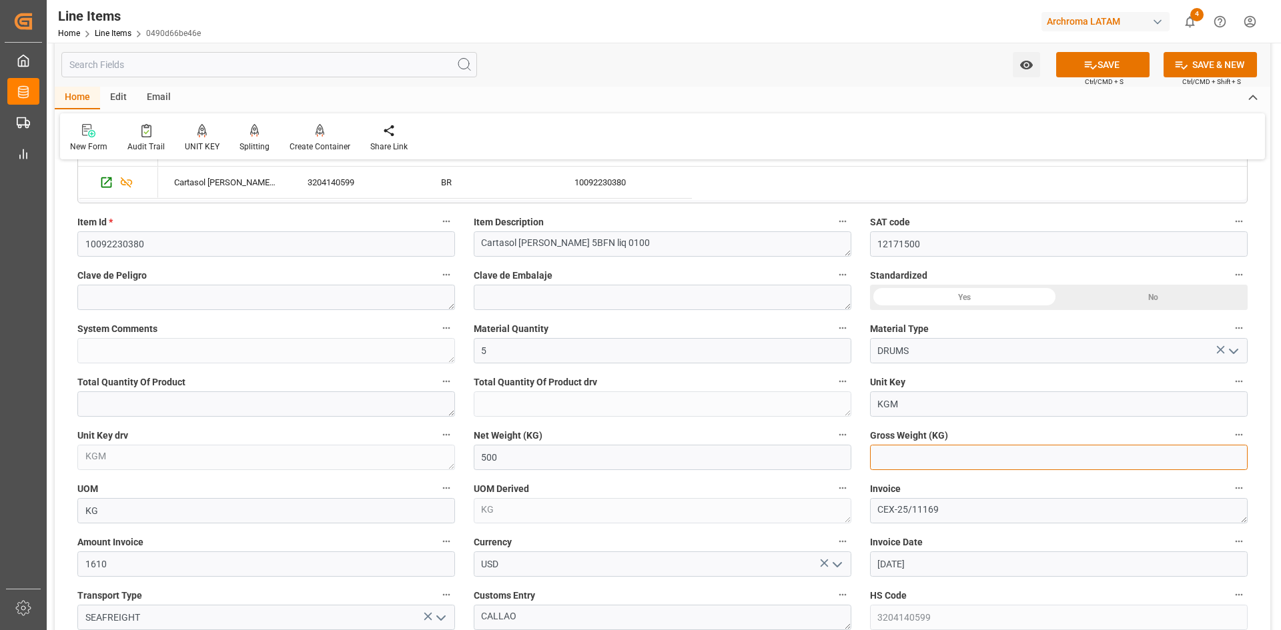
click at [912, 451] on input "text" at bounding box center [1059, 457] width 378 height 25
type input "546"
click at [1122, 68] on button "SAVE" at bounding box center [1102, 64] width 93 height 25
type textarea "5 DRUMS"
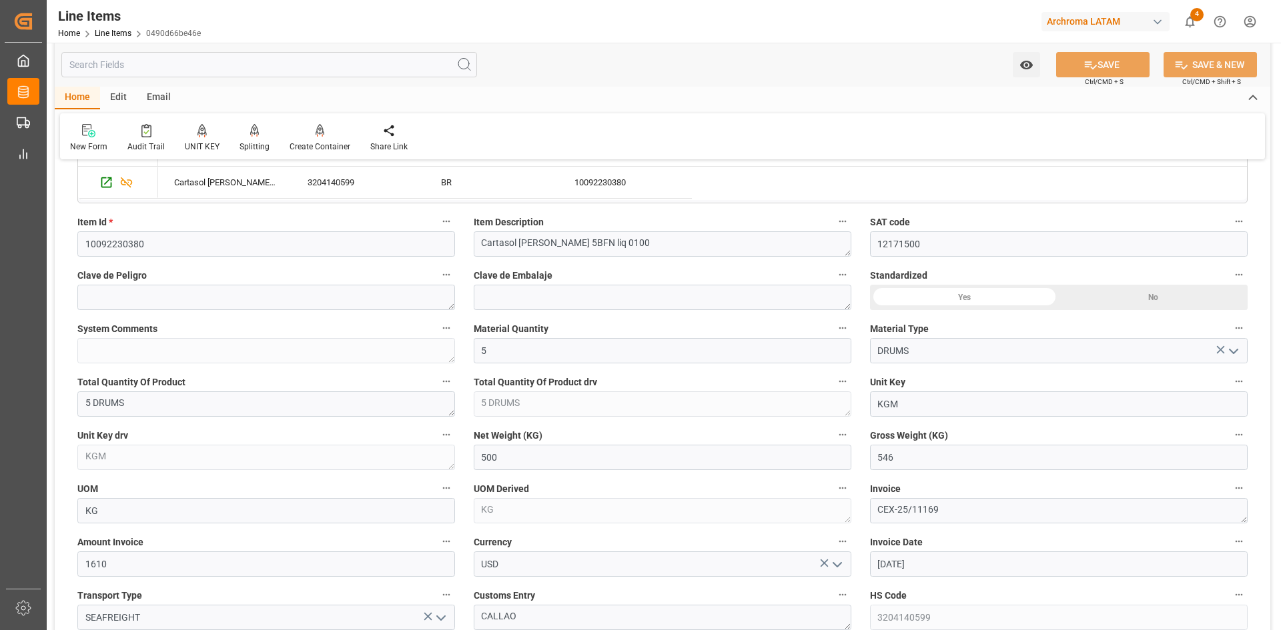
type input "11.08.2025 19:23"
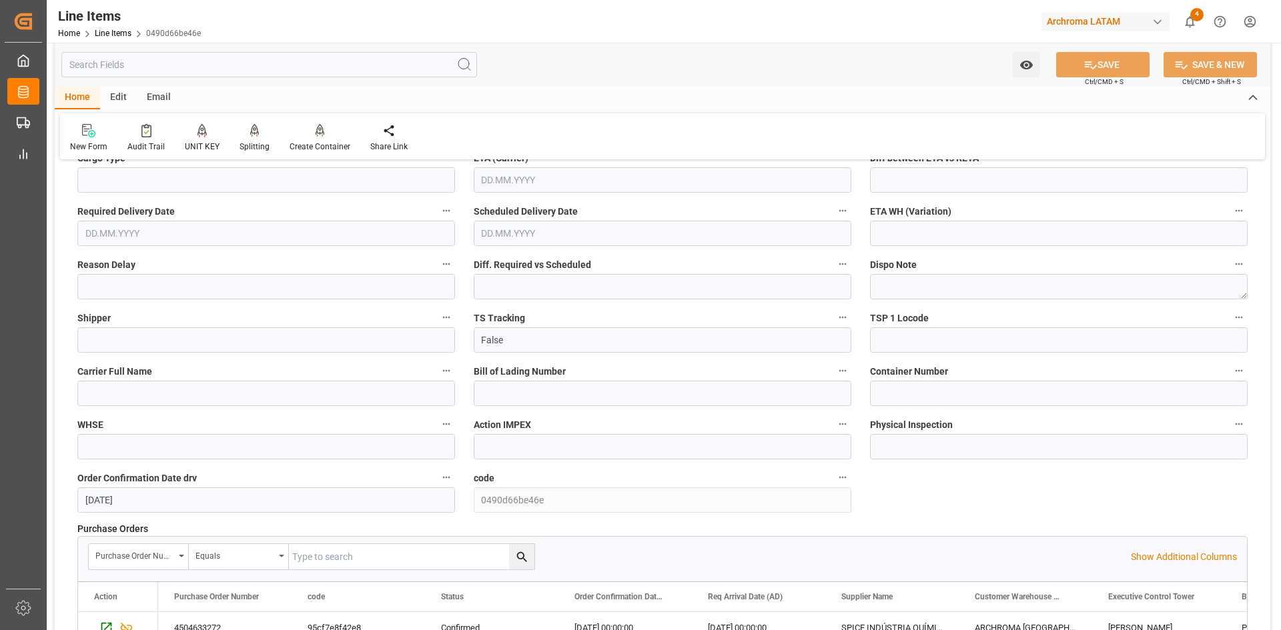
scroll to position [1534, 0]
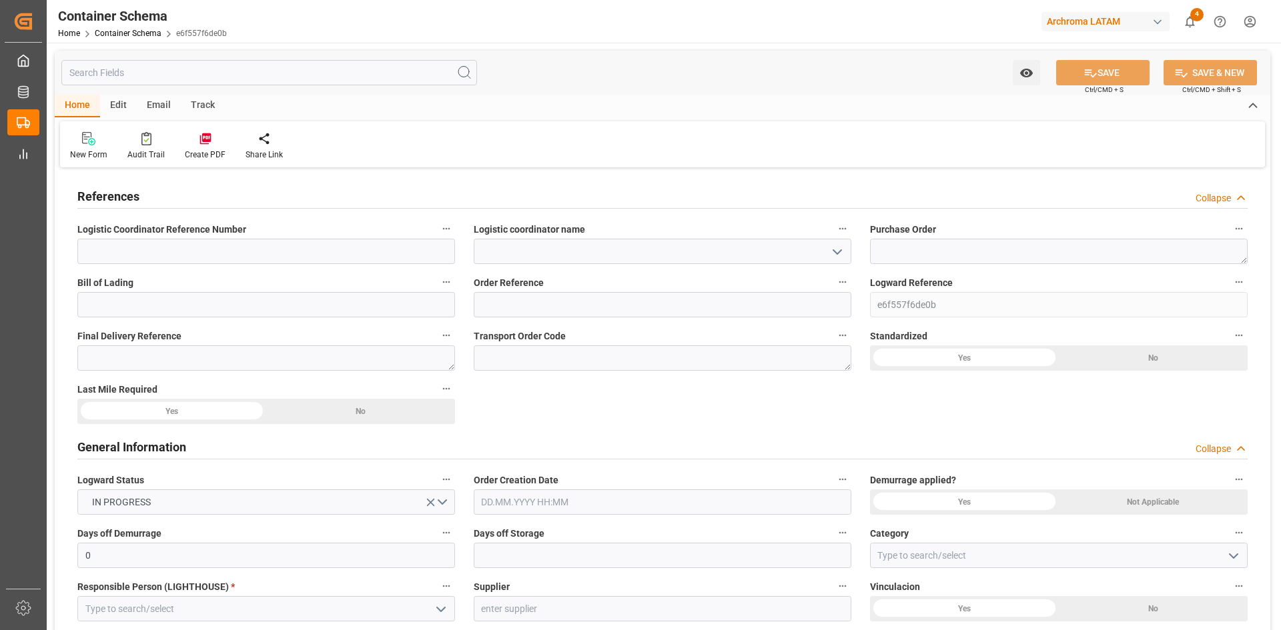
type input "0"
type input "1"
type input "0"
type input "500"
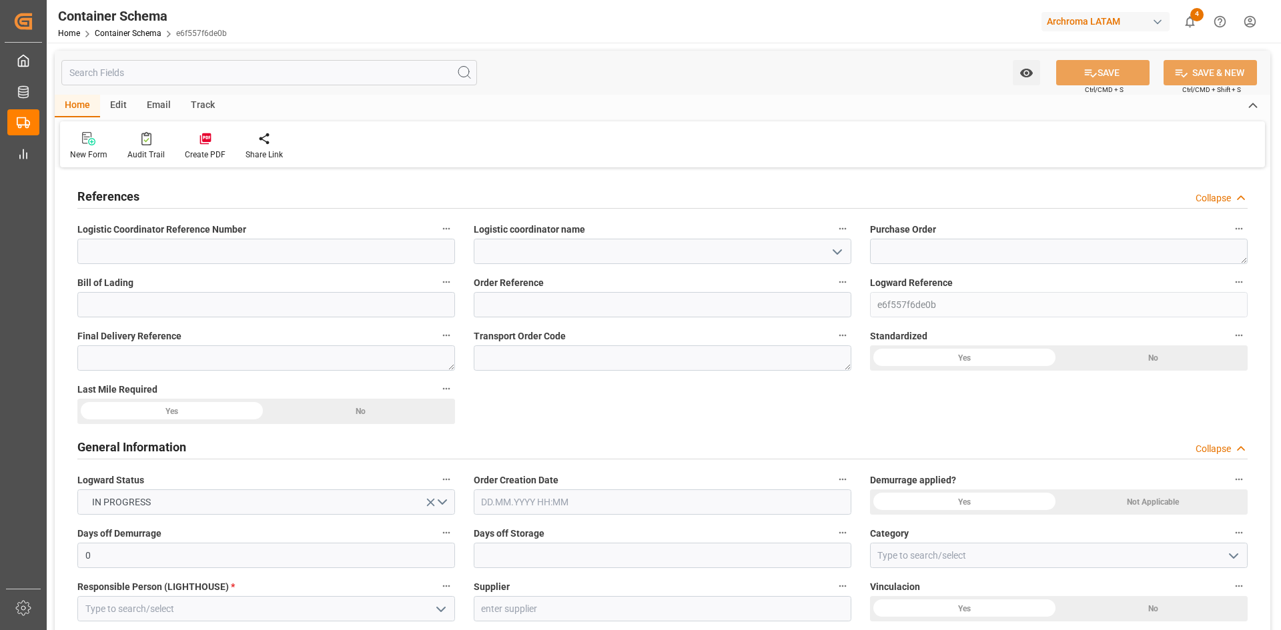
type input "0"
type input "[DATE]"
type input "[DATE] 19:23"
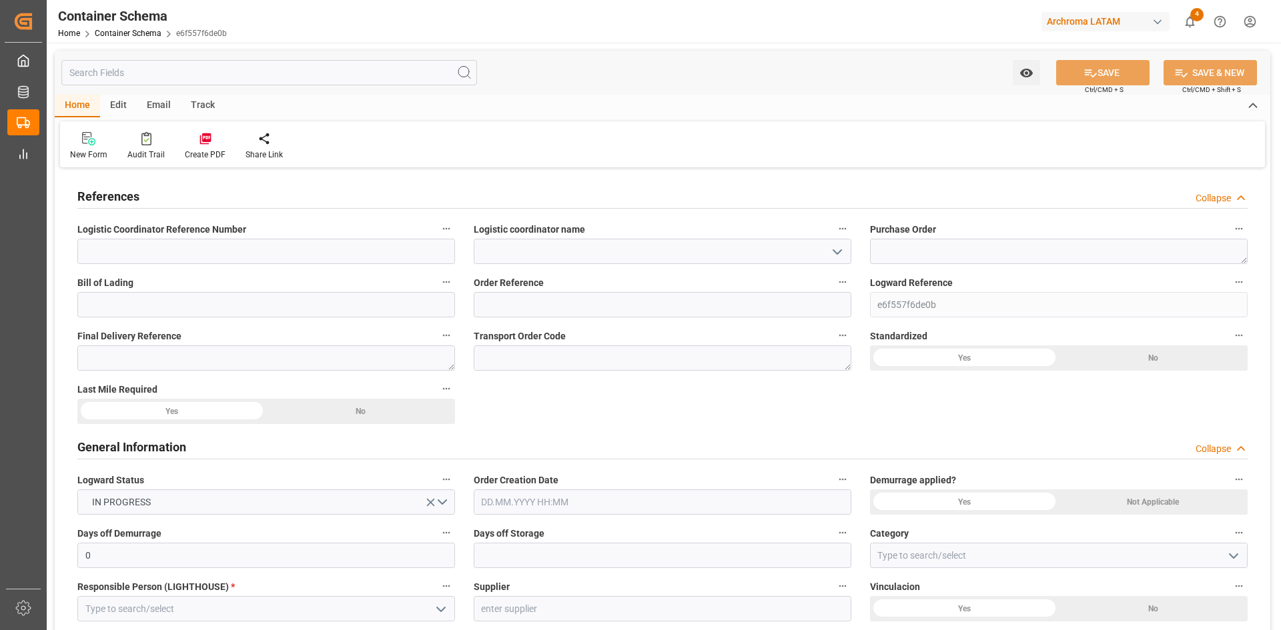
type input "11.08.2025 19:18"
type input "11.08.2025"
click at [626, 261] on input at bounding box center [663, 251] width 378 height 25
click at [839, 252] on polyline "open menu" at bounding box center [837, 252] width 8 height 4
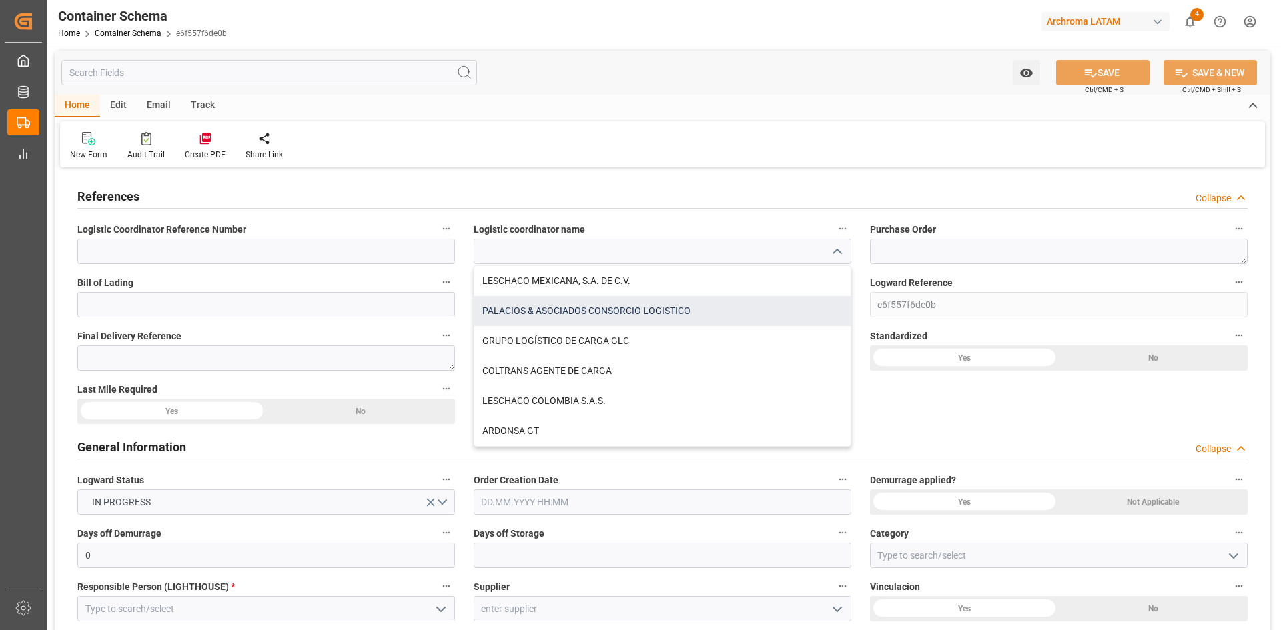
click at [664, 307] on div "PALACIOS & ASOCIADOS CONSORCIO LOGISTICO" at bounding box center [662, 311] width 376 height 30
type input "PALACIOS & ASOCIADOS CONSORCIO LOGISTICO"
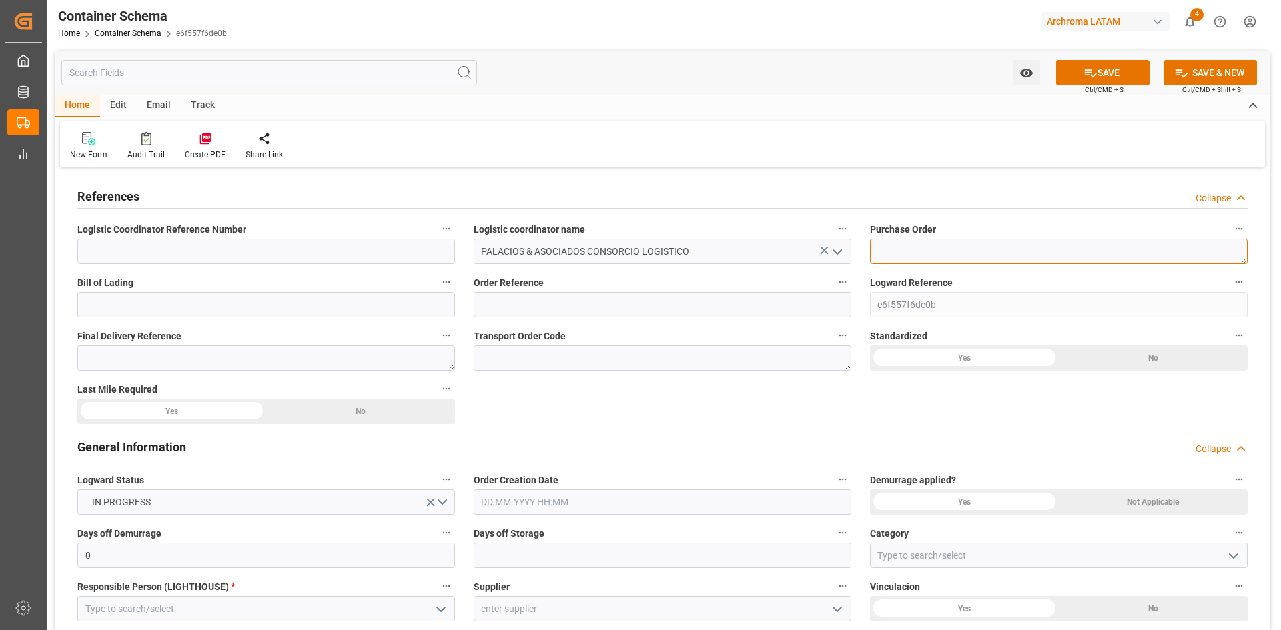
click at [959, 243] on textarea at bounding box center [1059, 251] width 378 height 25
click at [966, 254] on textarea at bounding box center [1059, 251] width 378 height 25
paste textarea "4504633272"
type textarea "4504633272"
click at [1098, 73] on button "SAVE" at bounding box center [1102, 72] width 93 height 25
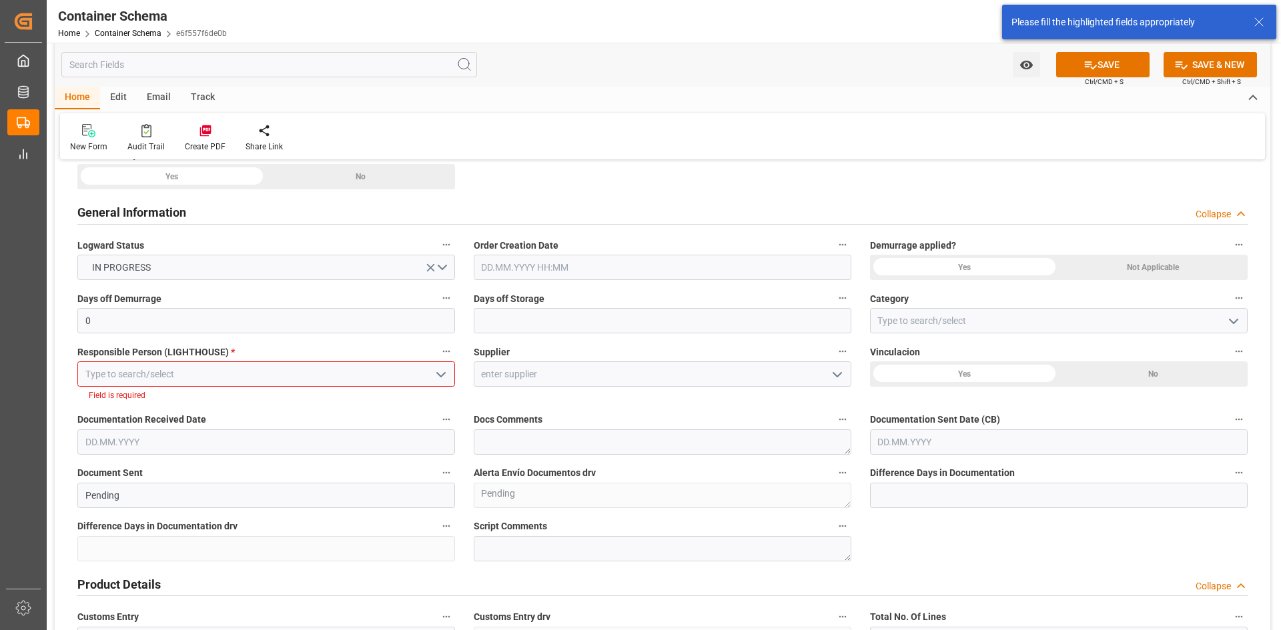
scroll to position [273, 0]
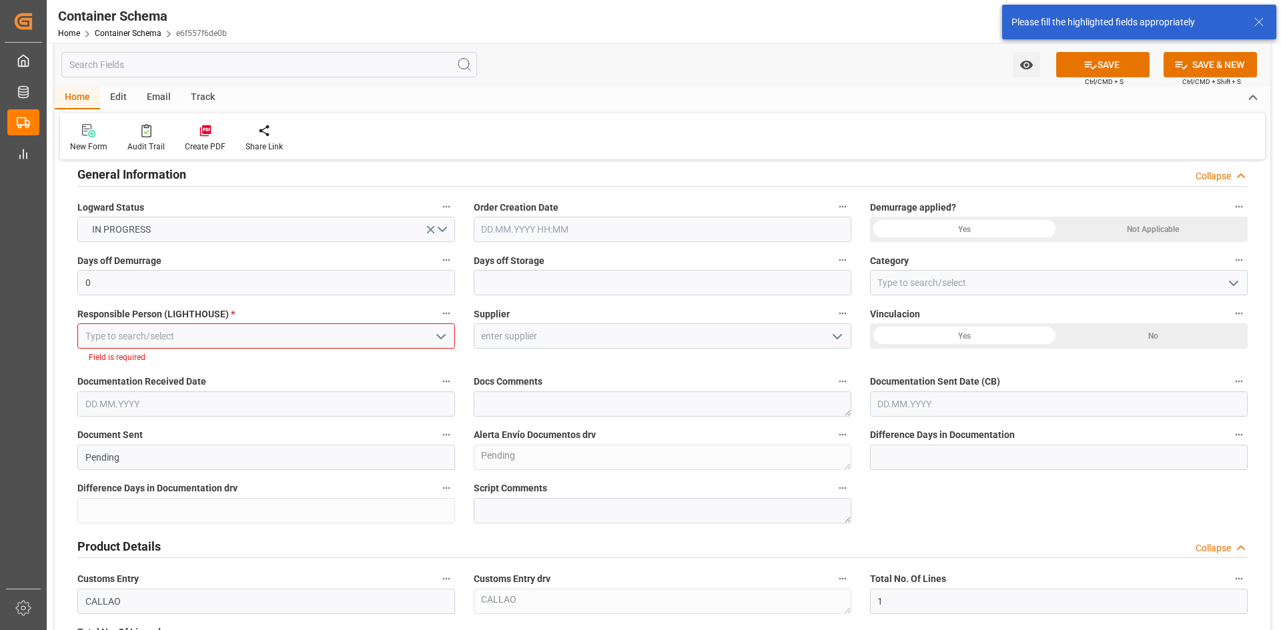
click at [446, 335] on icon "open menu" at bounding box center [441, 337] width 16 height 16
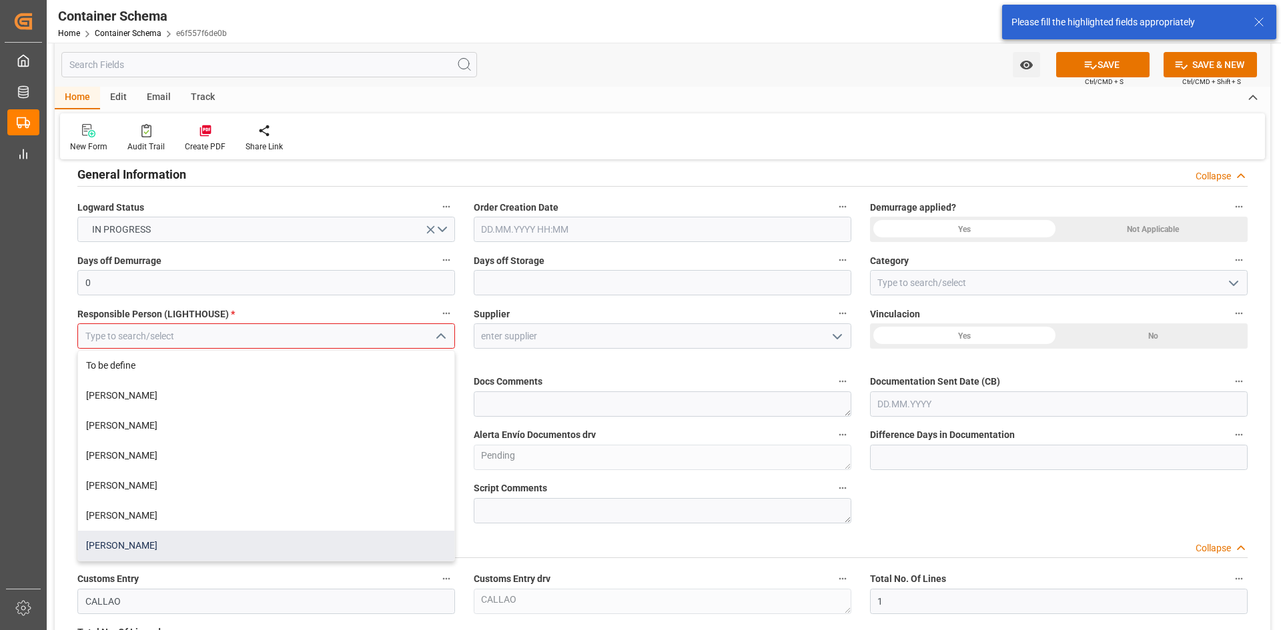
click at [203, 542] on div "Dalia Gutierrez" at bounding box center [266, 546] width 376 height 30
type input "Dalia Gutierrez"
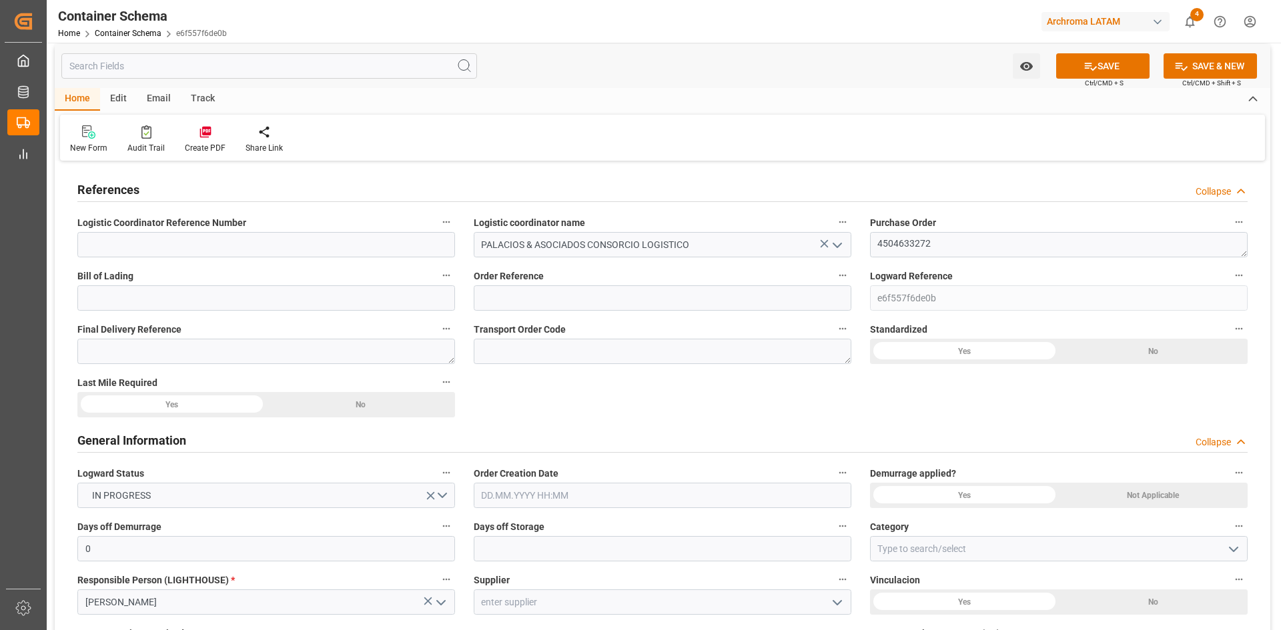
scroll to position [0, 0]
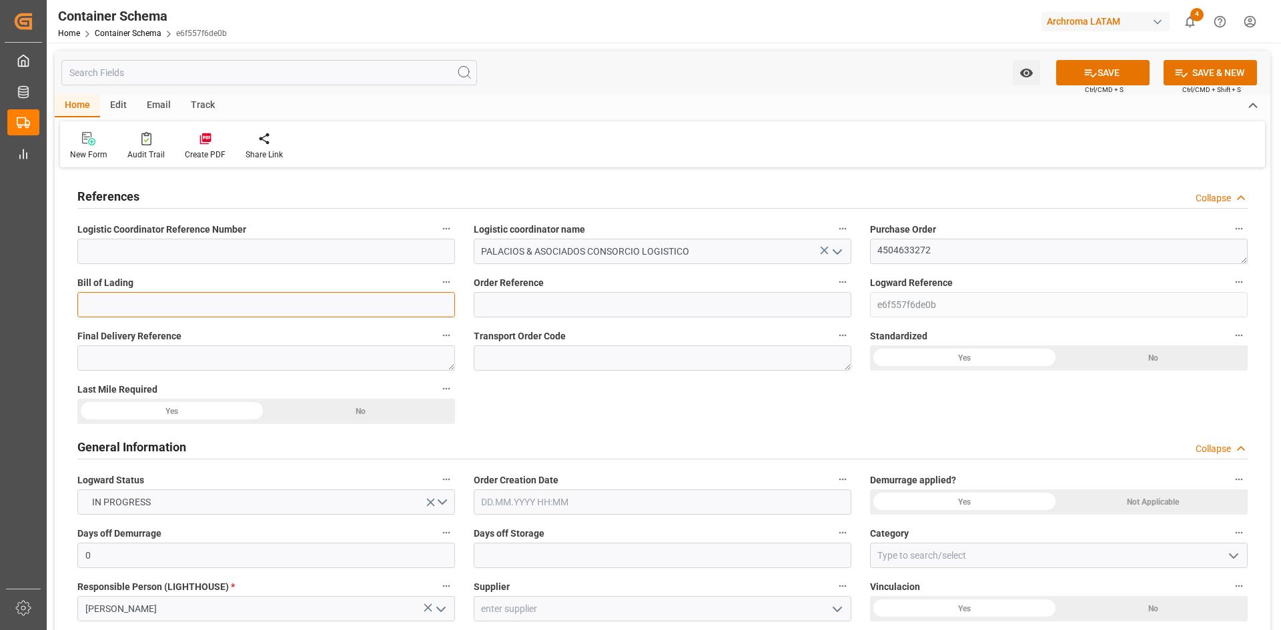
click at [339, 309] on input at bounding box center [266, 304] width 378 height 25
click at [147, 298] on input at bounding box center [266, 304] width 378 height 25
paste input "SS0725SP04975"
type input "SS0725SP04975"
click at [1097, 359] on div "No" at bounding box center [1153, 358] width 189 height 25
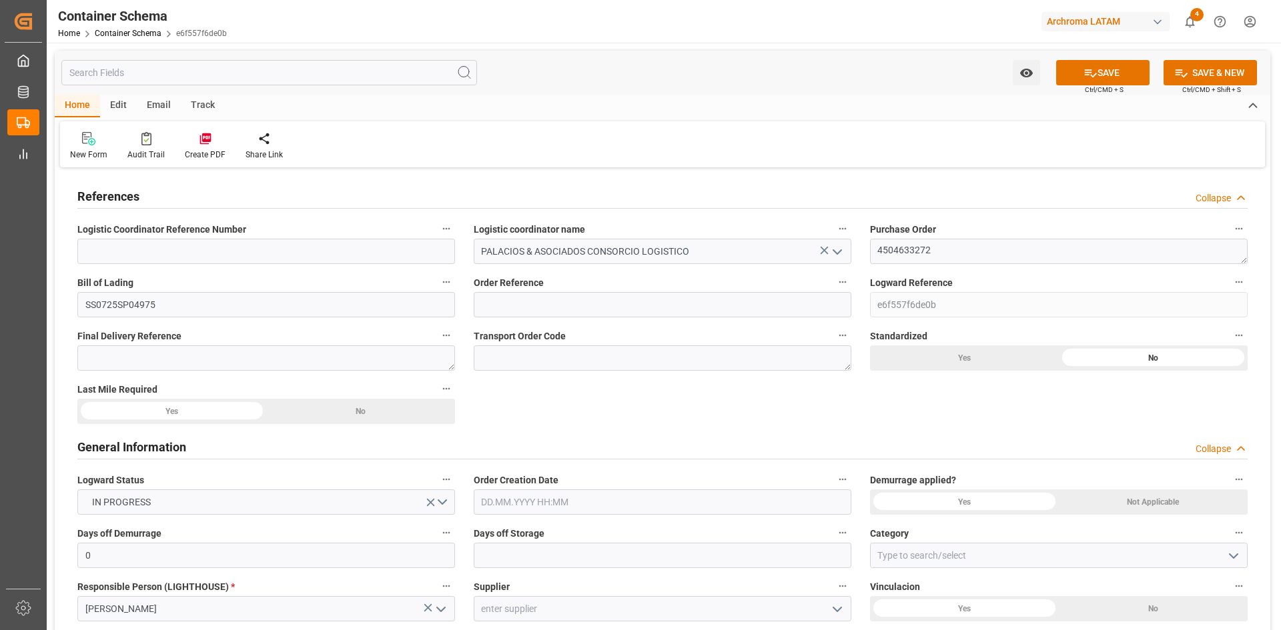
click at [994, 360] on div "Yes" at bounding box center [964, 358] width 189 height 25
click at [1059, 371] on div "No" at bounding box center [1153, 358] width 189 height 25
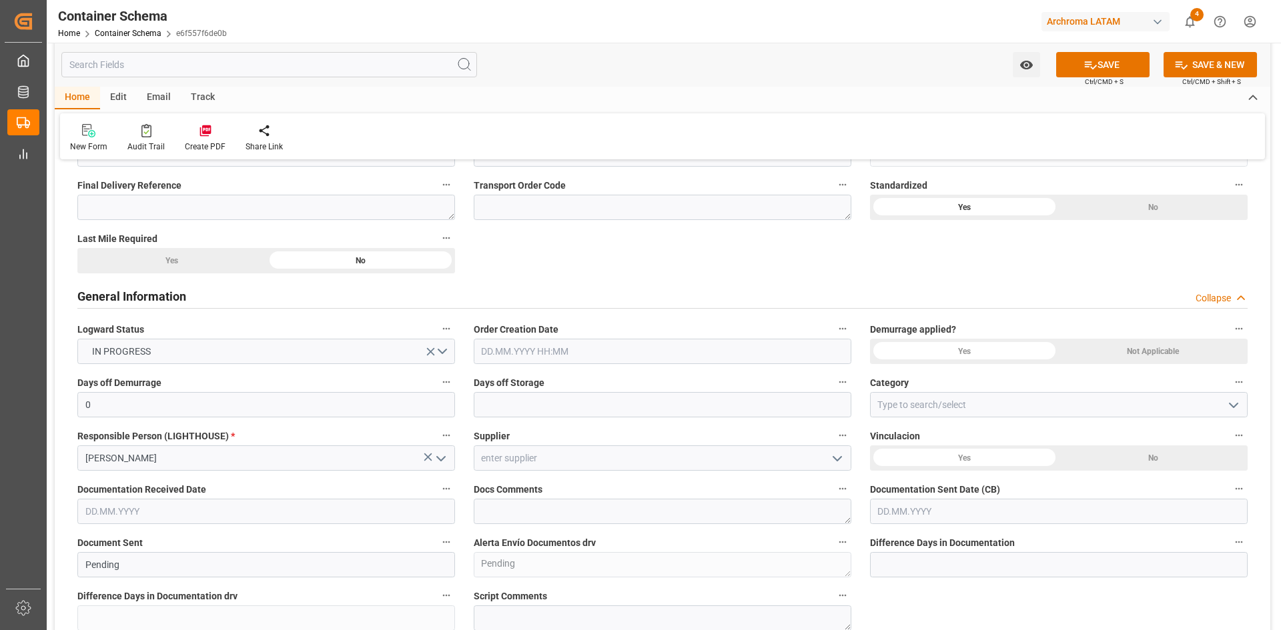
scroll to position [200, 0]
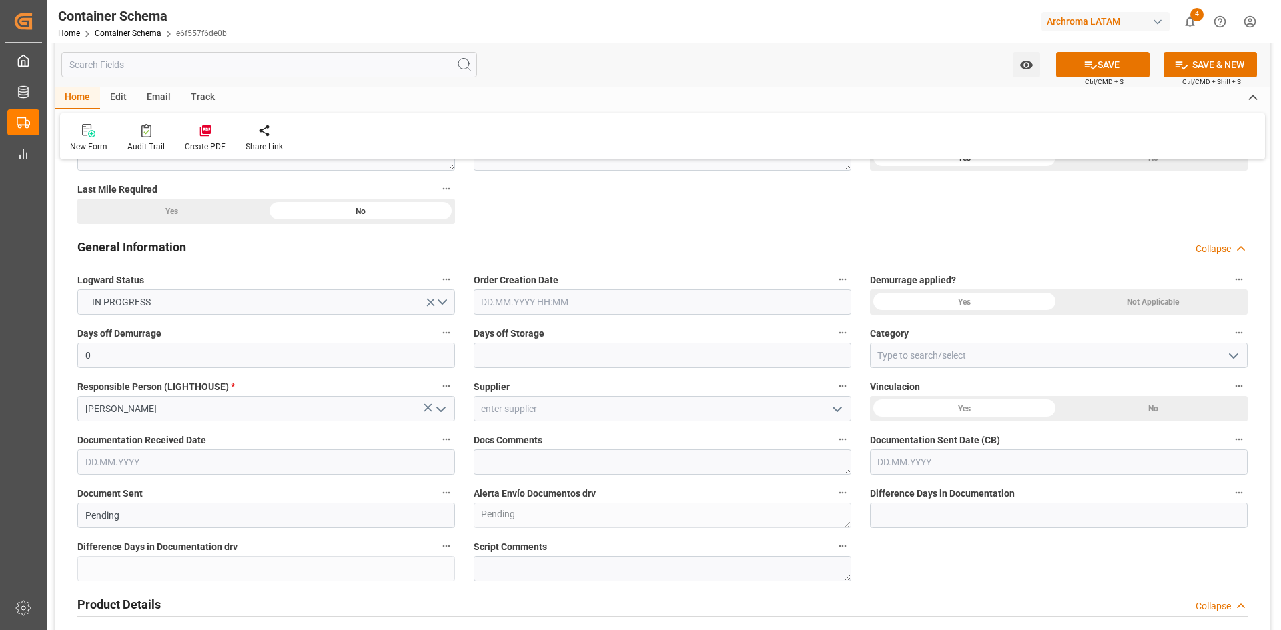
click at [570, 299] on input "text" at bounding box center [663, 301] width 378 height 25
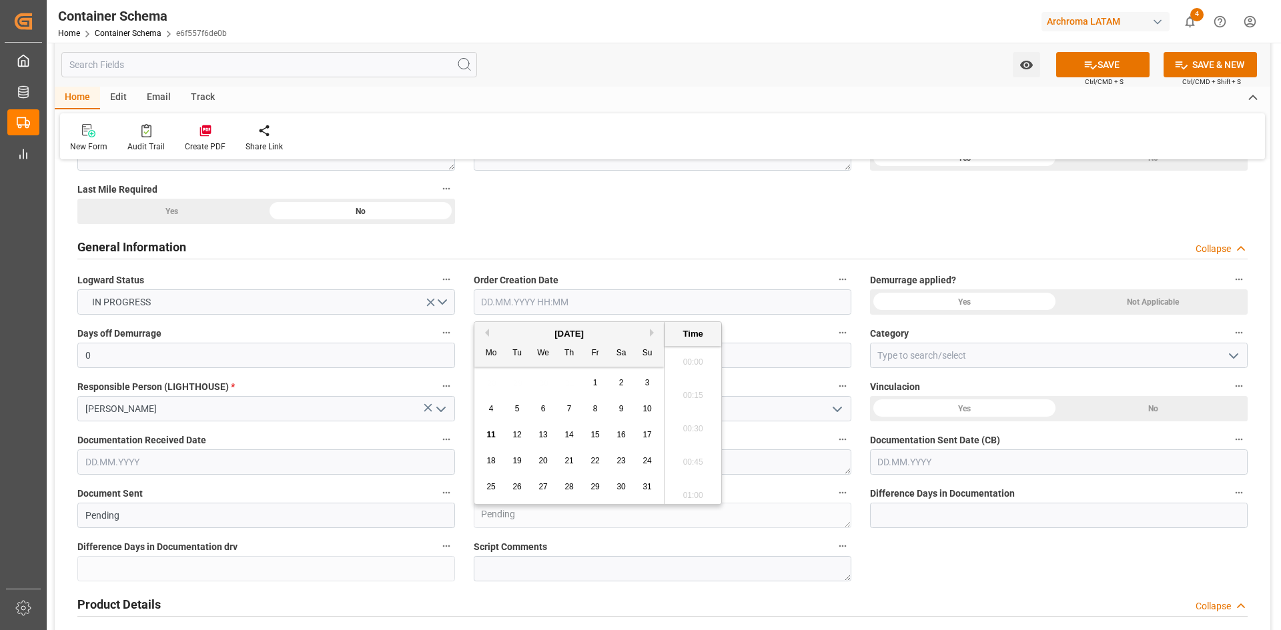
scroll to position [1705, 0]
click at [521, 379] on div "28 29 30 31 1 2 3" at bounding box center [569, 383] width 182 height 26
click at [490, 434] on span "11" at bounding box center [490, 434] width 9 height 9
type input "11.08.2025 00:00"
click at [1150, 171] on div "Not Applicable" at bounding box center [1153, 157] width 189 height 25
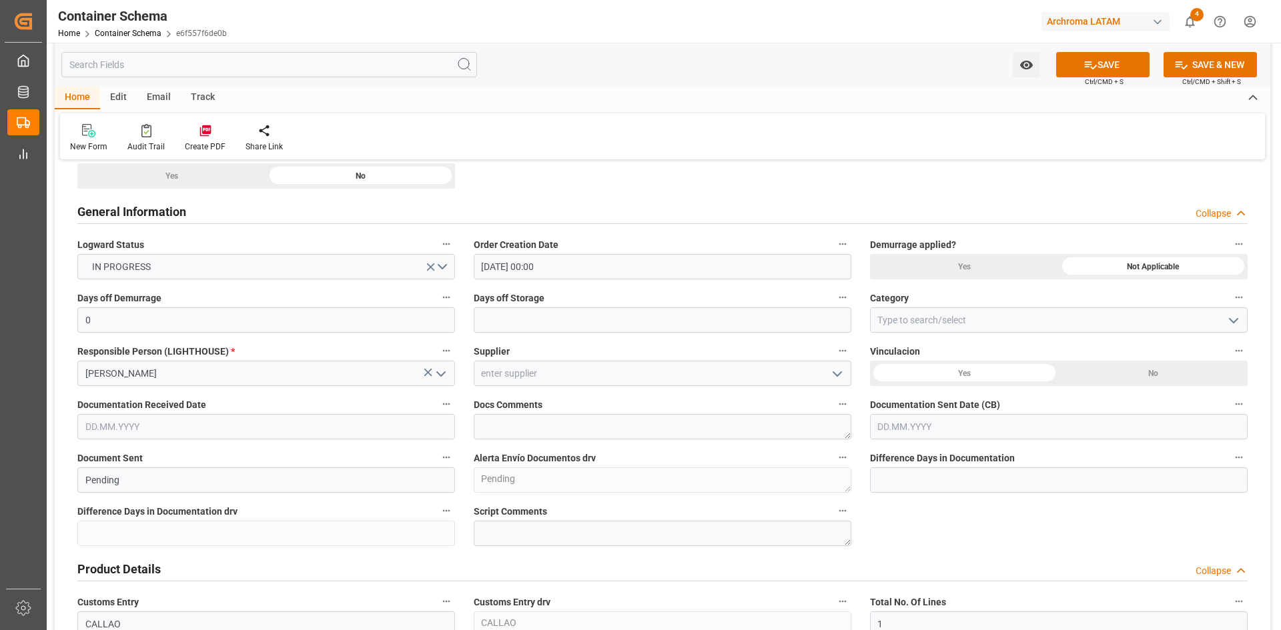
scroll to position [267, 0]
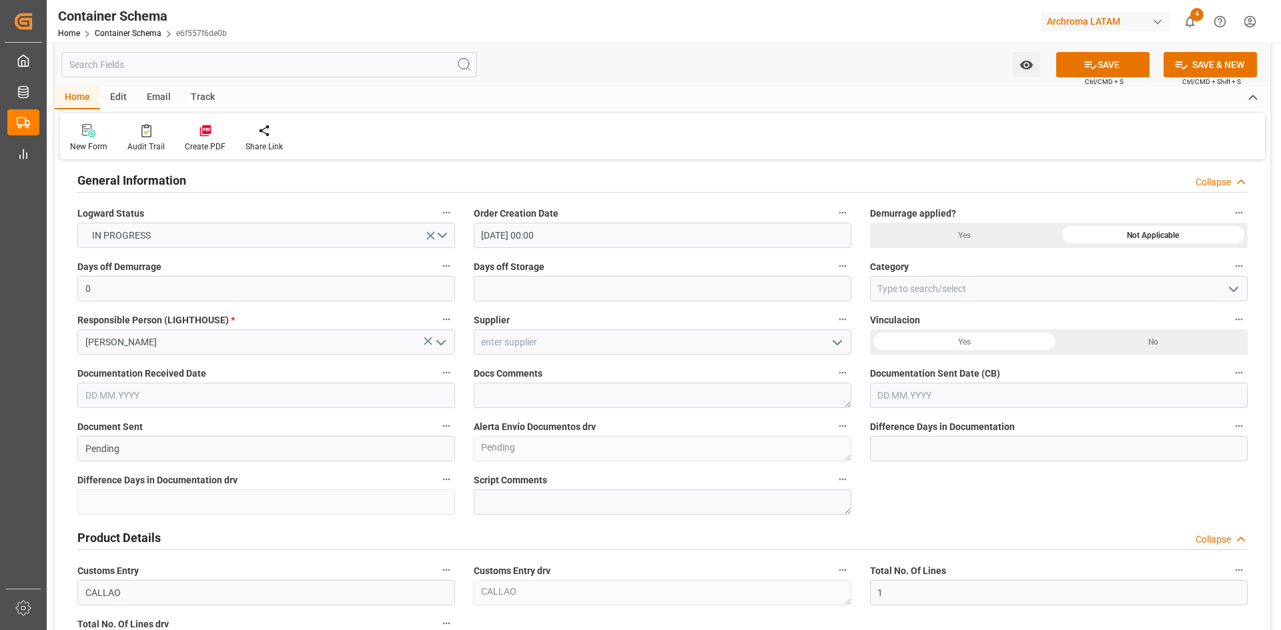
click at [833, 344] on icon "open menu" at bounding box center [837, 343] width 16 height 16
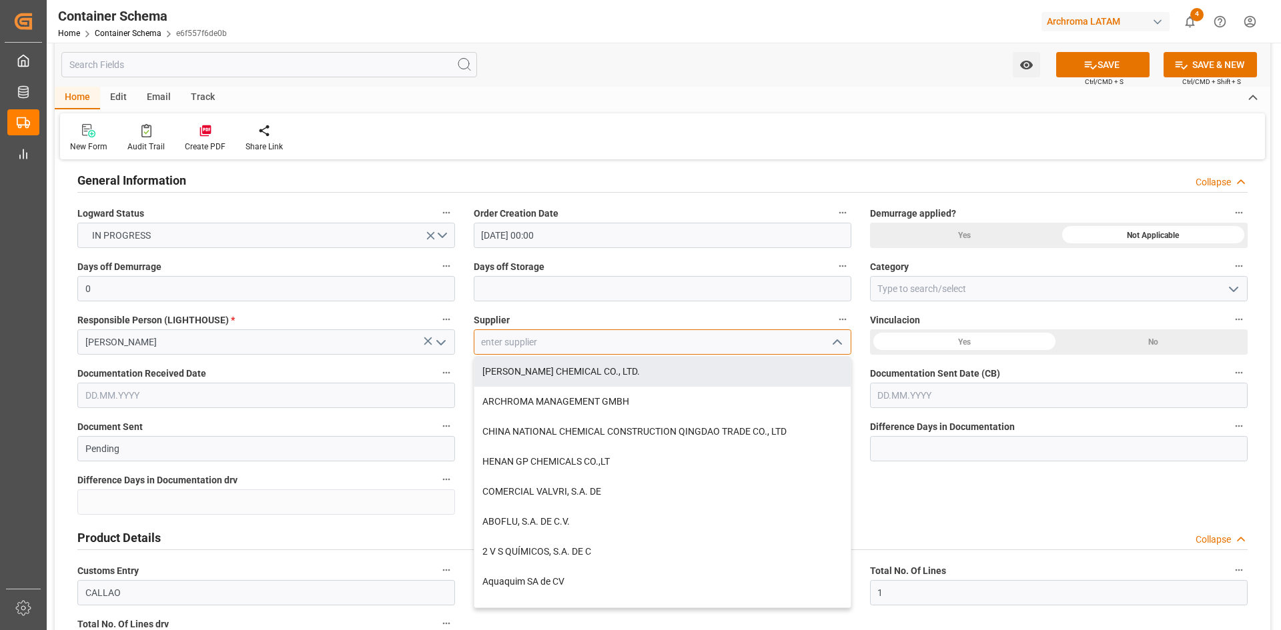
click at [548, 346] on input at bounding box center [663, 341] width 378 height 25
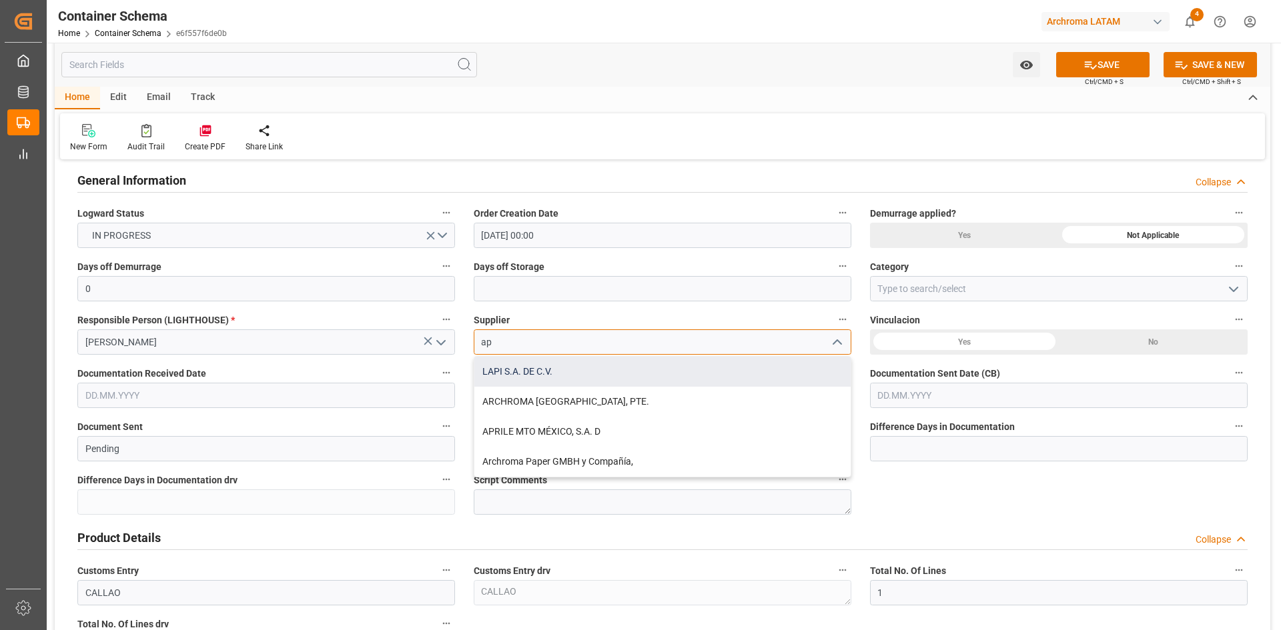
type input "a"
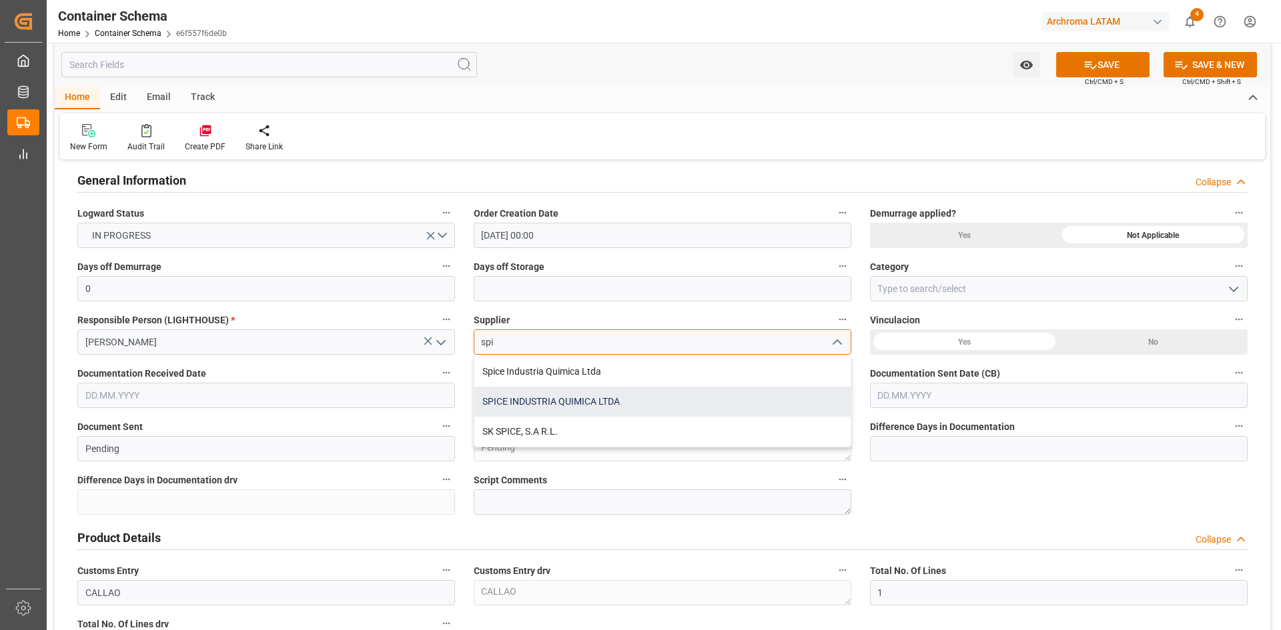
click at [595, 395] on div "SPICE INDUSTRIA QUIMICA LTDA" at bounding box center [662, 402] width 376 height 30
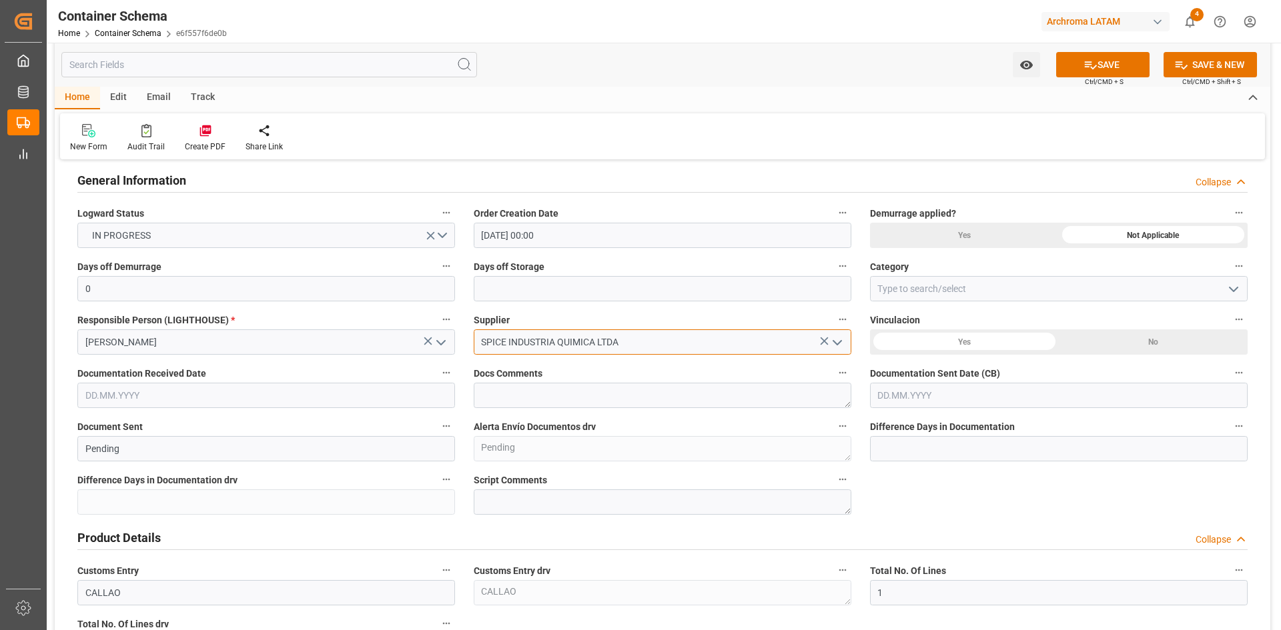
type input "SPICE INDUSTRIA QUIMICA LTDA"
click at [1137, 104] on div "No" at bounding box center [1153, 91] width 189 height 25
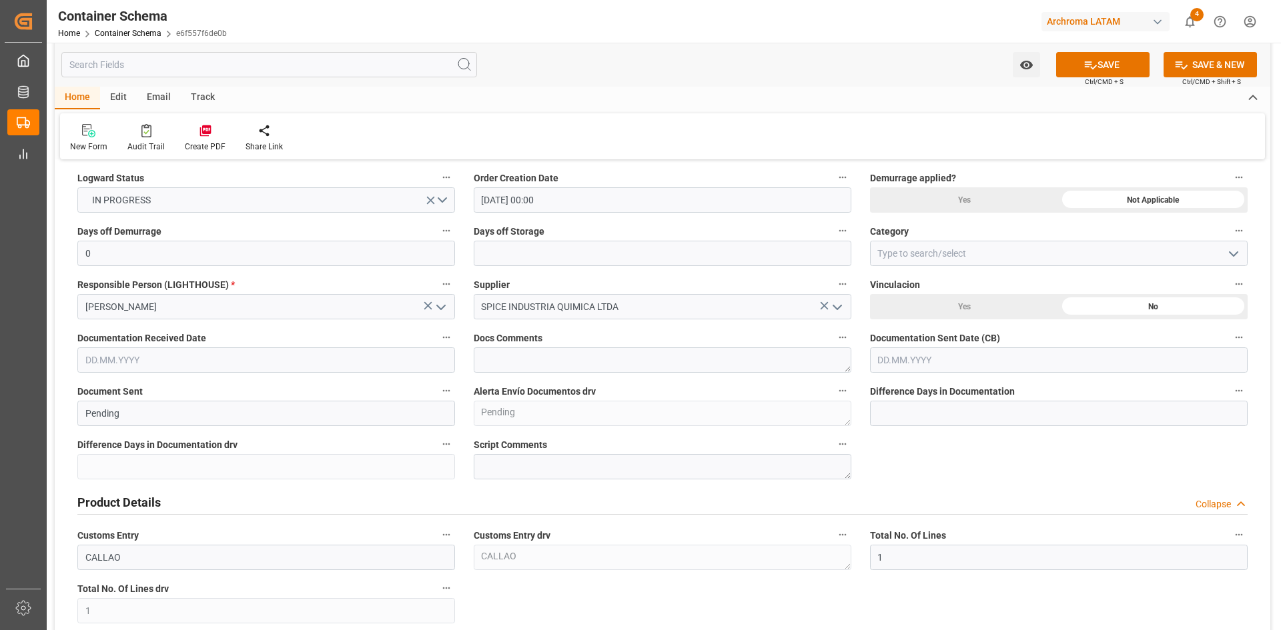
scroll to position [333, 0]
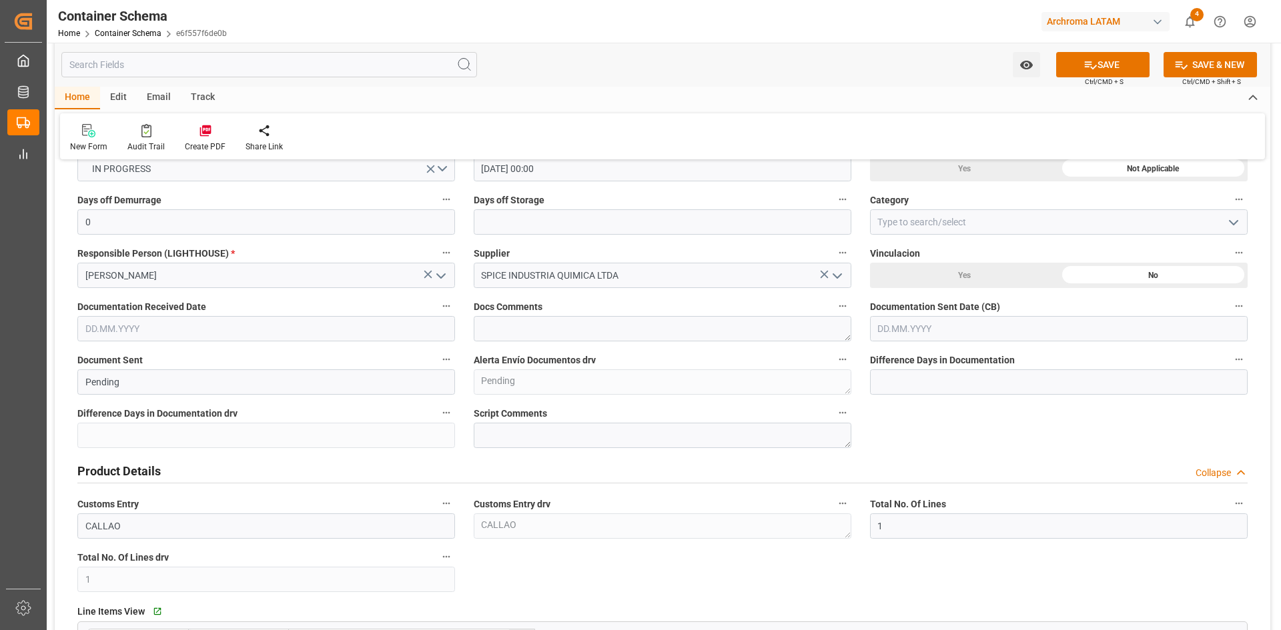
click at [382, 324] on input "text" at bounding box center [266, 328] width 378 height 25
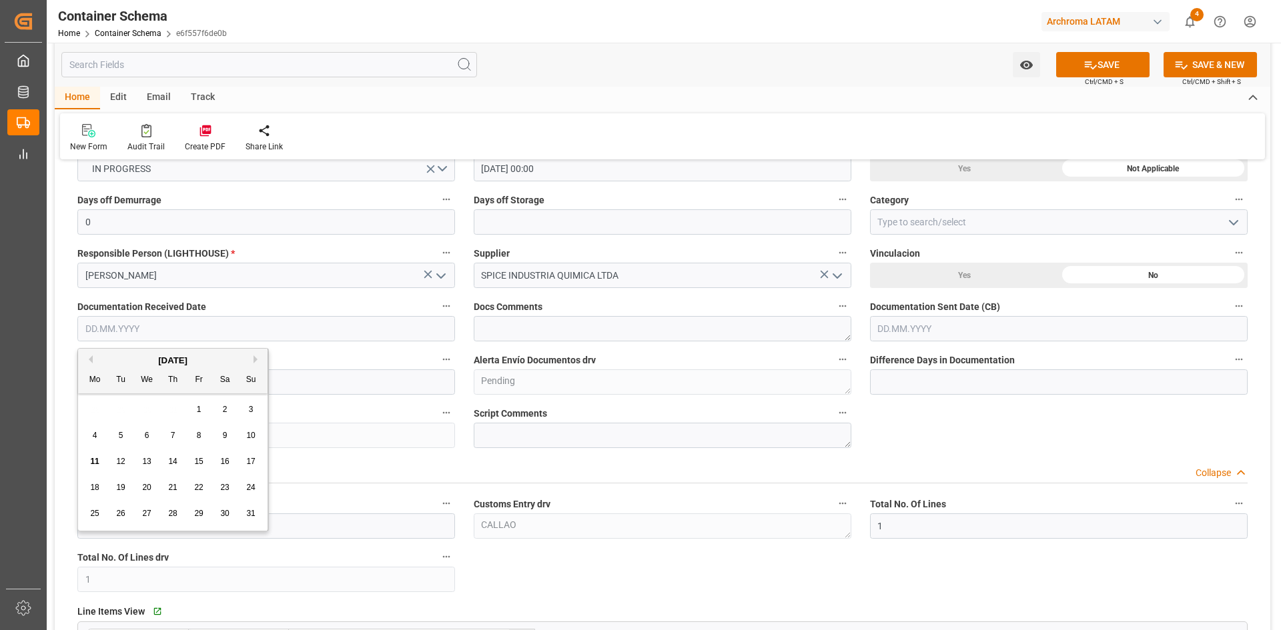
click at [102, 410] on div "28 29 30 31 1 2 3" at bounding box center [173, 410] width 182 height 26
click at [167, 438] on div "7" at bounding box center [173, 436] width 17 height 16
type input "07.08.2025"
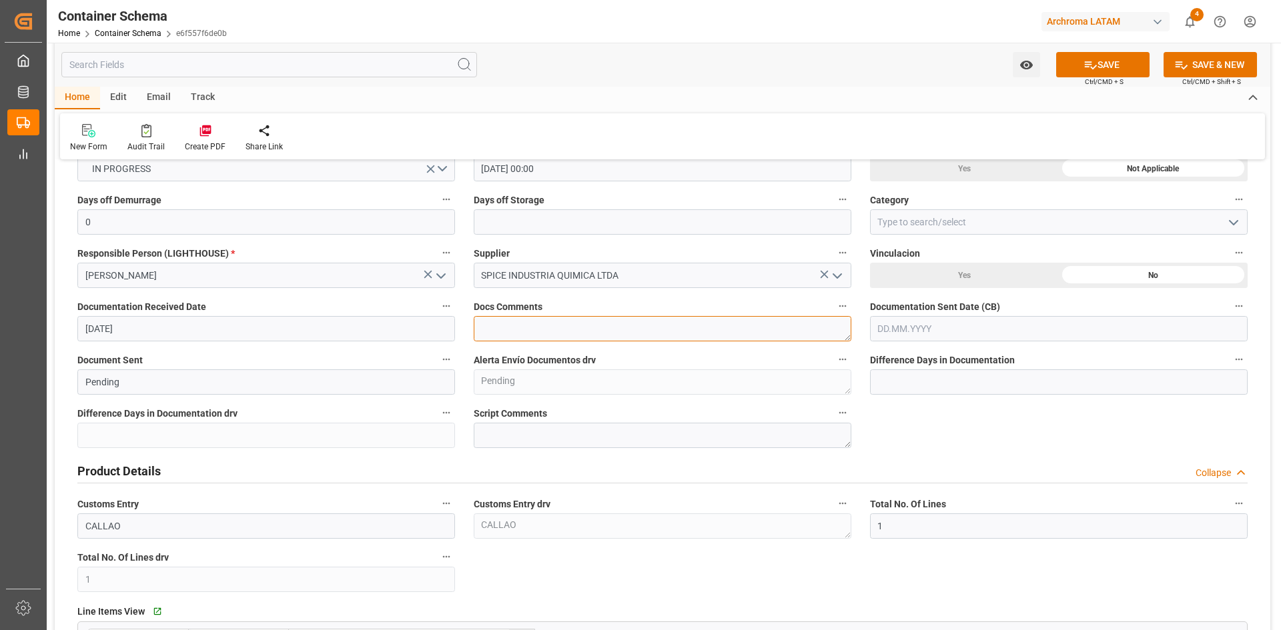
click at [670, 328] on textarea at bounding box center [663, 328] width 378 height 25
click at [958, 329] on input "text" at bounding box center [1059, 328] width 378 height 25
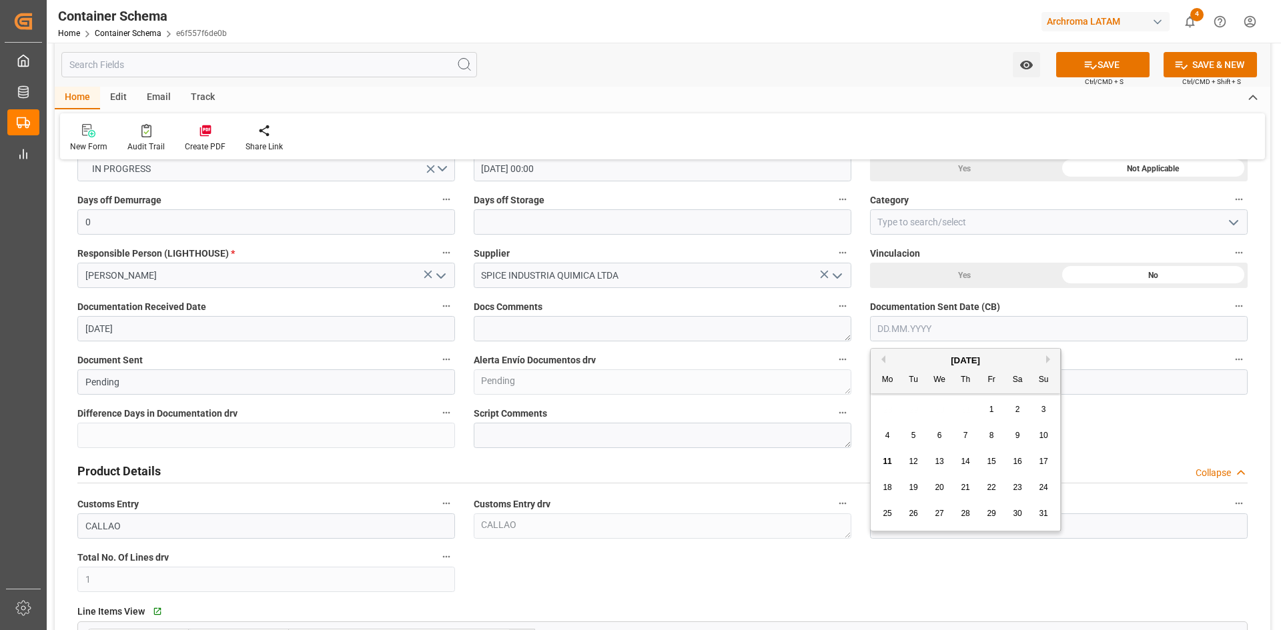
click at [887, 456] on div "11" at bounding box center [887, 462] width 17 height 16
type input "11.08.2025"
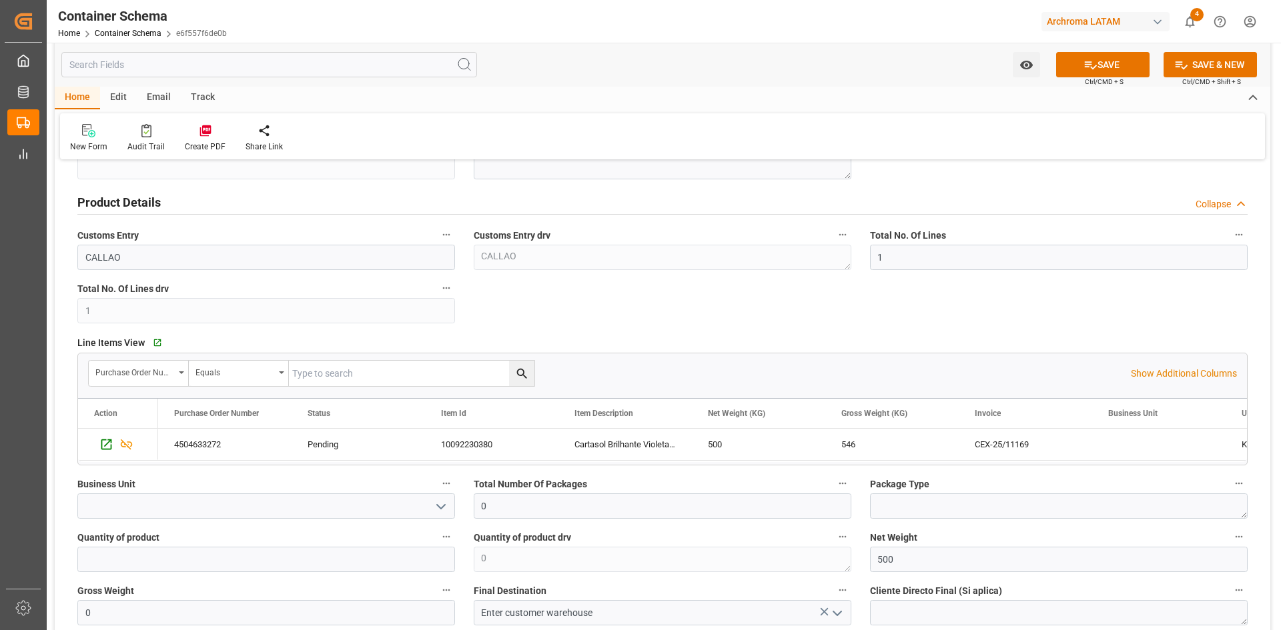
scroll to position [734, 0]
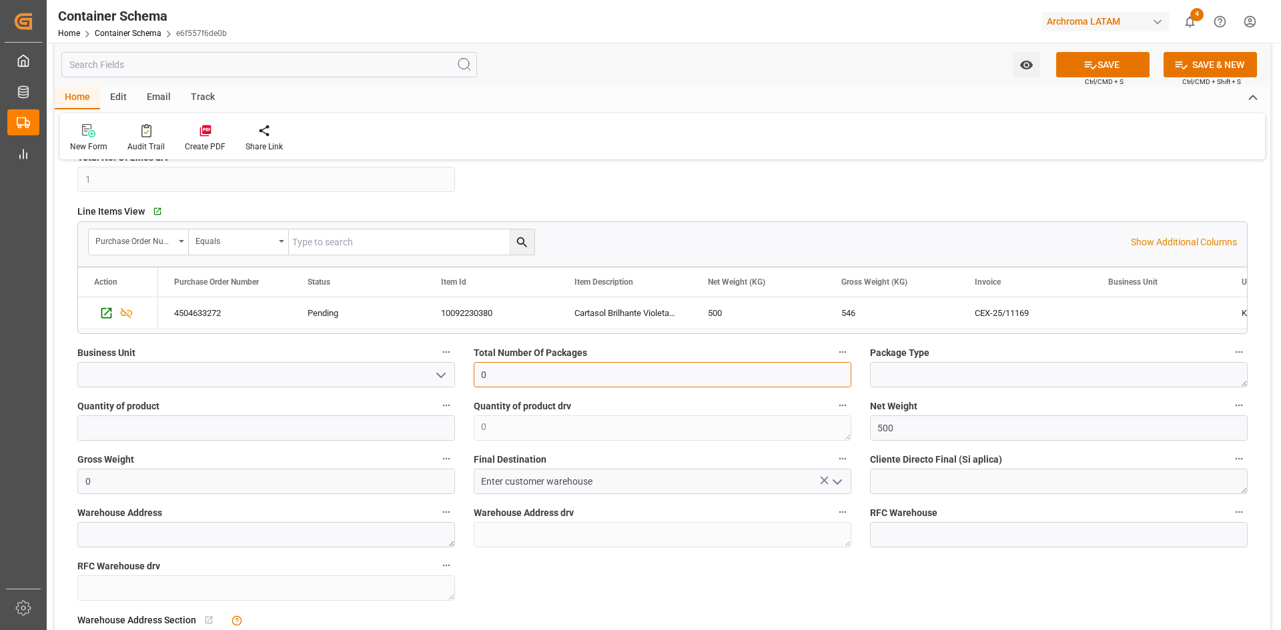
click at [686, 376] on input "0" at bounding box center [663, 374] width 378 height 25
drag, startPoint x: 482, startPoint y: 373, endPoint x: 454, endPoint y: 373, distance: 28.0
type input "5"
click at [939, 382] on textarea at bounding box center [1059, 374] width 378 height 25
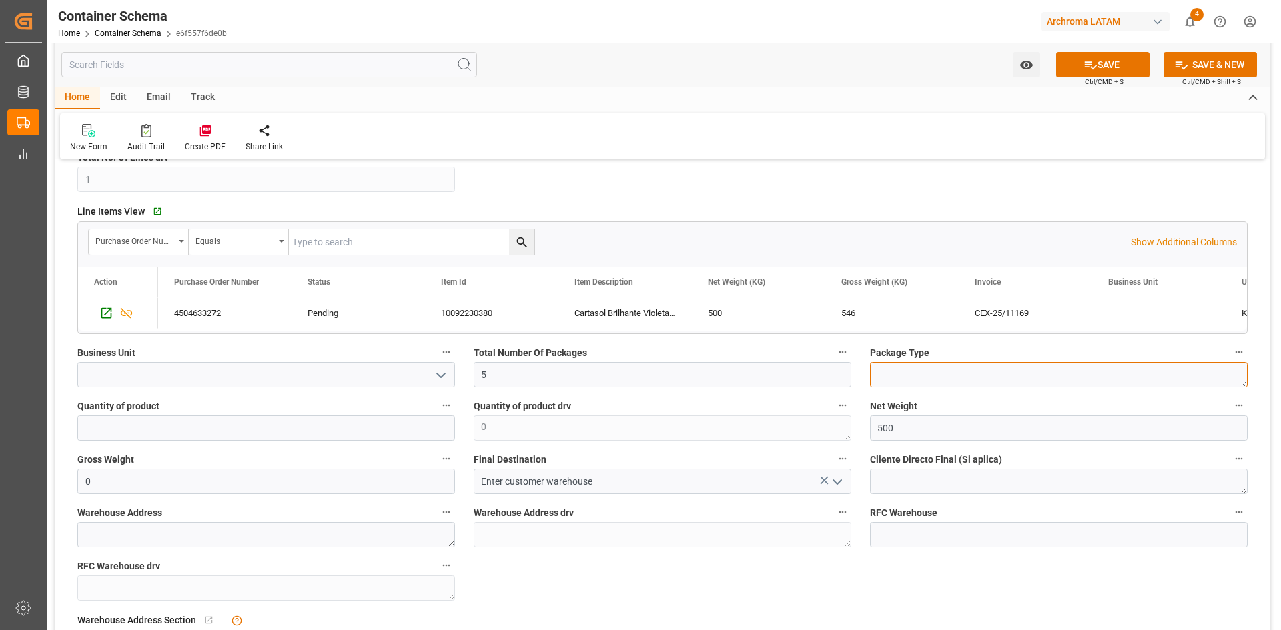
type textarea "D"
type textarea "DRUMS"
click at [1134, 50] on div "Watch Option SAVE Ctrl/CMD + S SAVE & NEW Ctrl/CMD + Shift + S" at bounding box center [662, 65] width 1215 height 44
click at [1129, 61] on button "SAVE" at bounding box center [1102, 64] width 93 height 25
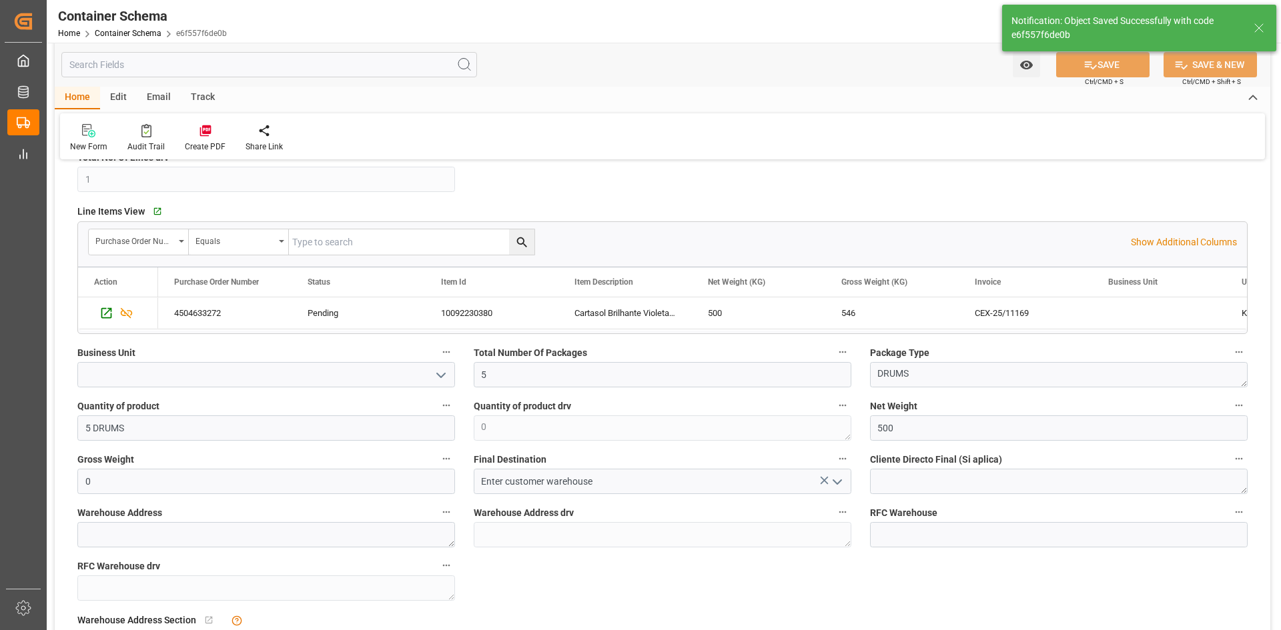
type input "Document Sent"
type textarea "Documents Sent"
type input "5 DRUMS"
type textarea "5 DRUMS"
type input "4"
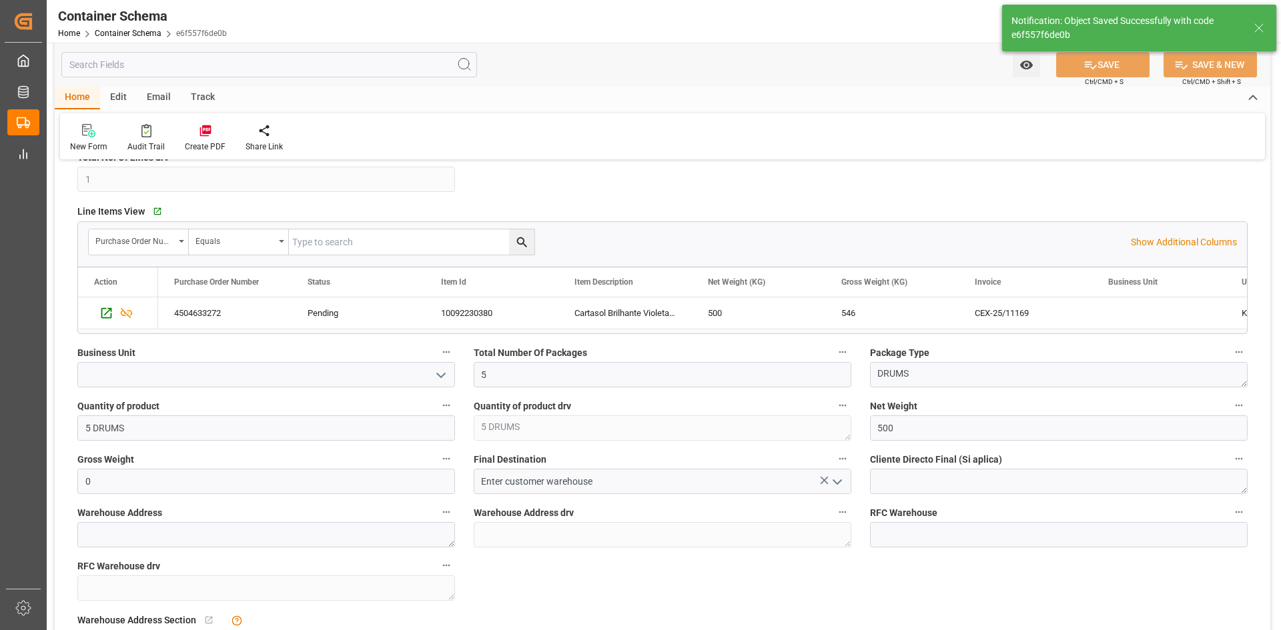
type input "11.08.2025 19:27"
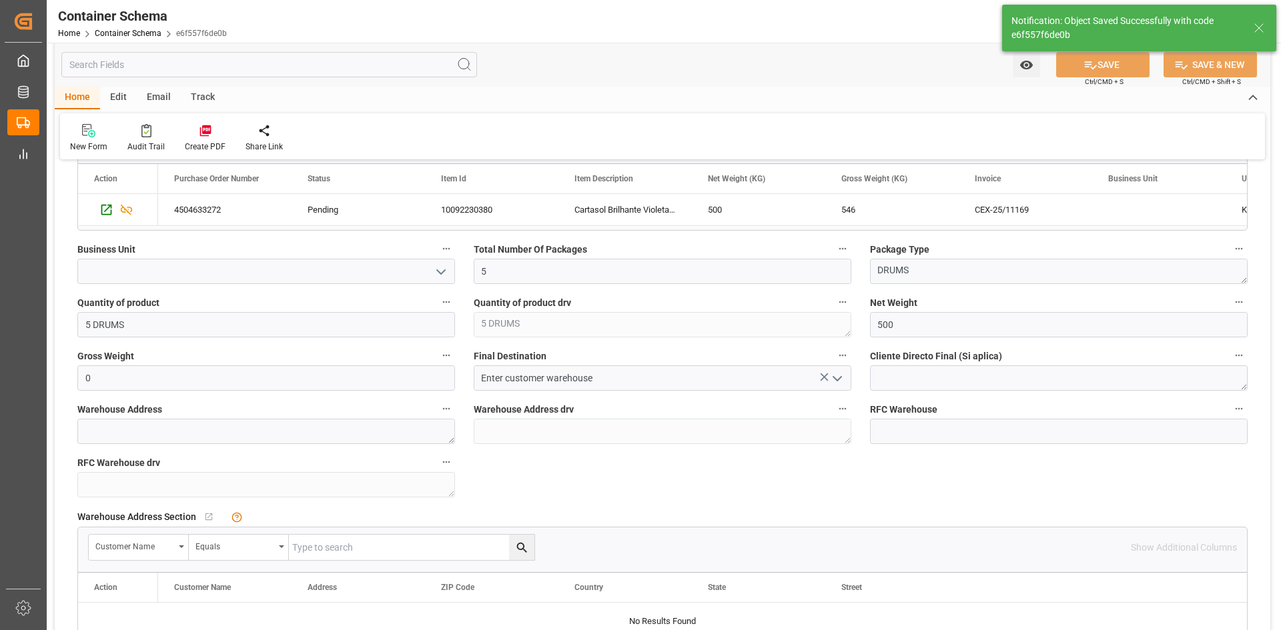
scroll to position [867, 0]
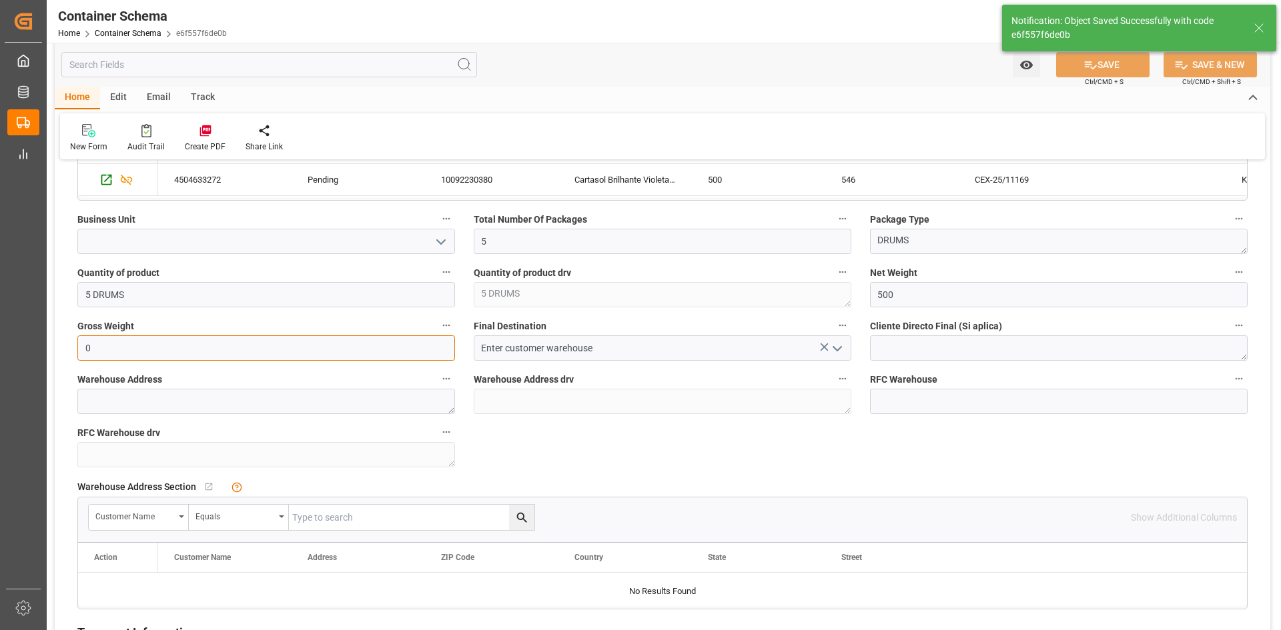
click at [229, 354] on input "0" at bounding box center [266, 347] width 378 height 25
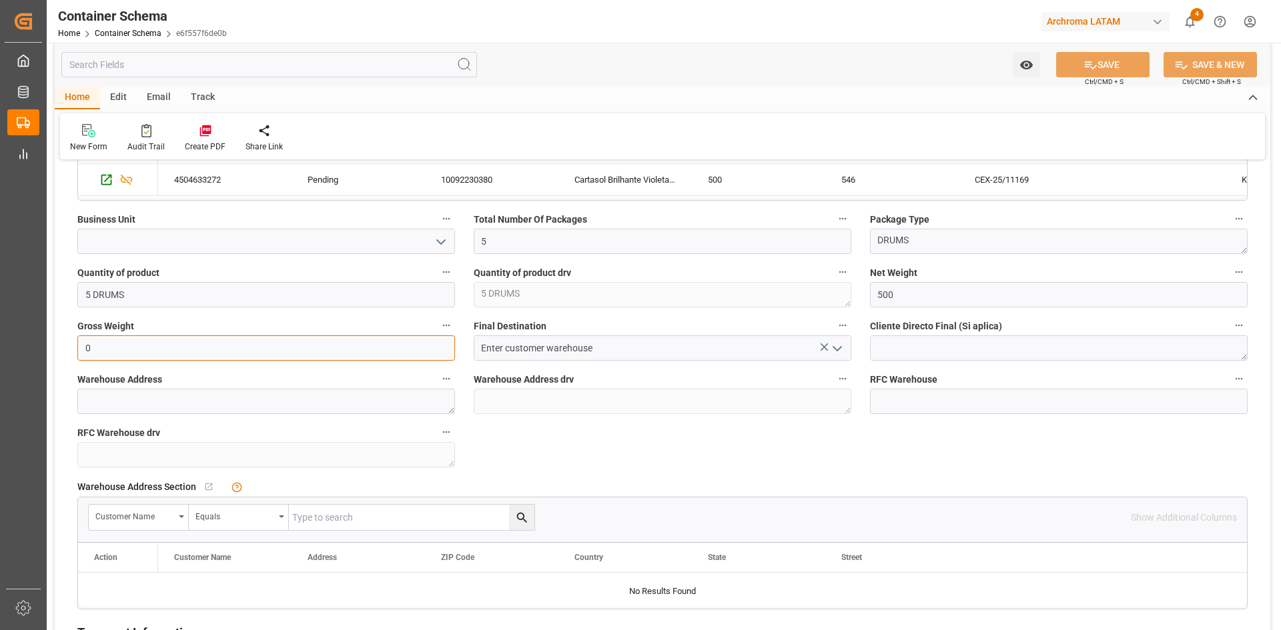
drag, startPoint x: 229, startPoint y: 354, endPoint x: 79, endPoint y: 350, distance: 150.1
click at [81, 350] on input "0" at bounding box center [266, 347] width 378 height 25
type input "546"
click at [930, 352] on textarea at bounding box center [1059, 347] width 378 height 25
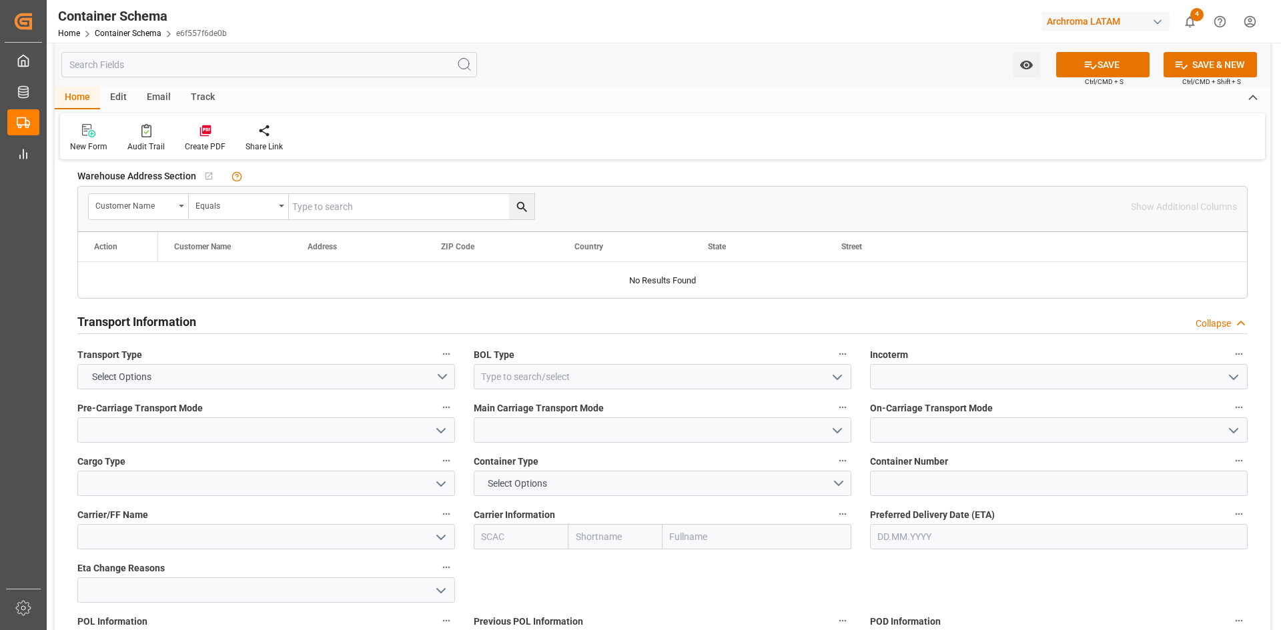
scroll to position [1201, 0]
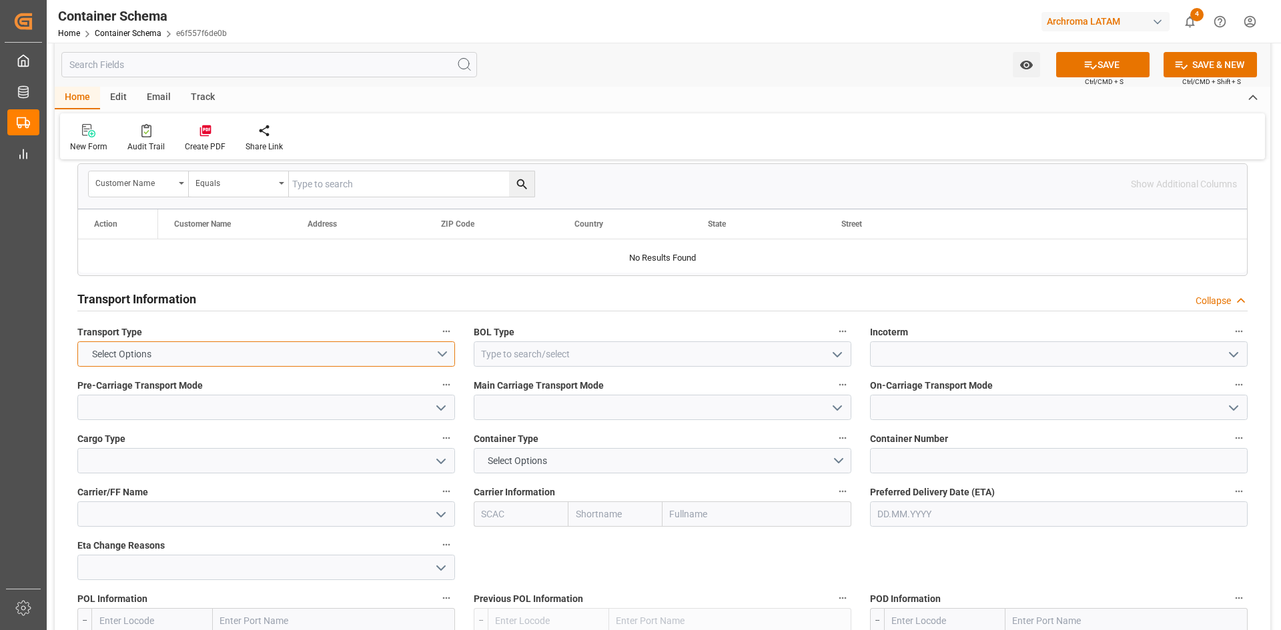
click at [442, 354] on button "Select Options" at bounding box center [266, 353] width 378 height 25
click at [181, 364] on div "SEAFREIGHT" at bounding box center [266, 357] width 376 height 28
click at [838, 353] on icon "open menu" at bounding box center [837, 355] width 16 height 16
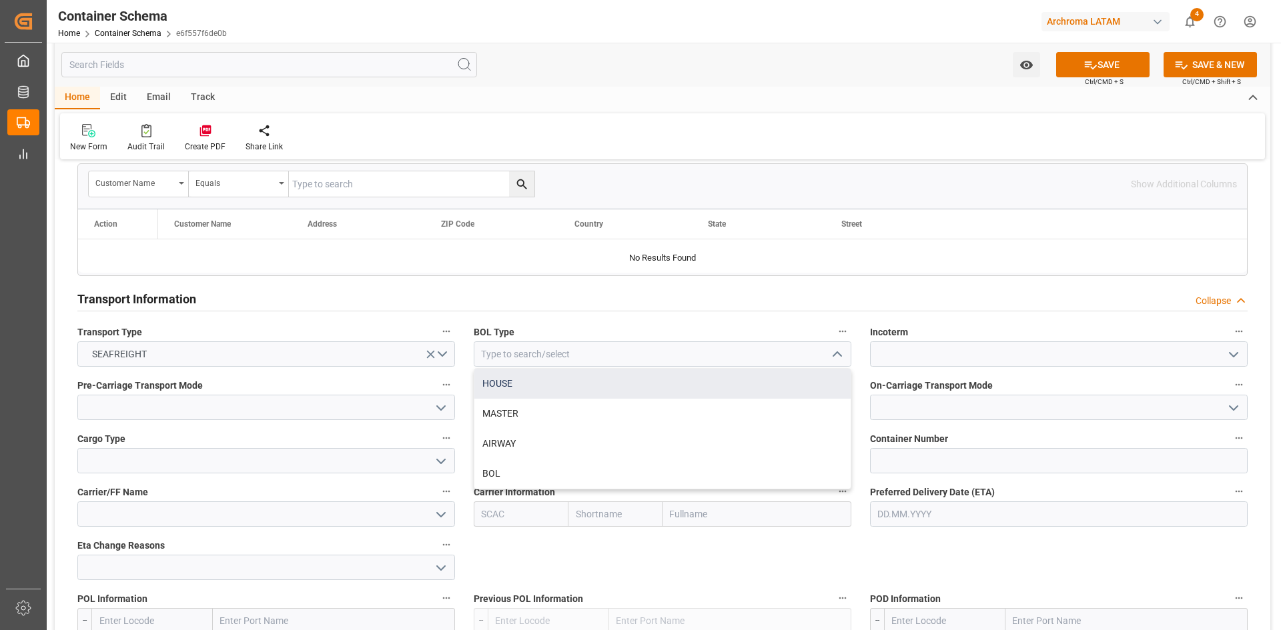
click at [535, 386] on div "HOUSE" at bounding box center [662, 384] width 376 height 30
type input "HOUSE"
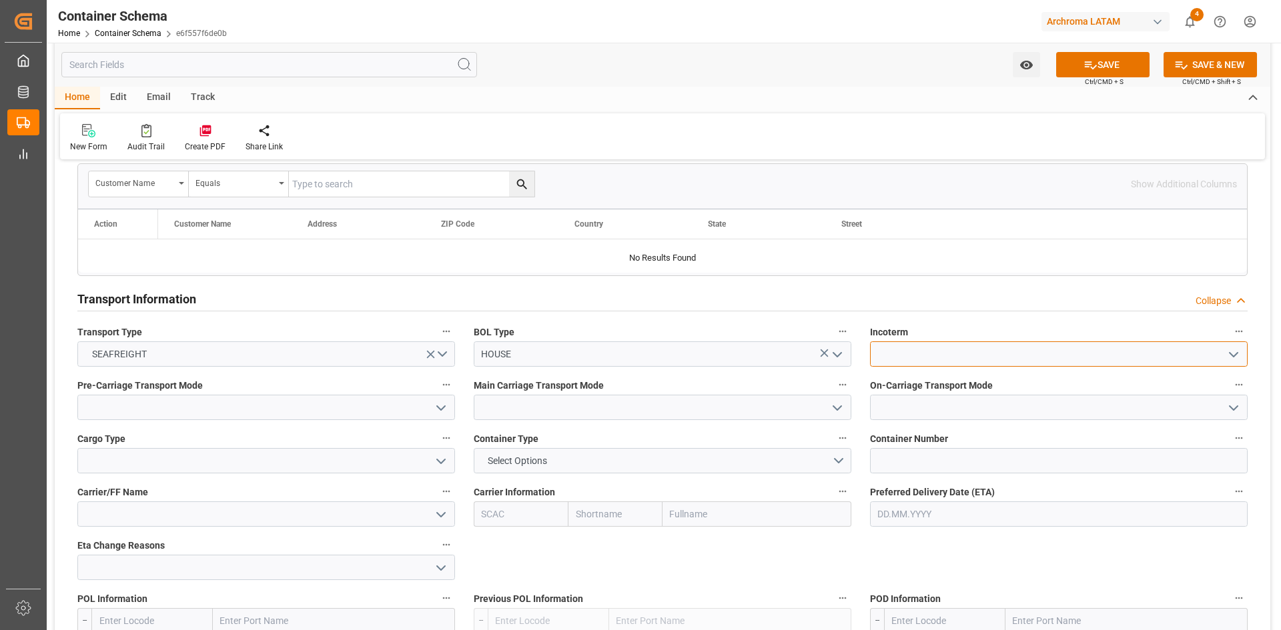
click at [1112, 362] on input at bounding box center [1059, 353] width 378 height 25
click at [1241, 354] on button "open menu" at bounding box center [1232, 354] width 20 height 21
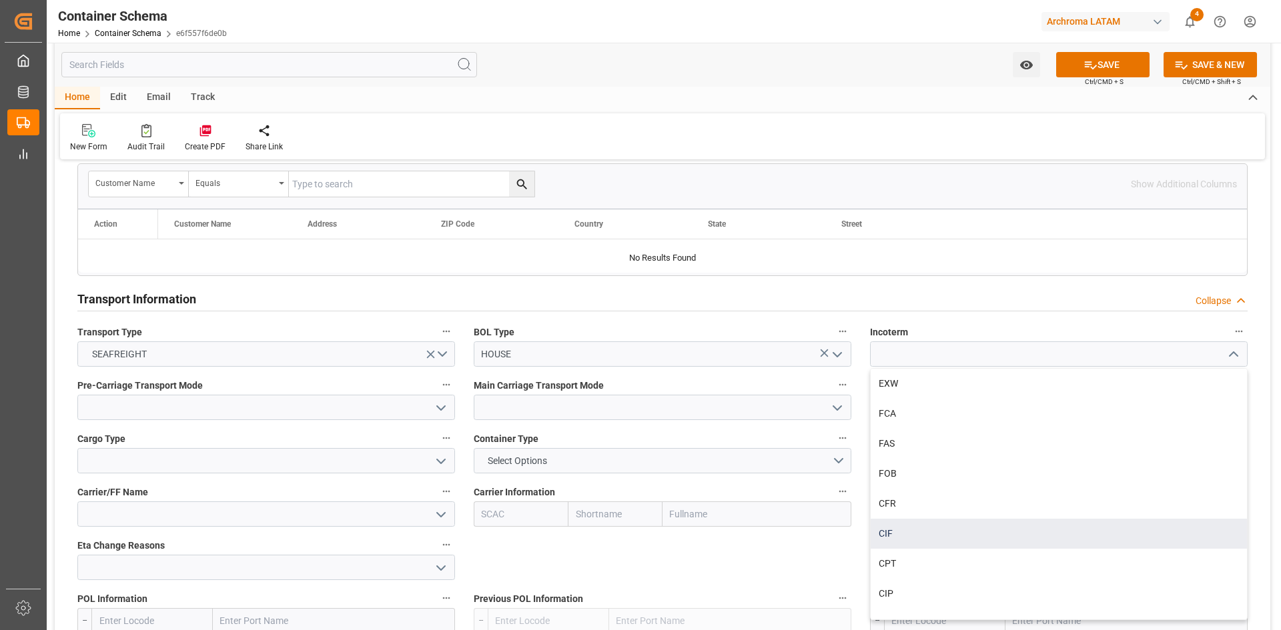
click at [952, 524] on div "CIF" at bounding box center [1058, 534] width 376 height 30
type input "CIF"
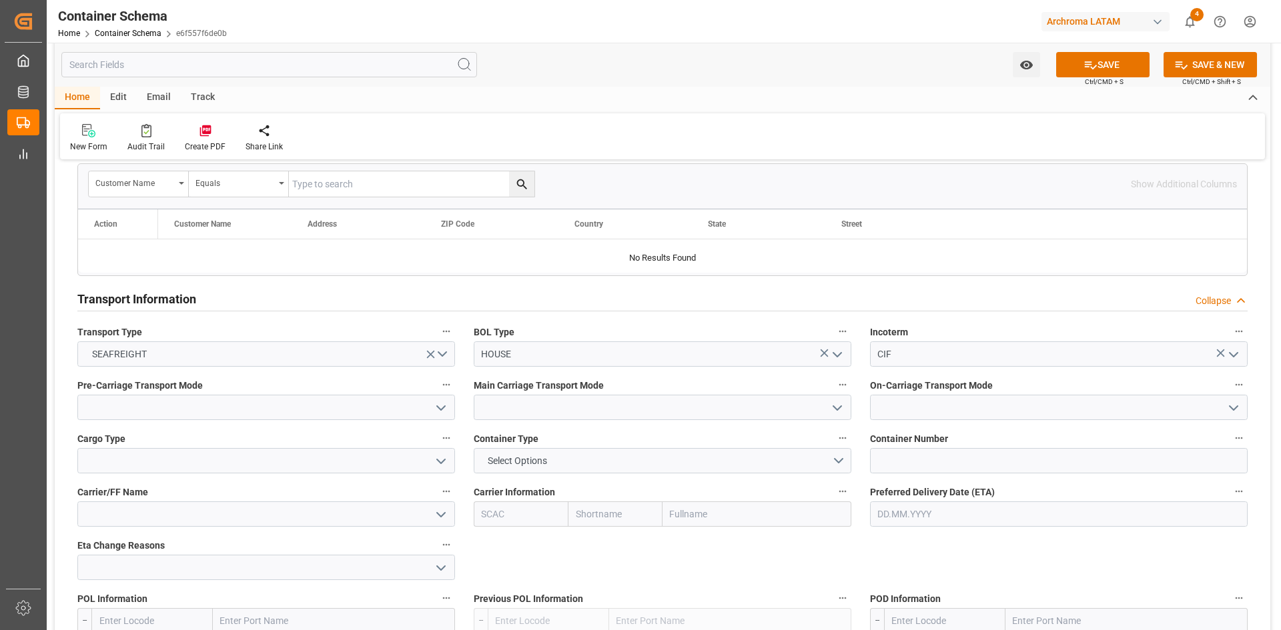
click at [437, 405] on icon "open menu" at bounding box center [441, 408] width 16 height 16
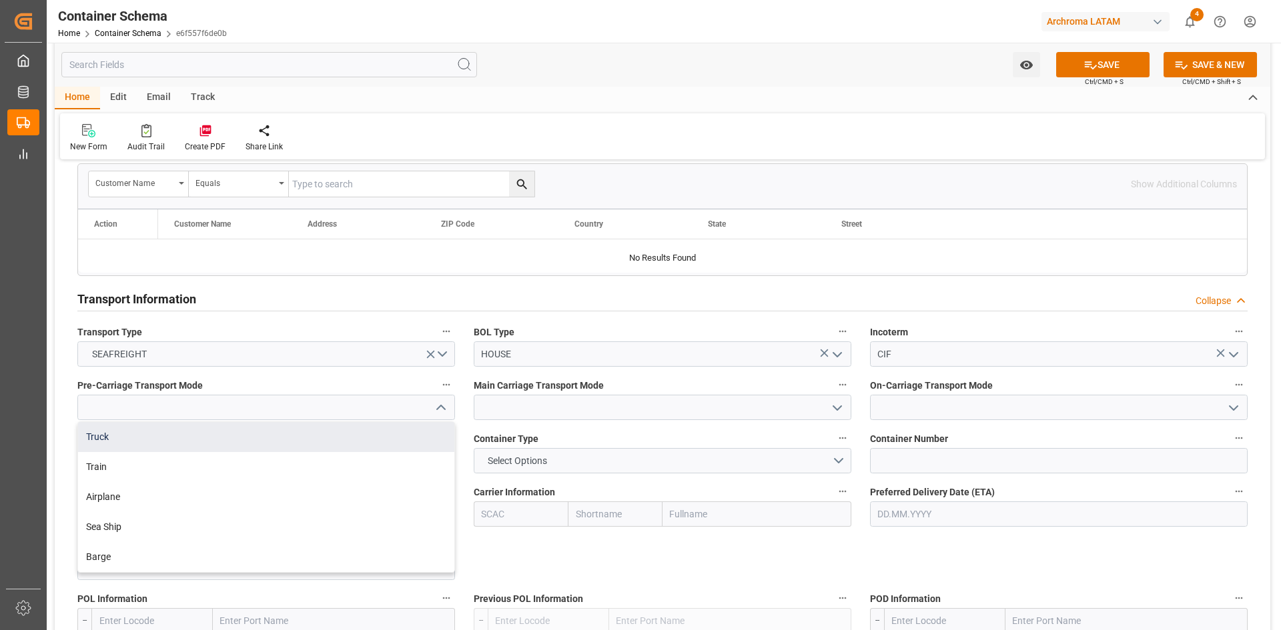
click at [95, 436] on div "Truck" at bounding box center [266, 437] width 376 height 30
type input "Truck"
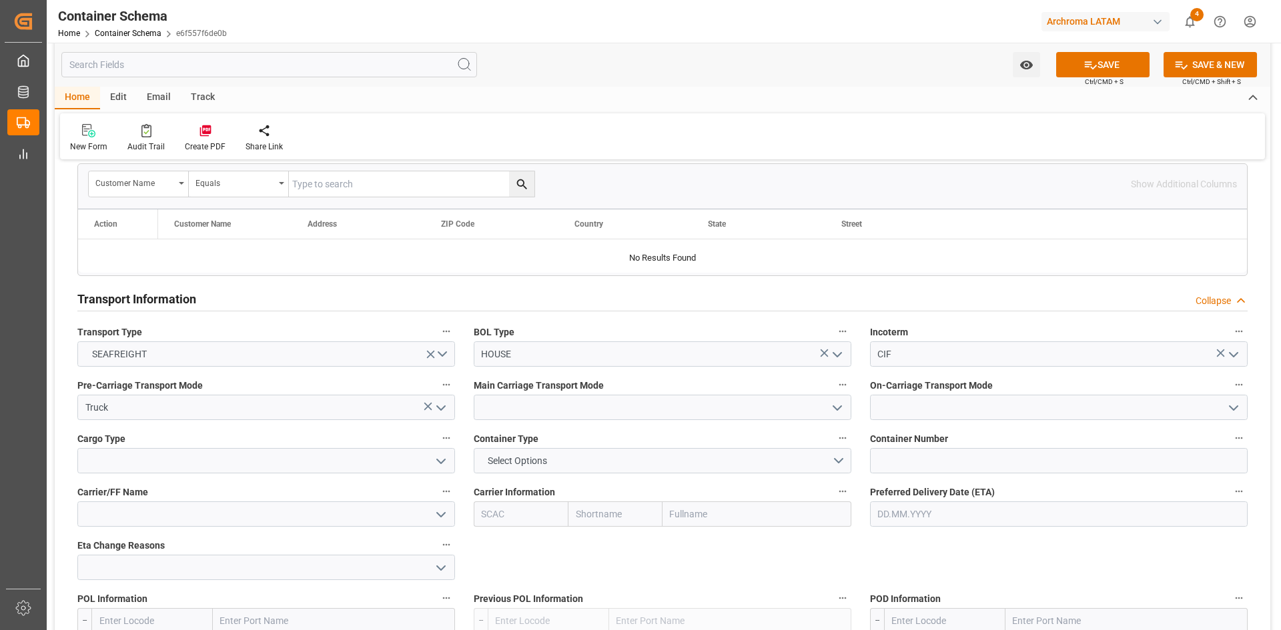
click at [836, 408] on icon "open menu" at bounding box center [837, 408] width 16 height 16
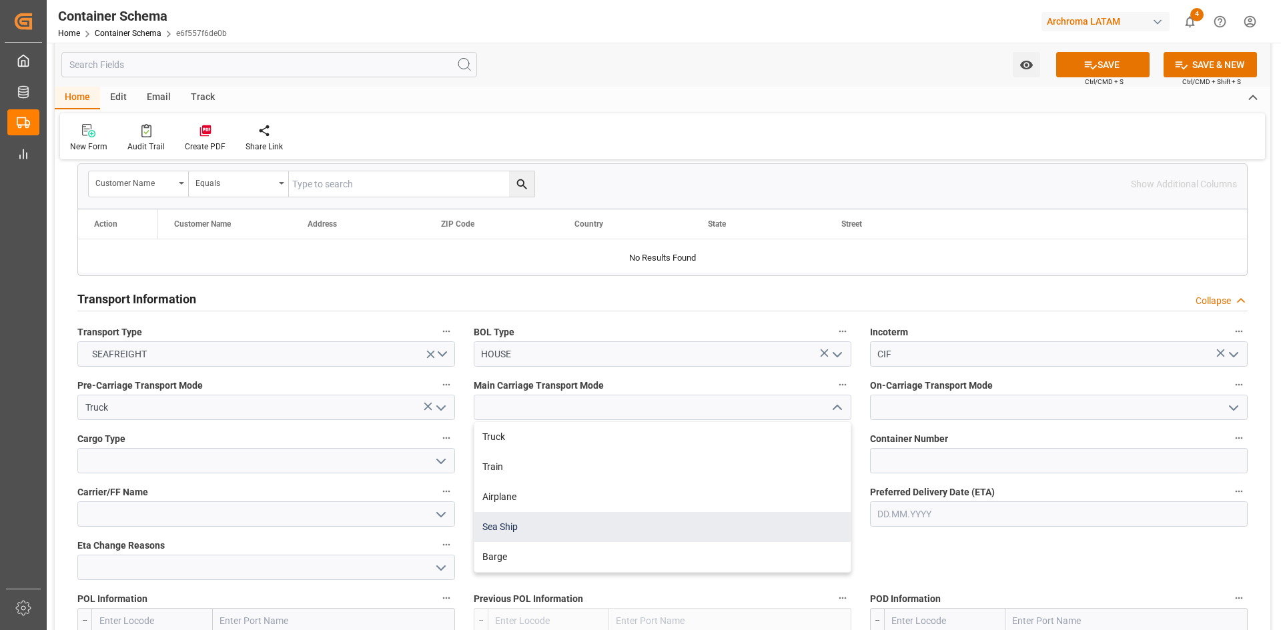
click at [528, 528] on div "Sea Ship" at bounding box center [662, 527] width 376 height 30
type input "Sea Ship"
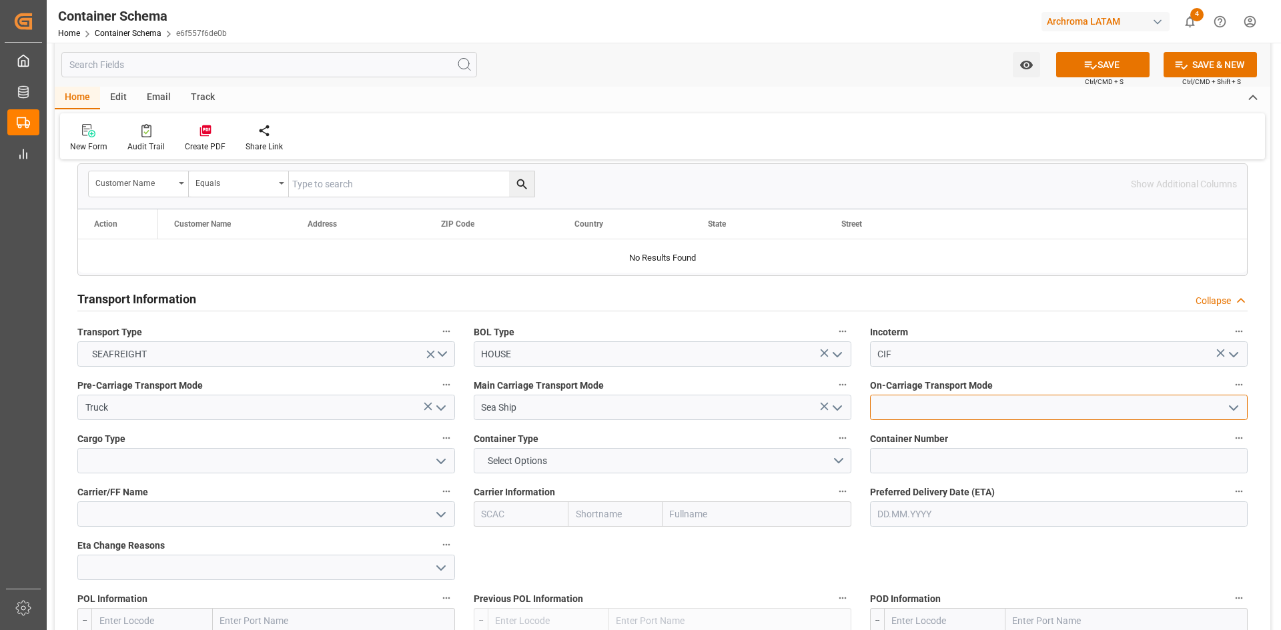
click at [1092, 404] on input at bounding box center [1059, 407] width 378 height 25
click at [1233, 408] on icon "open menu" at bounding box center [1233, 408] width 16 height 16
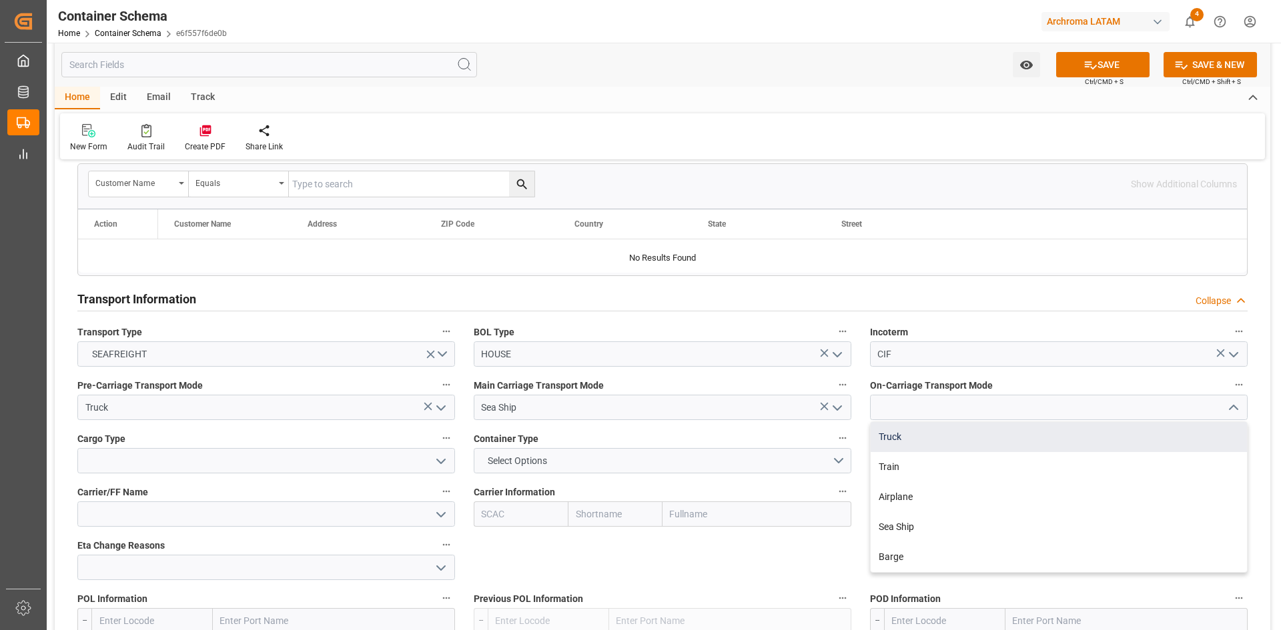
click at [938, 437] on div "Truck" at bounding box center [1058, 437] width 376 height 30
type input "Truck"
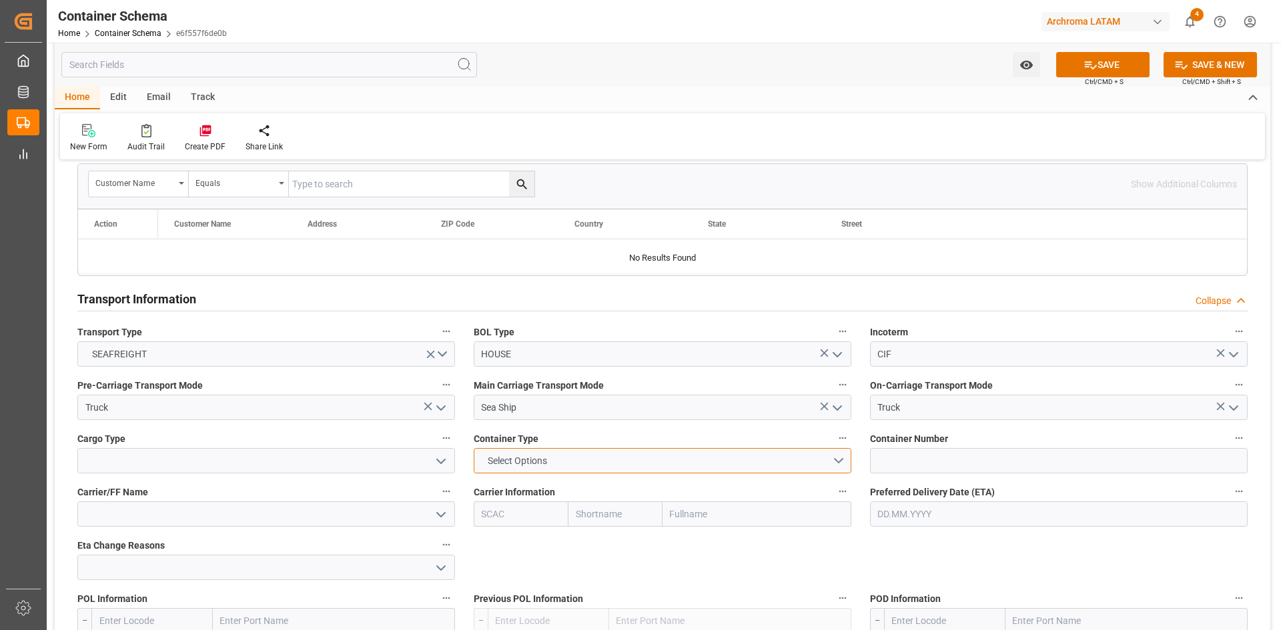
click at [846, 462] on button "Select Options" at bounding box center [663, 460] width 378 height 25
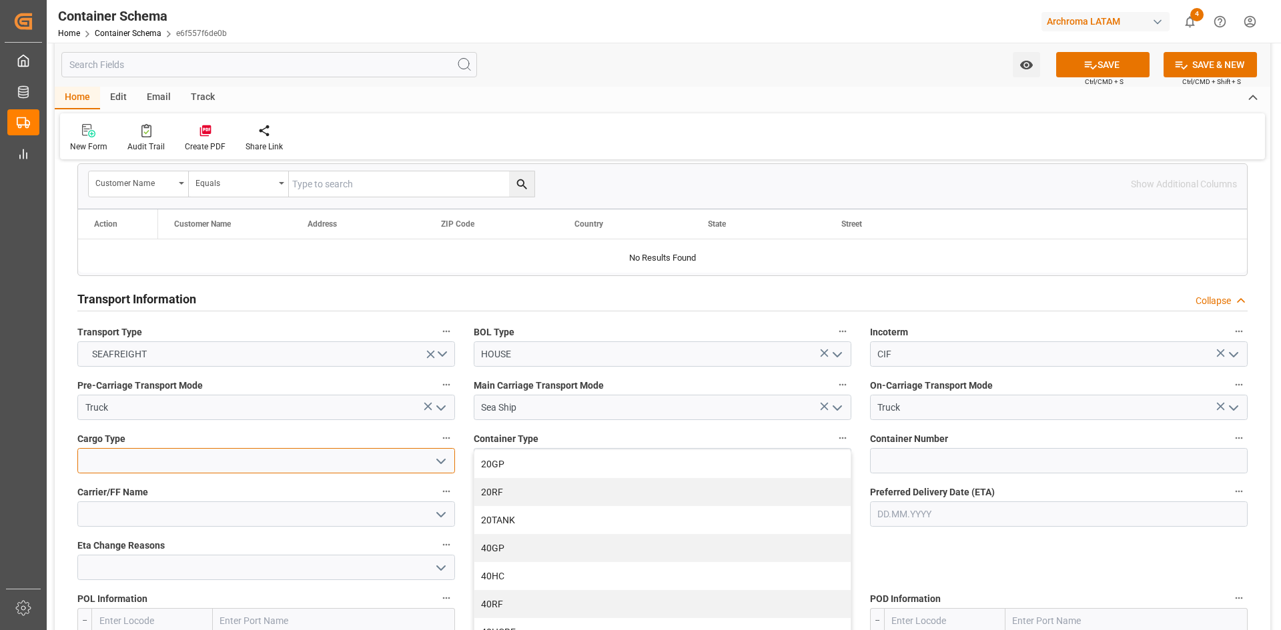
click at [352, 456] on input at bounding box center [266, 460] width 378 height 25
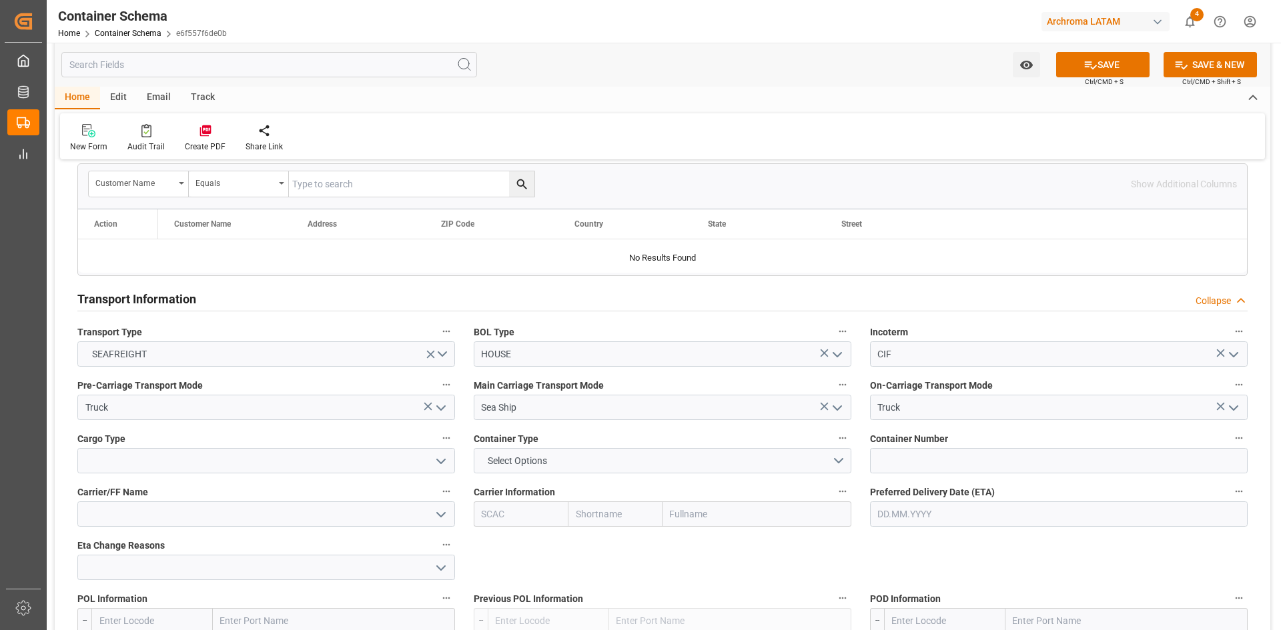
click at [440, 461] on icon "open menu" at bounding box center [441, 462] width 16 height 16
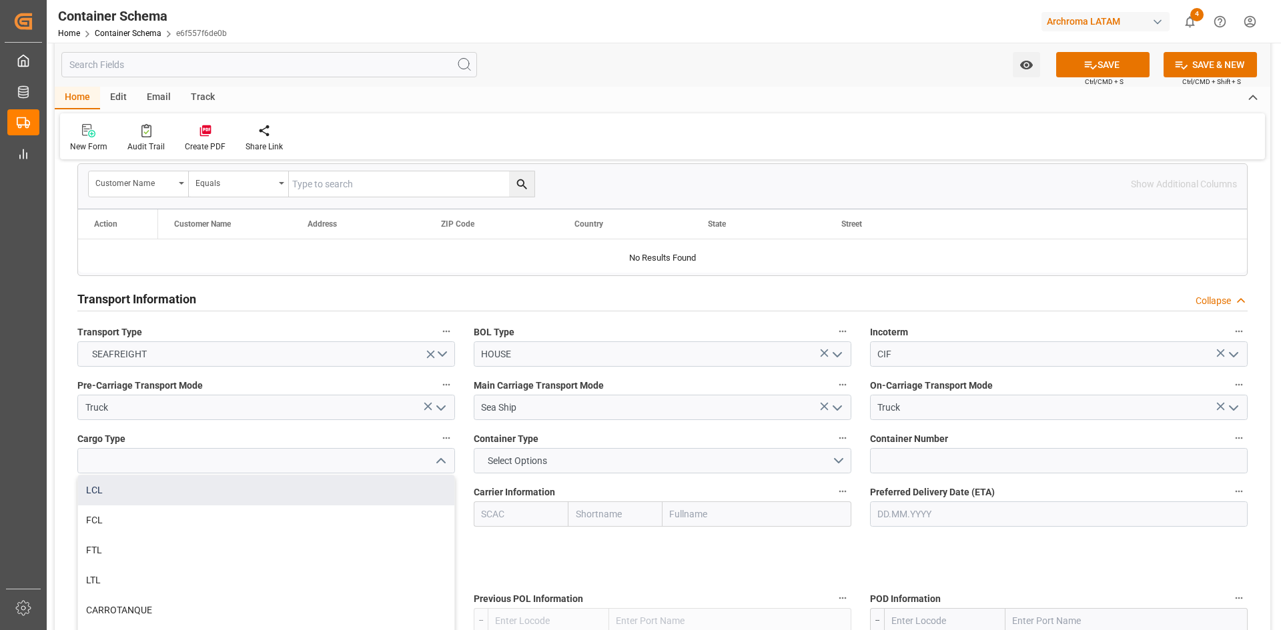
click at [241, 491] on div "LCL" at bounding box center [266, 491] width 376 height 30
type input "LCL"
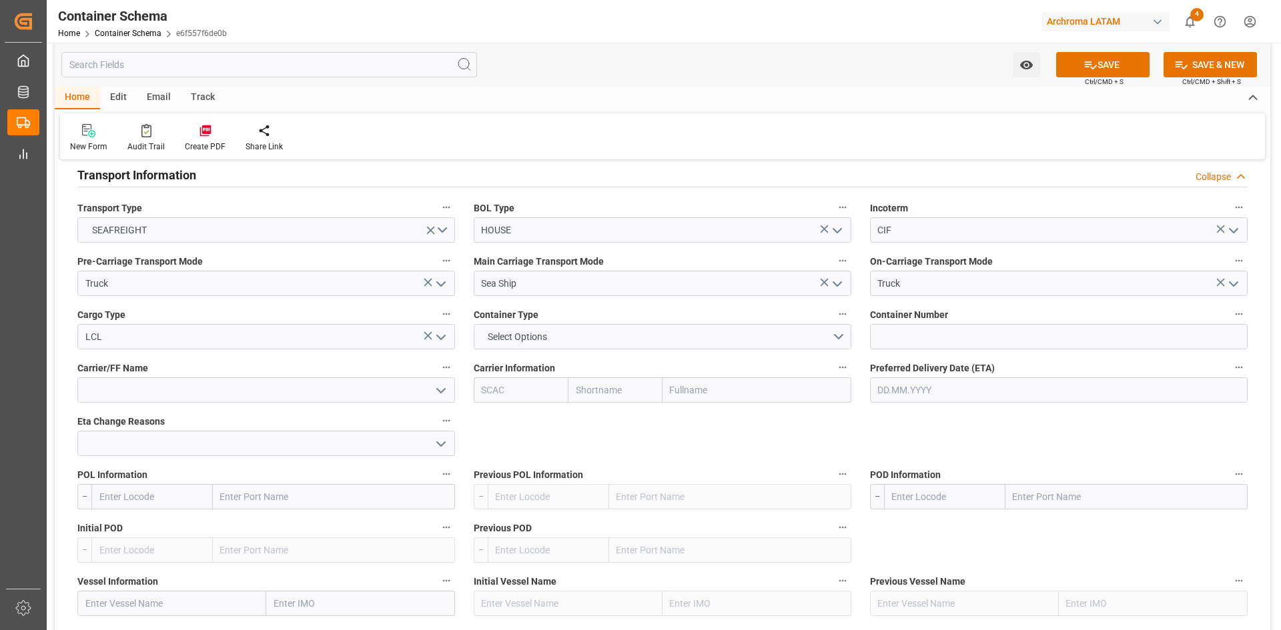
scroll to position [1401, 0]
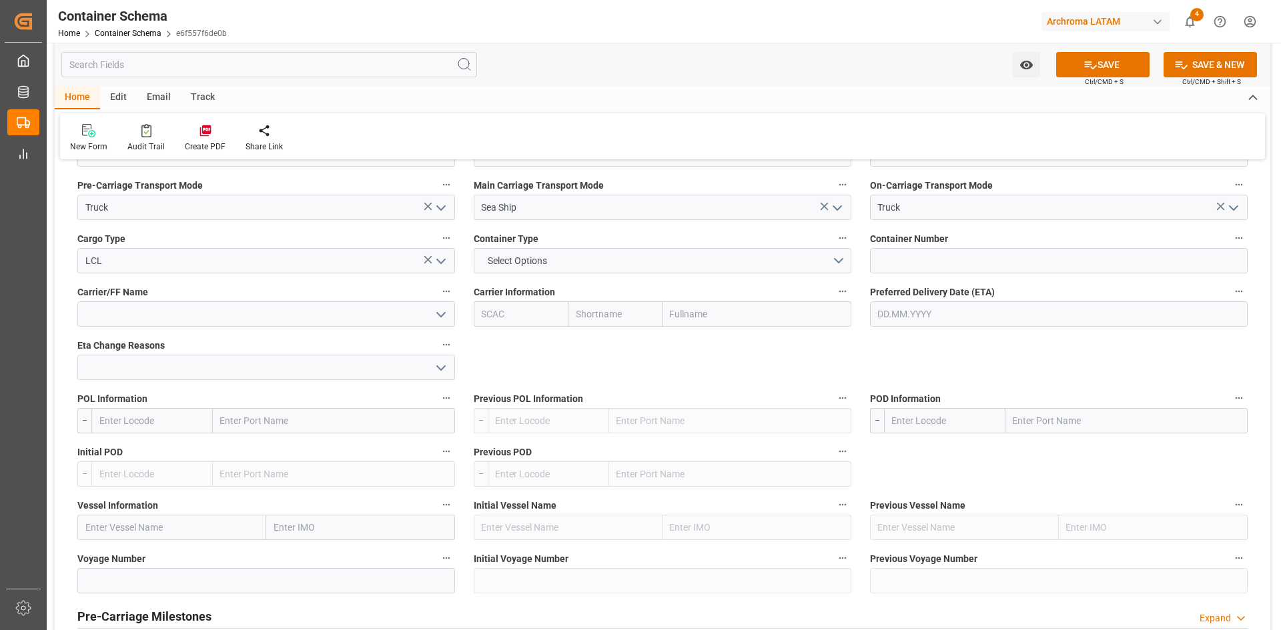
click at [738, 311] on input "text" at bounding box center [756, 313] width 189 height 25
type input "ALLINK"
click at [247, 320] on input at bounding box center [266, 313] width 378 height 25
click at [177, 367] on input at bounding box center [266, 367] width 378 height 25
click at [155, 419] on input "text" at bounding box center [151, 420] width 121 height 25
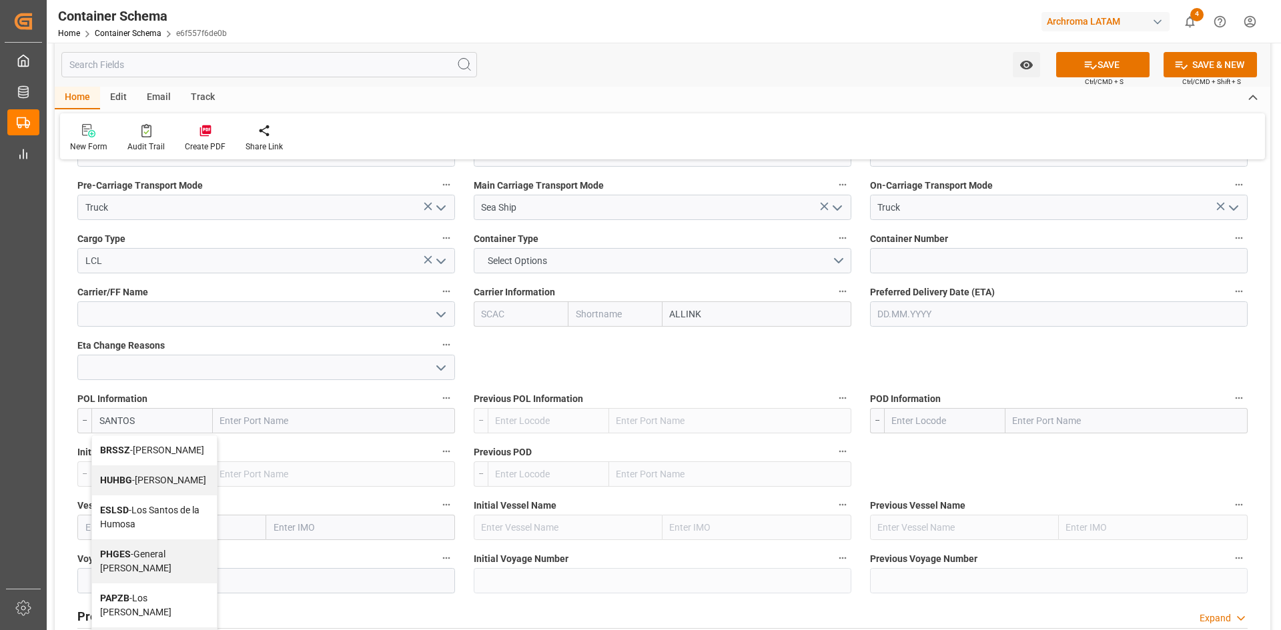
click at [171, 452] on div "BRSSZ - Santos" at bounding box center [154, 451] width 125 height 30
type input "BRSSZ"
type input "Santos"
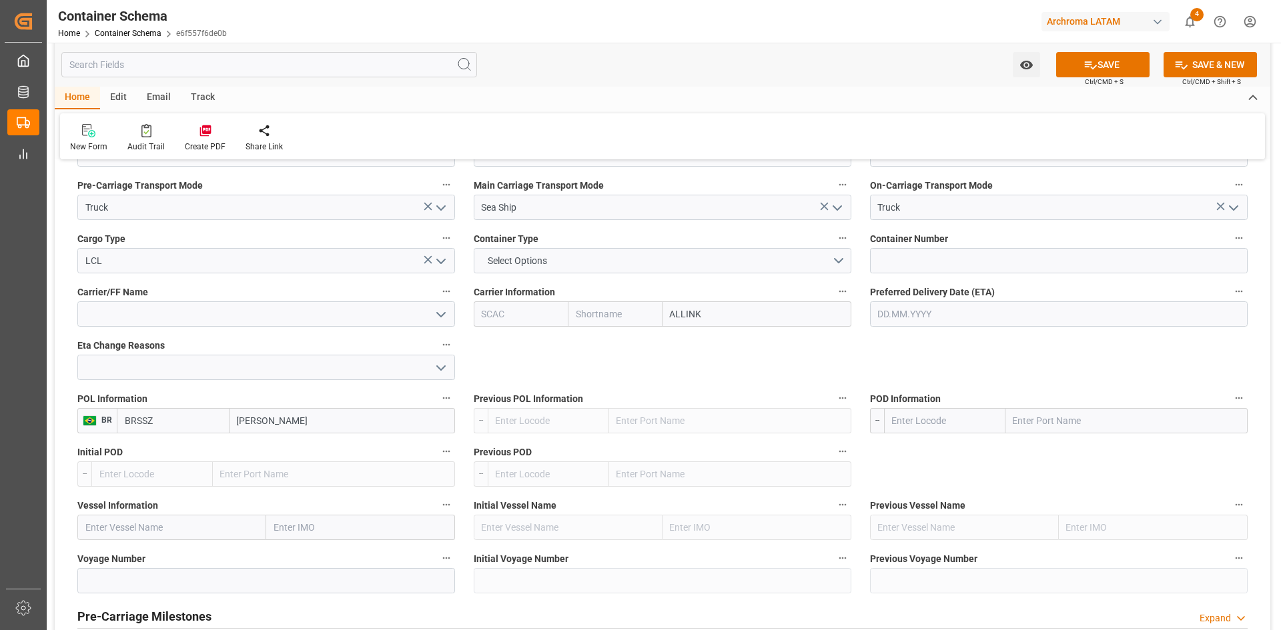
type input "BRSSZ"
click at [1041, 417] on input "text" at bounding box center [1126, 420] width 242 height 25
type input "CALLAO"
click at [1062, 453] on span "Callao - PECLL" at bounding box center [1043, 450] width 58 height 11
type input "PECLL"
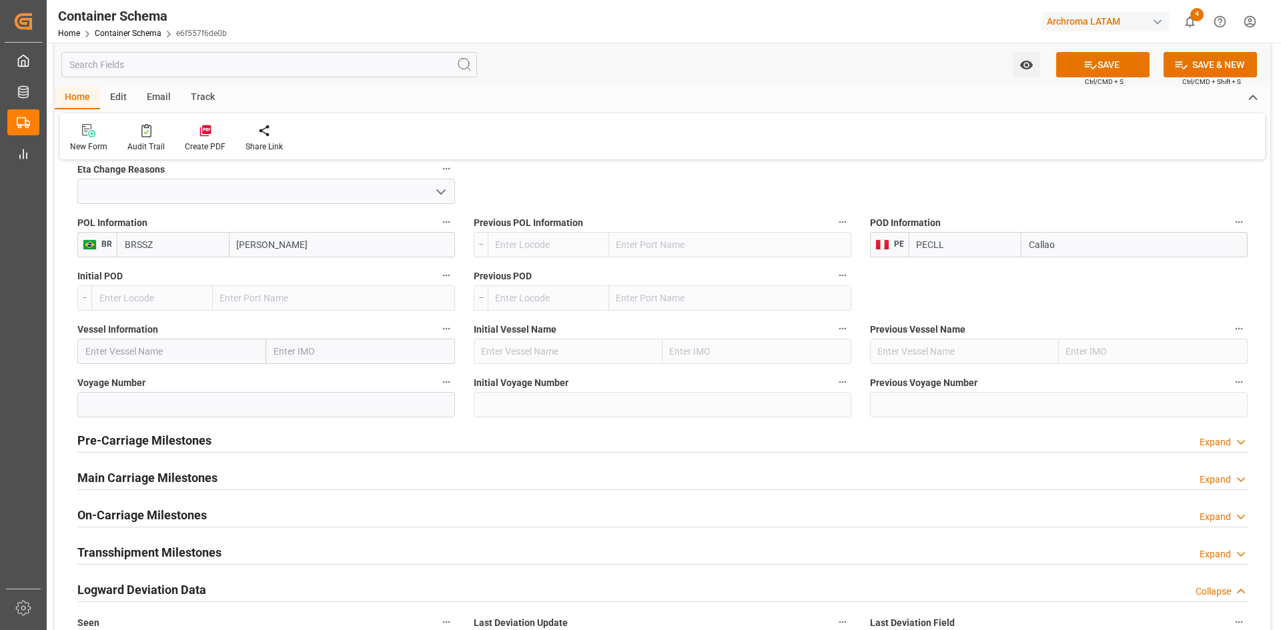
scroll to position [1601, 0]
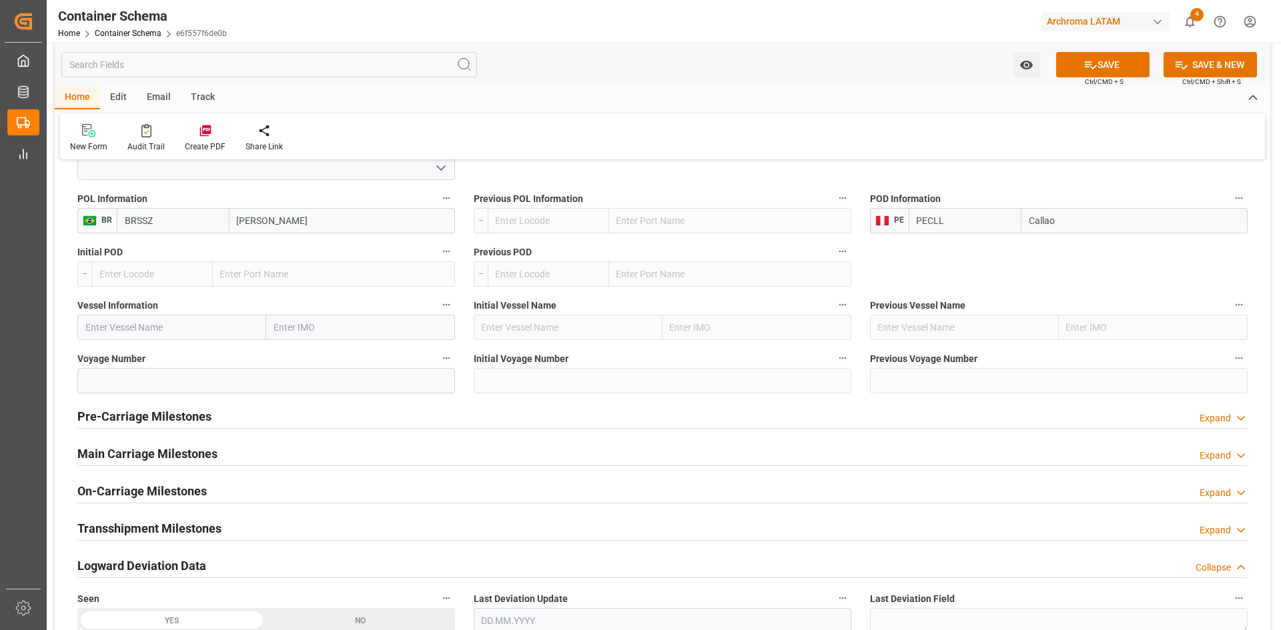
type input "Callao"
click at [169, 324] on input "text" at bounding box center [171, 327] width 189 height 25
click at [162, 326] on input "text" at bounding box center [171, 327] width 189 height 25
paste input "MALIAKOS"
type input "MALIAKOS"
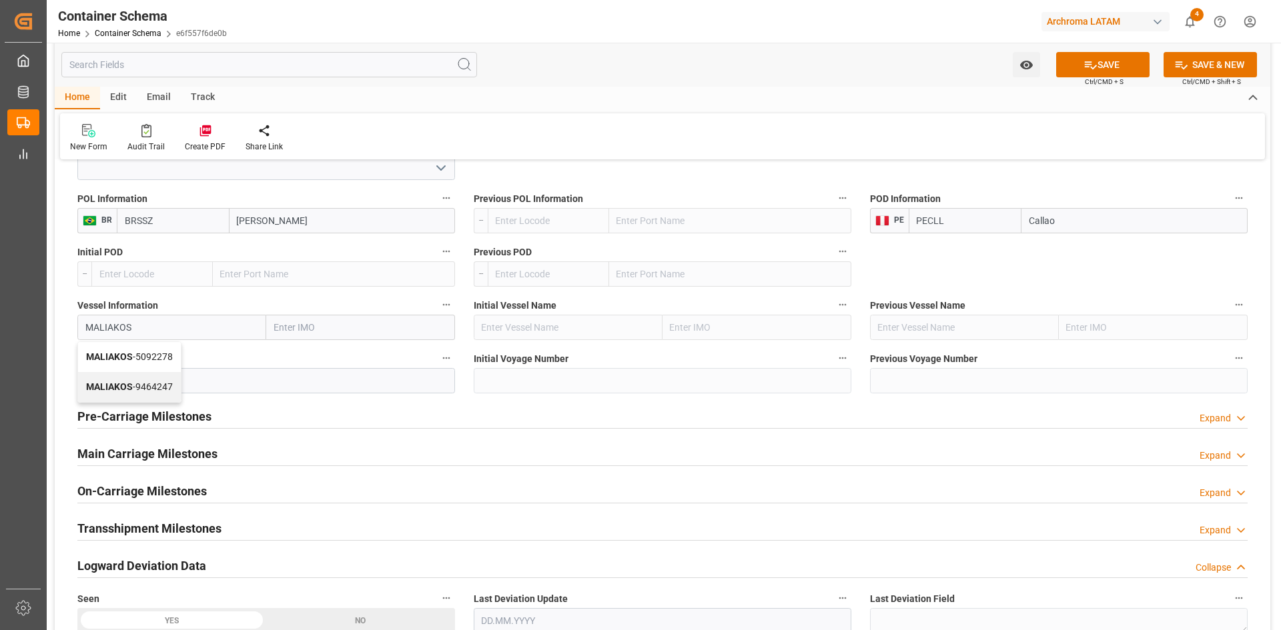
click at [143, 356] on span "MALIAKOS - 5092278" at bounding box center [129, 357] width 87 height 11
type input "5092278"
type input "MALIAKOS"
click at [170, 385] on input at bounding box center [266, 380] width 378 height 25
type input "536W"
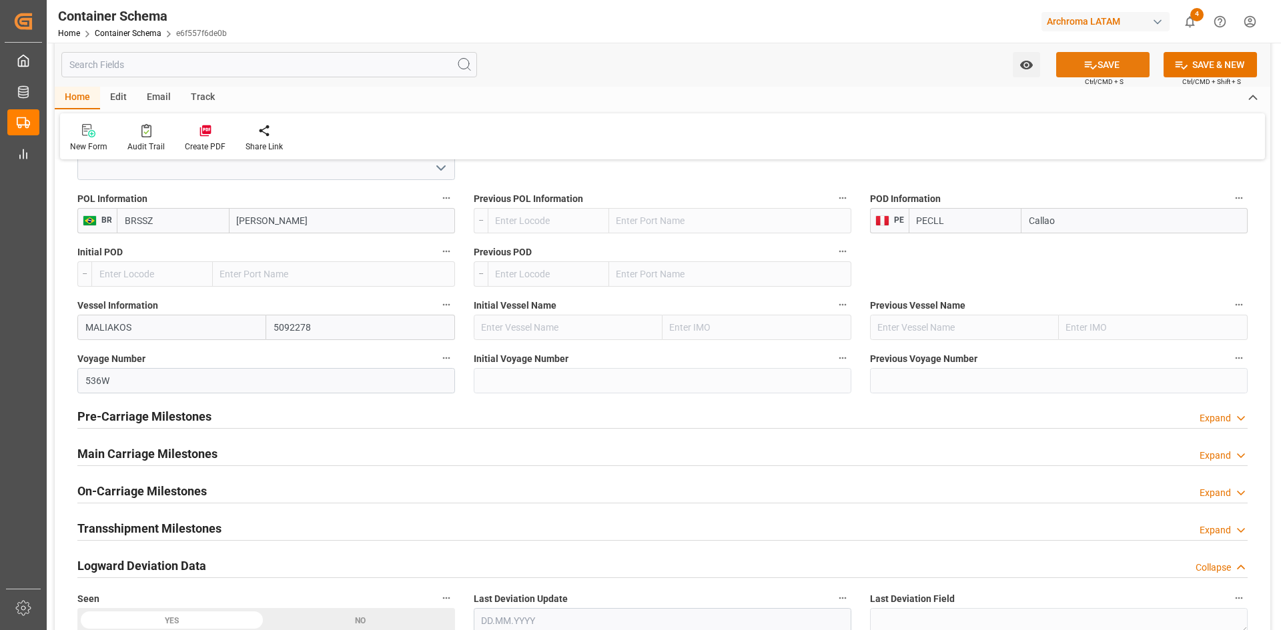
click at [1109, 63] on button "SAVE" at bounding box center [1102, 64] width 93 height 25
click at [217, 442] on div "Main Carriage Milestones Expand" at bounding box center [662, 452] width 1170 height 25
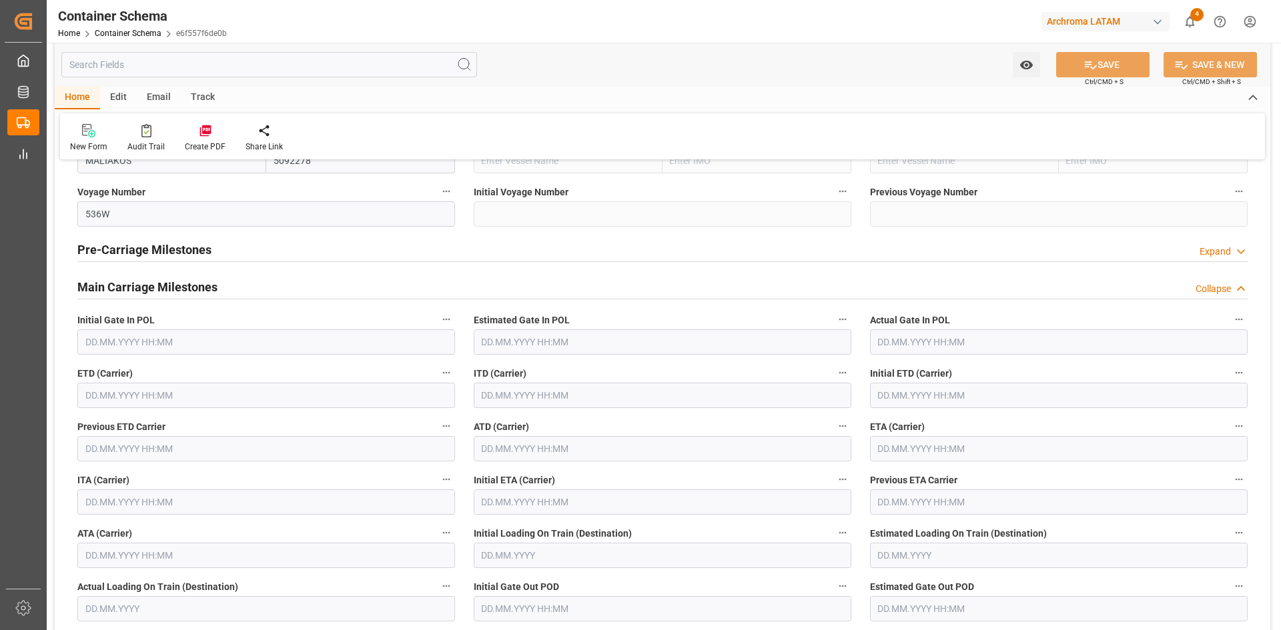
scroll to position [1801, 0]
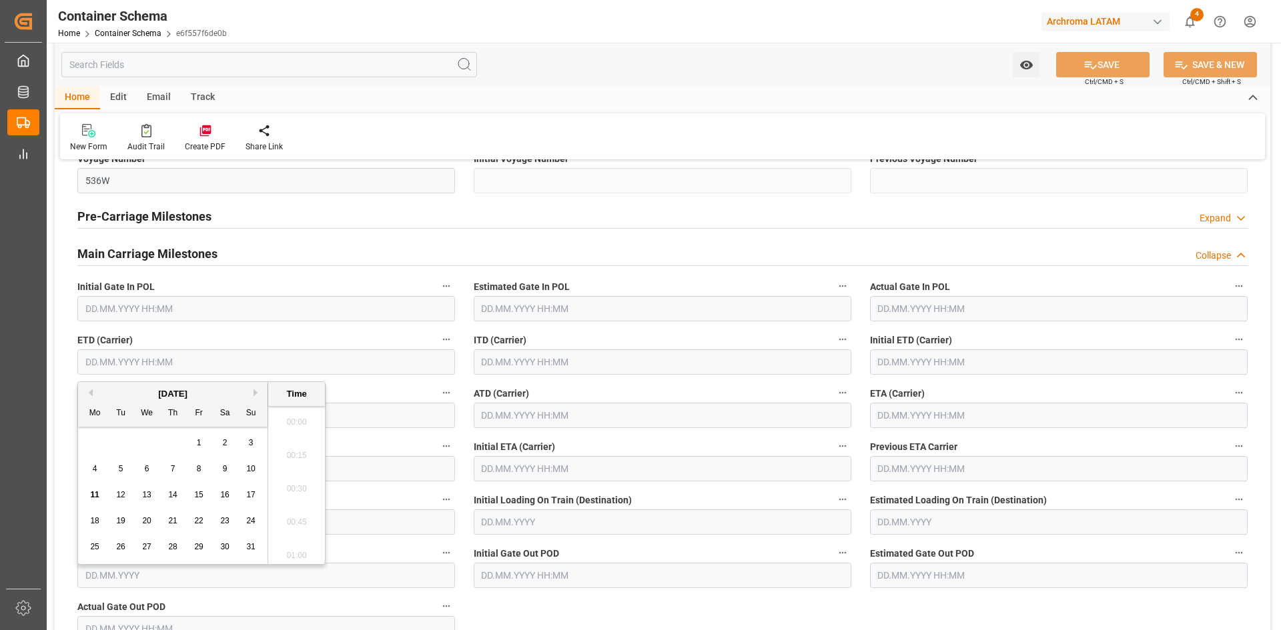
click at [147, 367] on input "text" at bounding box center [266, 362] width 378 height 25
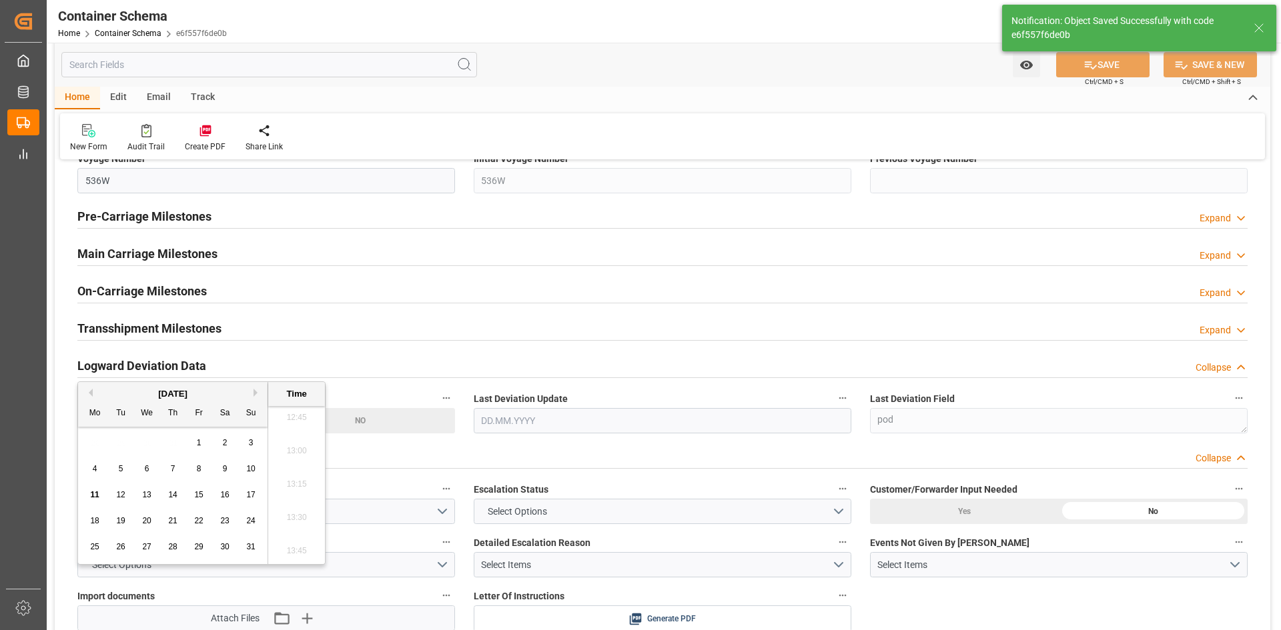
type input "PECLL"
type input "Callao"
type input "MALIAKOS"
type input "5092278"
type input "536W"
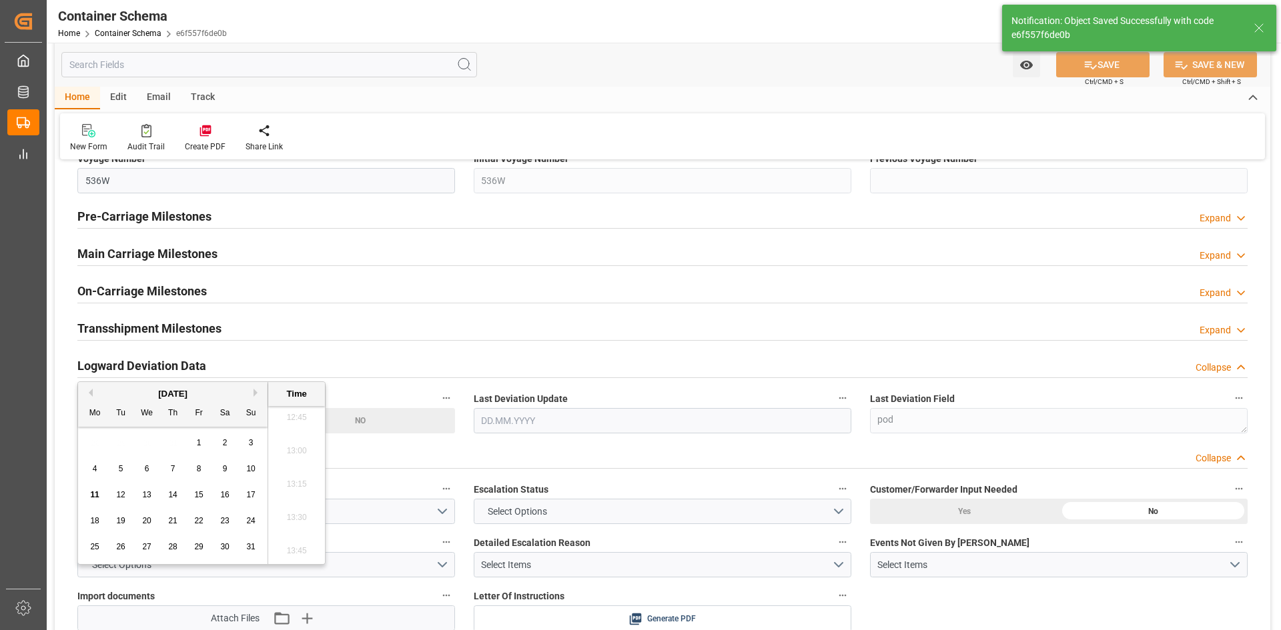
type textarea "pod"
type input "11.08.2025"
type input "11.08.2025 19:29"
click at [257, 470] on div "10" at bounding box center [251, 470] width 17 height 16
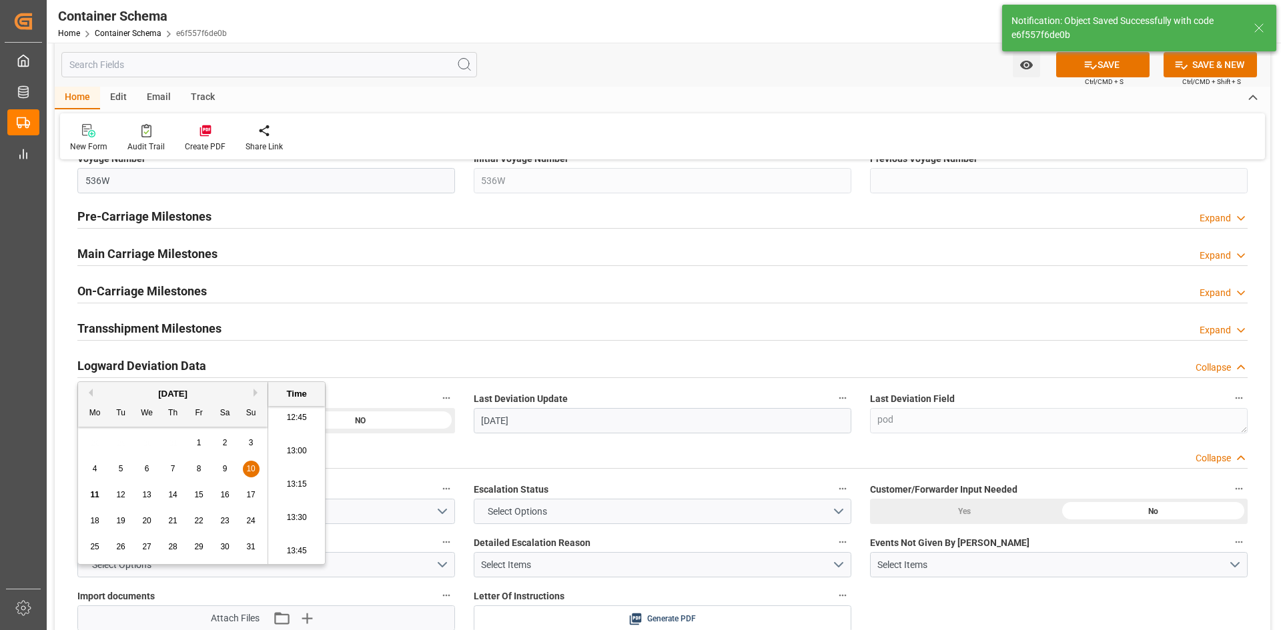
click at [257, 392] on button "Next Month" at bounding box center [257, 393] width 8 height 8
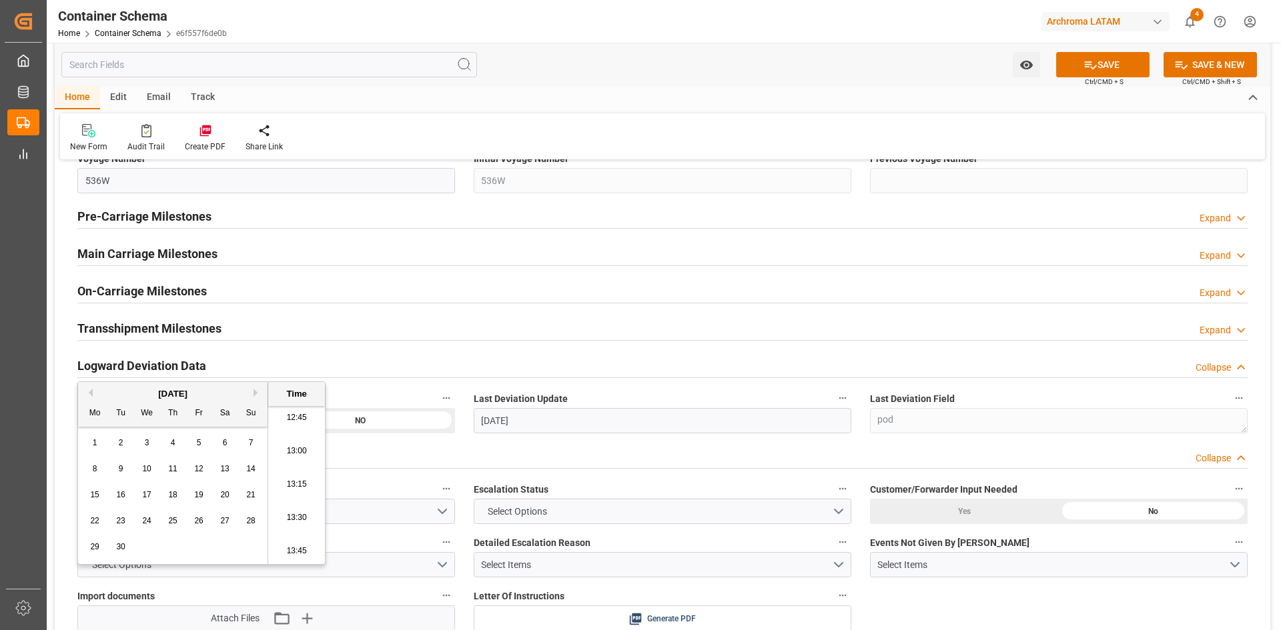
click at [145, 471] on span "10" at bounding box center [146, 468] width 9 height 9
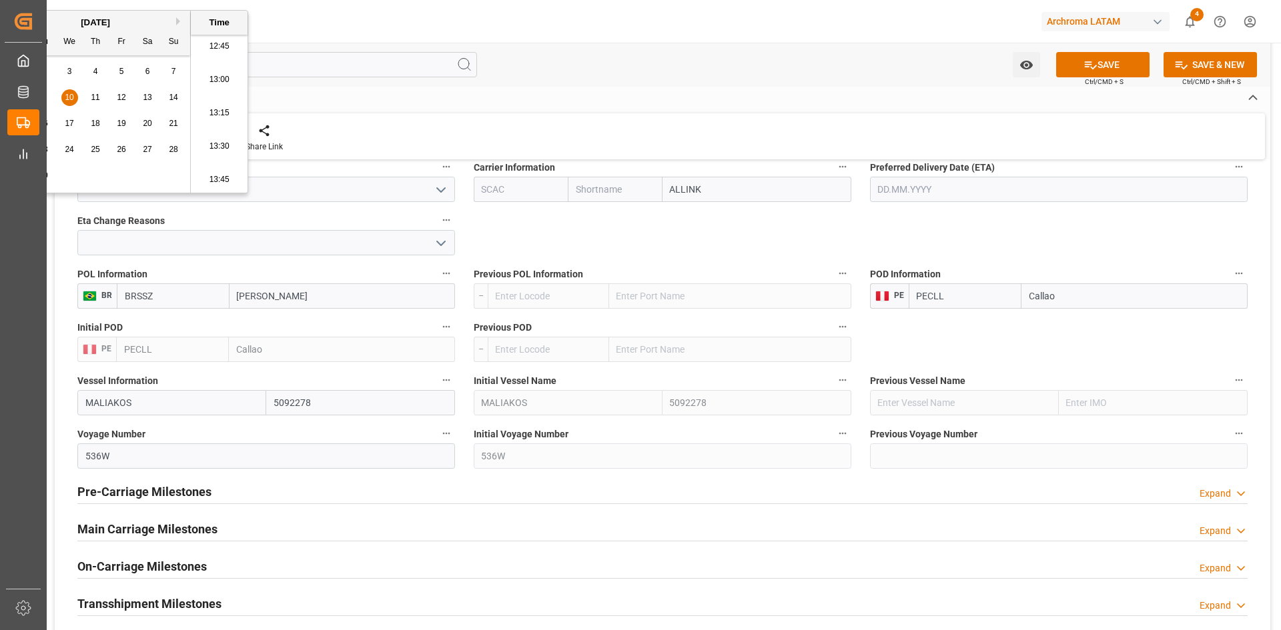
scroll to position [1601, 0]
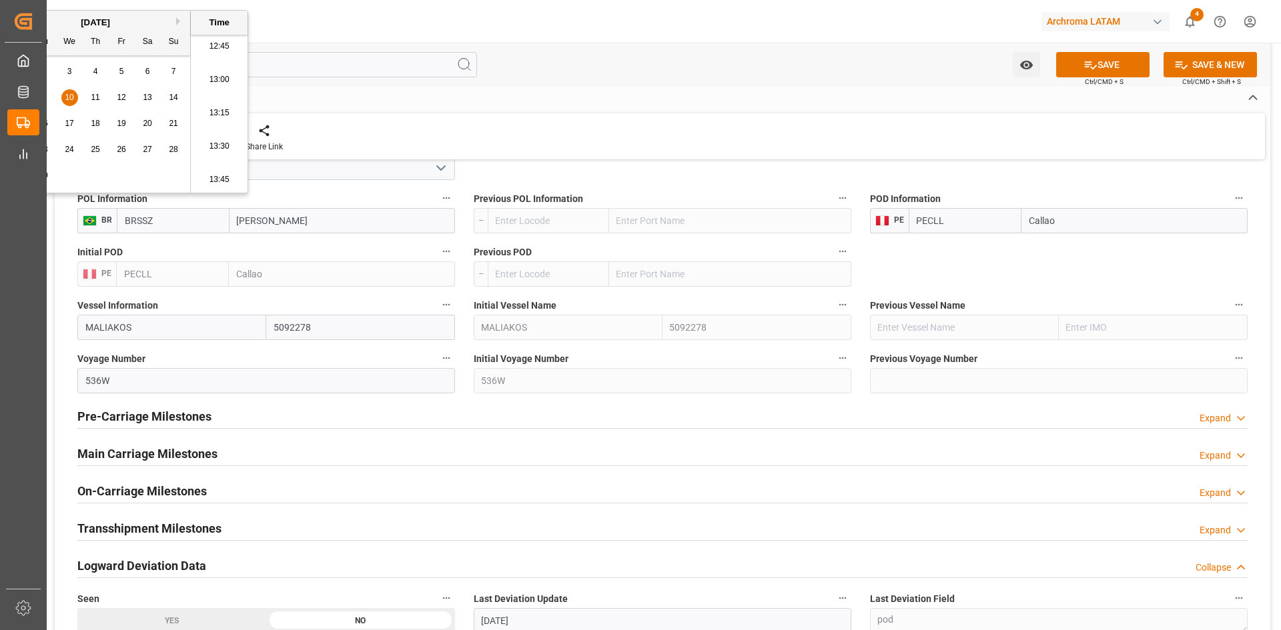
click at [191, 457] on h2 "Main Carriage Milestones" at bounding box center [147, 454] width 140 height 18
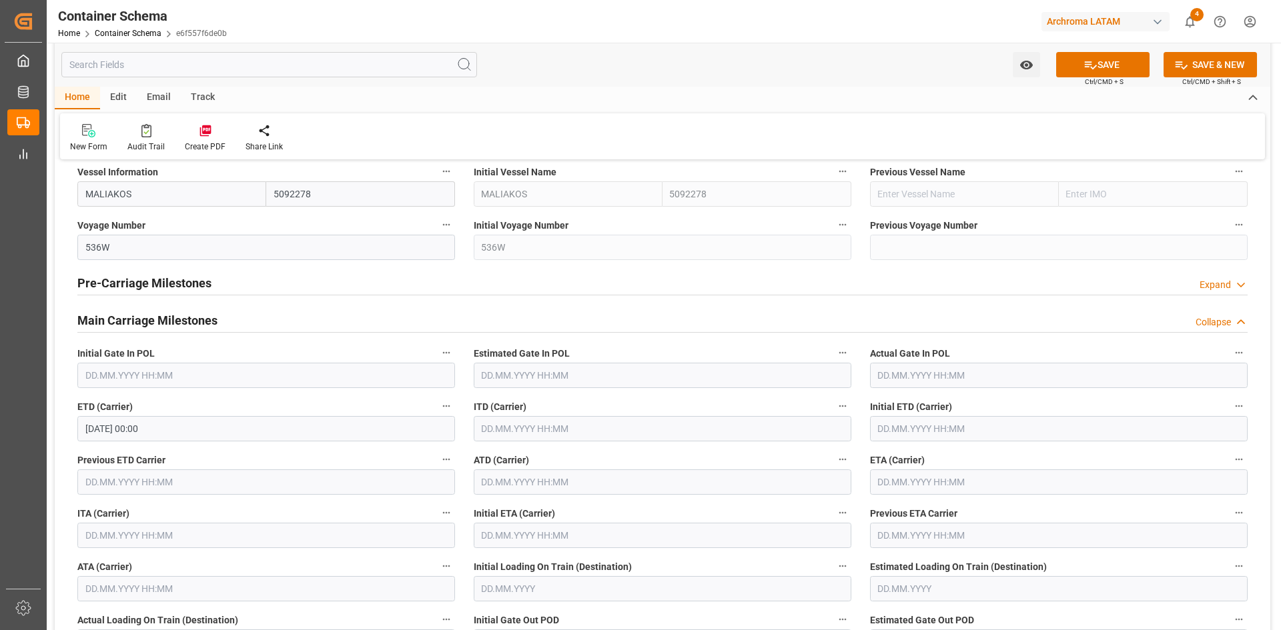
scroll to position [1801, 0]
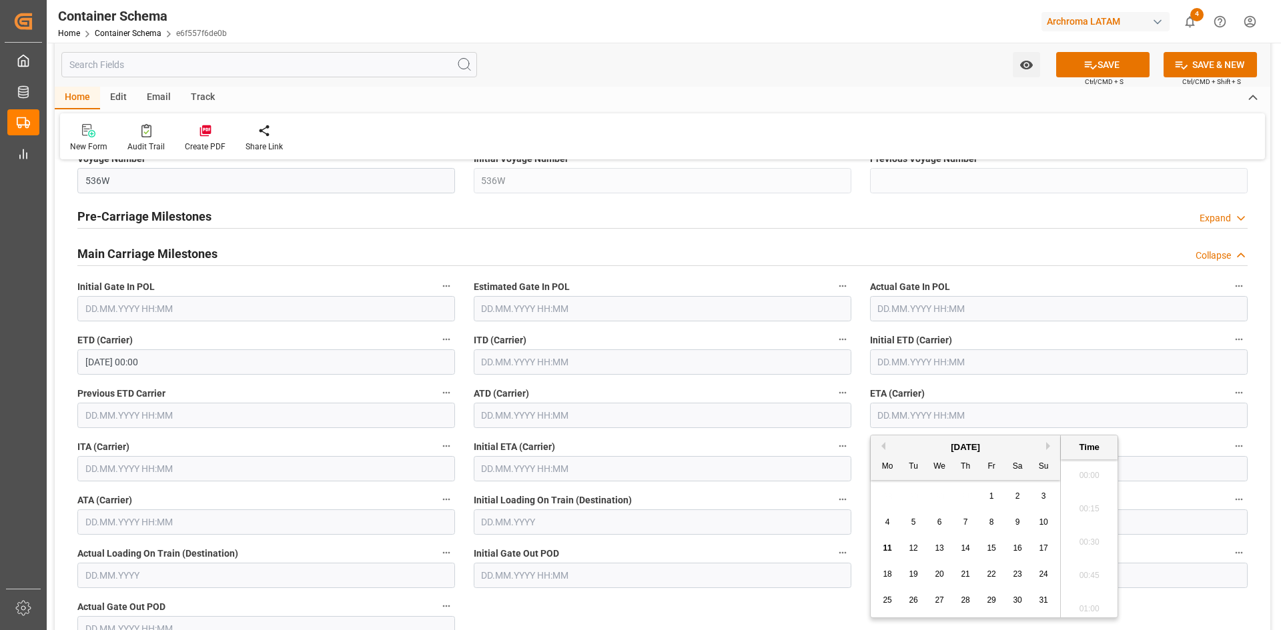
click at [920, 416] on input "text" at bounding box center [1059, 415] width 378 height 25
click at [1049, 449] on button "Next Month" at bounding box center [1050, 446] width 8 height 8
click at [892, 601] on div "29" at bounding box center [887, 601] width 17 height 16
type input "29.09.2025 00:00"
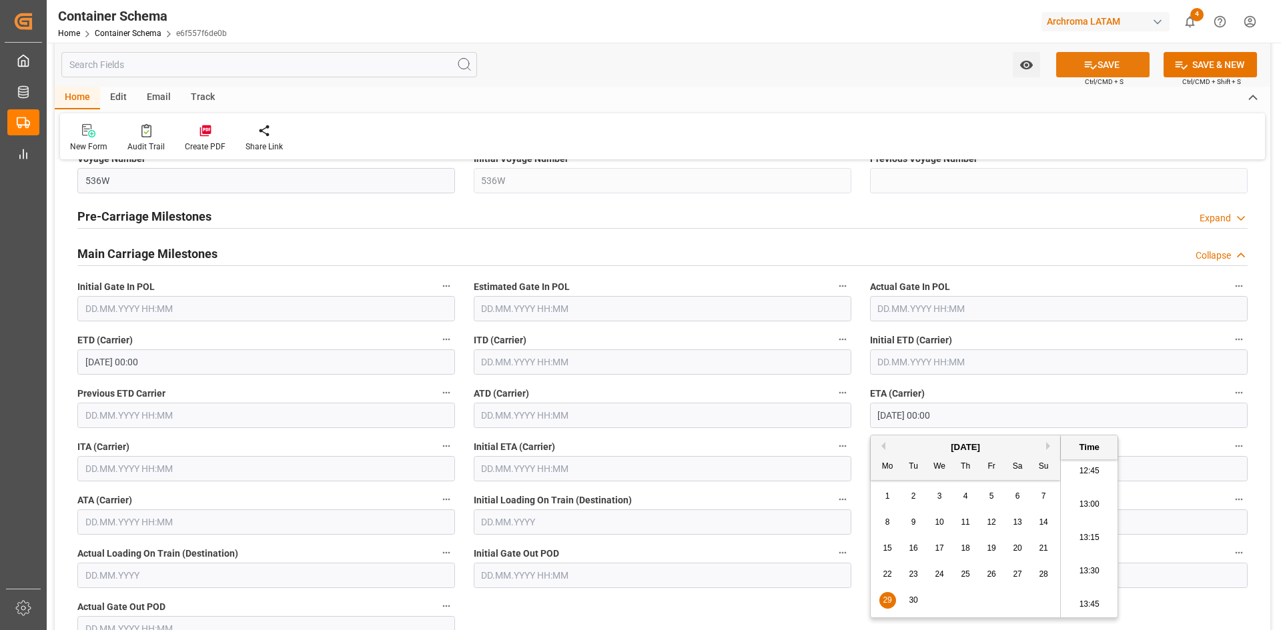
click at [1103, 61] on button "SAVE" at bounding box center [1102, 64] width 93 height 25
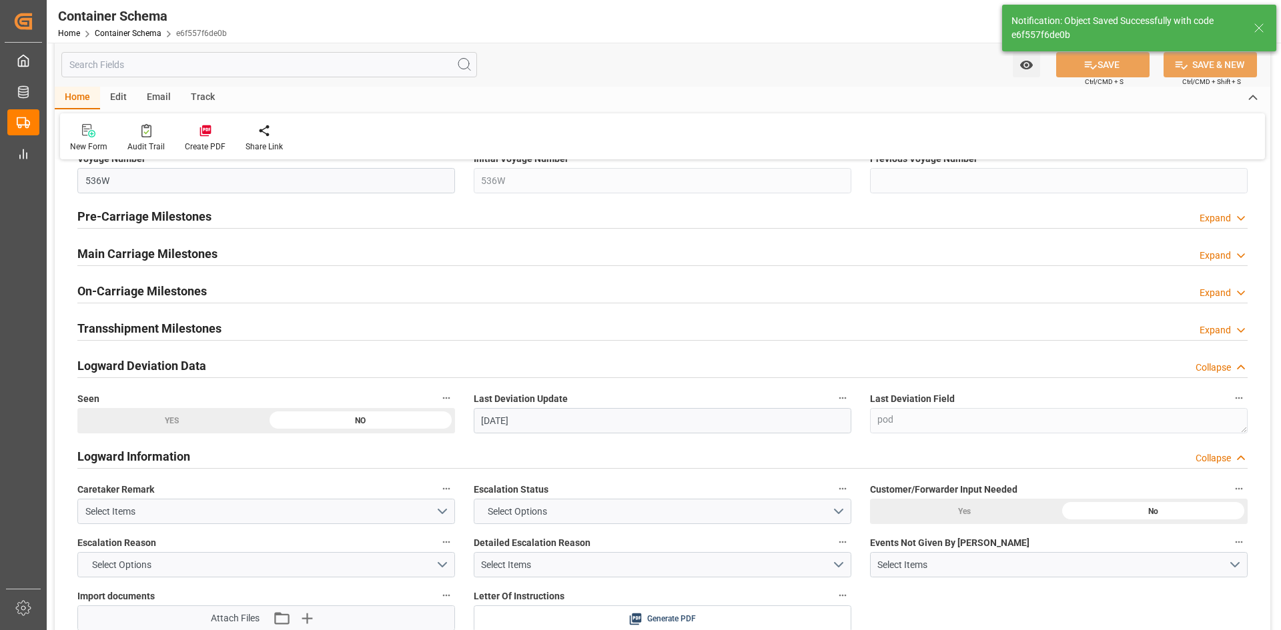
type input "11.08.2025 19:30"
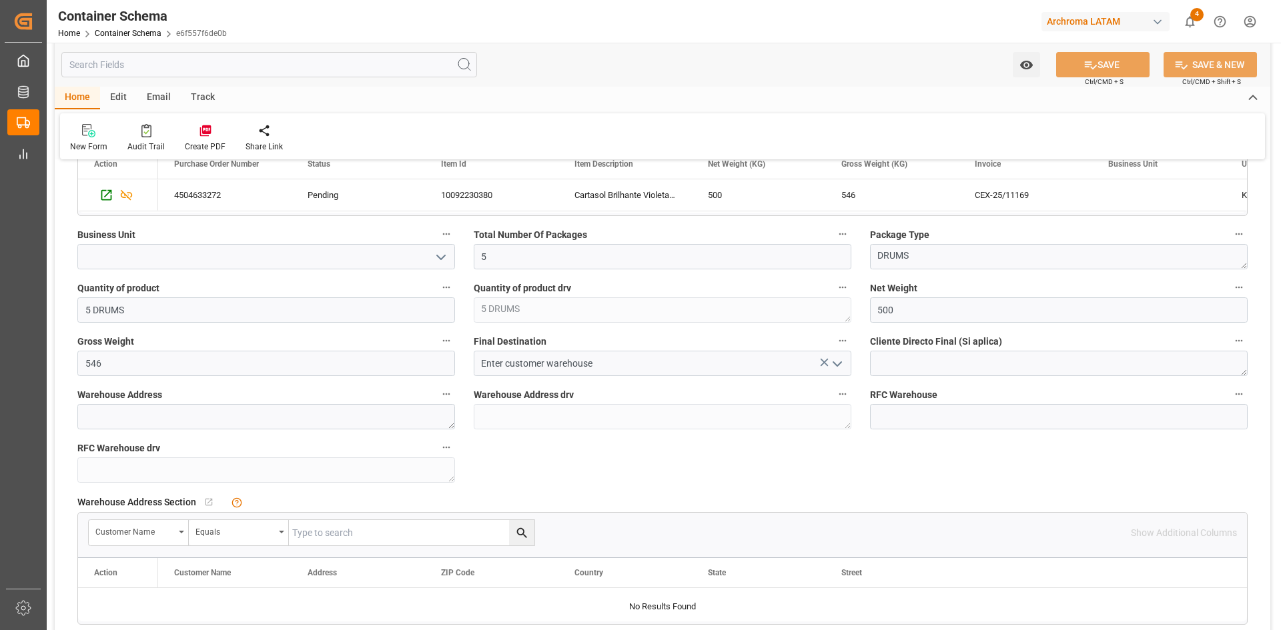
scroll to position [867, 0]
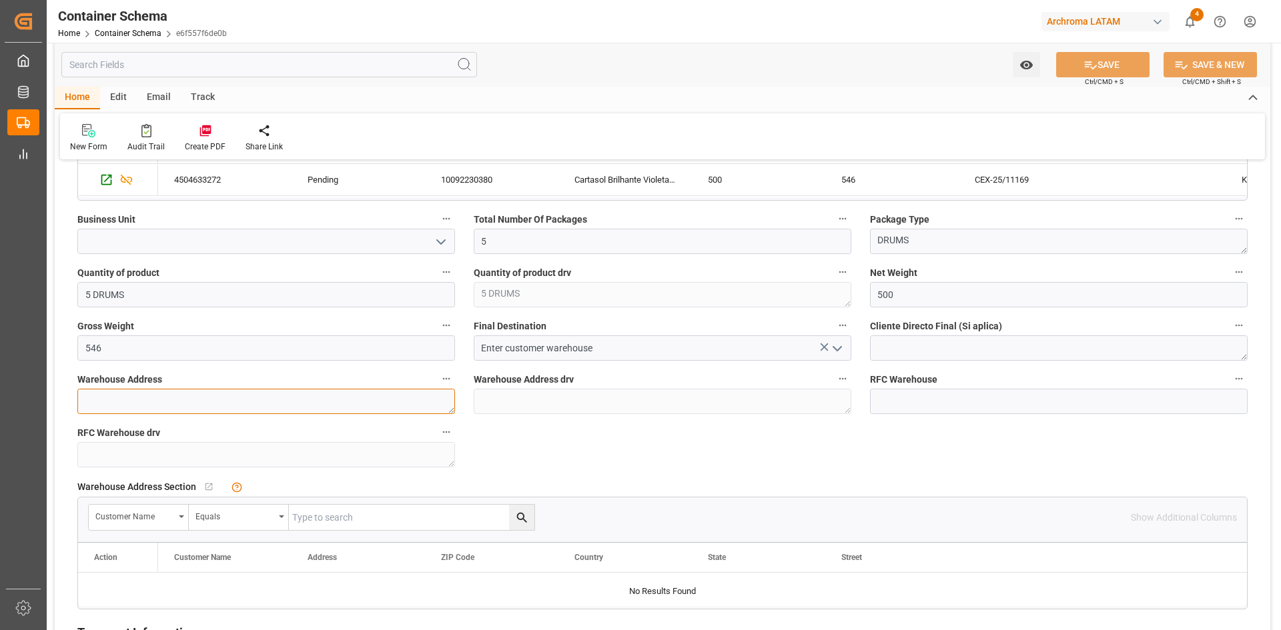
click at [344, 412] on textarea at bounding box center [266, 401] width 378 height 25
click at [837, 343] on icon "open menu" at bounding box center [837, 349] width 16 height 16
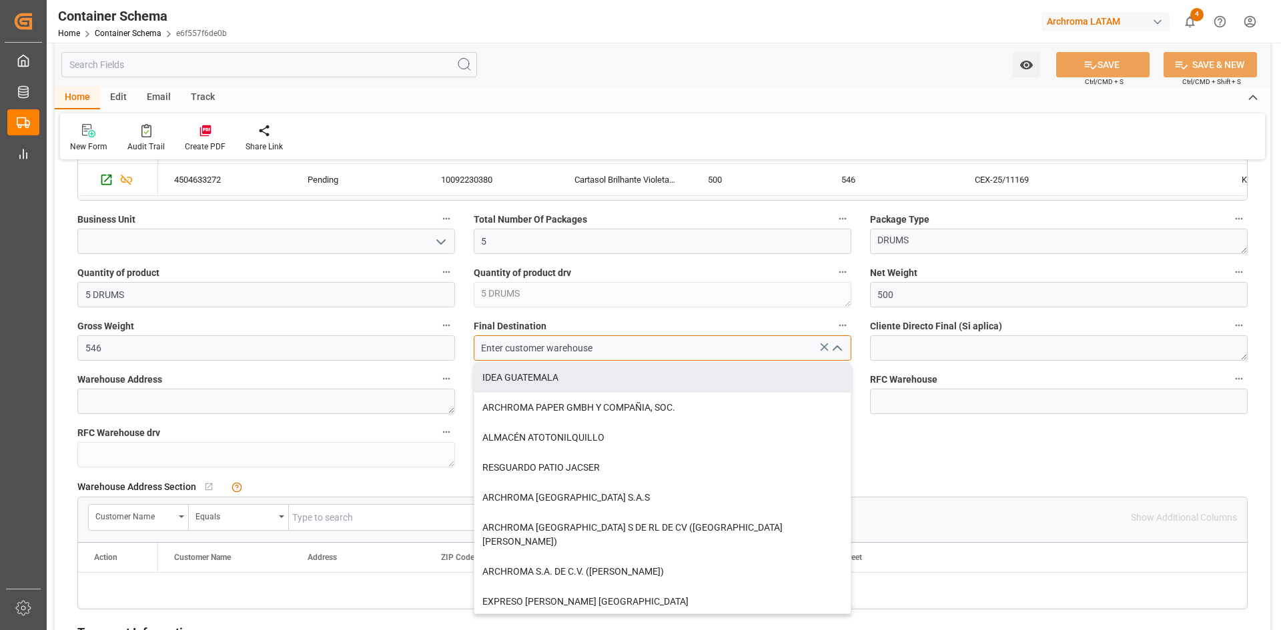
click at [630, 352] on input "Enter customer warehouse" at bounding box center [663, 347] width 378 height 25
type input "Enter customer warehousea"
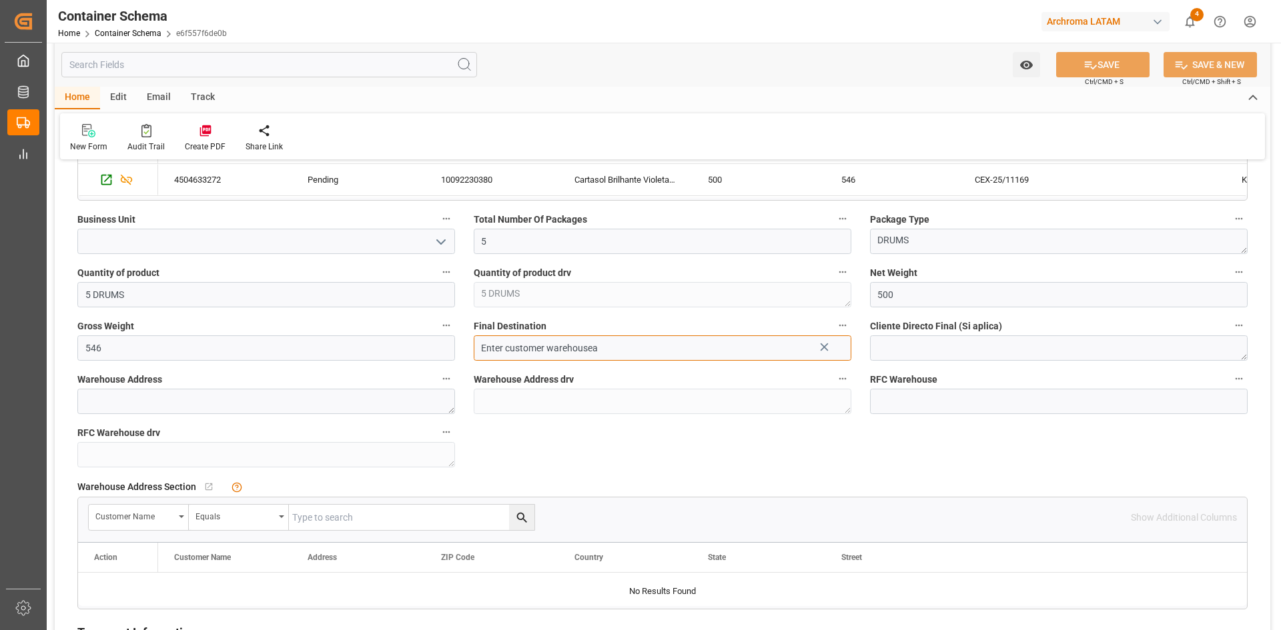
drag, startPoint x: 627, startPoint y: 352, endPoint x: 414, endPoint y: 353, distance: 212.8
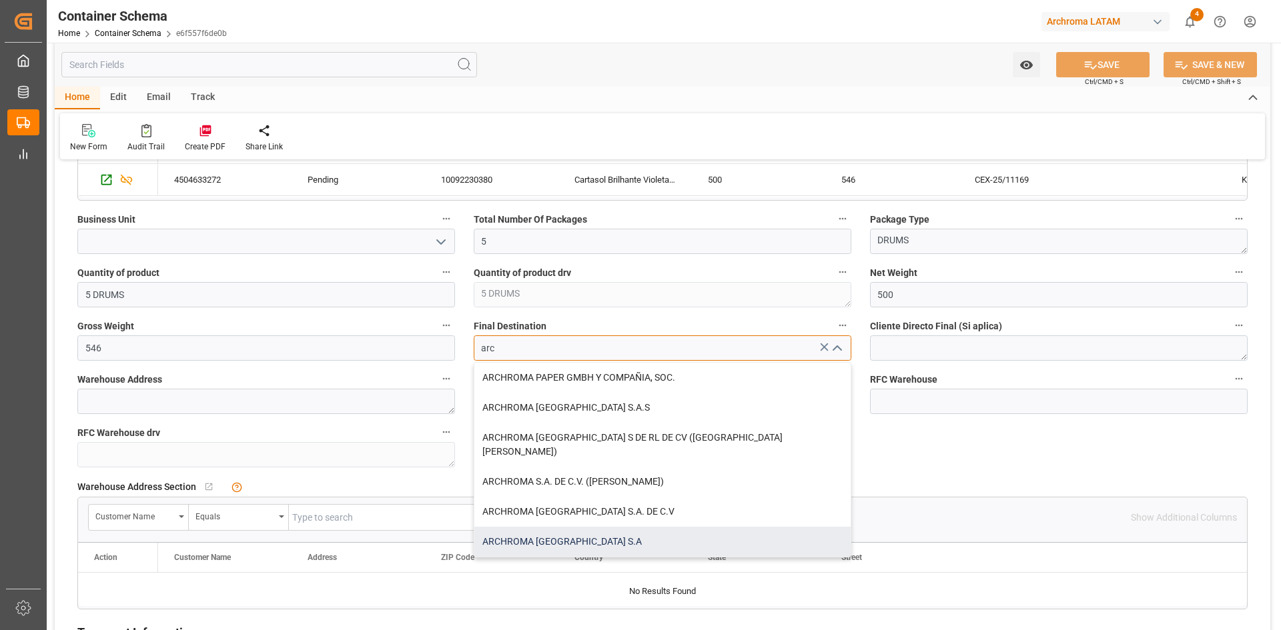
click at [566, 527] on div "ARCHROMA [GEOGRAPHIC_DATA] S.A" at bounding box center [662, 542] width 376 height 30
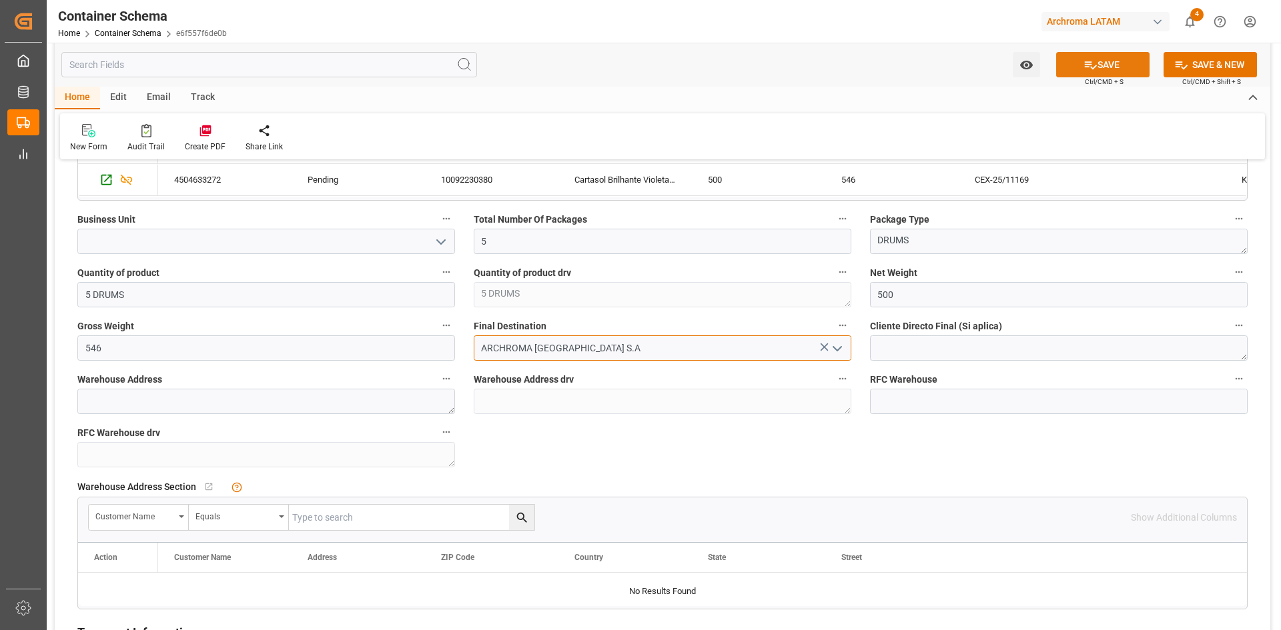
type input "ARCHROMA [GEOGRAPHIC_DATA] S.A"
click at [1110, 61] on button "SAVE" at bounding box center [1102, 64] width 93 height 25
click at [908, 358] on textarea at bounding box center [1059, 347] width 378 height 25
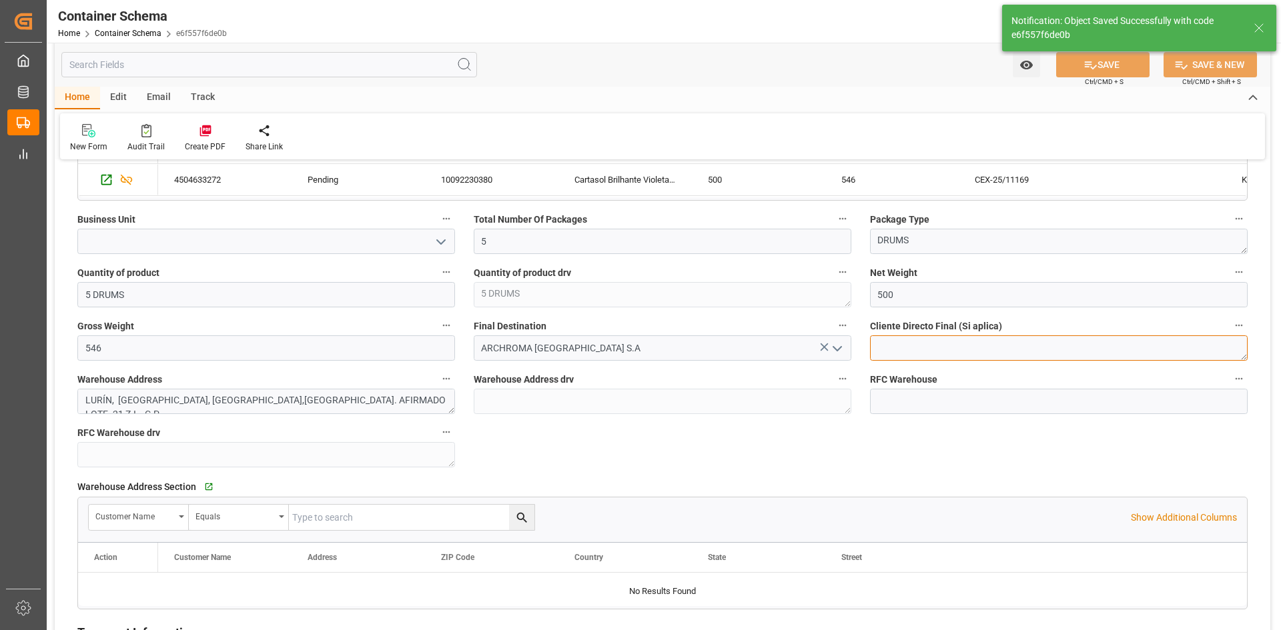
type textarea "LURÍN, PERÚ, LIMA,CAL. AFIRMADO LOTE. 21 Z.I. , C.P."
type textarea "Container is already in Final Delivery Phase."
type input "11.08.2025 19:36"
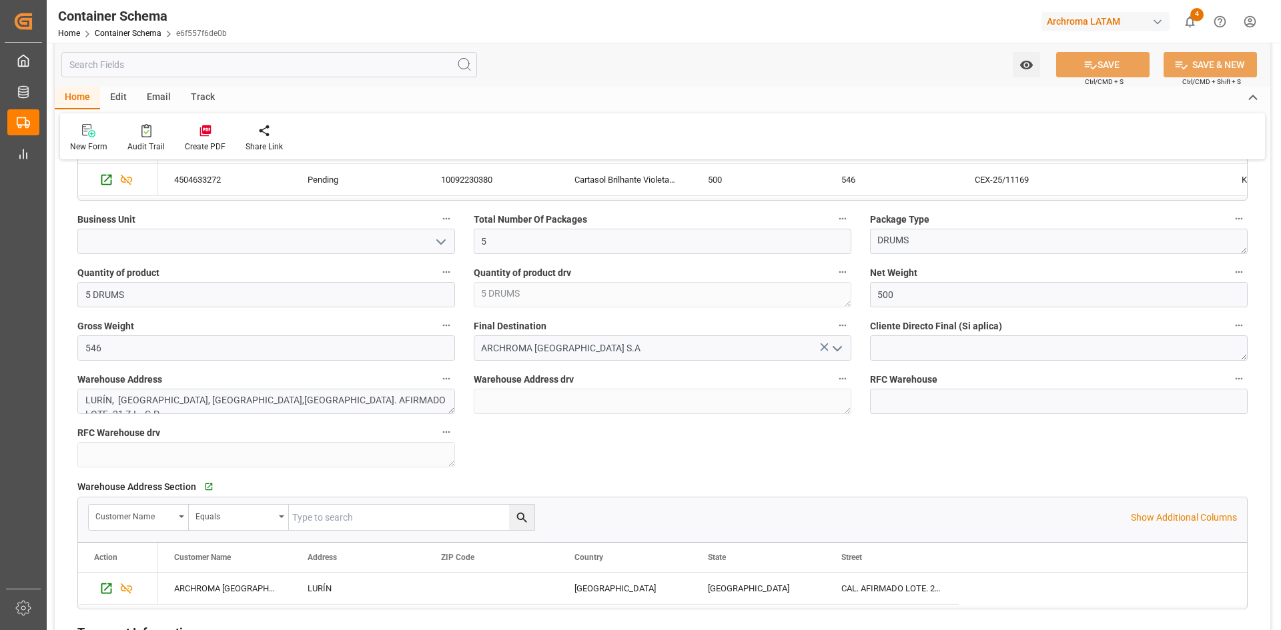
click at [439, 241] on polyline "open menu" at bounding box center [441, 242] width 8 height 4
click at [177, 272] on div "PT" at bounding box center [266, 271] width 376 height 30
type input "PT"
click at [1104, 63] on button "SAVE" at bounding box center [1102, 64] width 93 height 25
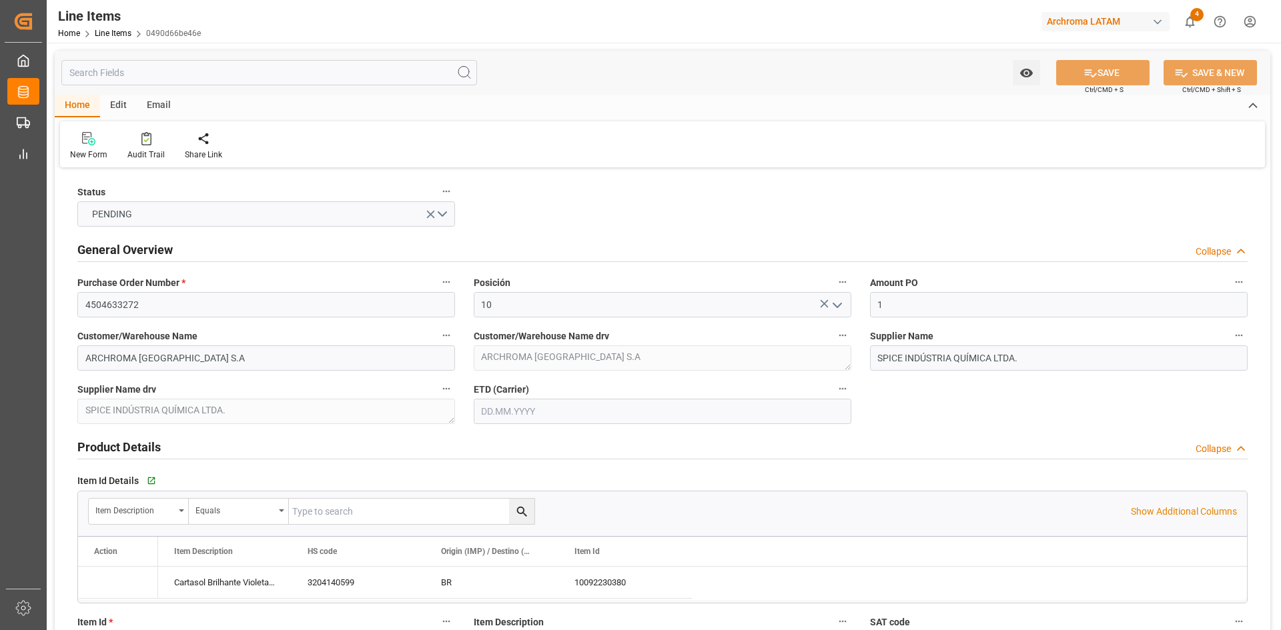
type input "[DATE]"
type input "[DATE] 19:30"
type input "[DATE] 19:28"
type input "[DATE]"
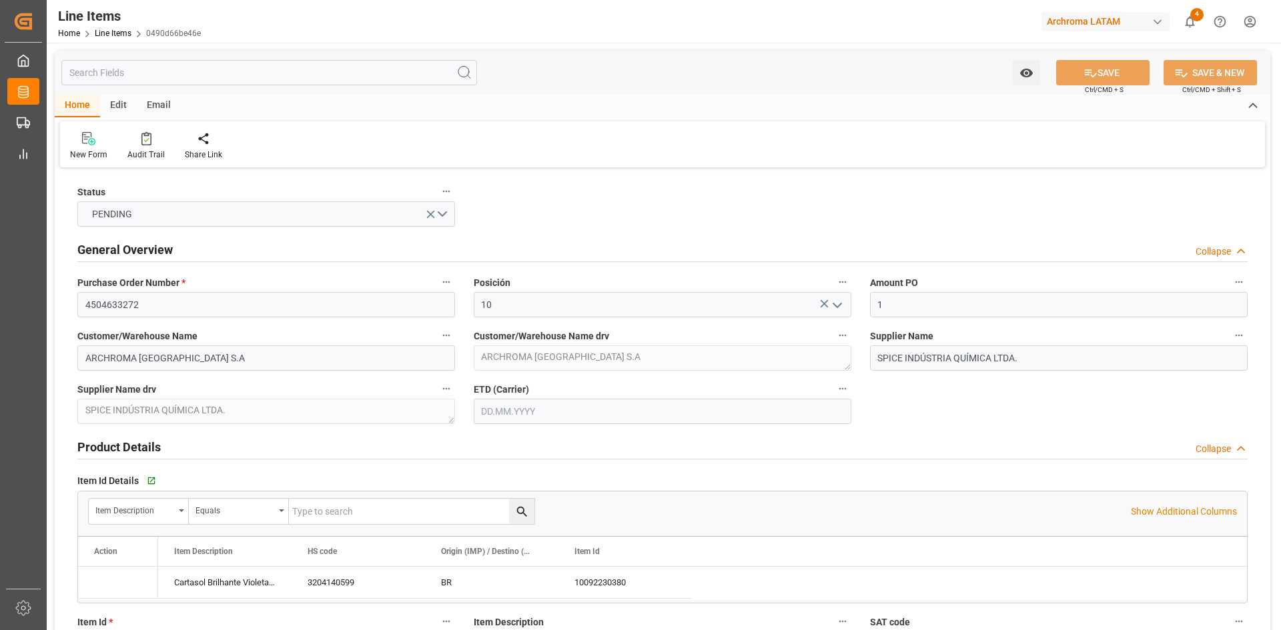
type input "[DATE]"
click at [84, 139] on icon at bounding box center [86, 138] width 9 height 12
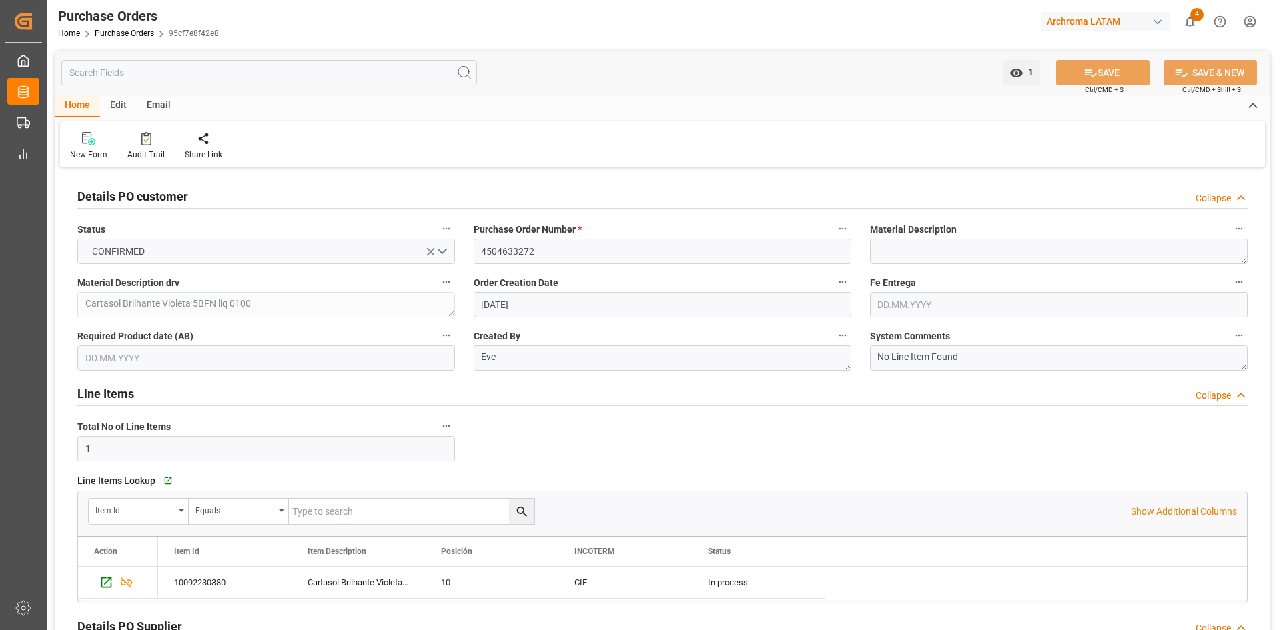
click at [153, 106] on div "Email" at bounding box center [159, 106] width 44 height 23
click at [88, 146] on div "Send Email" at bounding box center [90, 145] width 61 height 29
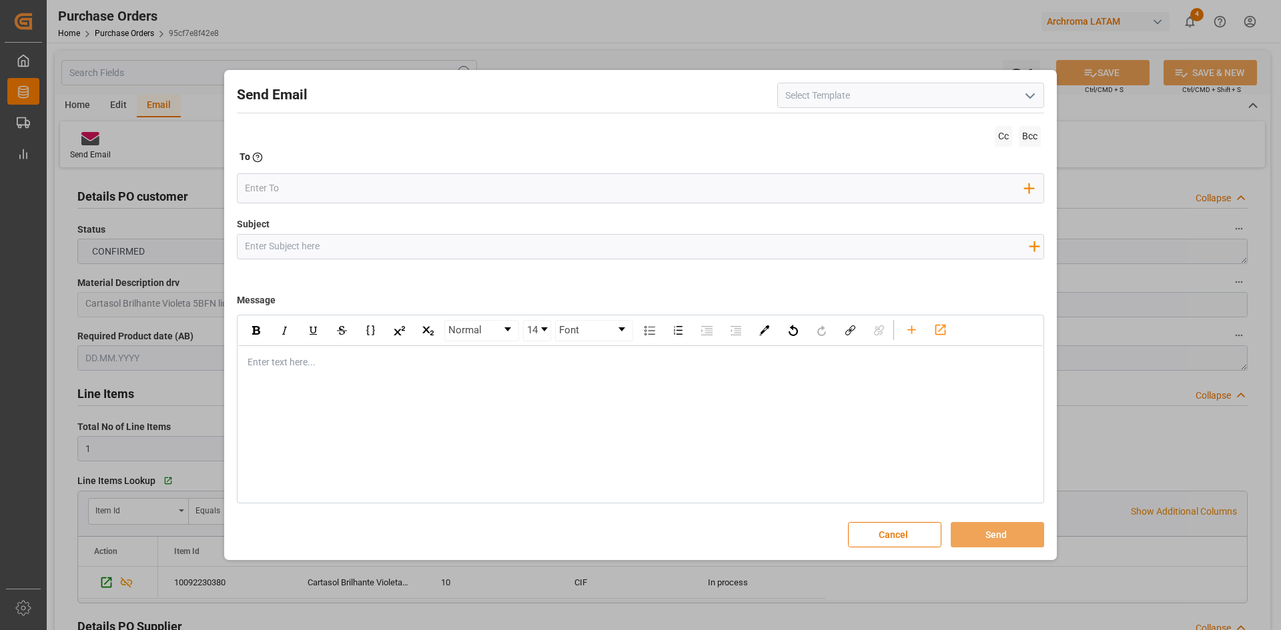
click at [983, 99] on input at bounding box center [910, 95] width 267 height 25
click at [1030, 95] on icon "open menu" at bounding box center [1030, 96] width 16 height 16
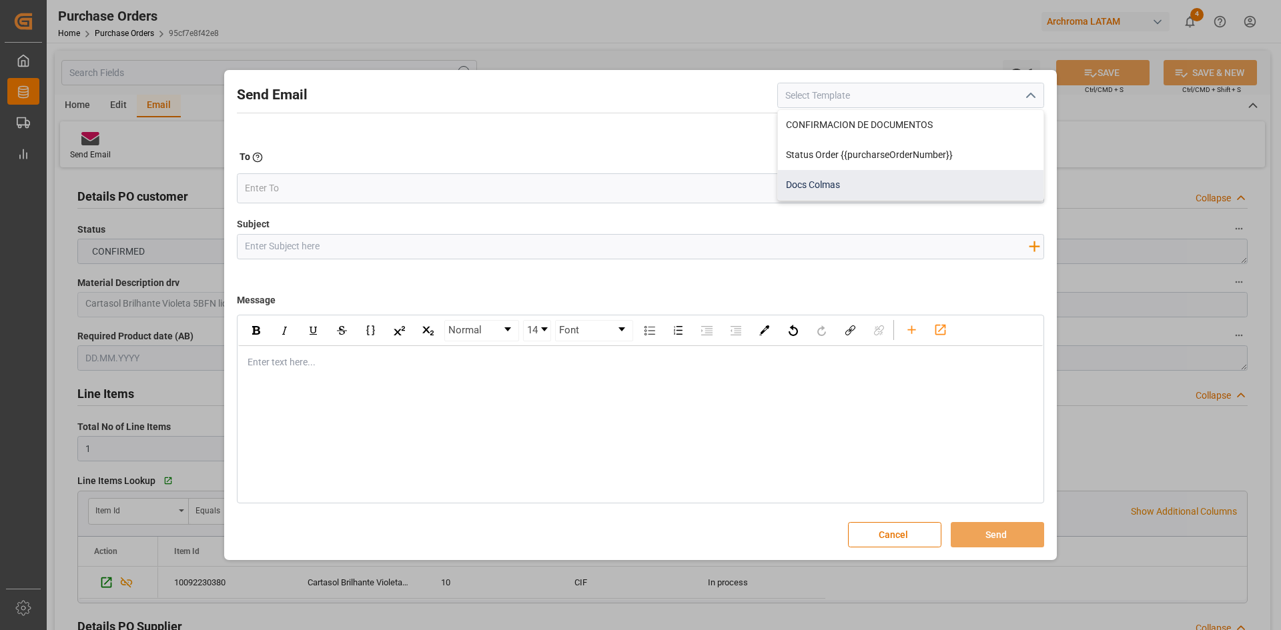
click at [829, 182] on div "Docs Colmas" at bounding box center [910, 185] width 265 height 30
type input "Docs Colmas"
type input "PO {{purchaseOrderNumber}} | Proveedor {{vendorName}}"
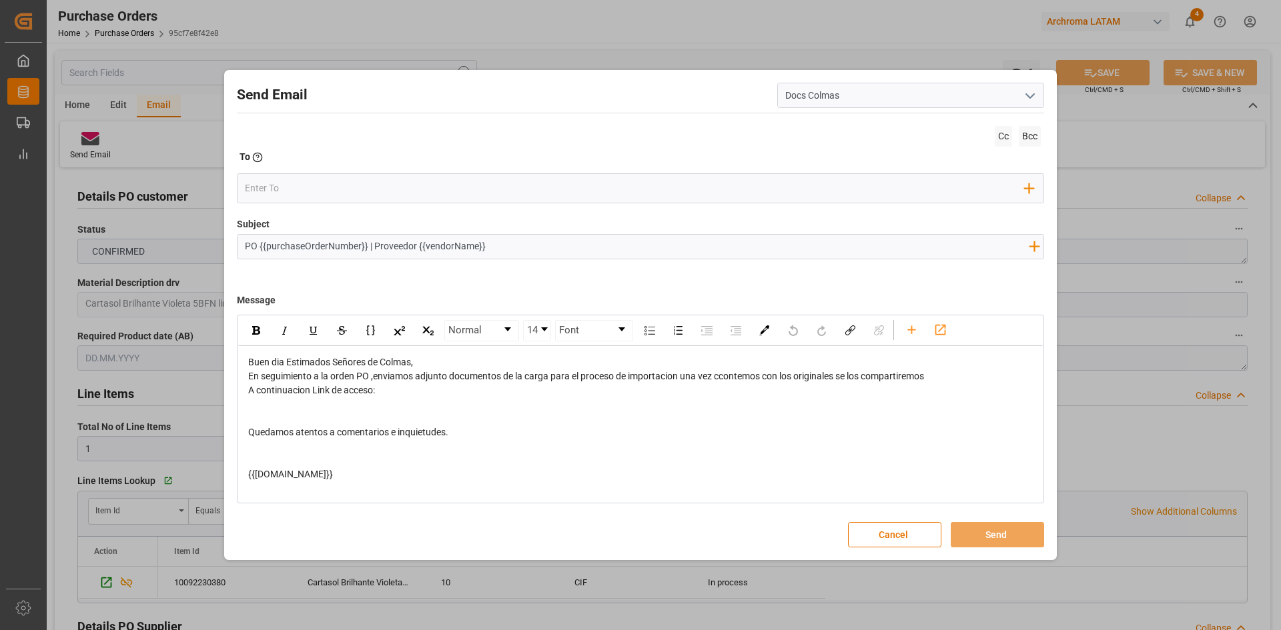
click at [1032, 98] on icon "open menu" at bounding box center [1030, 96] width 16 height 16
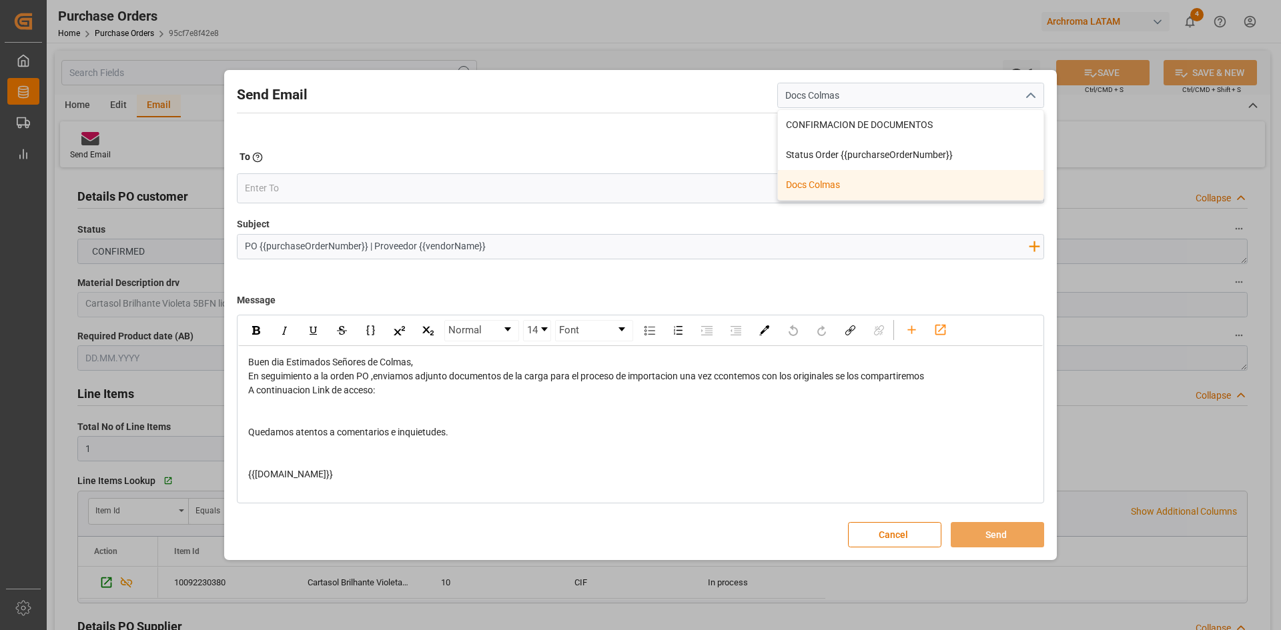
click at [629, 153] on div "To Enter the TO Email address" at bounding box center [640, 159] width 807 height 19
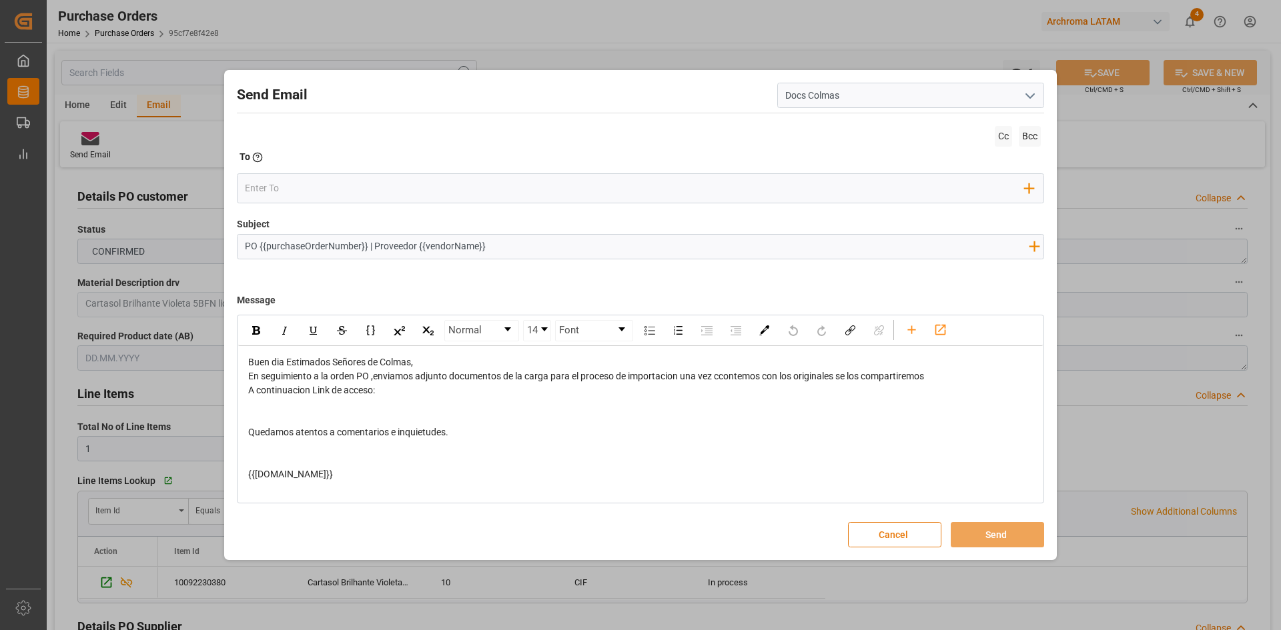
click at [898, 536] on button "Cancel" at bounding box center [894, 534] width 93 height 25
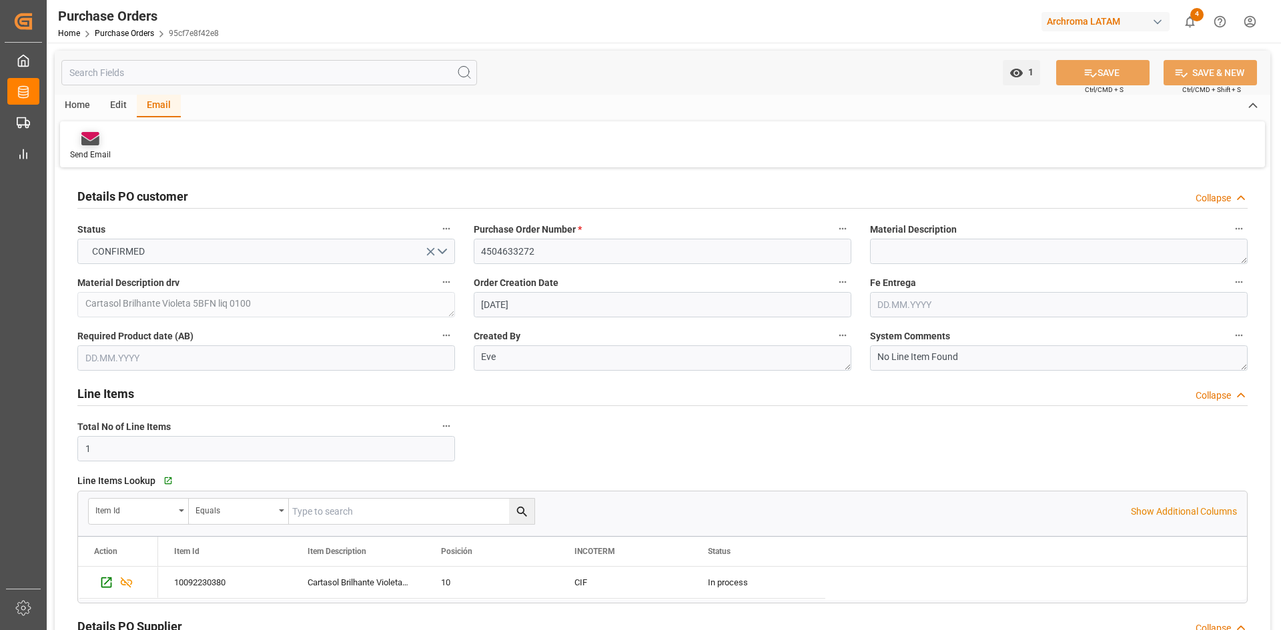
click at [85, 141] on icon at bounding box center [90, 140] width 18 height 9
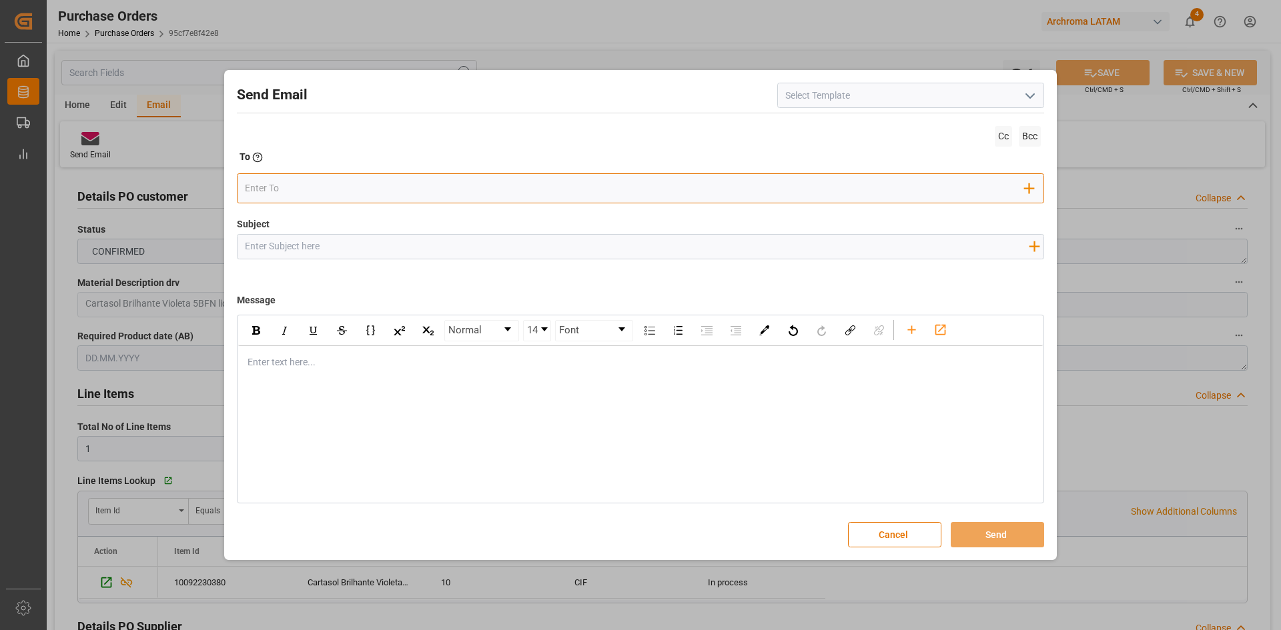
click at [264, 180] on input "email" at bounding box center [635, 189] width 780 height 20
type input "jh"
click at [288, 181] on input "jh" at bounding box center [635, 188] width 780 height 20
click at [900, 544] on button "Cancel" at bounding box center [894, 534] width 93 height 25
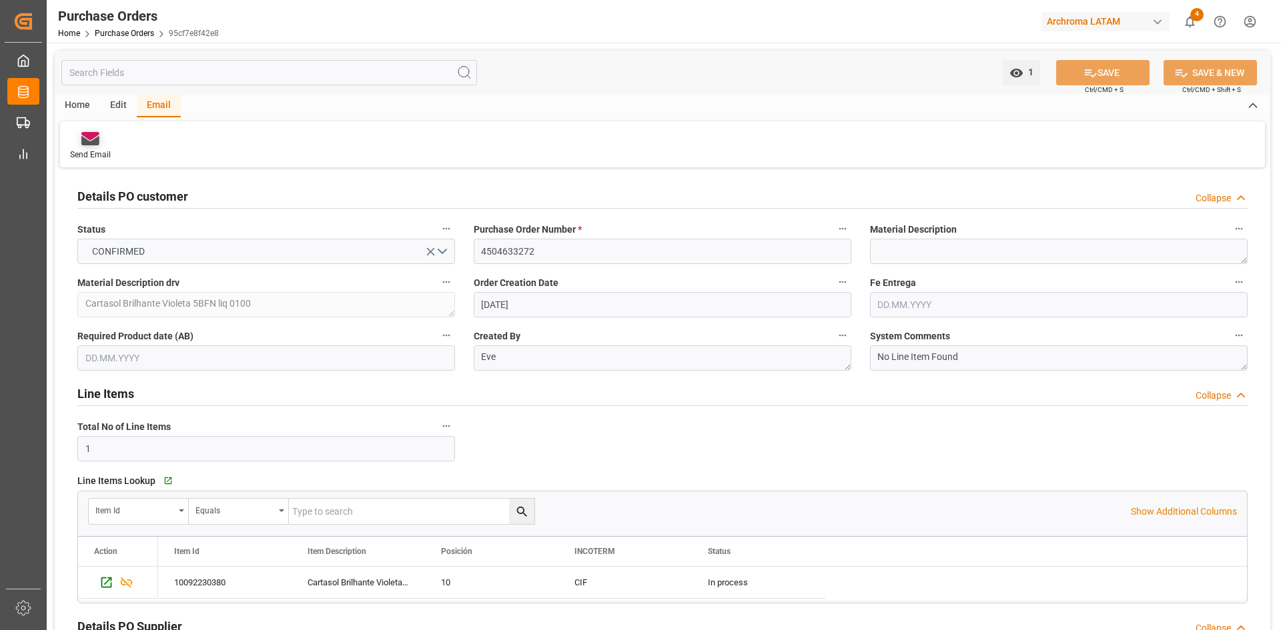
click at [90, 143] on icon at bounding box center [90, 140] width 18 height 9
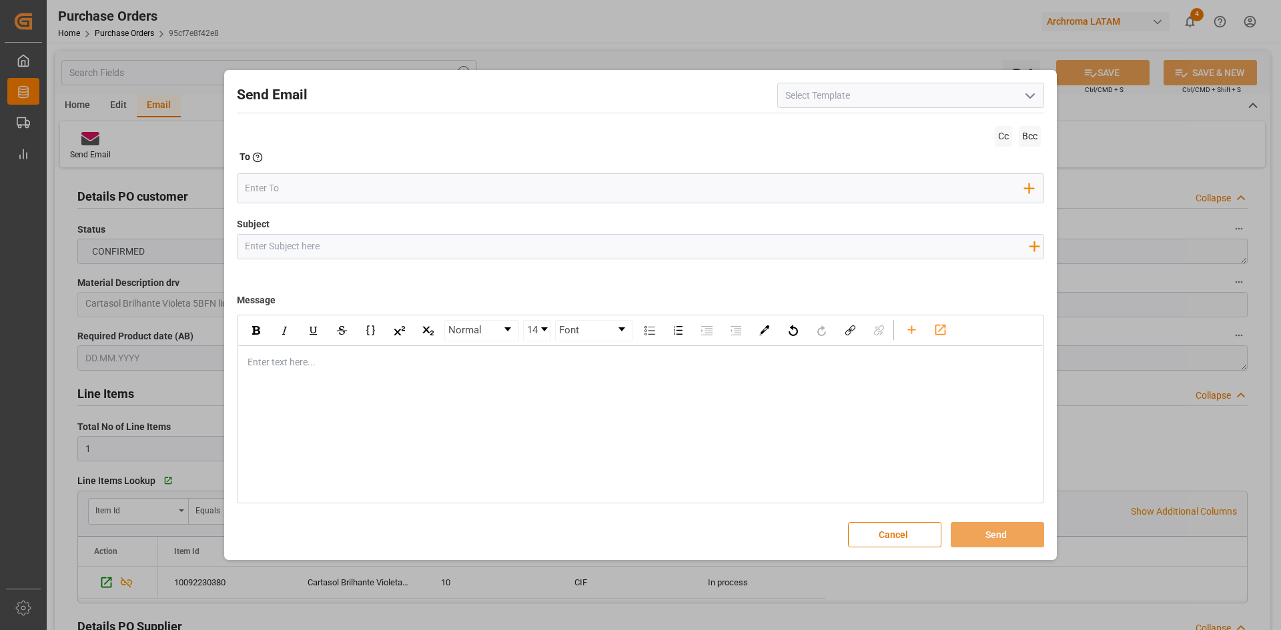
click at [1026, 94] on polyline "open menu" at bounding box center [1030, 96] width 8 height 4
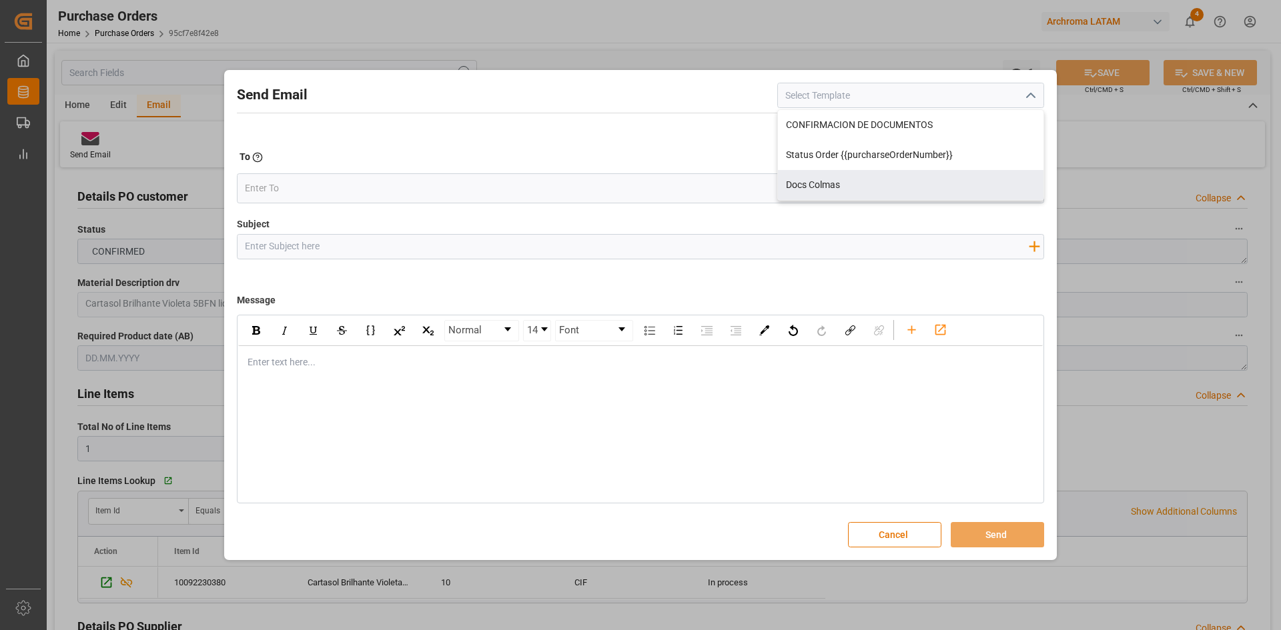
click at [434, 145] on div "Cc Bcc" at bounding box center [640, 136] width 807 height 27
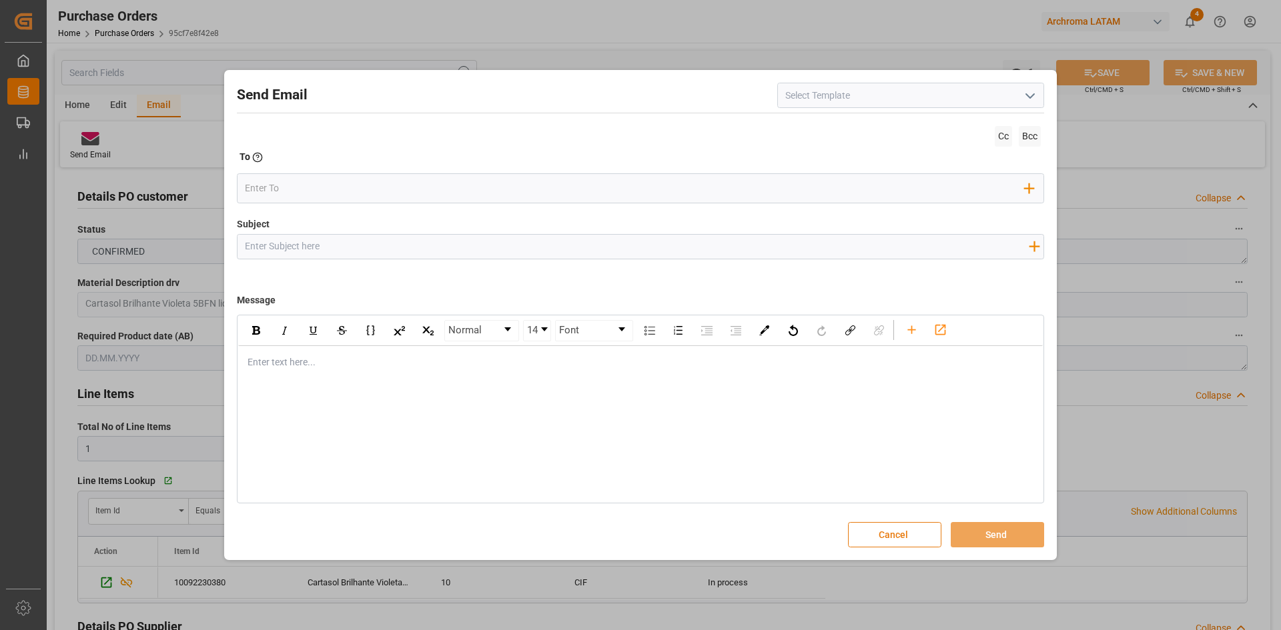
click at [890, 531] on button "Cancel" at bounding box center [894, 534] width 93 height 25
